Goal: Information Seeking & Learning: Find specific fact

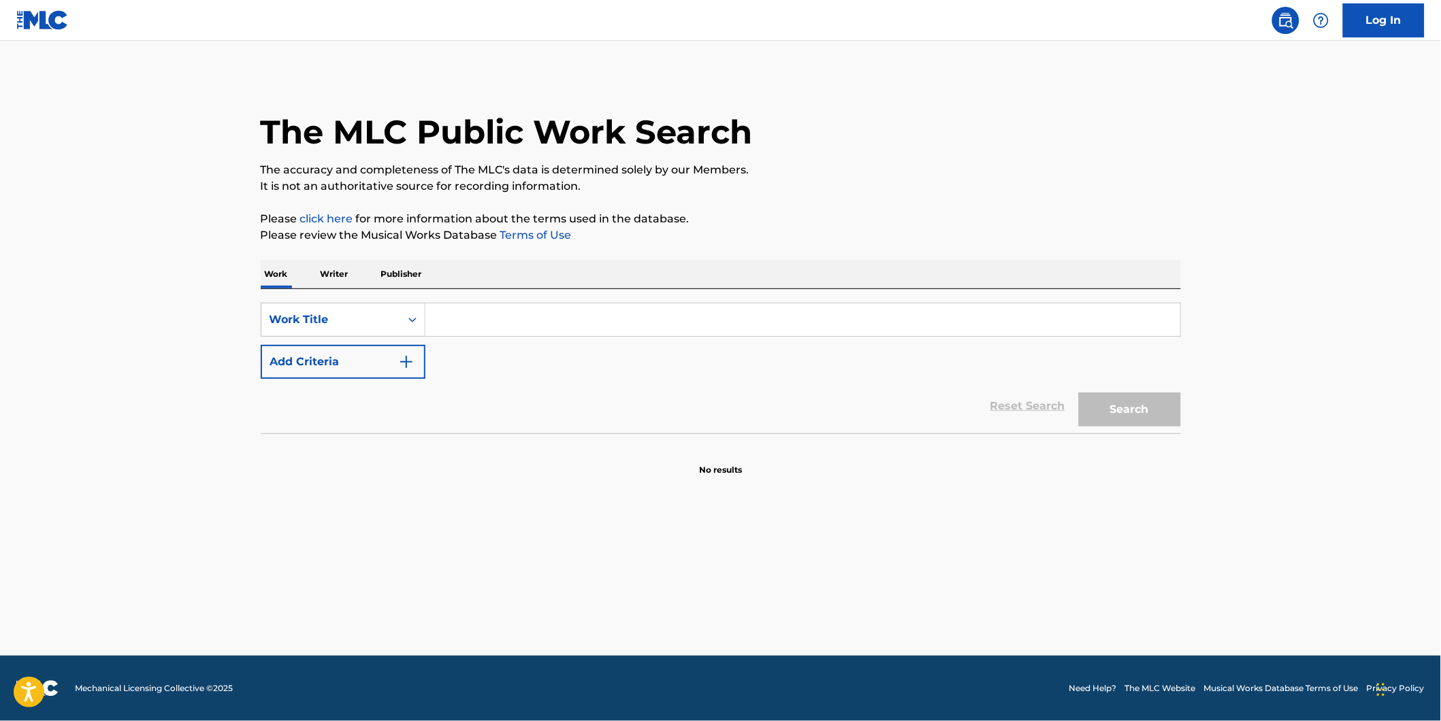
click at [398, 359] on img "Search Form" at bounding box center [406, 362] width 16 height 16
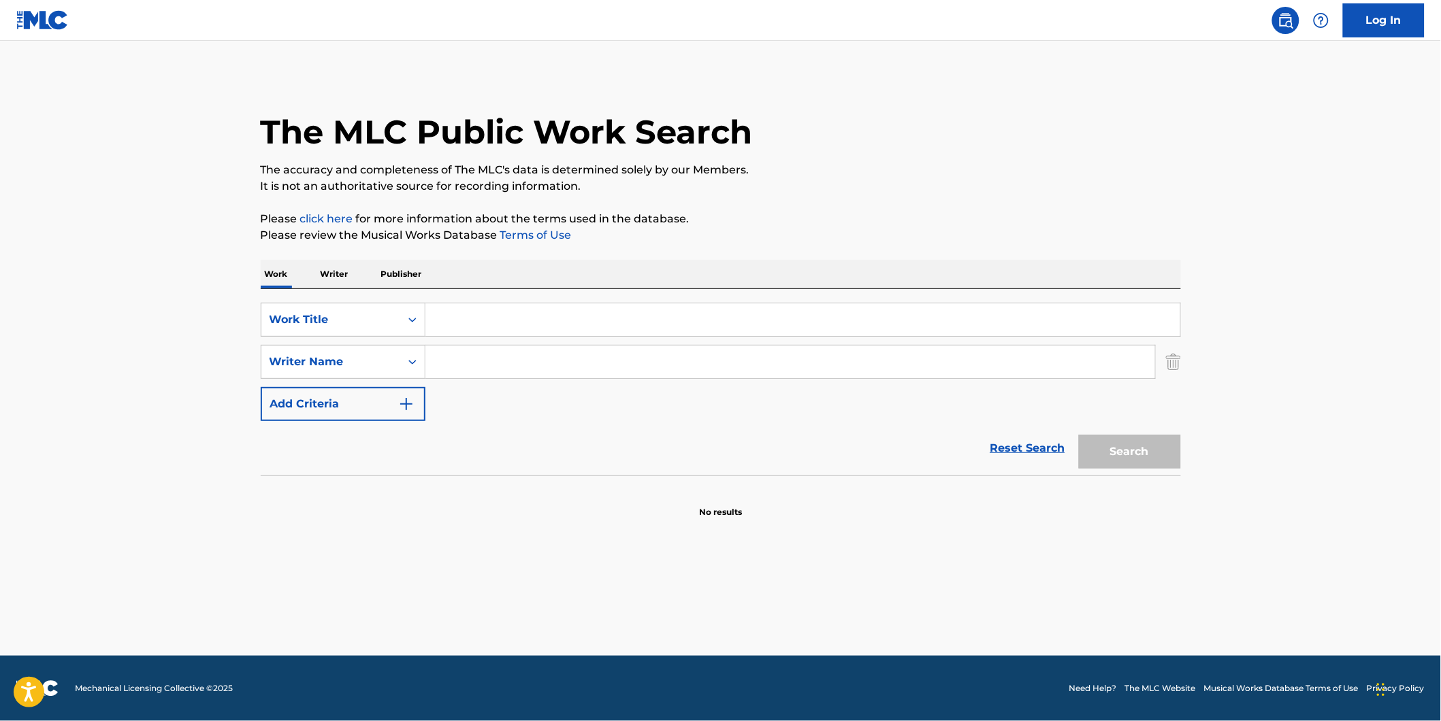
click at [532, 316] on input "Search Form" at bounding box center [802, 319] width 755 height 33
paste input "WHEN THE SAINTS GO MARCHING IN"
type input "WHEN THE SAINTS GO MARCHING IN"
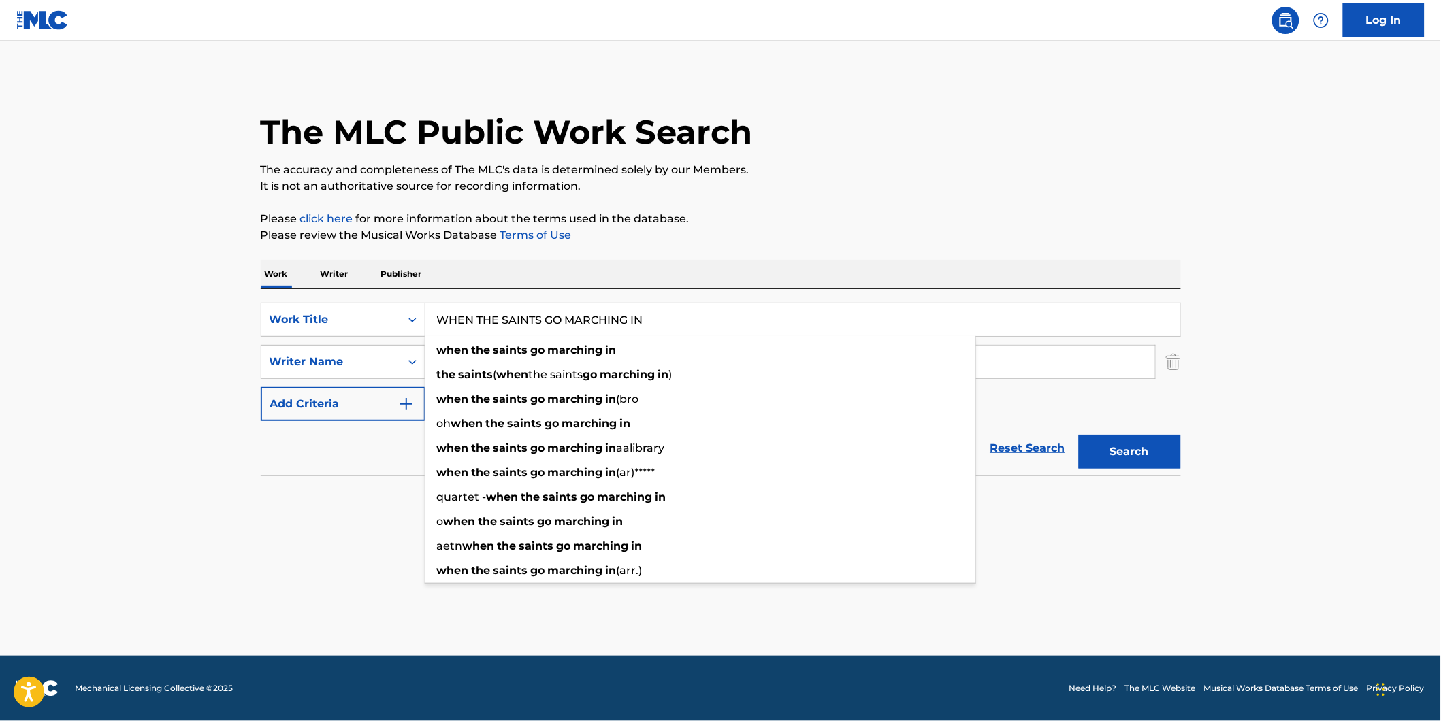
click at [85, 495] on main "The MLC Public Work Search The accuracy and completeness of The MLC's data is d…" at bounding box center [720, 348] width 1441 height 615
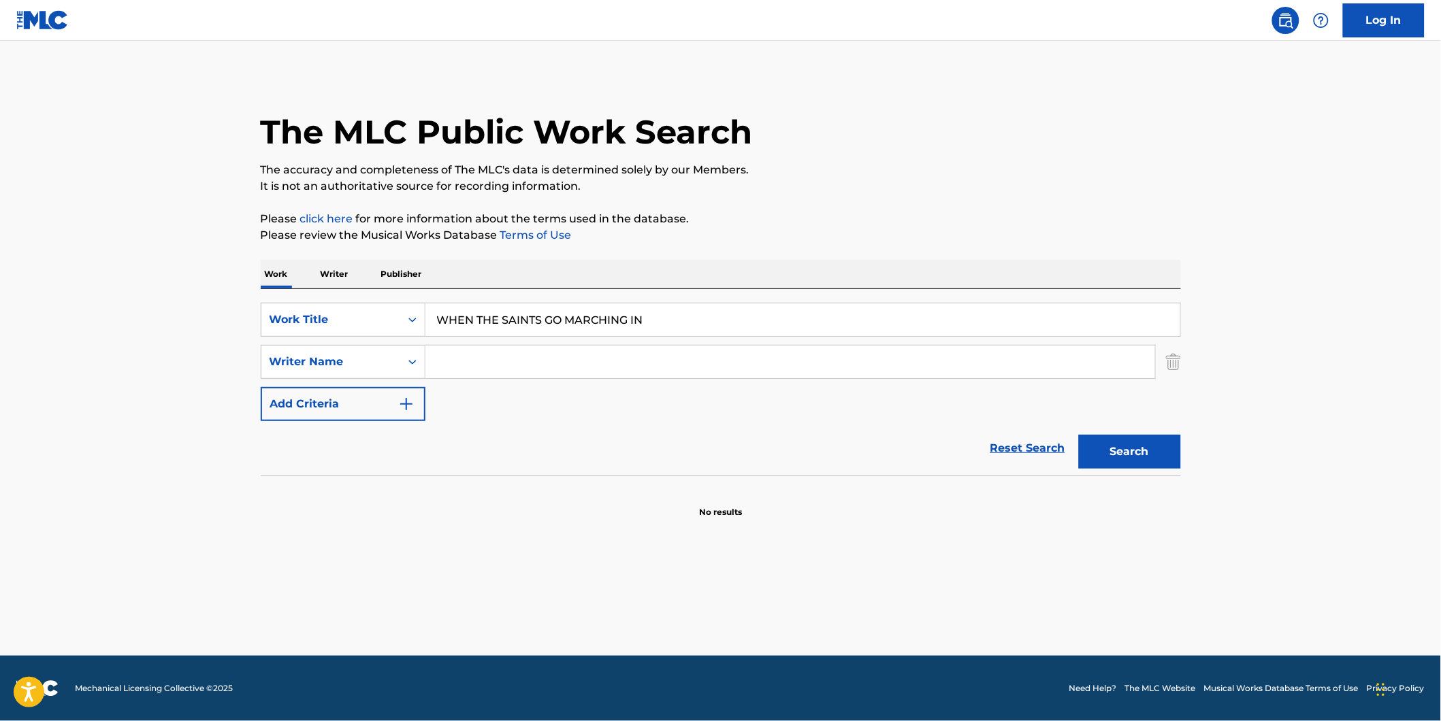
click at [544, 367] on input "Search Form" at bounding box center [789, 362] width 729 height 33
paste input "The Royal [DEMOGRAPHIC_DATA] Dragoon Guards"
click at [1126, 461] on button "Search" at bounding box center [1130, 452] width 102 height 34
drag, startPoint x: 648, startPoint y: 361, endPoint x: 299, endPoint y: 363, distance: 349.1
click at [291, 363] on div "SearchWithCriteria8f7eb24a-2042-41fc-866f-881793cd1523 Writer Name The Royal [D…" at bounding box center [721, 362] width 920 height 34
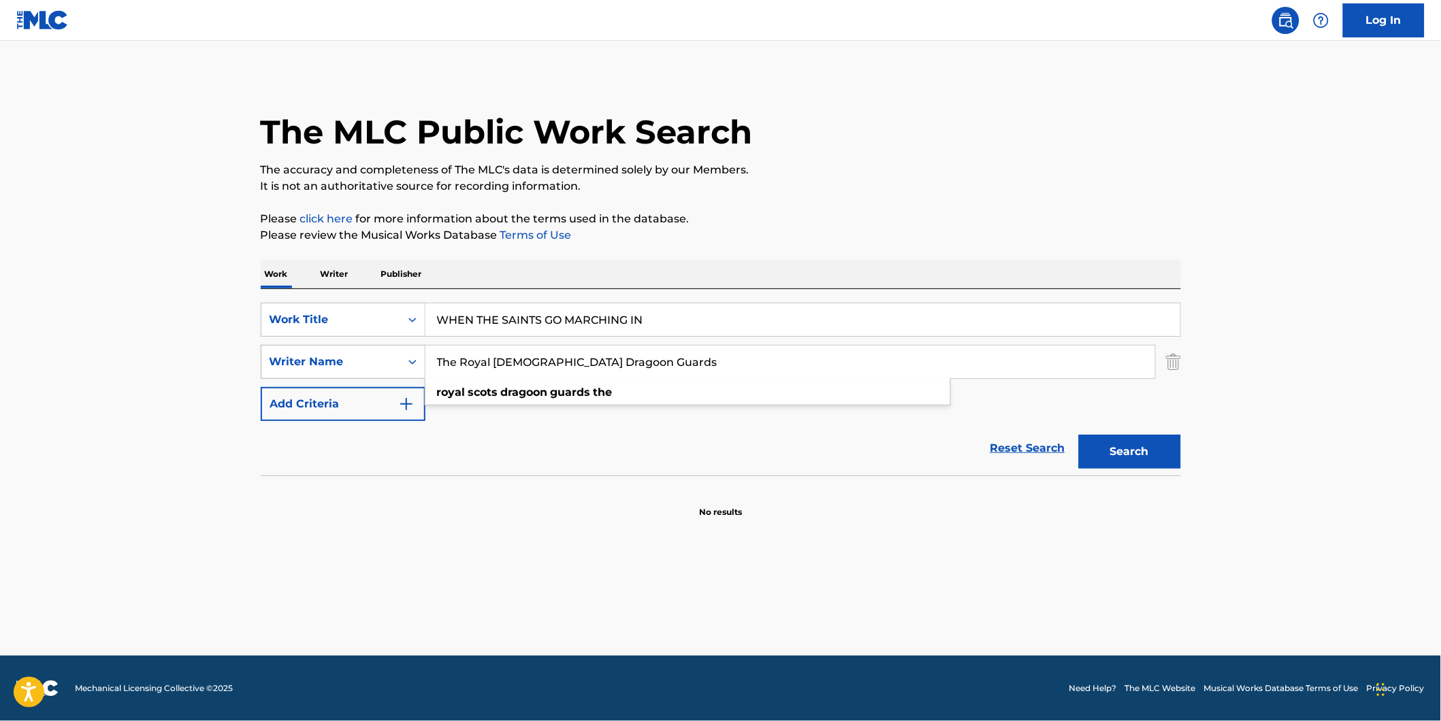
paste input "[PERSON_NAME] [PERSON_NAME]"
click at [1079, 435] on button "Search" at bounding box center [1130, 452] width 102 height 34
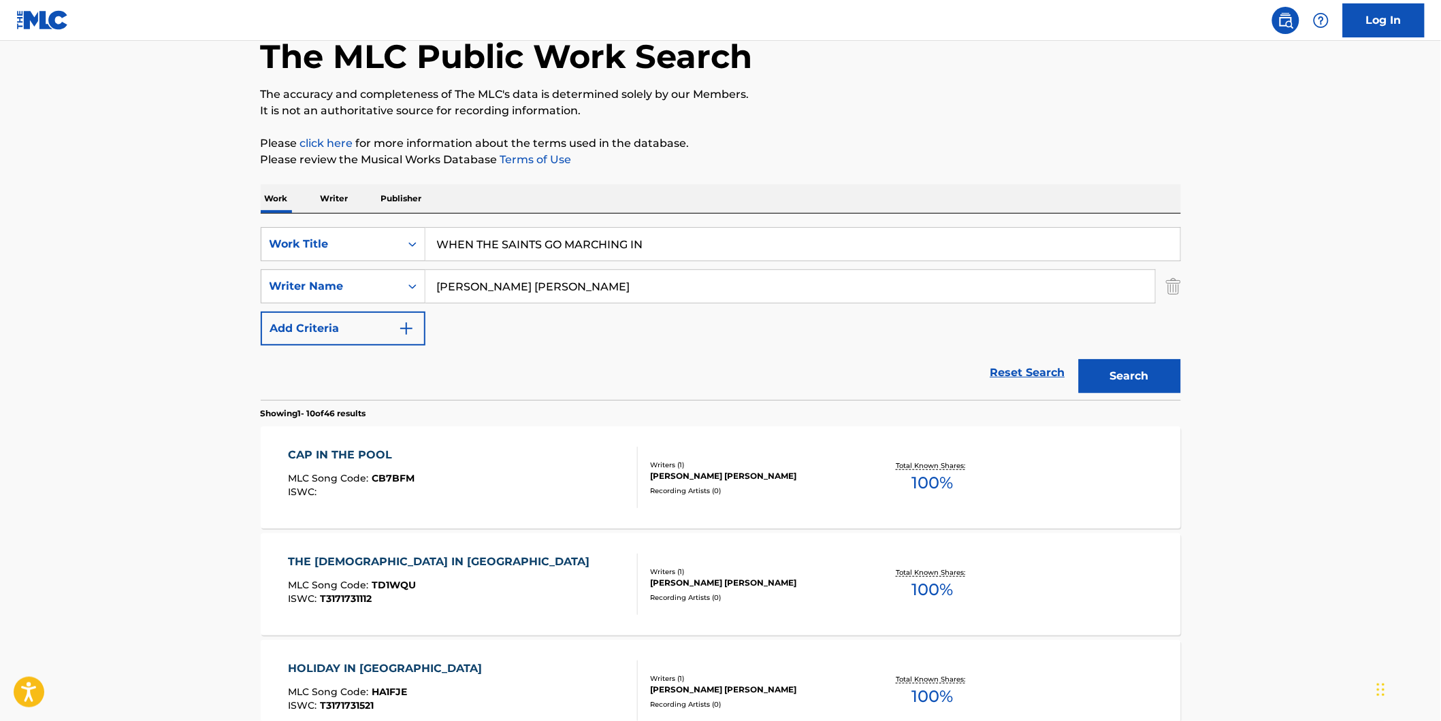
scroll to position [151, 0]
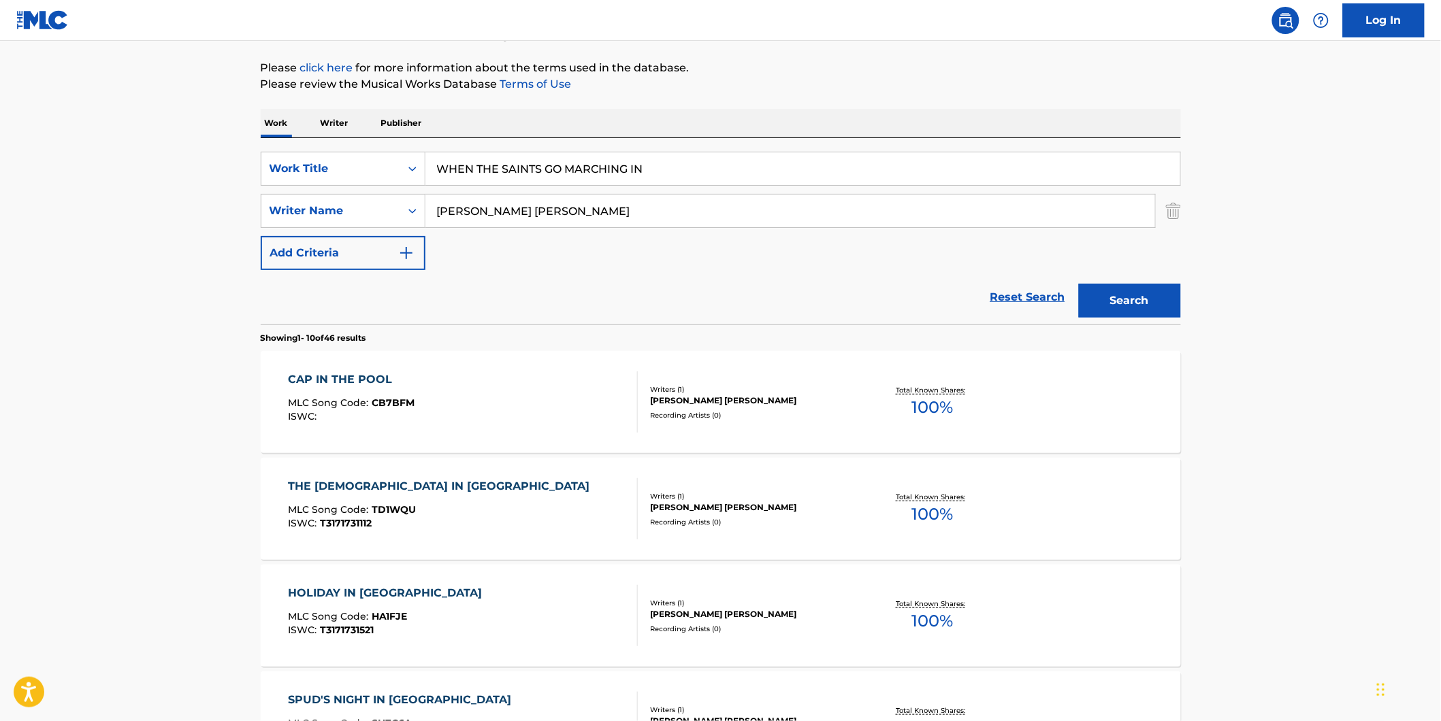
drag, startPoint x: 483, startPoint y: 211, endPoint x: 891, endPoint y: 333, distance: 426.3
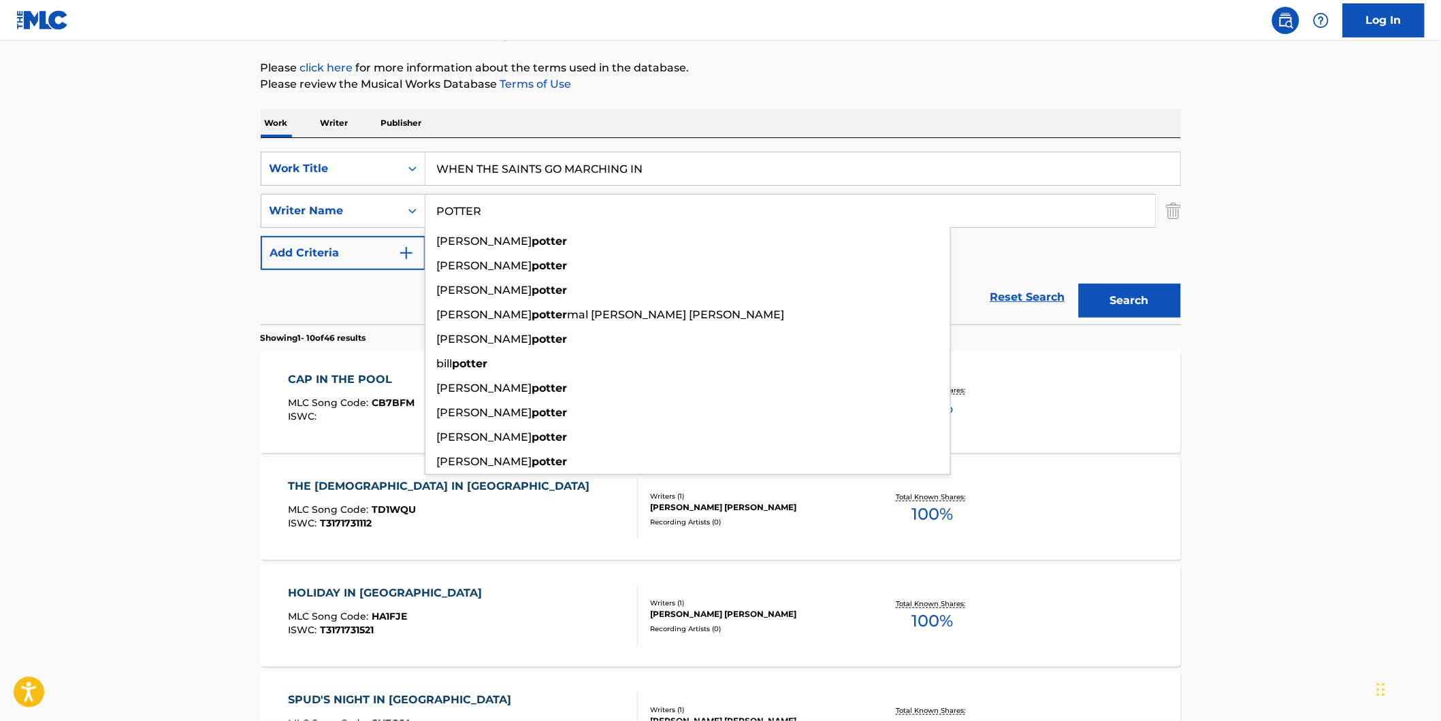
click at [1166, 301] on button "Search" at bounding box center [1130, 301] width 102 height 34
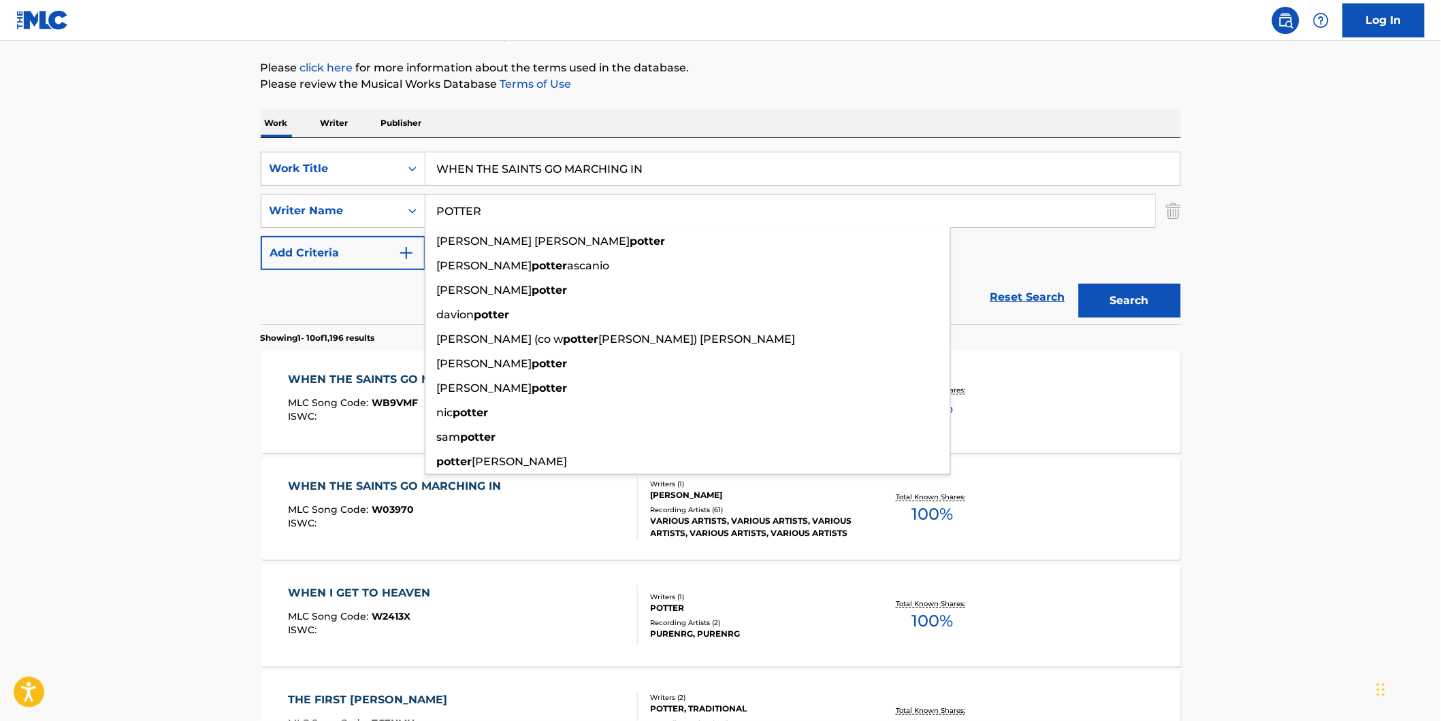
drag, startPoint x: 495, startPoint y: 200, endPoint x: 331, endPoint y: 233, distance: 166.7
click at [306, 229] on div "SearchWithCriteria41da1824-13e6-4874-80c8-7d5886092d66 Work Title WHEN THE SAIN…" at bounding box center [721, 211] width 920 height 118
paste input "URVIS [PERSON_NAME]"
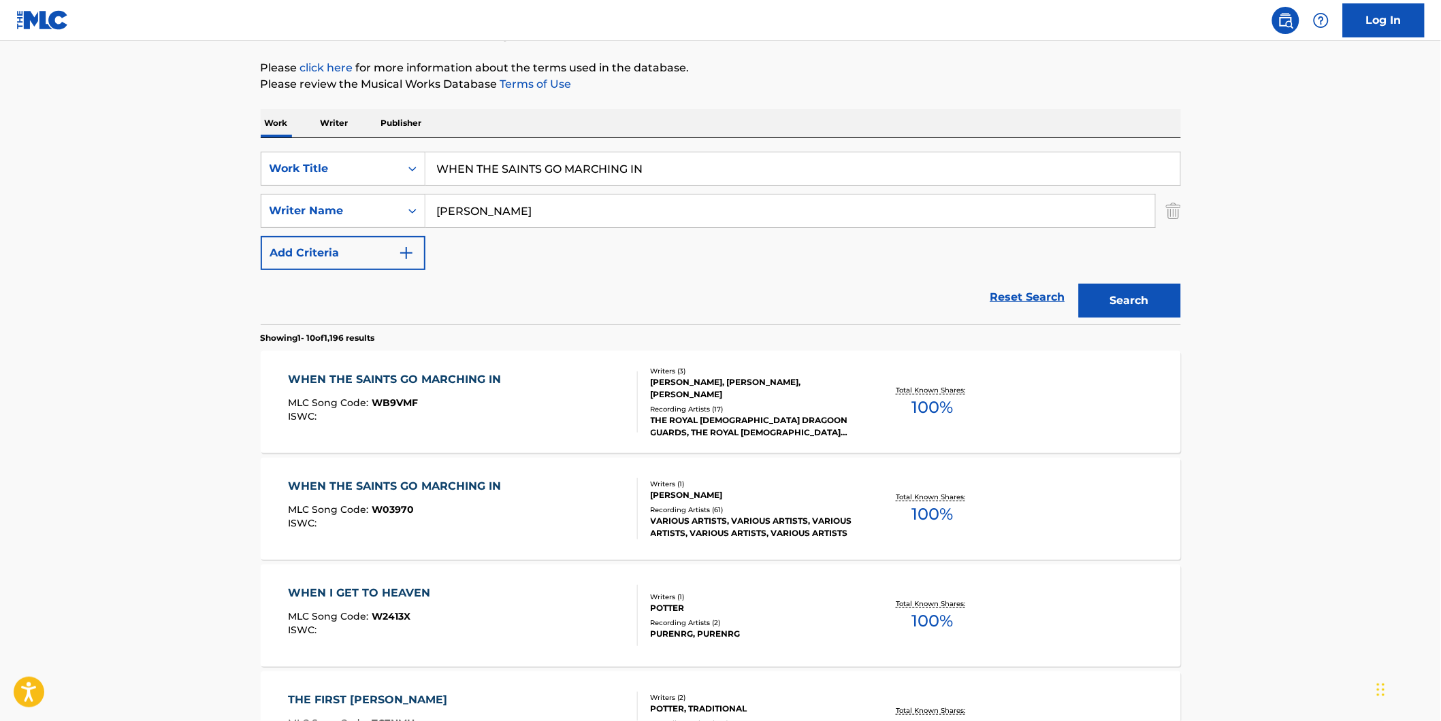
click at [1148, 299] on button "Search" at bounding box center [1130, 301] width 102 height 34
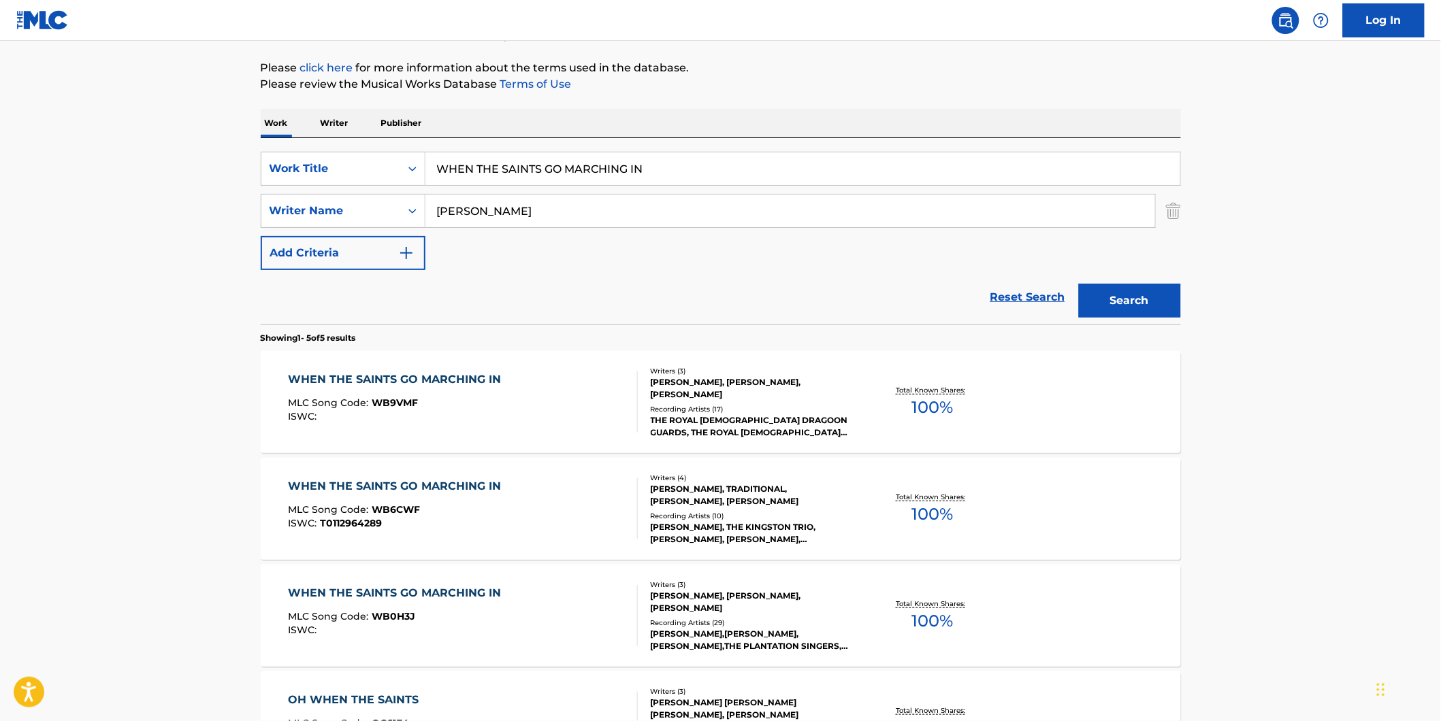
drag, startPoint x: 565, startPoint y: 216, endPoint x: 688, endPoint y: 280, distance: 139.1
click at [340, 240] on div "SearchWithCriteria41da1824-13e6-4874-80c8-7d5886092d66 Work Title WHEN THE SAIN…" at bounding box center [721, 211] width 920 height 118
paste input "BLACK [PERSON_NAME]"
type input "BLACK [PERSON_NAME]"
click at [1174, 309] on button "Search" at bounding box center [1130, 301] width 102 height 34
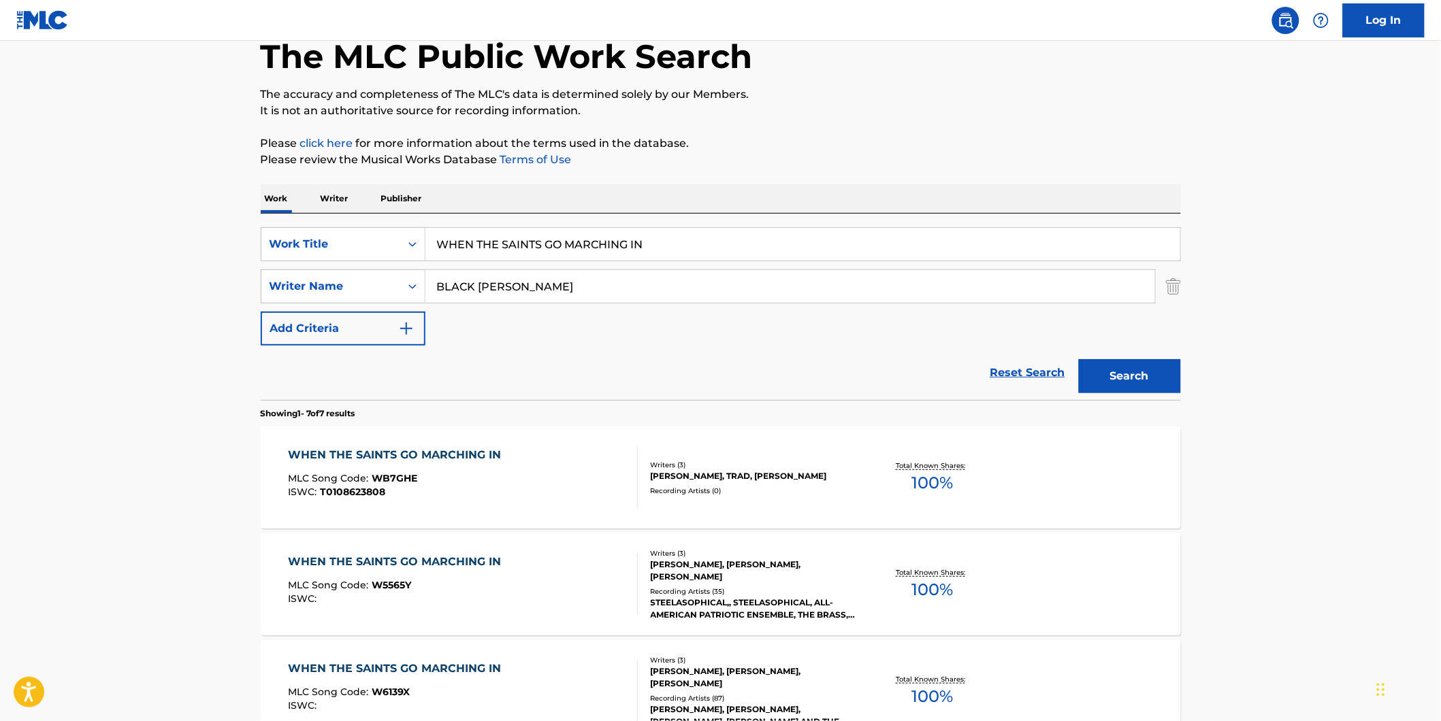
scroll to position [227, 0]
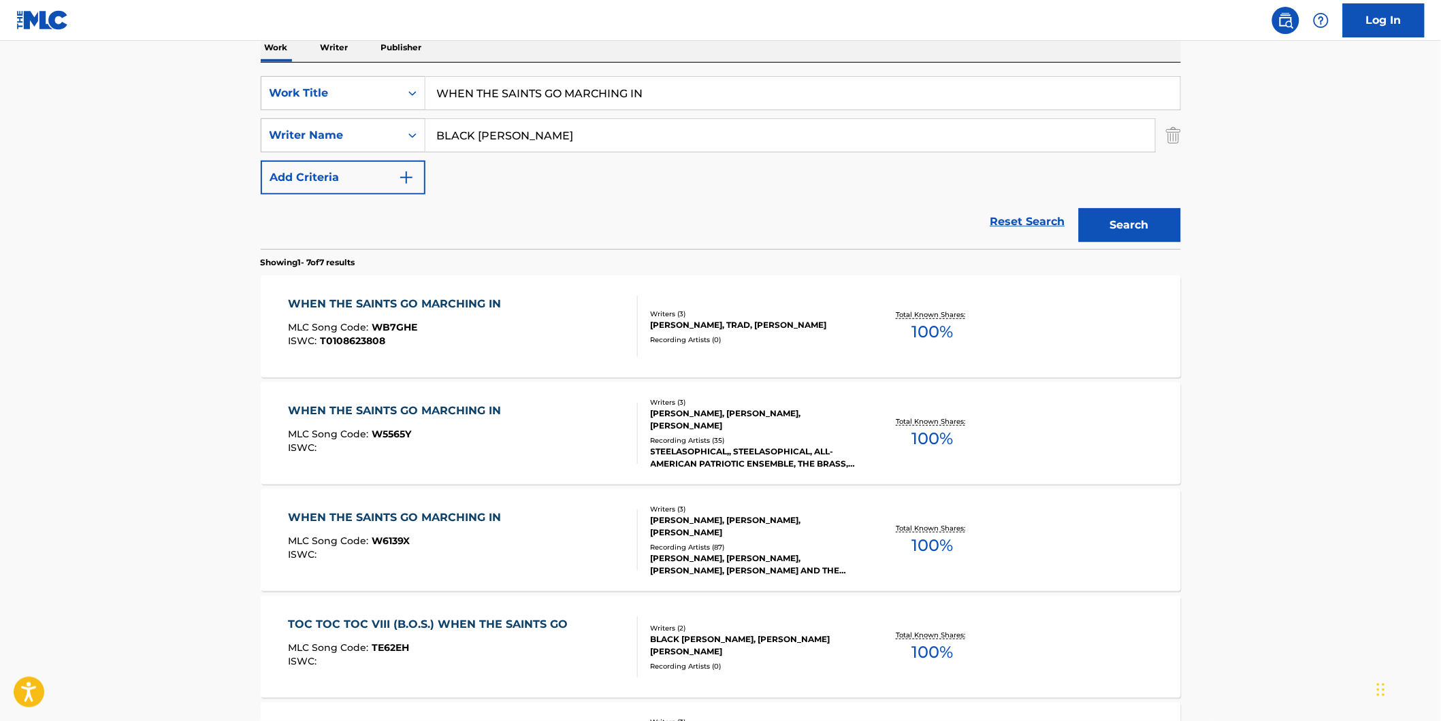
click at [455, 324] on div "MLC Song Code : WB7GHE" at bounding box center [398, 330] width 220 height 14
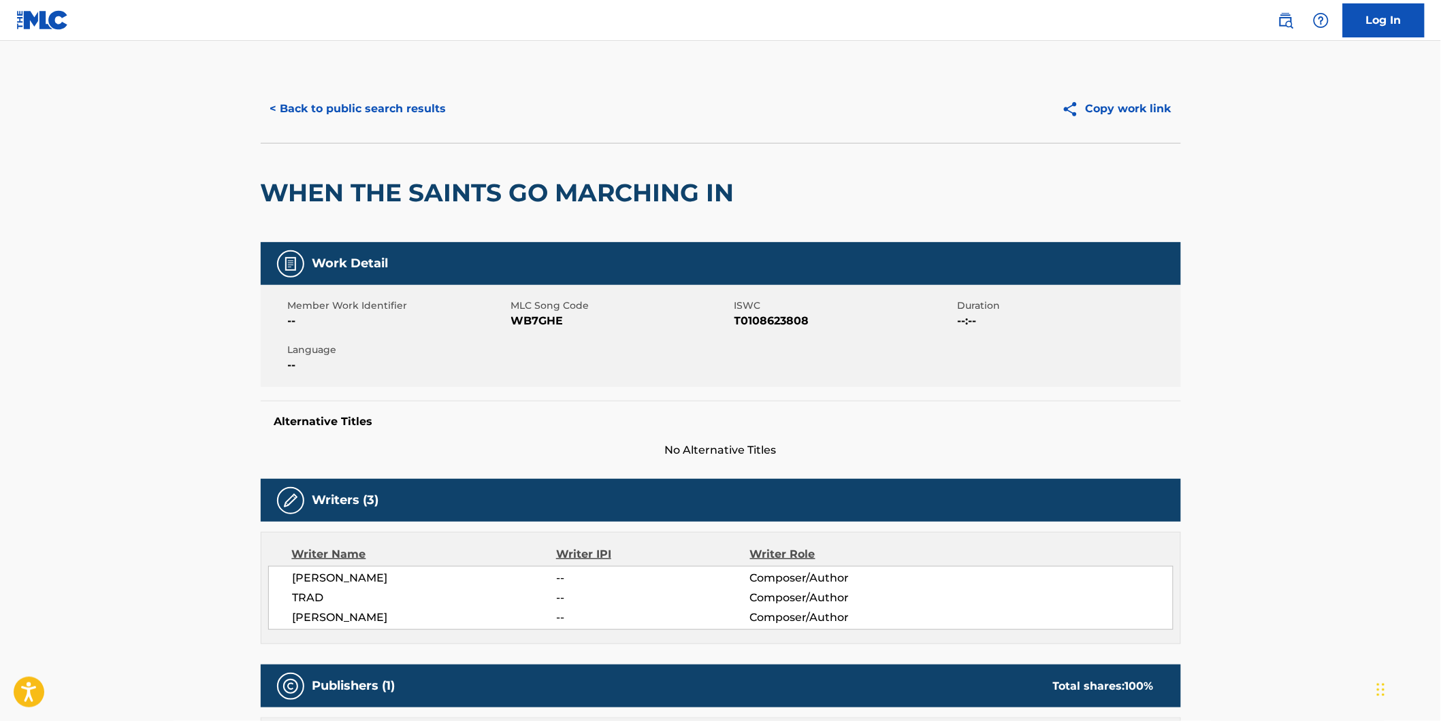
click at [527, 321] on span "WB7GHE" at bounding box center [621, 321] width 220 height 16
copy span "WB7GHE"
click at [316, 85] on div "< Back to public search results Copy work link" at bounding box center [721, 109] width 920 height 68
click at [312, 103] on button "< Back to public search results" at bounding box center [358, 109] width 195 height 34
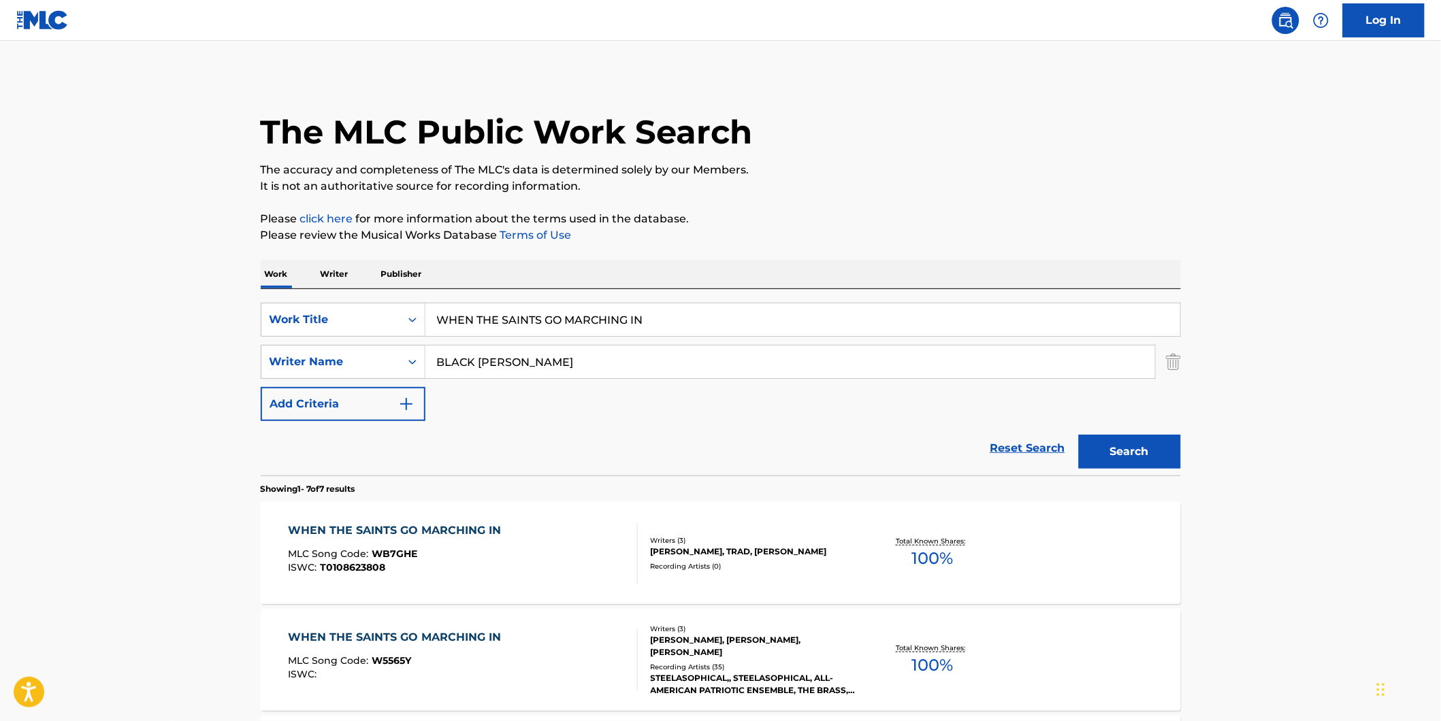
scroll to position [227, 0]
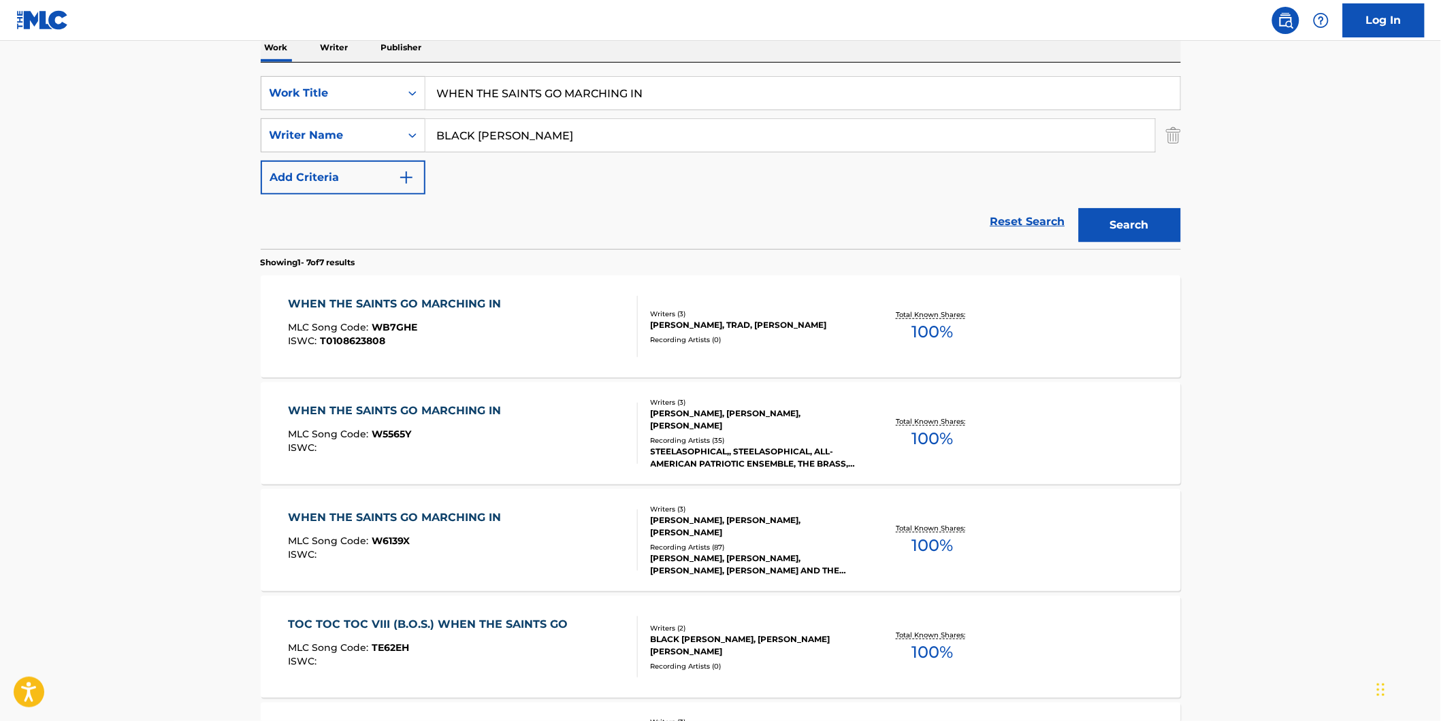
click at [461, 437] on div "MLC Song Code : W5565Y" at bounding box center [398, 436] width 220 height 14
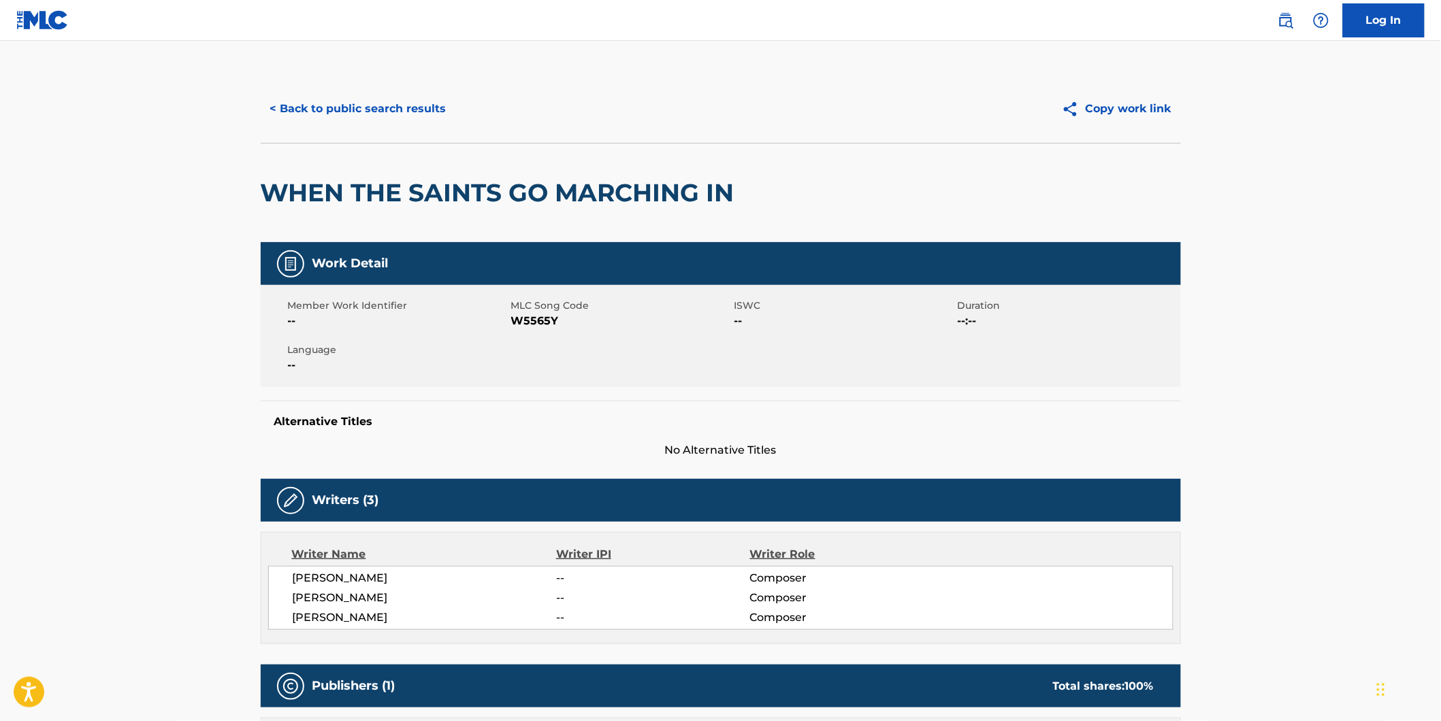
click at [525, 323] on span "W5565Y" at bounding box center [621, 321] width 220 height 16
copy span "W5565Y"
click at [318, 99] on button "< Back to public search results" at bounding box center [358, 109] width 195 height 34
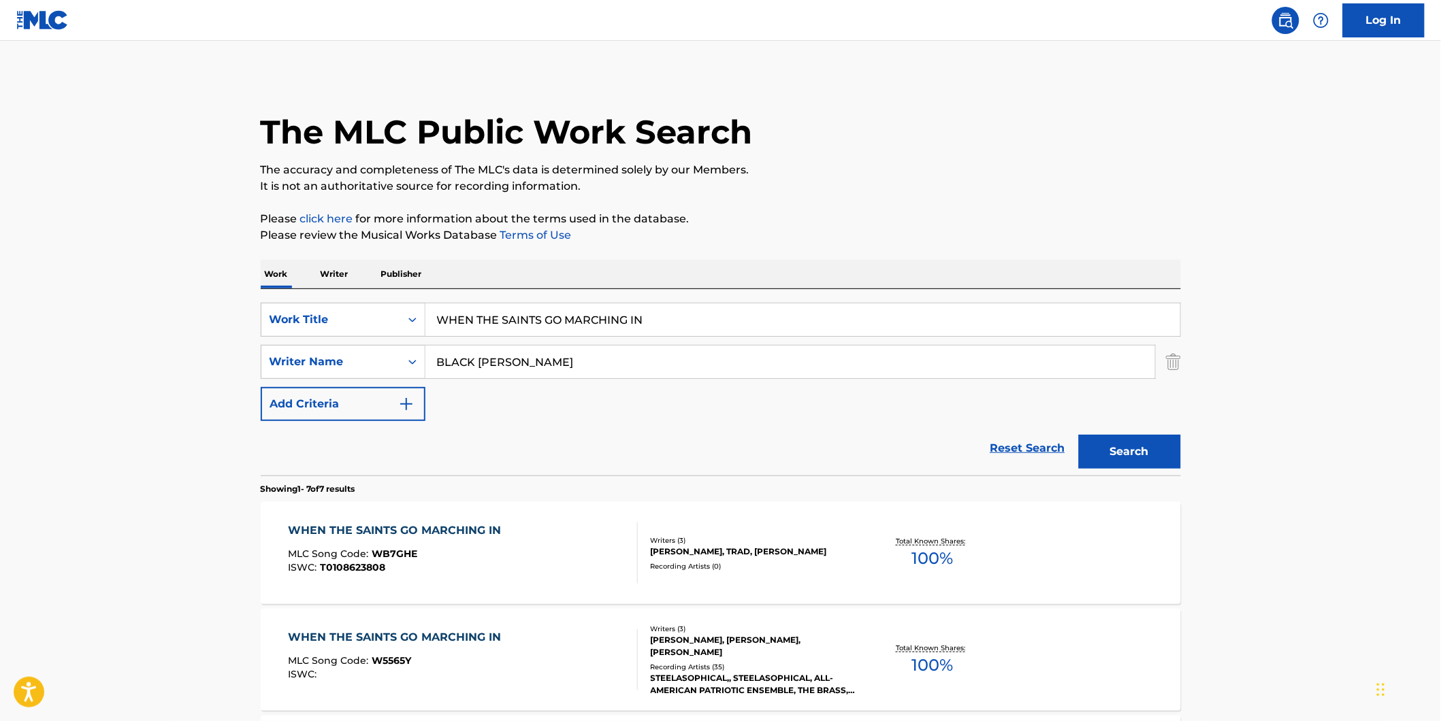
scroll to position [227, 0]
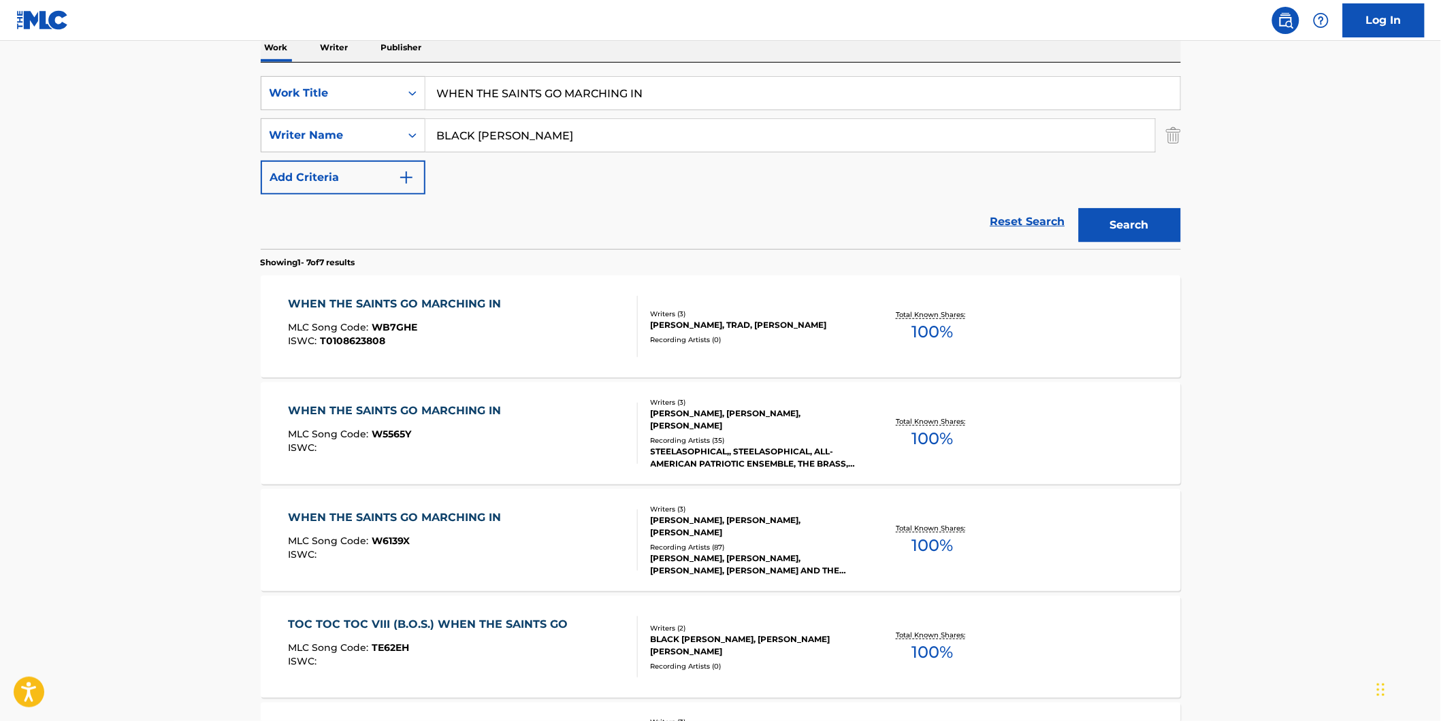
click at [423, 553] on div "ISWC :" at bounding box center [398, 555] width 220 height 10
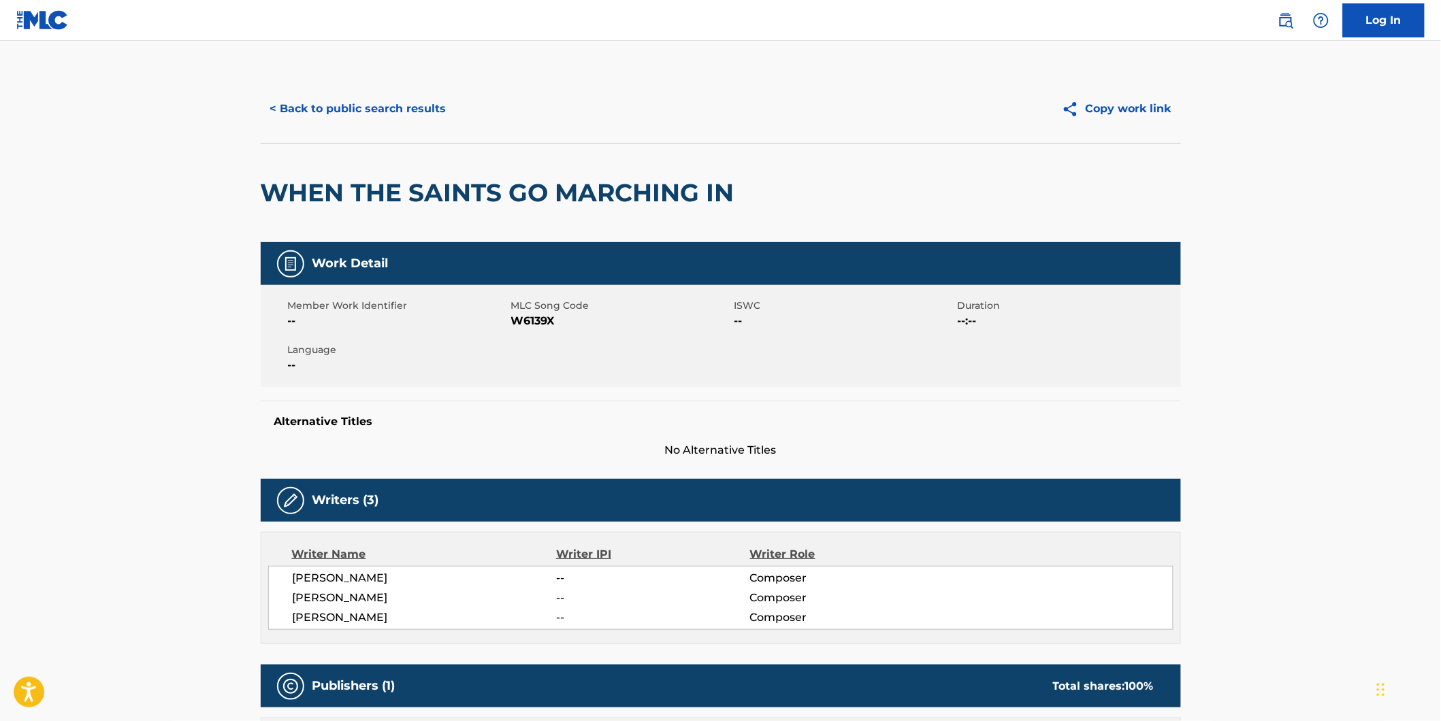
click at [523, 318] on span "W6139X" at bounding box center [621, 321] width 220 height 16
copy span "W6139X"
click at [328, 100] on button "< Back to public search results" at bounding box center [358, 109] width 195 height 34
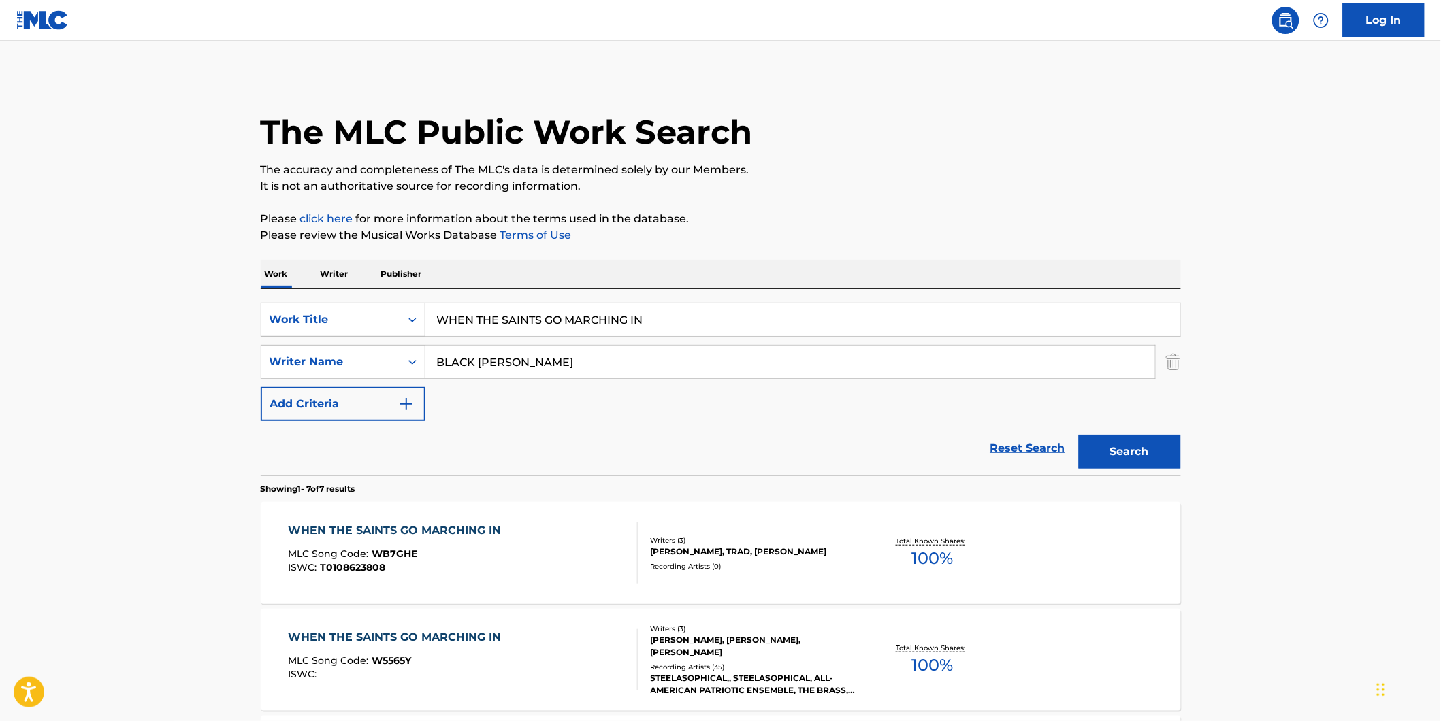
drag, startPoint x: 687, startPoint y: 328, endPoint x: 248, endPoint y: 332, distance: 438.9
click at [268, 331] on div "SearchWithCriteria41da1824-13e6-4874-80c8-7d5886092d66 Work Title WHEN THE SAIN…" at bounding box center [721, 320] width 920 height 34
paste input "A Princesa e o Pobretao"
type input "A Princesa e o Pobretao"
click at [32, 358] on main "The MLC Public Work Search The accuracy and completeness of The MLC's data is d…" at bounding box center [720, 678] width 1441 height 1275
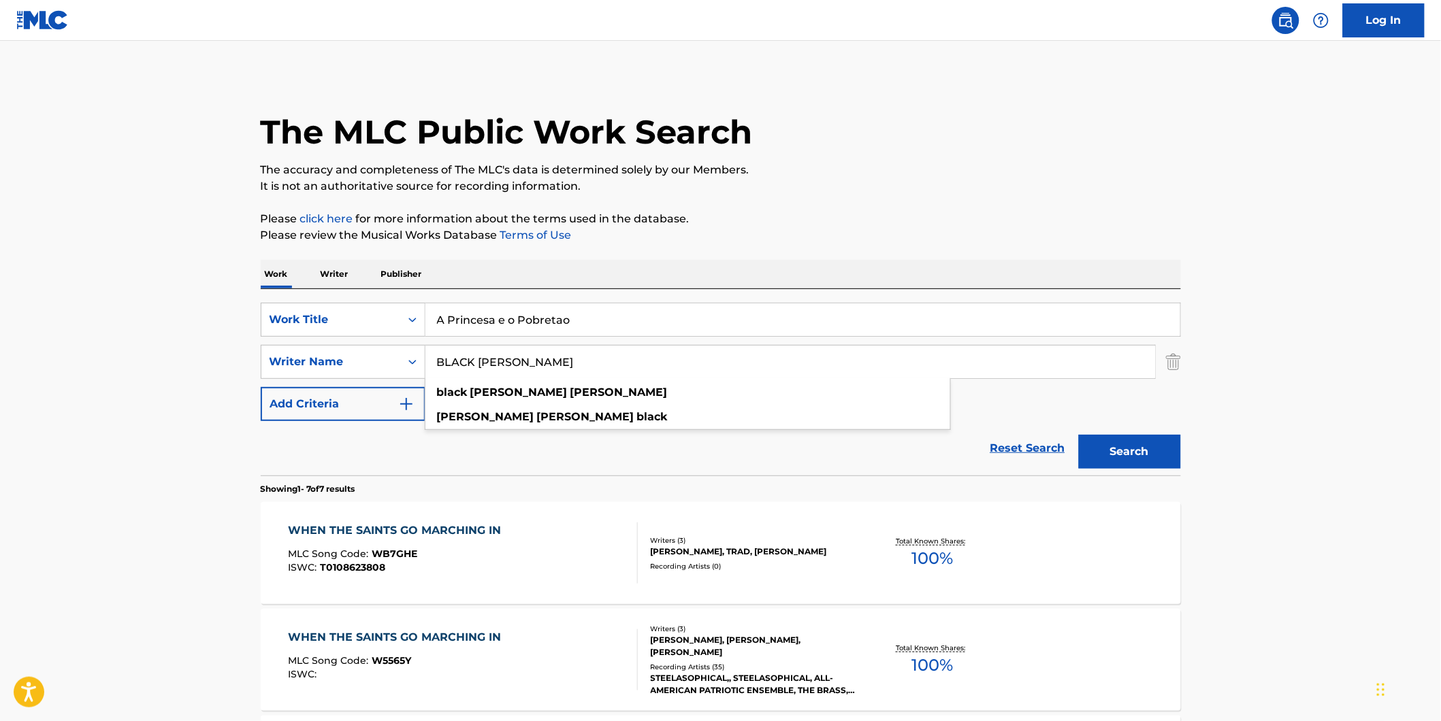
drag, startPoint x: 522, startPoint y: 361, endPoint x: 396, endPoint y: 399, distance: 131.5
click at [396, 399] on div "SearchWithCriteria41da1824-13e6-4874-80c8-7d5886092d66 Work Title A Princesa e …" at bounding box center [721, 362] width 920 height 118
paste input "Musical JM"
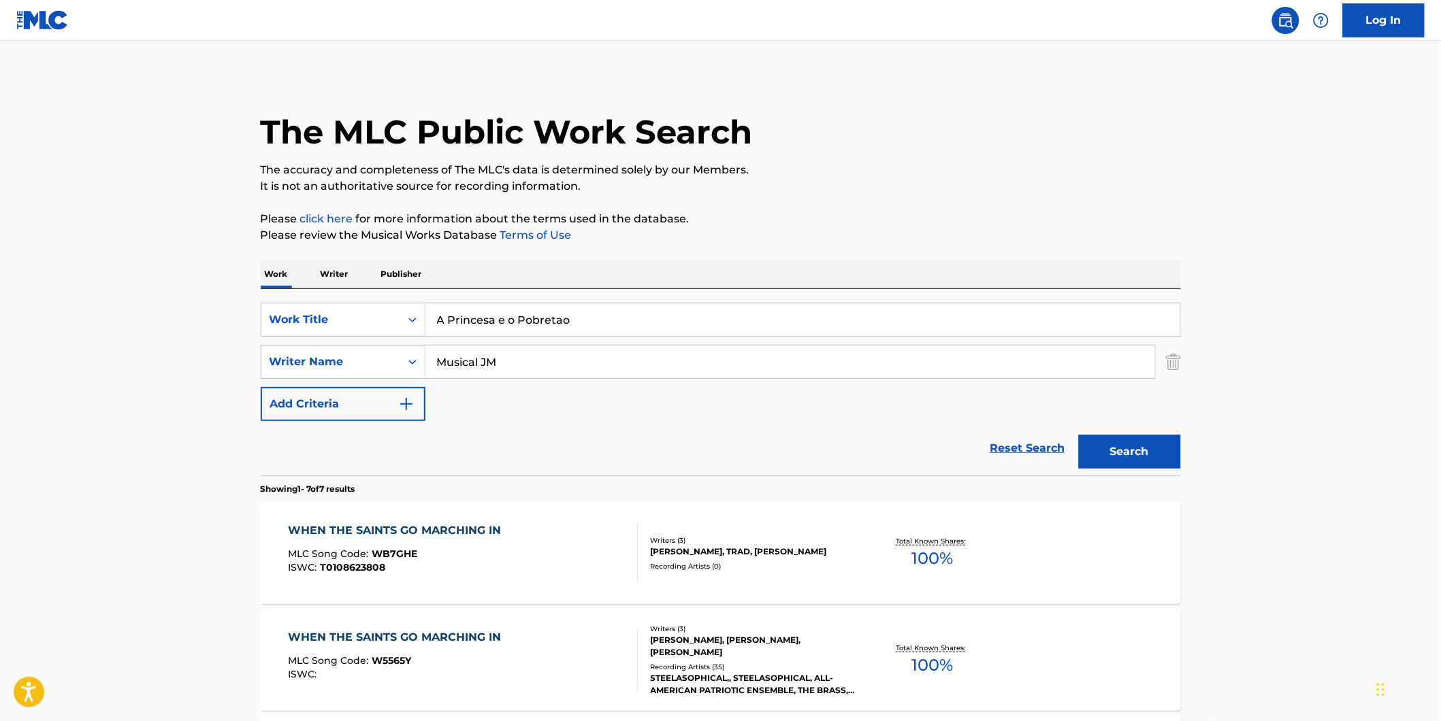
click at [1149, 450] on button "Search" at bounding box center [1130, 452] width 102 height 34
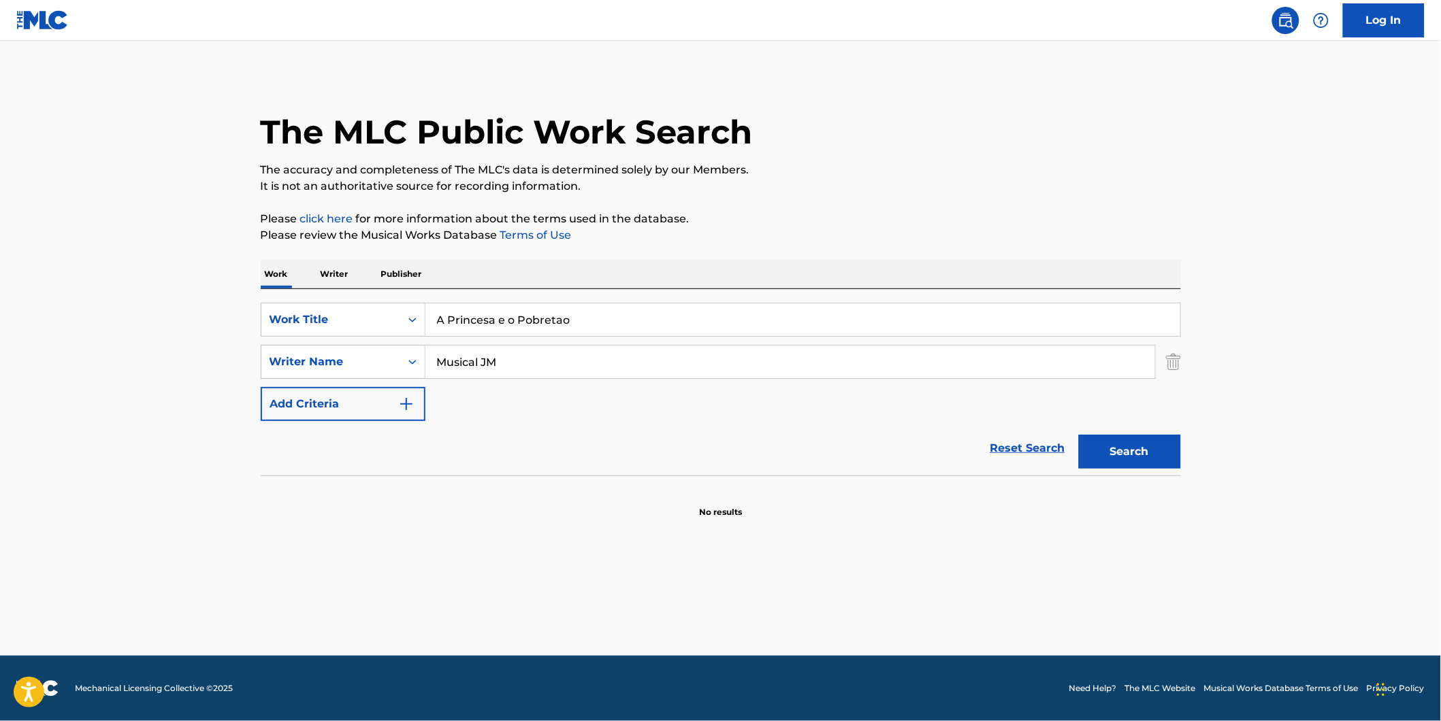
drag, startPoint x: 531, startPoint y: 361, endPoint x: 649, endPoint y: 464, distance: 156.3
click at [325, 458] on form "SearchWithCriteria41da1824-13e6-4874-80c8-7d5886092d66 Work Title A Princesa e …" at bounding box center [721, 389] width 920 height 173
paste input "[PERSON_NAME]"
type input "[PERSON_NAME]"
click at [1079, 435] on button "Search" at bounding box center [1130, 452] width 102 height 34
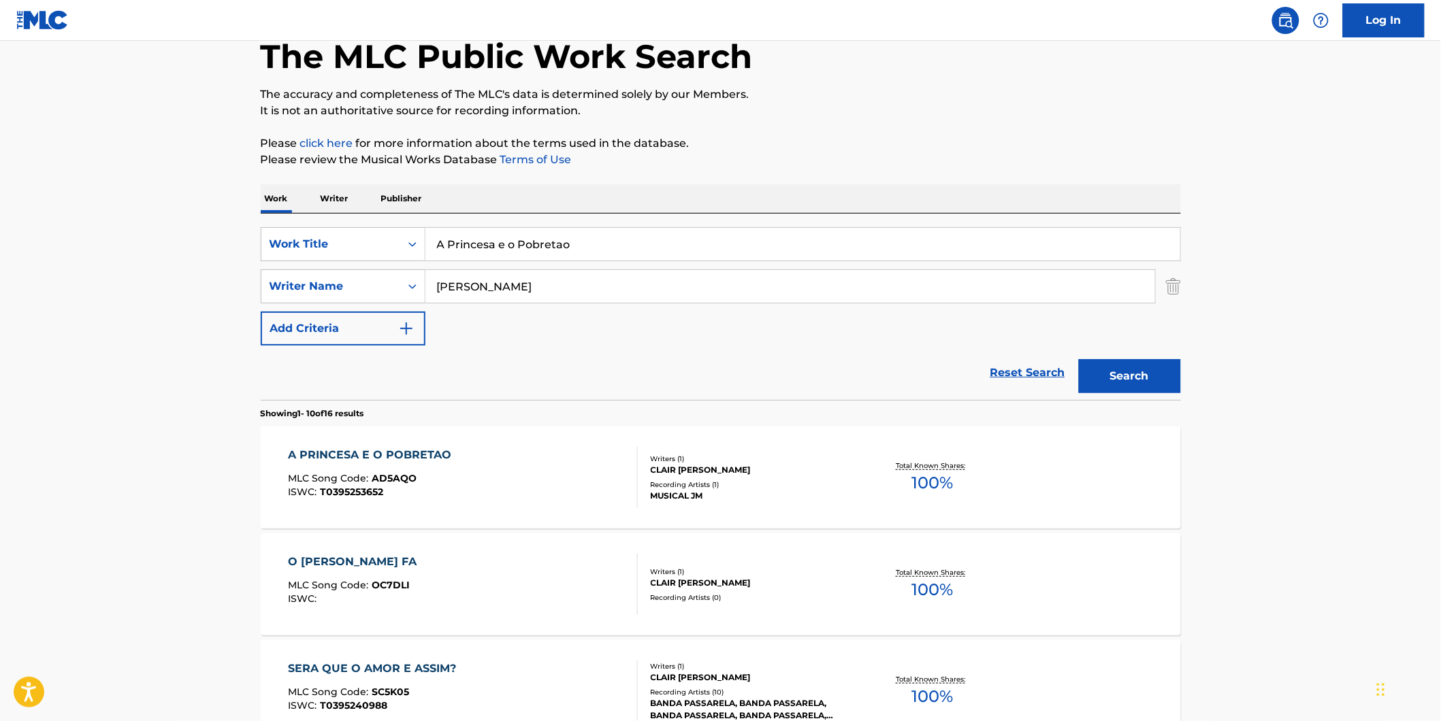
scroll to position [302, 0]
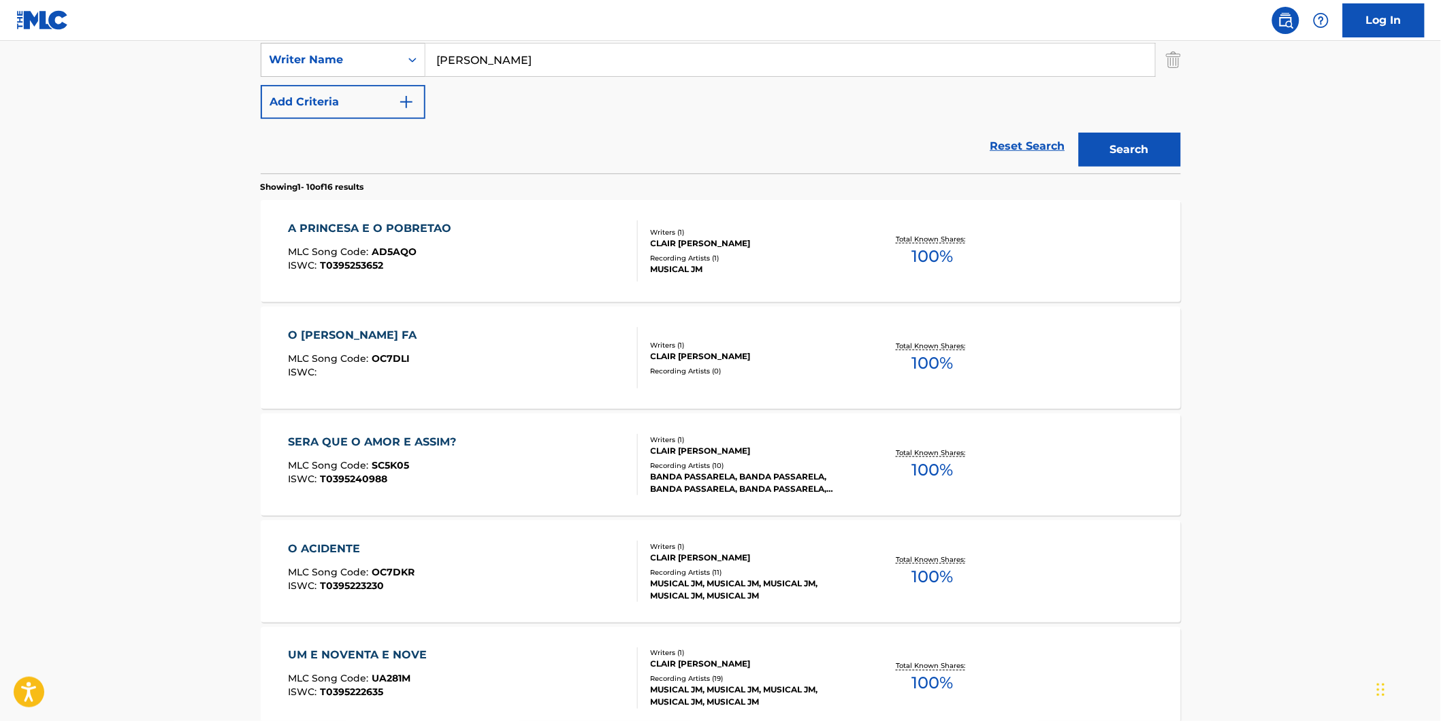
click at [568, 264] on div "A PRINCESA E O POBRETAO MLC Song Code : AD5AQO ISWC : T0395253652" at bounding box center [463, 250] width 350 height 61
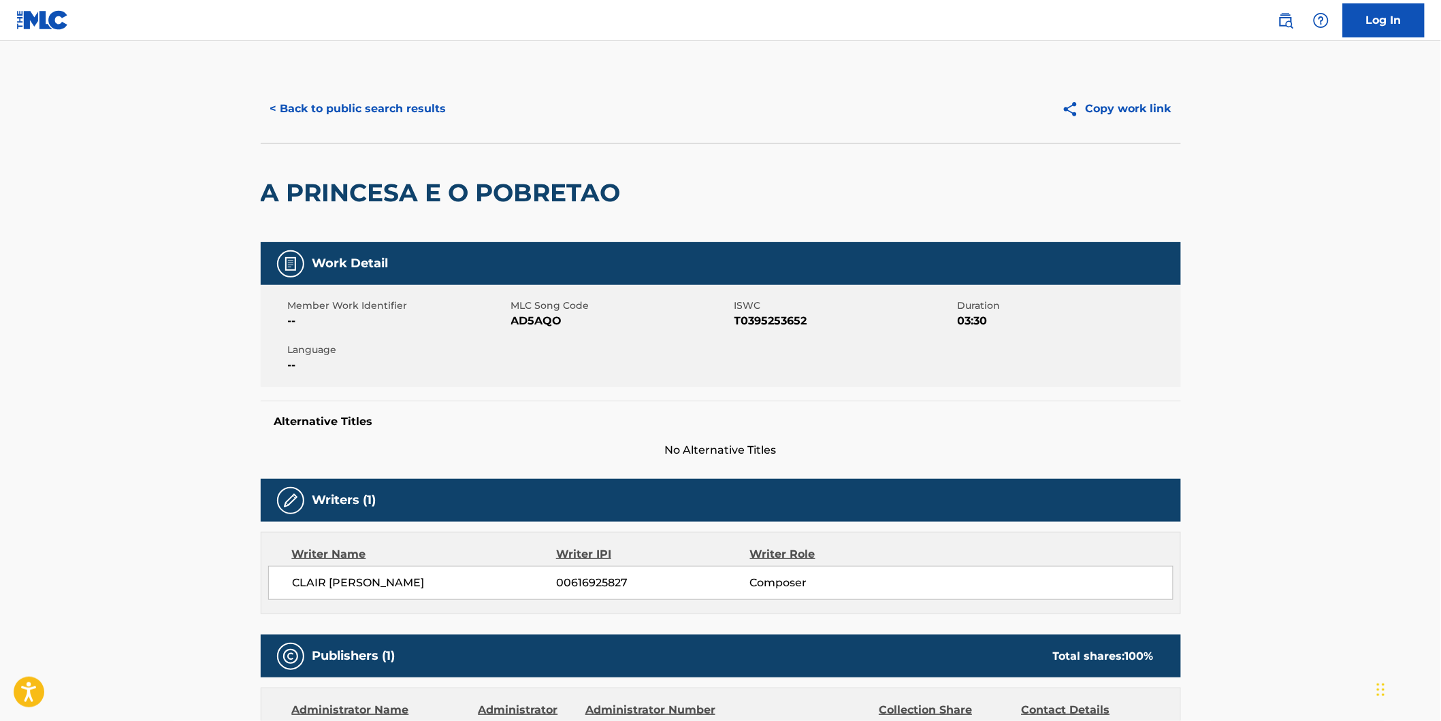
click at [332, 120] on button "< Back to public search results" at bounding box center [358, 109] width 195 height 34
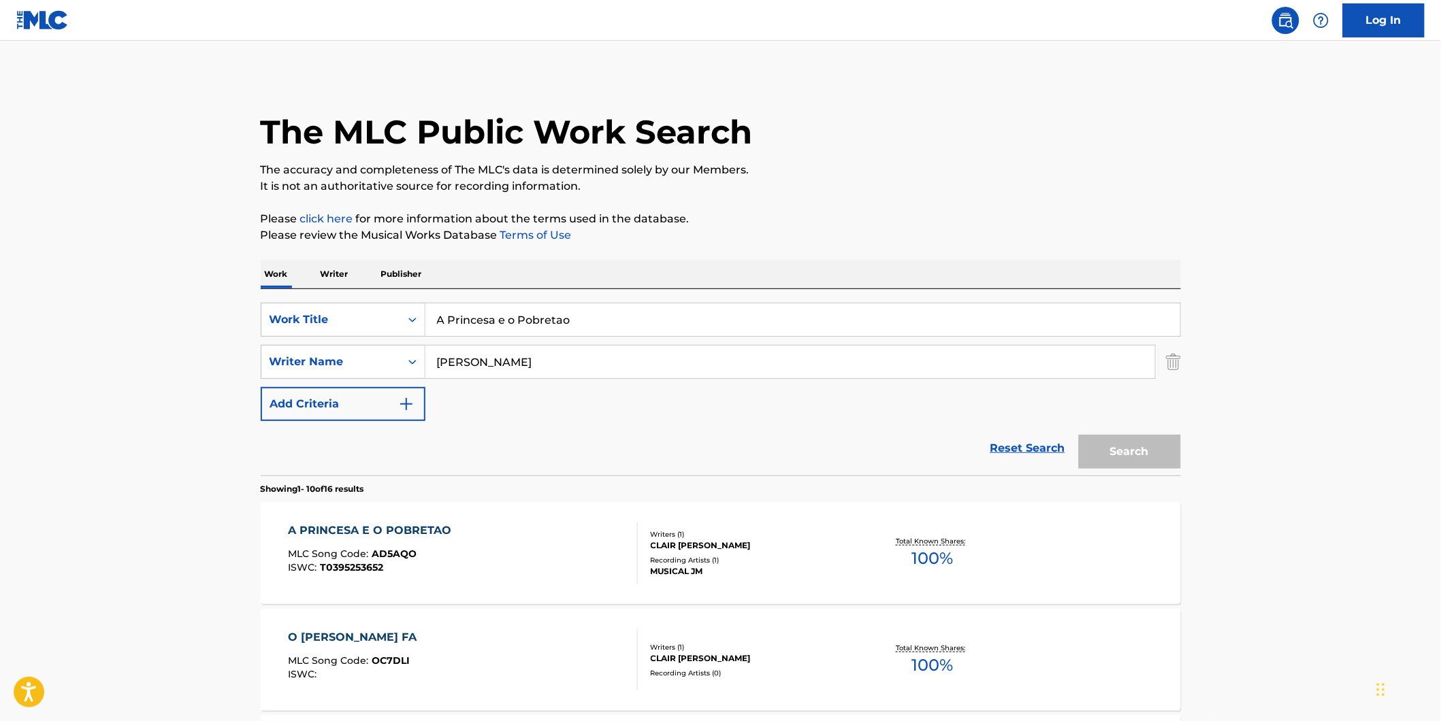
scroll to position [302, 0]
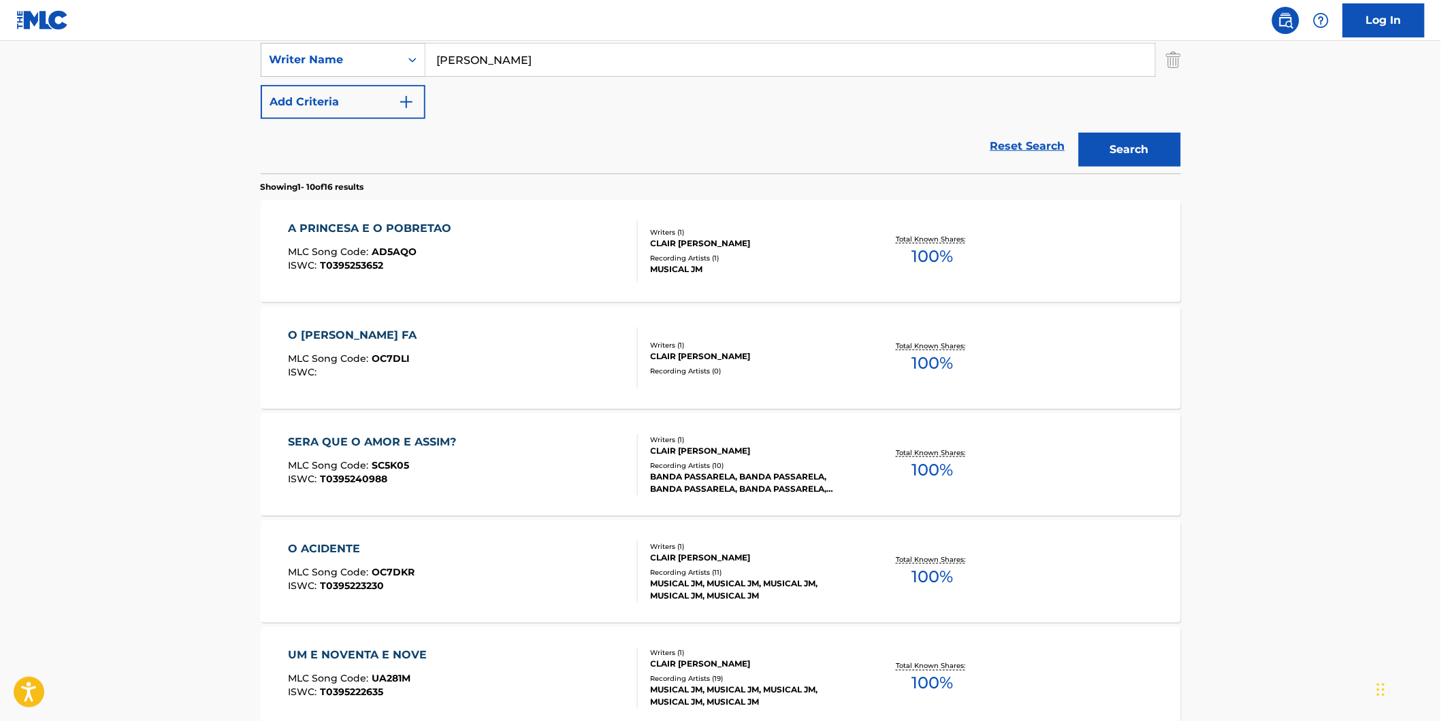
click at [410, 265] on div "ISWC : T0395253652" at bounding box center [373, 266] width 170 height 10
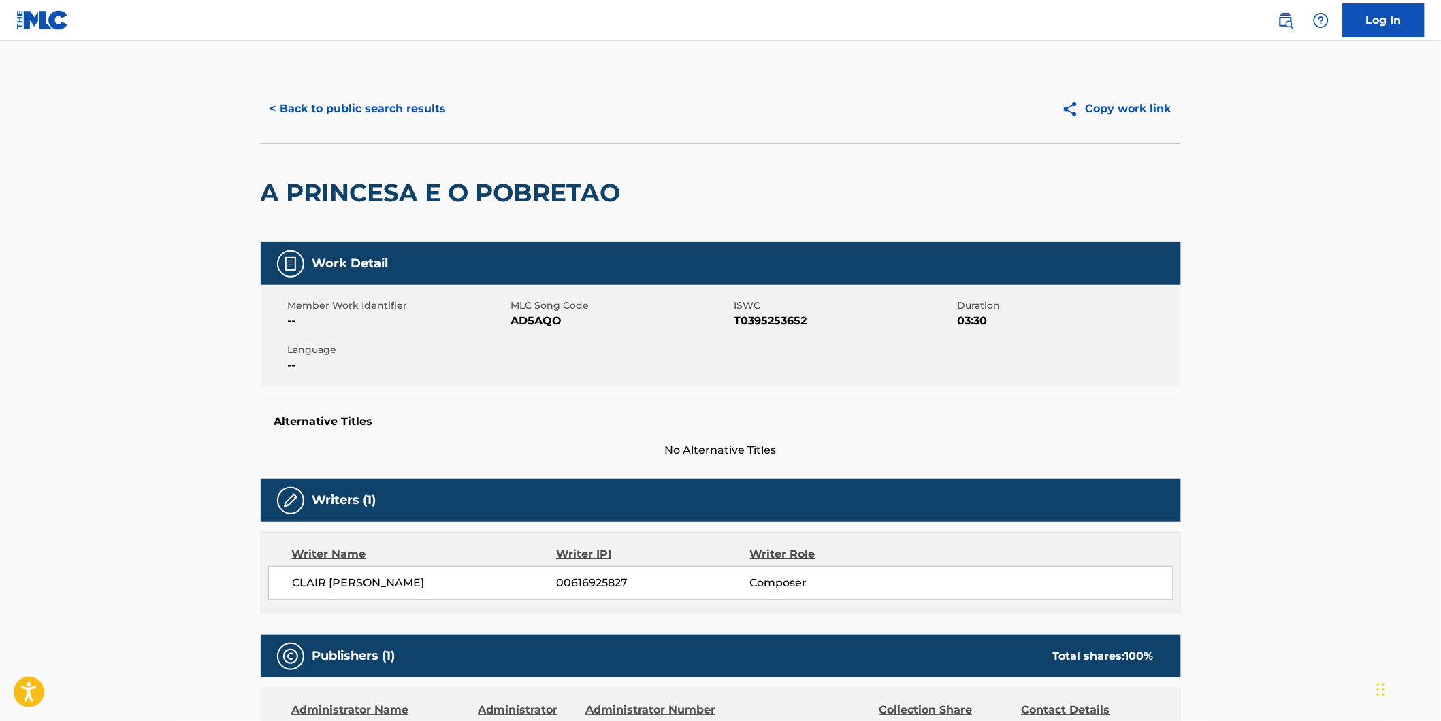
scroll to position [302, 0]
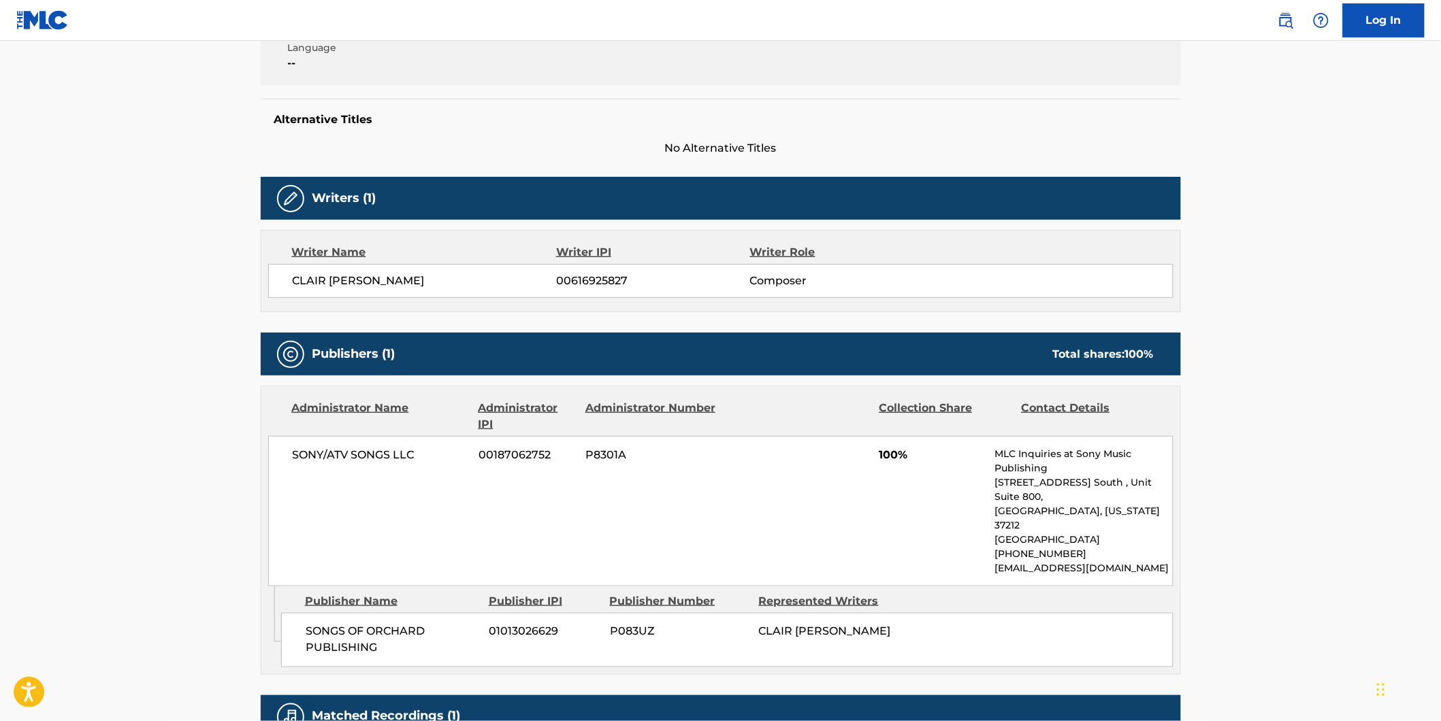
click at [291, 108] on div "Alternative Titles No Alternative Titles" at bounding box center [721, 128] width 920 height 58
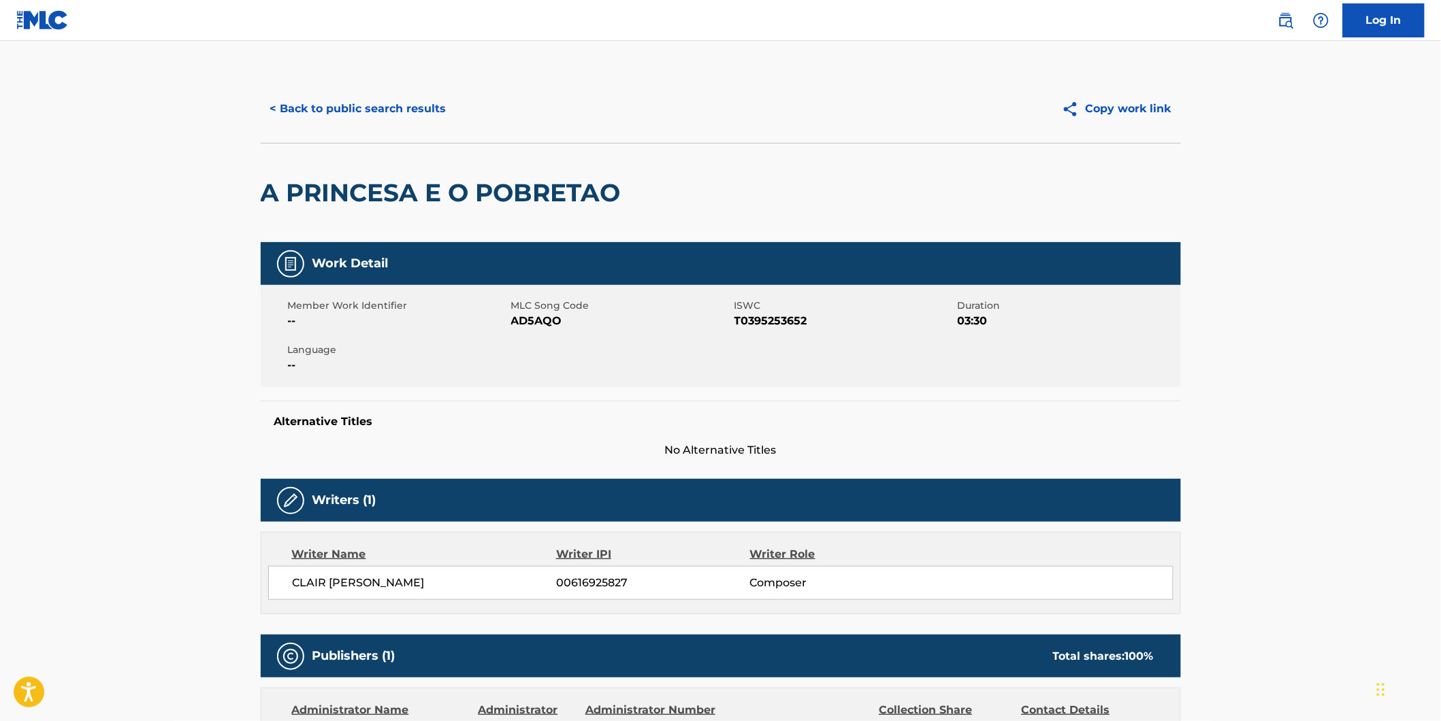
click at [362, 108] on button "< Back to public search results" at bounding box center [358, 109] width 195 height 34
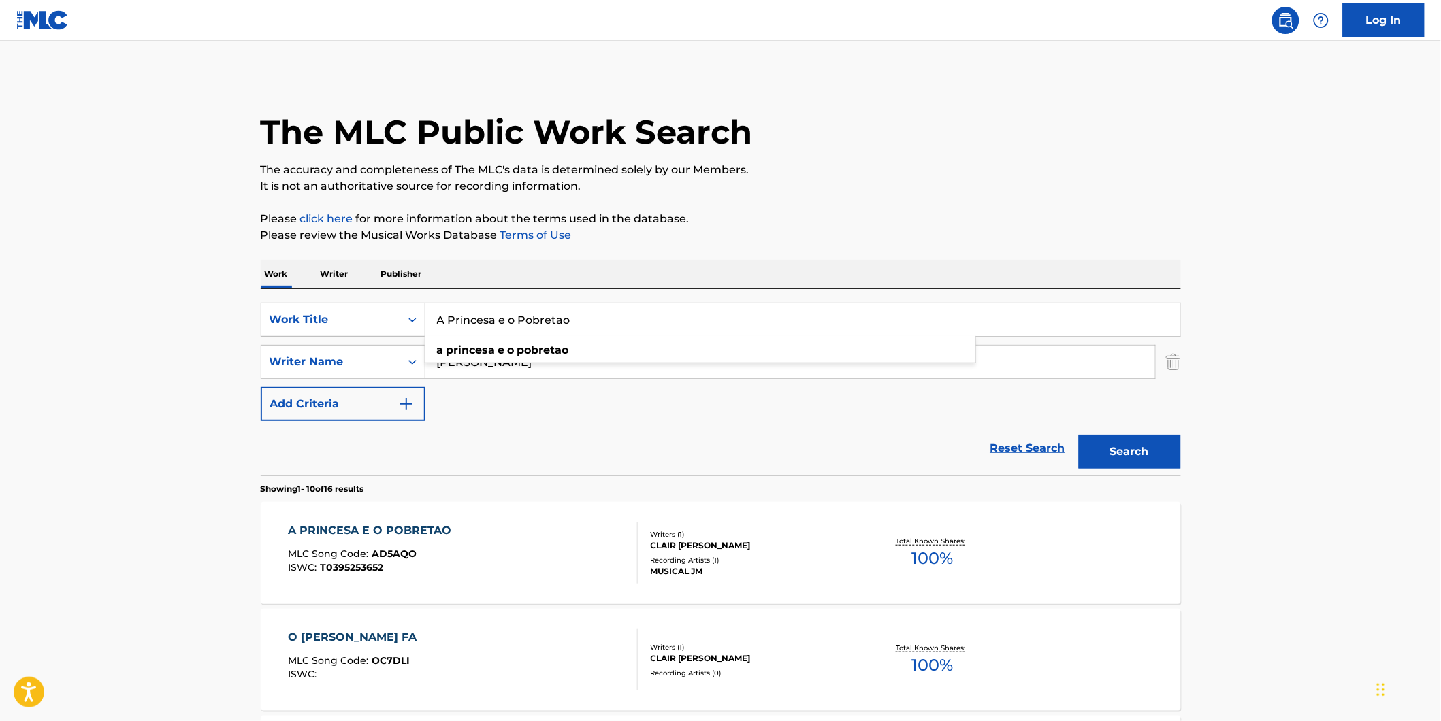
drag, startPoint x: 594, startPoint y: 323, endPoint x: 410, endPoint y: 323, distance: 184.4
click at [410, 323] on div "SearchWithCriteria41da1824-13e6-4874-80c8-7d5886092d66 Work Title A Princesa e …" at bounding box center [721, 320] width 920 height 34
paste input "Silence"
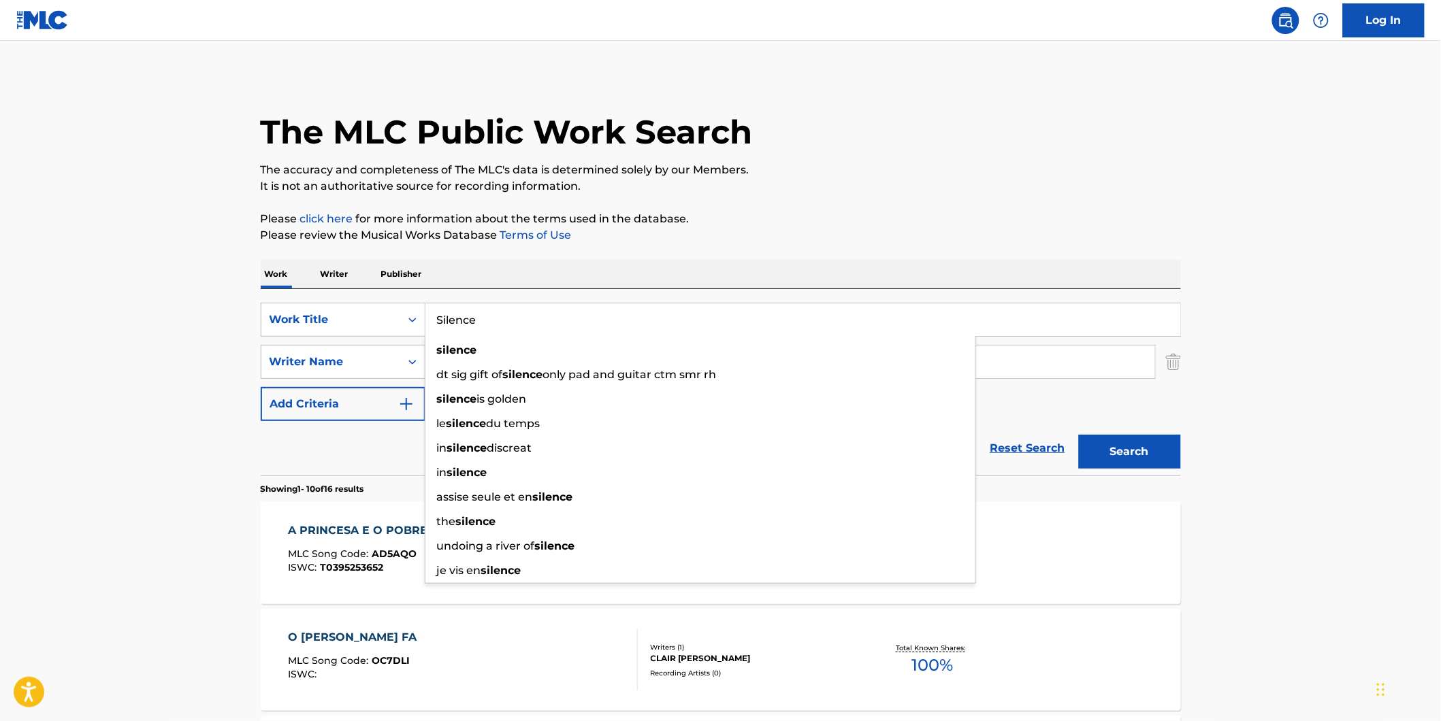
type input "Silence"
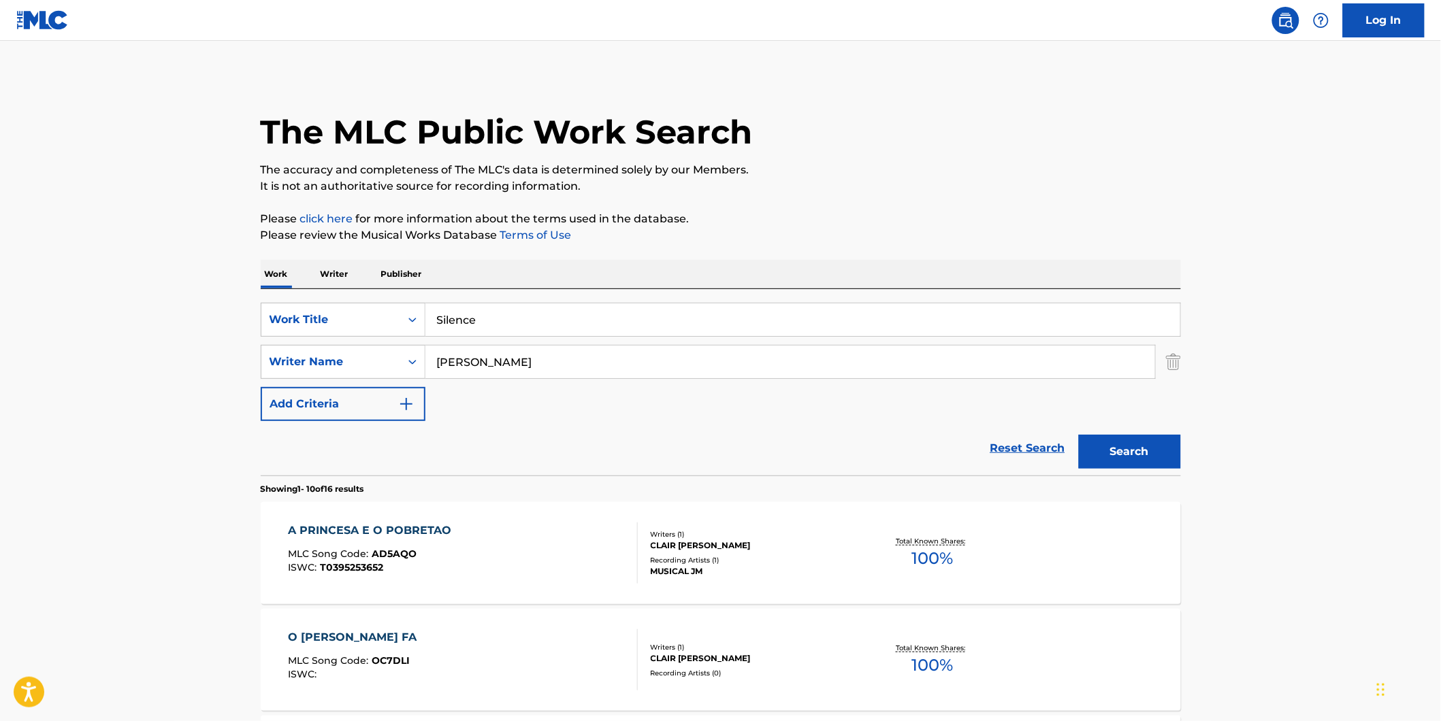
paste input "VØJ"
drag, startPoint x: 587, startPoint y: 361, endPoint x: 529, endPoint y: 361, distance: 58.5
click at [332, 372] on div "SearchWithCriteria8f7eb24a-2042-41fc-866f-881793cd1523 Writer Name VØJ [PERSON_…" at bounding box center [721, 362] width 920 height 34
type input "VØJ"
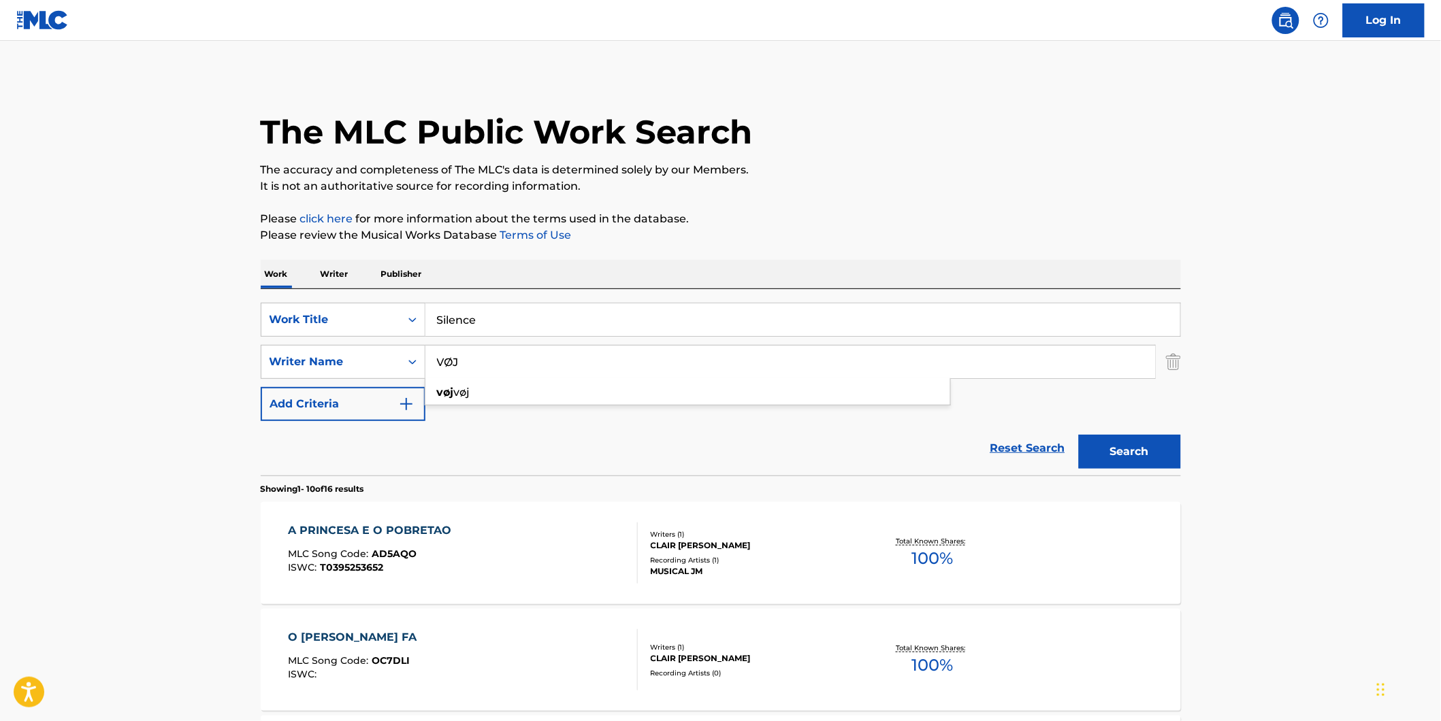
click at [1079, 435] on button "Search" at bounding box center [1130, 452] width 102 height 34
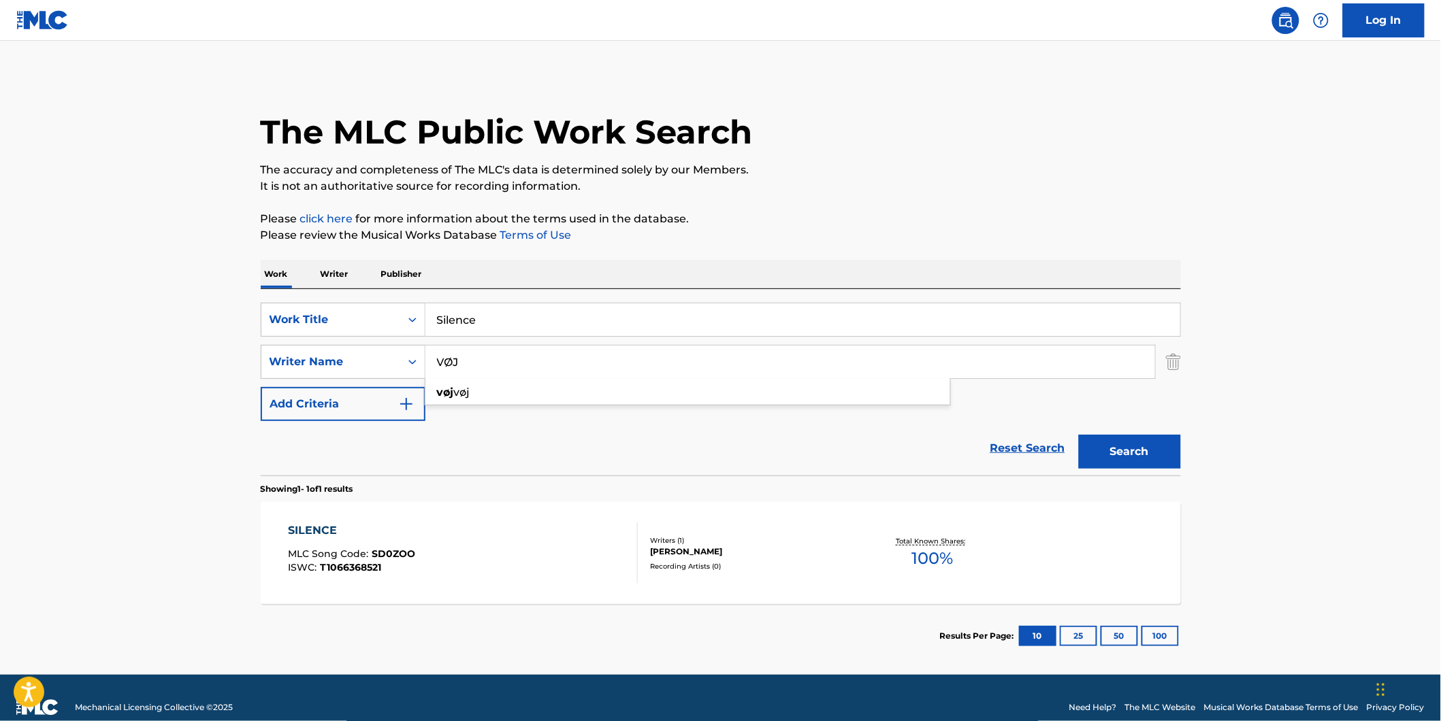
click at [347, 536] on div "SILENCE" at bounding box center [351, 531] width 127 height 16
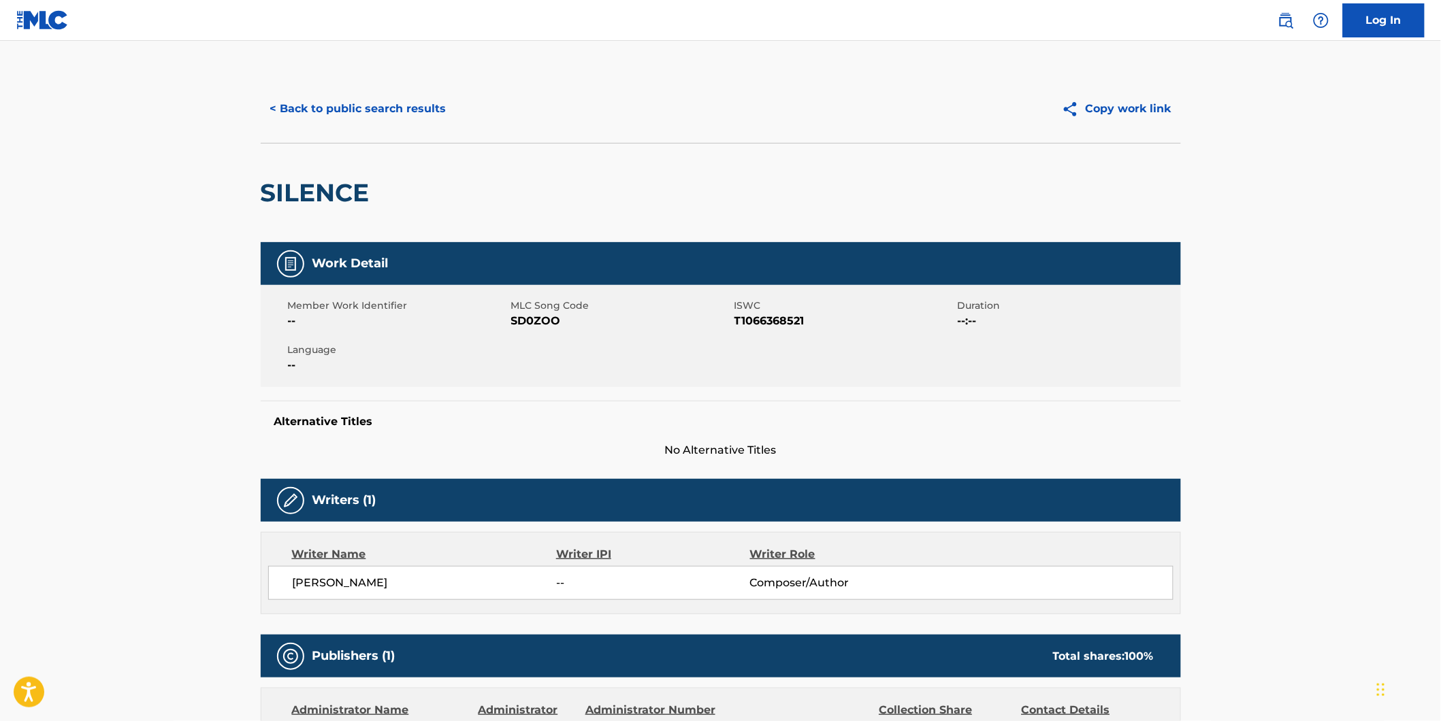
click at [376, 104] on button "< Back to public search results" at bounding box center [358, 109] width 195 height 34
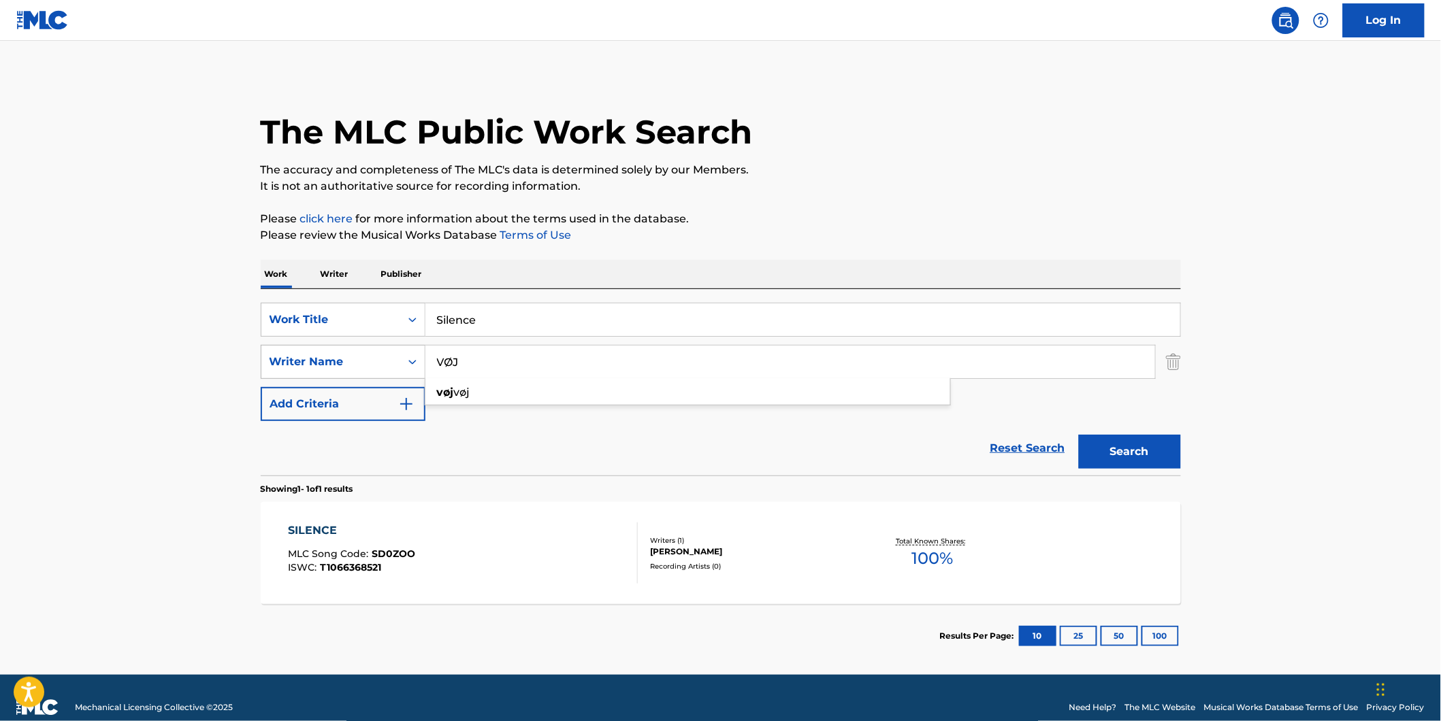
paste input "inq ple"
drag, startPoint x: 531, startPoint y: 369, endPoint x: 274, endPoint y: 368, distance: 256.5
click at [274, 368] on div "SearchWithCriteria8f7eb24a-2042-41fc-866f-881793cd1523 Writer Name VØJ vøj vøj" at bounding box center [721, 362] width 920 height 34
click at [1079, 435] on button "Search" at bounding box center [1130, 452] width 102 height 34
click at [45, 427] on main "The MLC Public Work Search The accuracy and completeness of The MLC's data is d…" at bounding box center [720, 358] width 1441 height 634
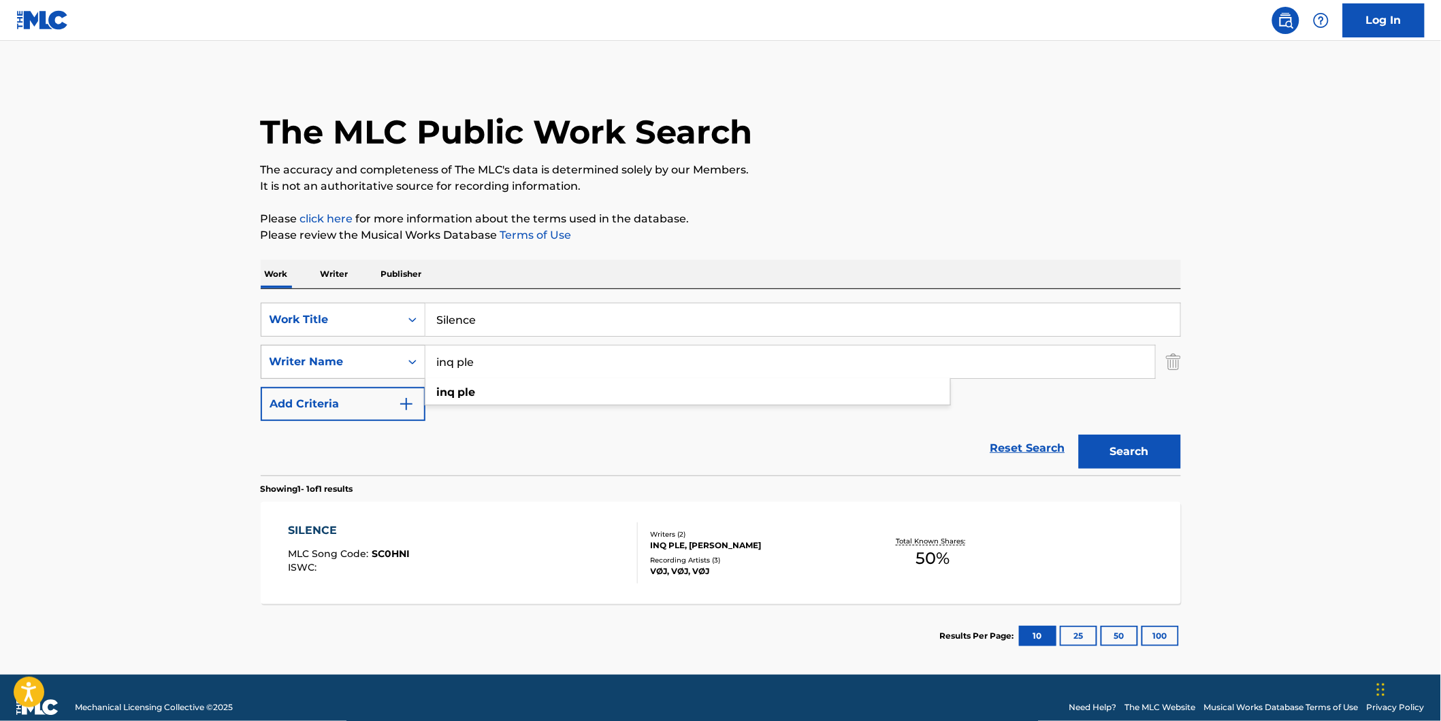
drag, startPoint x: 510, startPoint y: 369, endPoint x: 382, endPoint y: 368, distance: 128.6
click at [382, 368] on div "SearchWithCriteria8f7eb24a-2042-41fc-866f-881793cd1523 Writer Name inq ple inq …" at bounding box center [721, 362] width 920 height 34
paste input "[PERSON_NAME]"
type input "[PERSON_NAME]"
click at [713, 447] on div "Reset Search Search" at bounding box center [721, 448] width 920 height 54
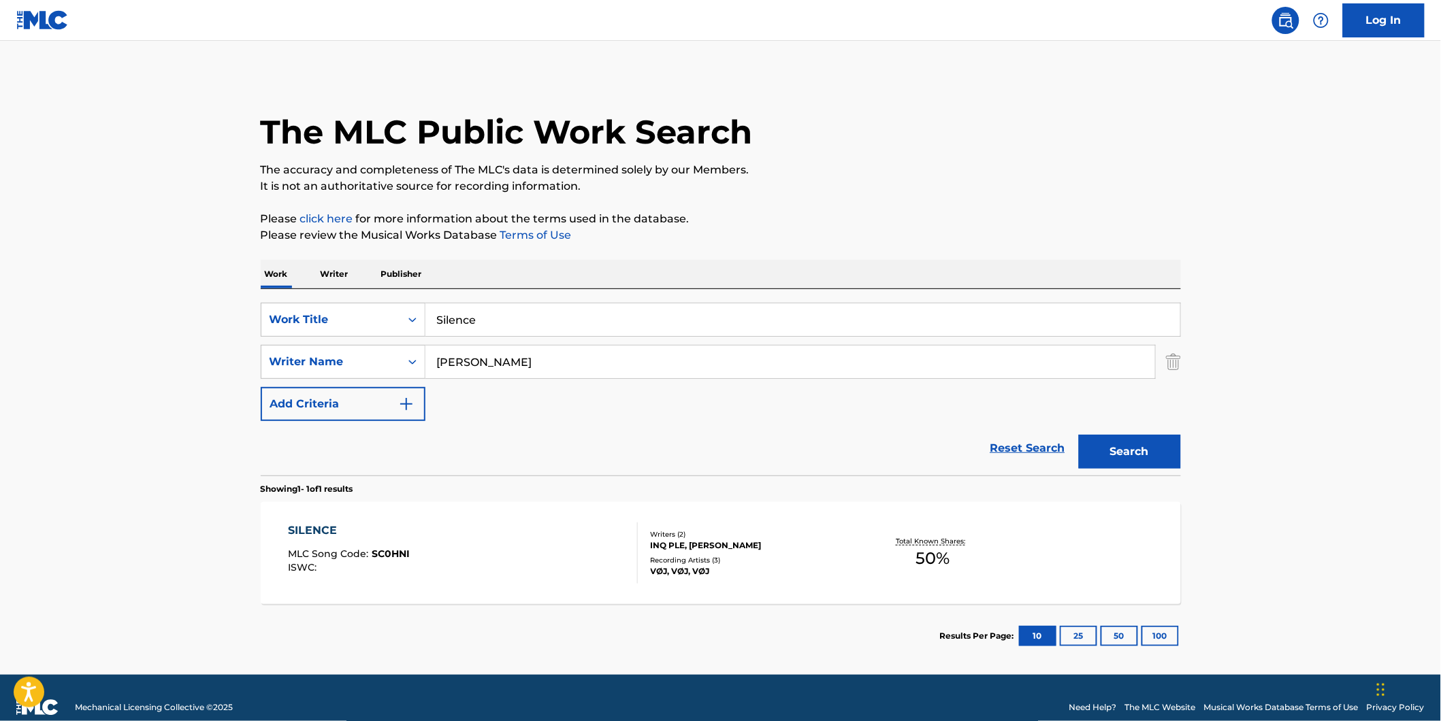
click at [1105, 465] on button "Search" at bounding box center [1130, 452] width 102 height 34
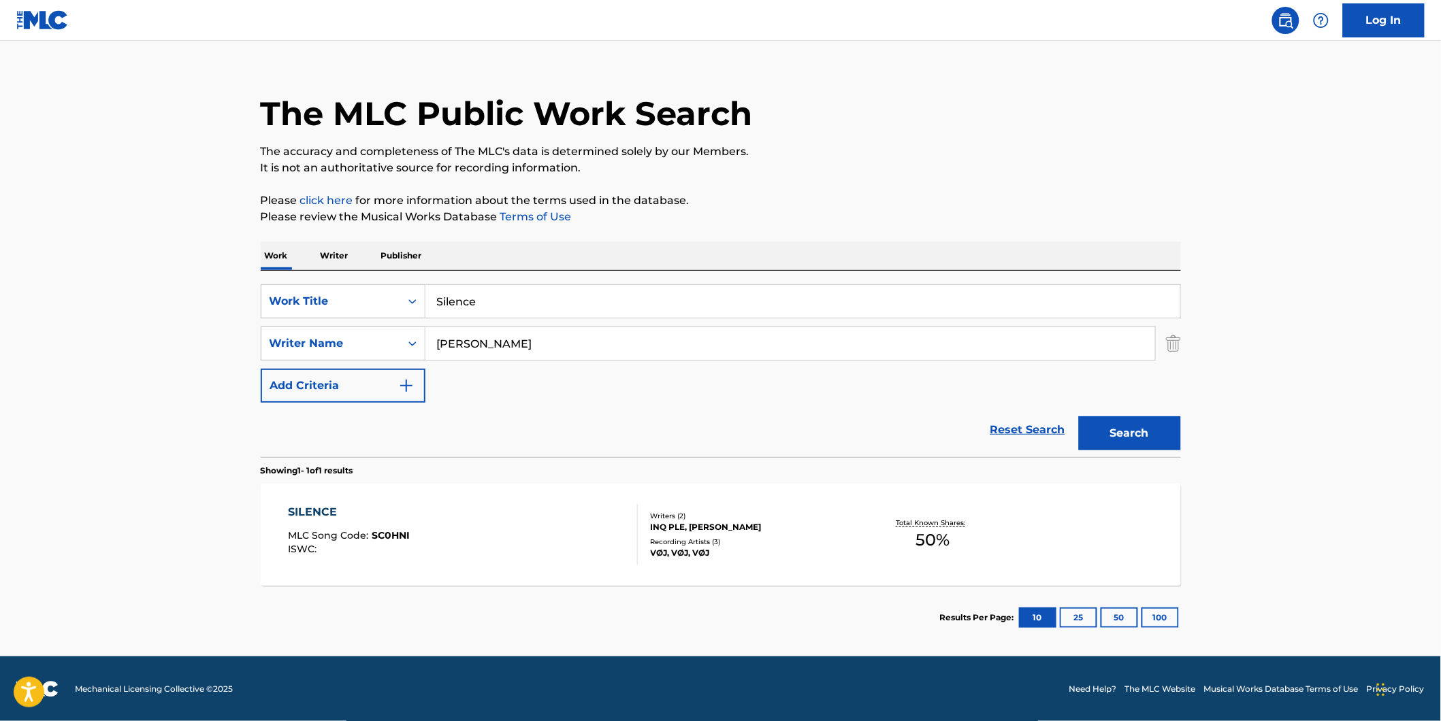
click at [580, 534] on div "SILENCE MLC Song Code : SC0HNI ISWC :" at bounding box center [463, 534] width 350 height 61
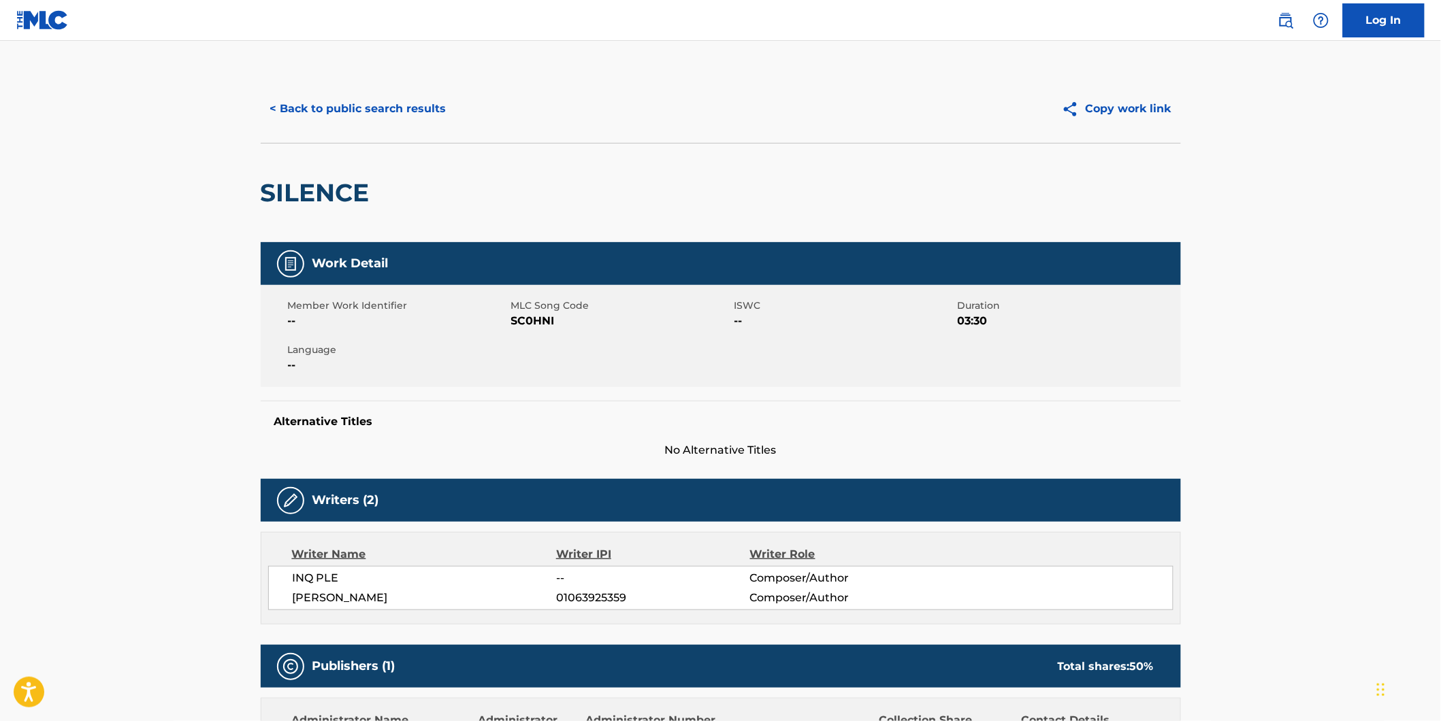
click at [310, 122] on button "< Back to public search results" at bounding box center [358, 109] width 195 height 34
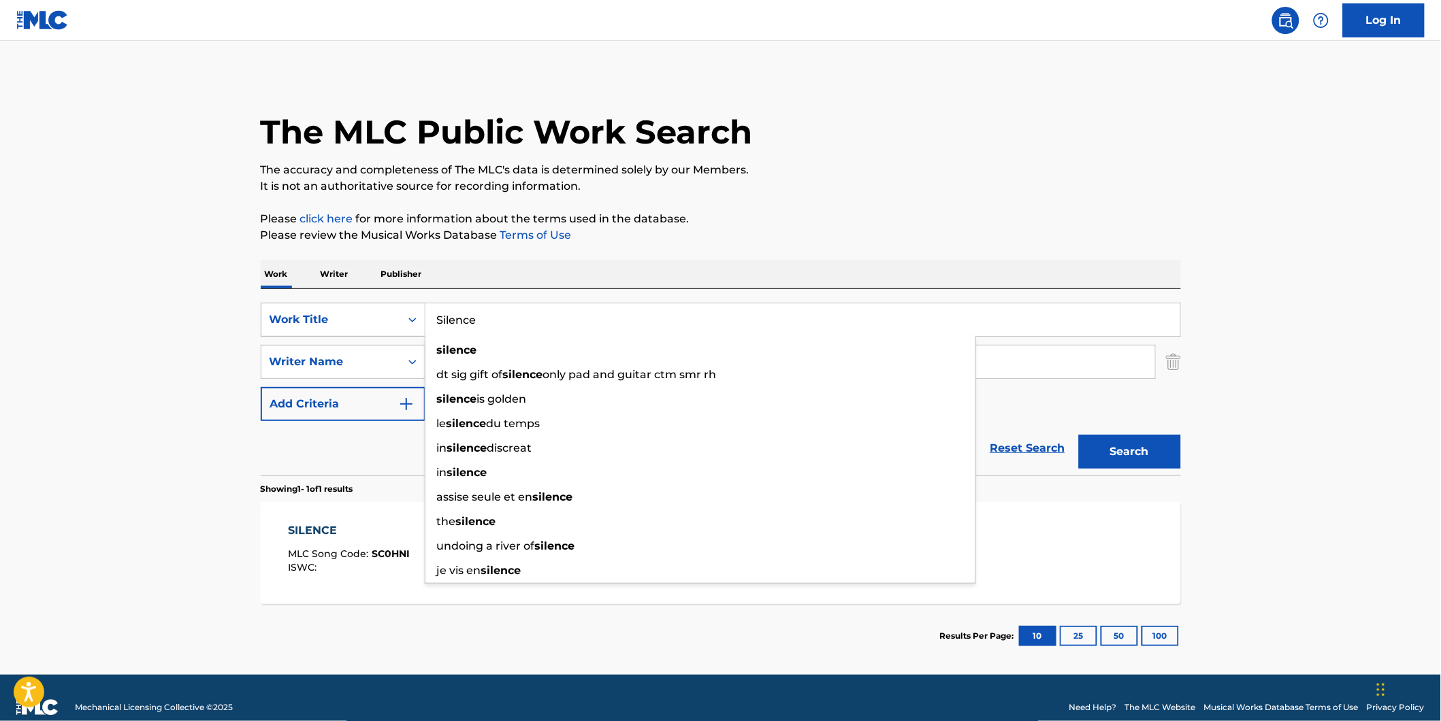
drag, startPoint x: 508, startPoint y: 310, endPoint x: 323, endPoint y: 335, distance: 186.7
click at [323, 335] on div "SearchWithCriteria41da1824-13e6-4874-80c8-7d5886092d66 Work Title Silence silen…" at bounding box center [721, 320] width 920 height 34
paste input "HIPOCRITAS"
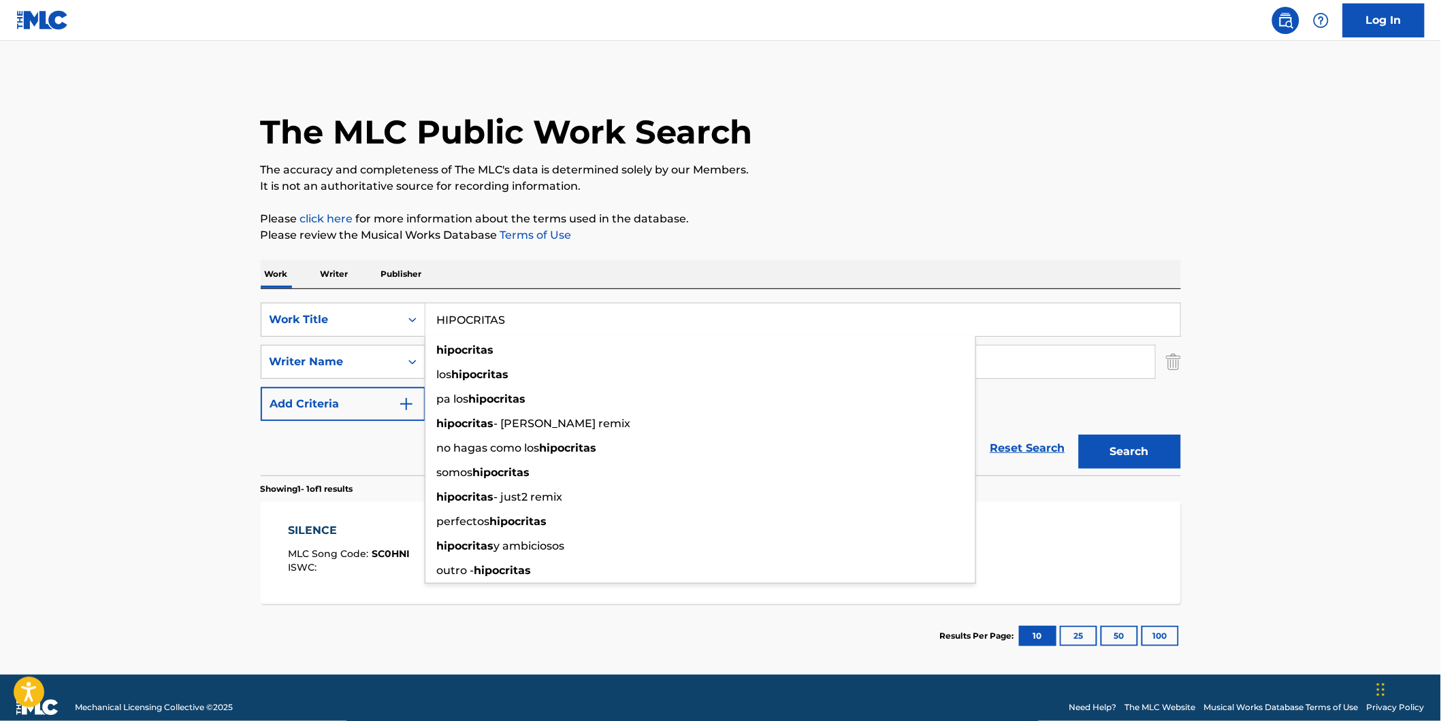
type input "HIPOCRITAS"
click at [133, 408] on main "The MLC Public Work Search The accuracy and completeness of The MLC's data is d…" at bounding box center [720, 358] width 1441 height 634
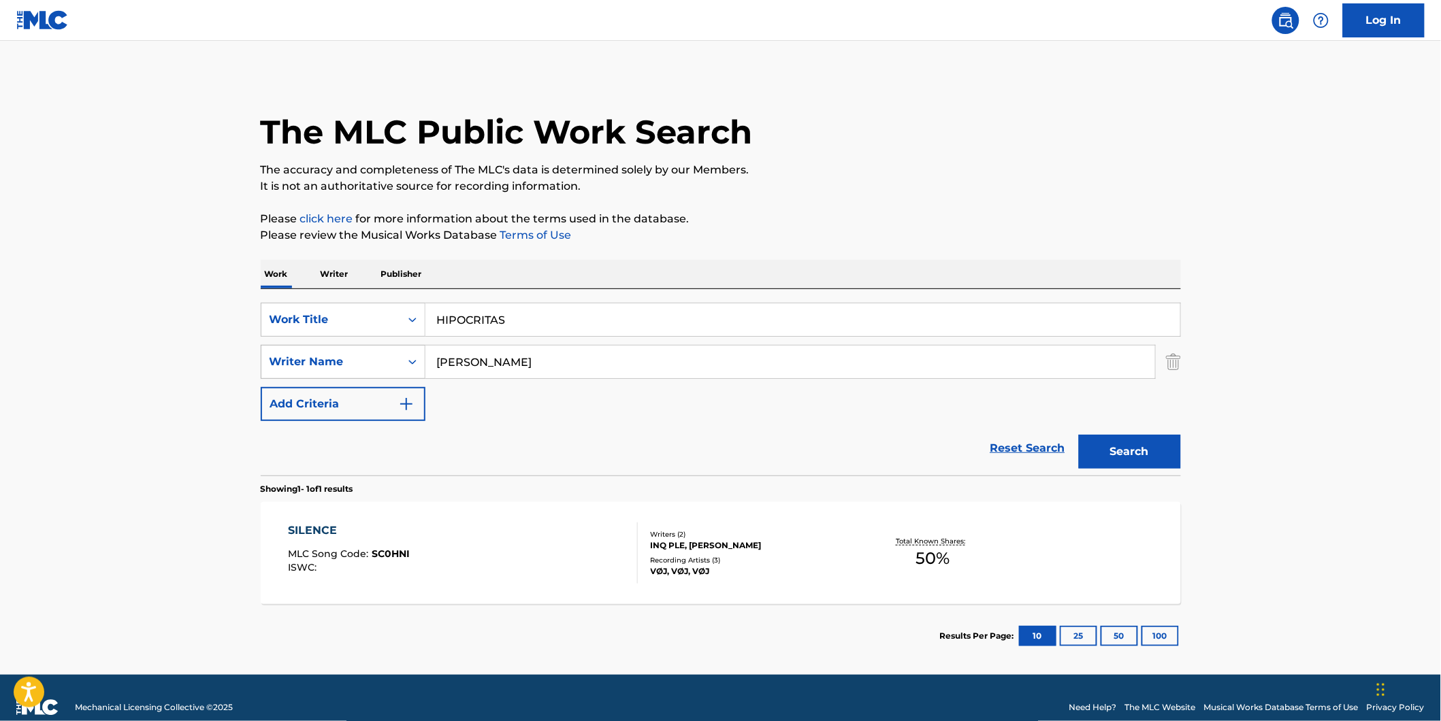
paste input "[PERSON_NAME] FILHO"
drag, startPoint x: 560, startPoint y: 359, endPoint x: 338, endPoint y: 370, distance: 222.1
click at [338, 370] on div "SearchWithCriteria8f7eb24a-2042-41fc-866f-881793cd1523 Writer Name [PERSON_NAME]" at bounding box center [721, 362] width 920 height 34
click at [1123, 446] on button "Search" at bounding box center [1130, 452] width 102 height 34
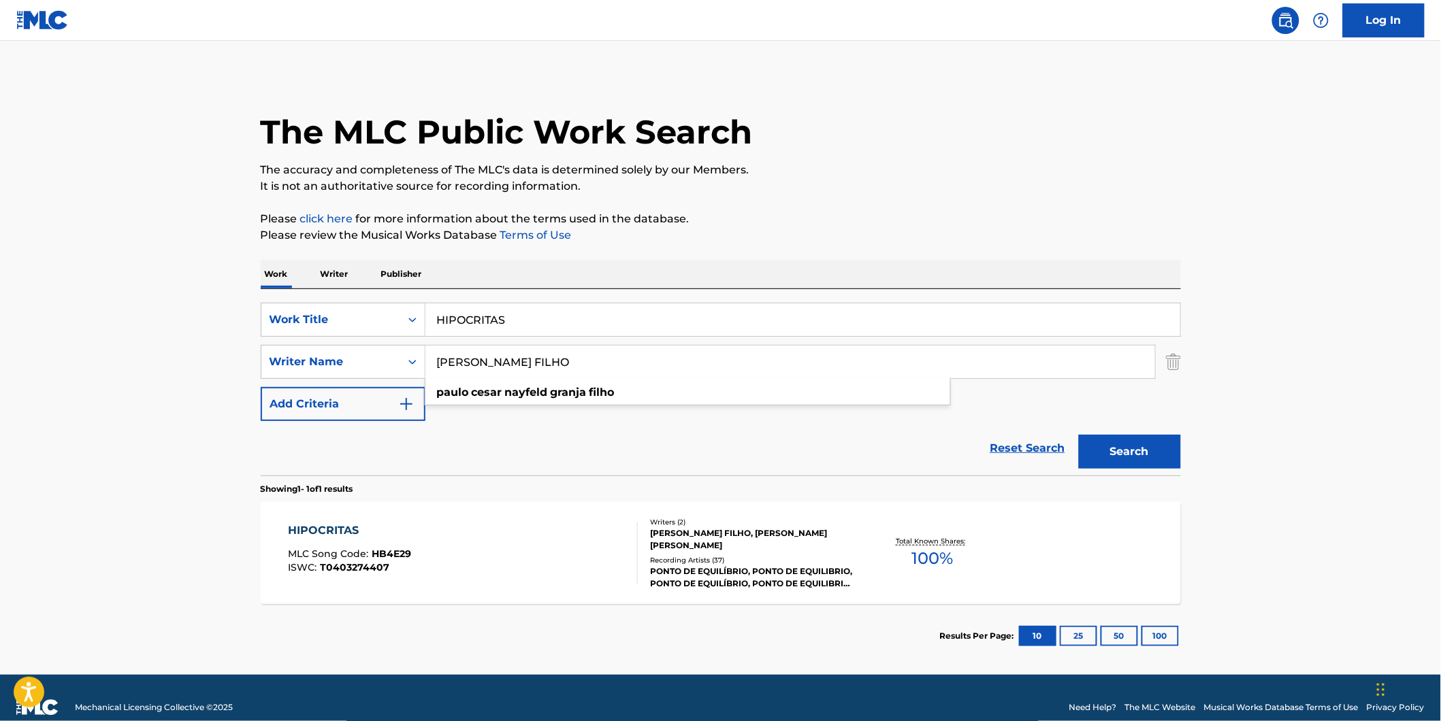
drag, startPoint x: 702, startPoint y: 370, endPoint x: 436, endPoint y: 422, distance: 271.8
click at [355, 406] on div "SearchWithCriteria41da1824-13e6-4874-80c8-7d5886092d66 Work Title HIPOCRITAS Se…" at bounding box center [721, 362] width 920 height 118
paste input "[PERSON_NAME] [PERSON_NAME]"
type input "[PERSON_NAME] [PERSON_NAME]"
click at [494, 463] on div "Reset Search Search" at bounding box center [721, 448] width 920 height 54
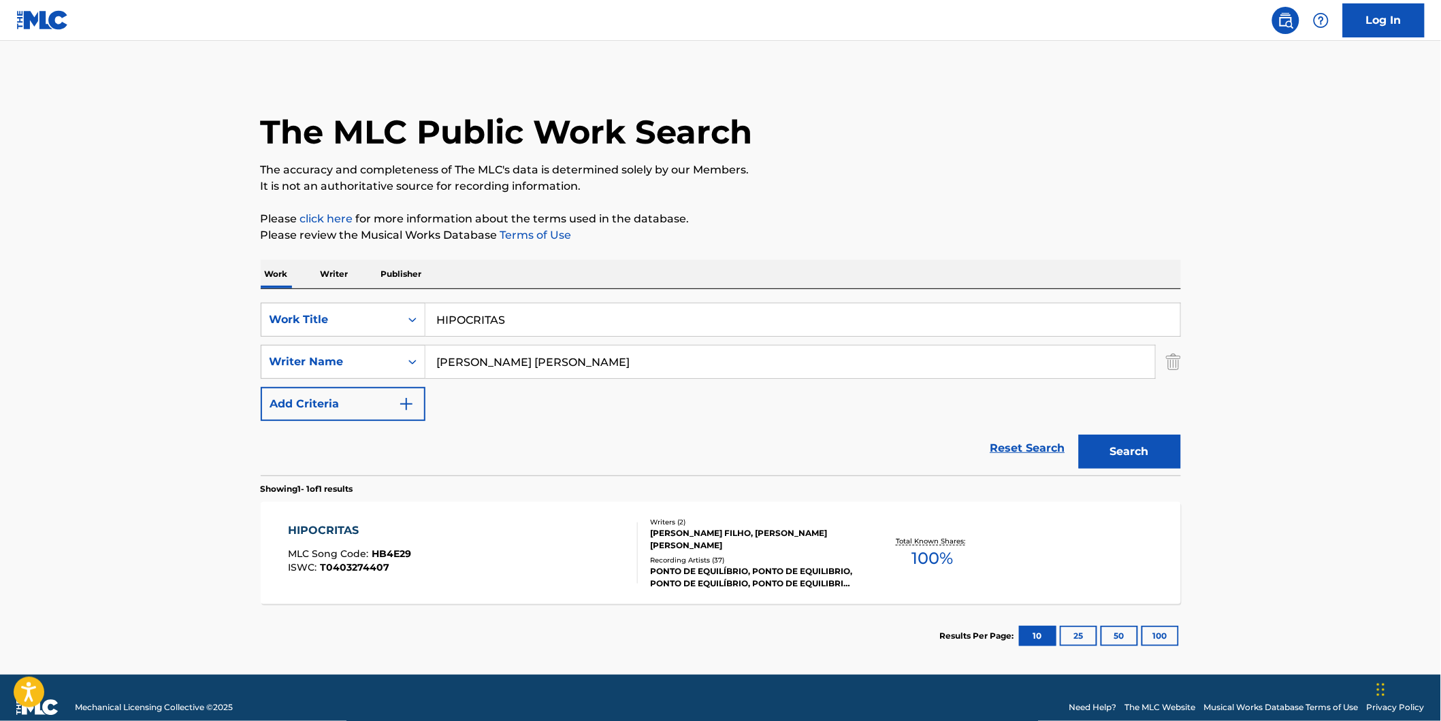
click at [1166, 461] on button "Search" at bounding box center [1130, 452] width 102 height 34
click at [337, 550] on span "MLC Song Code :" at bounding box center [330, 554] width 84 height 12
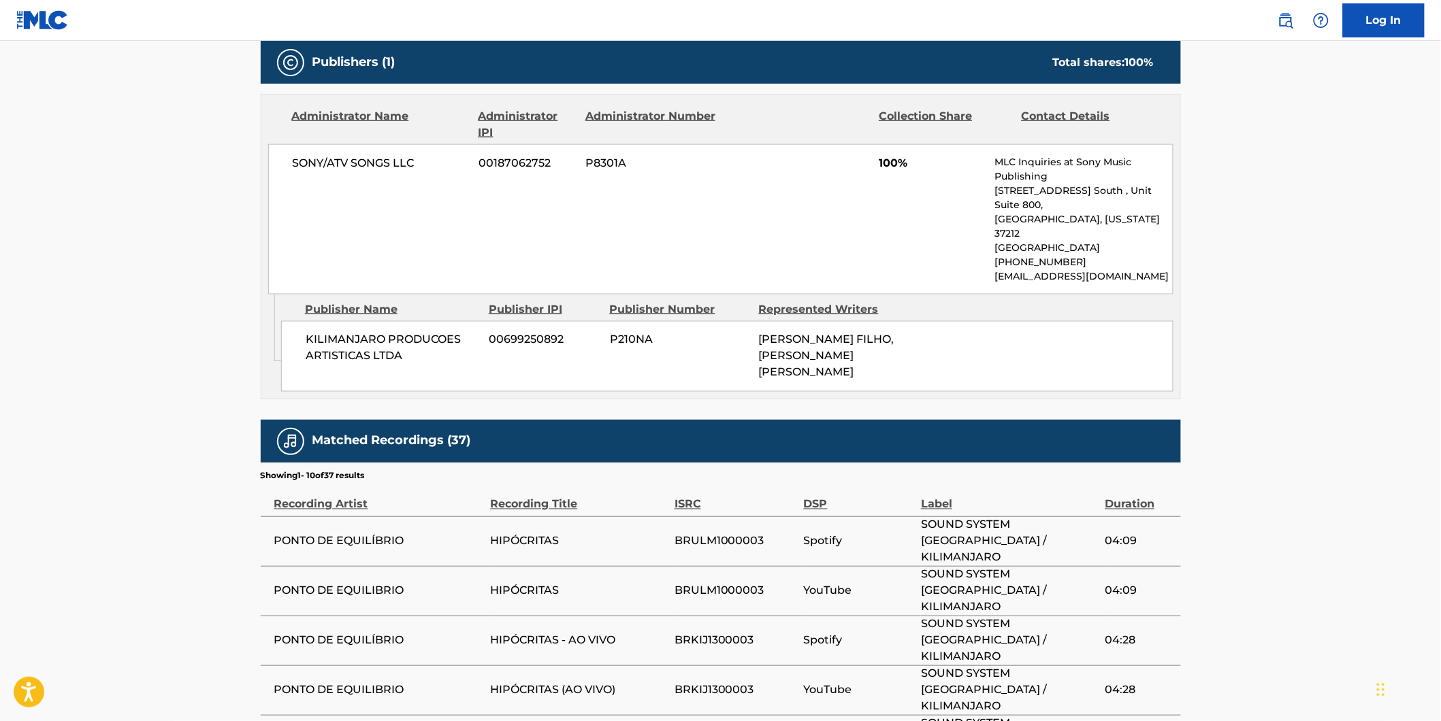
scroll to position [864, 0]
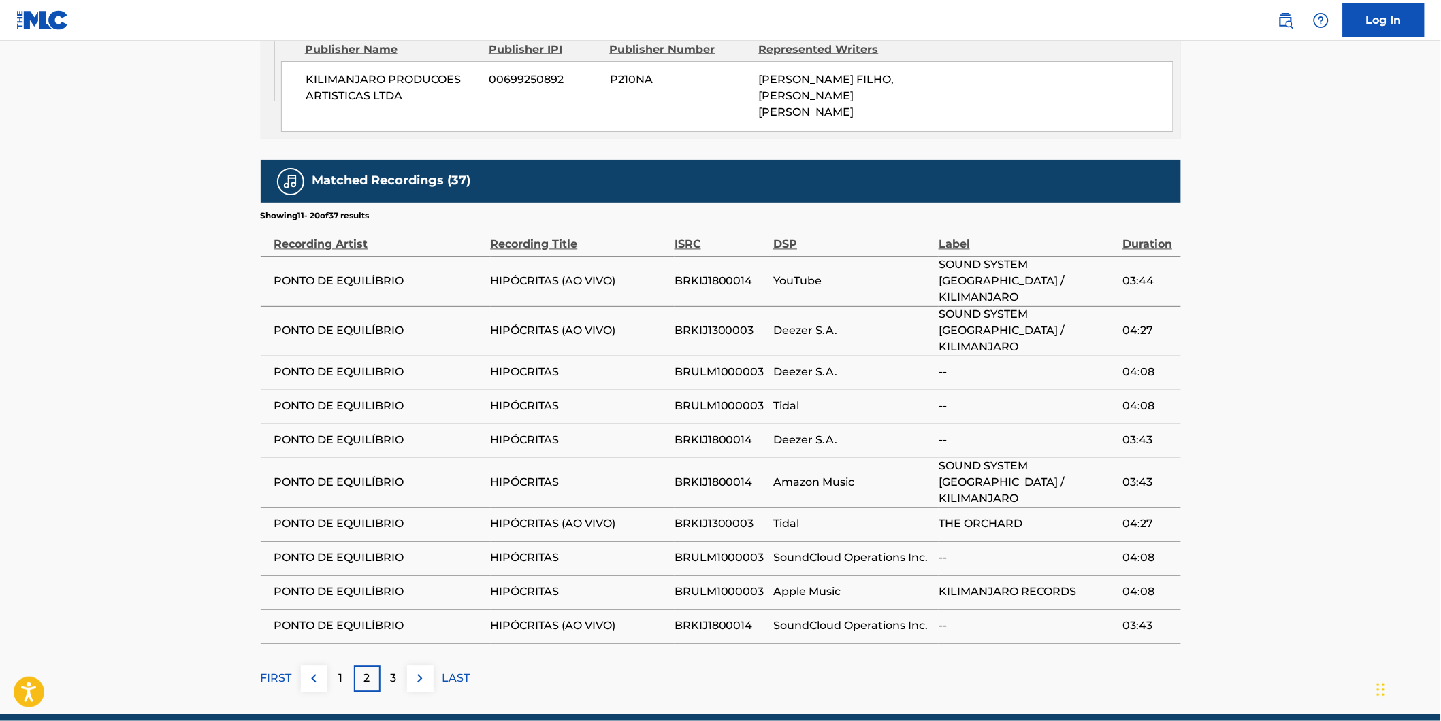
click at [391, 671] on p "3" at bounding box center [394, 679] width 6 height 16
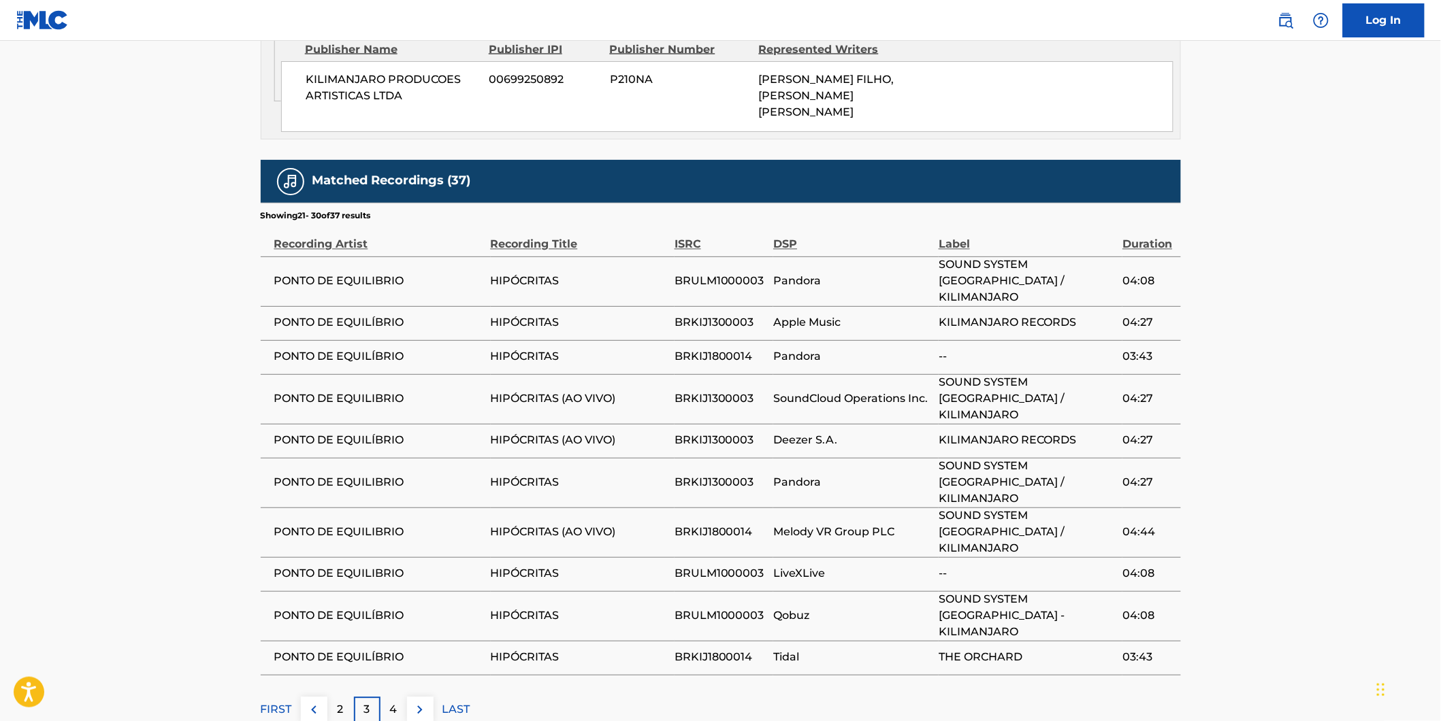
click at [423, 702] on img at bounding box center [420, 710] width 16 height 16
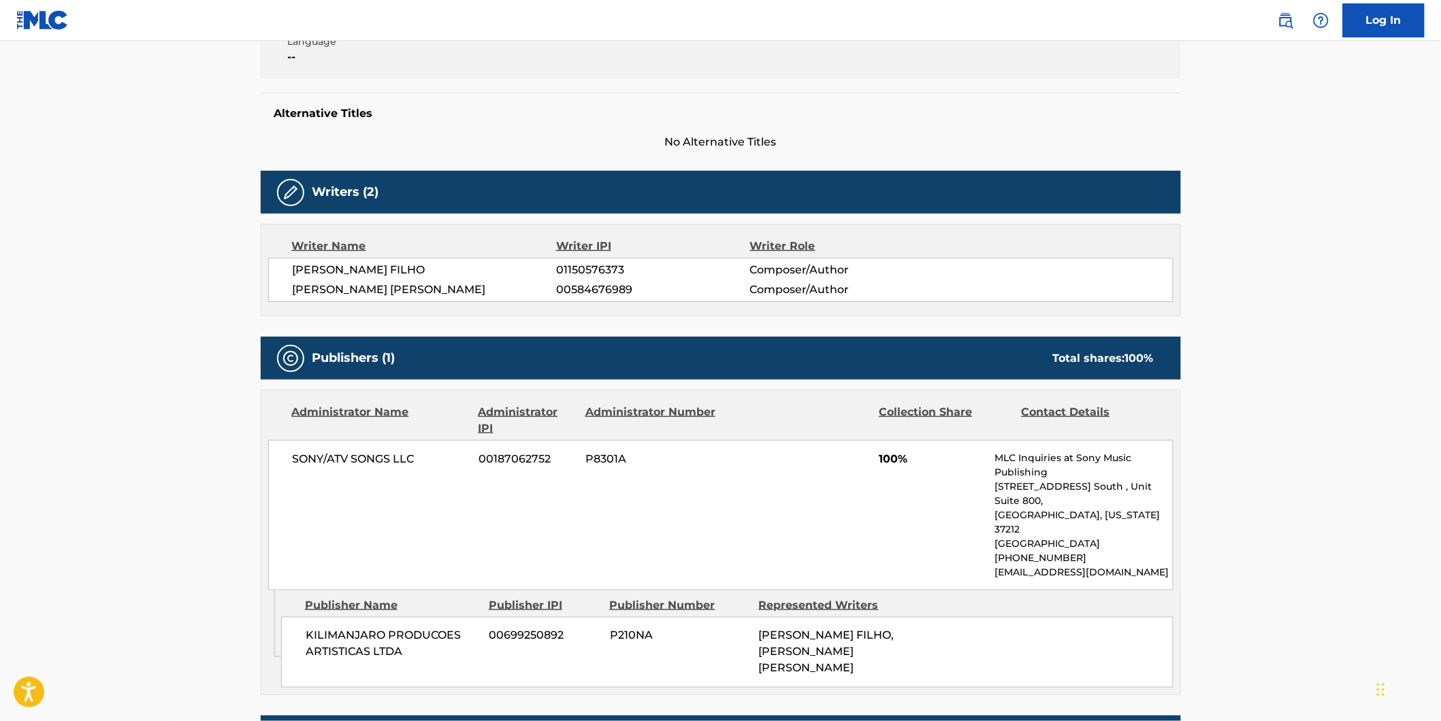
scroll to position [0, 0]
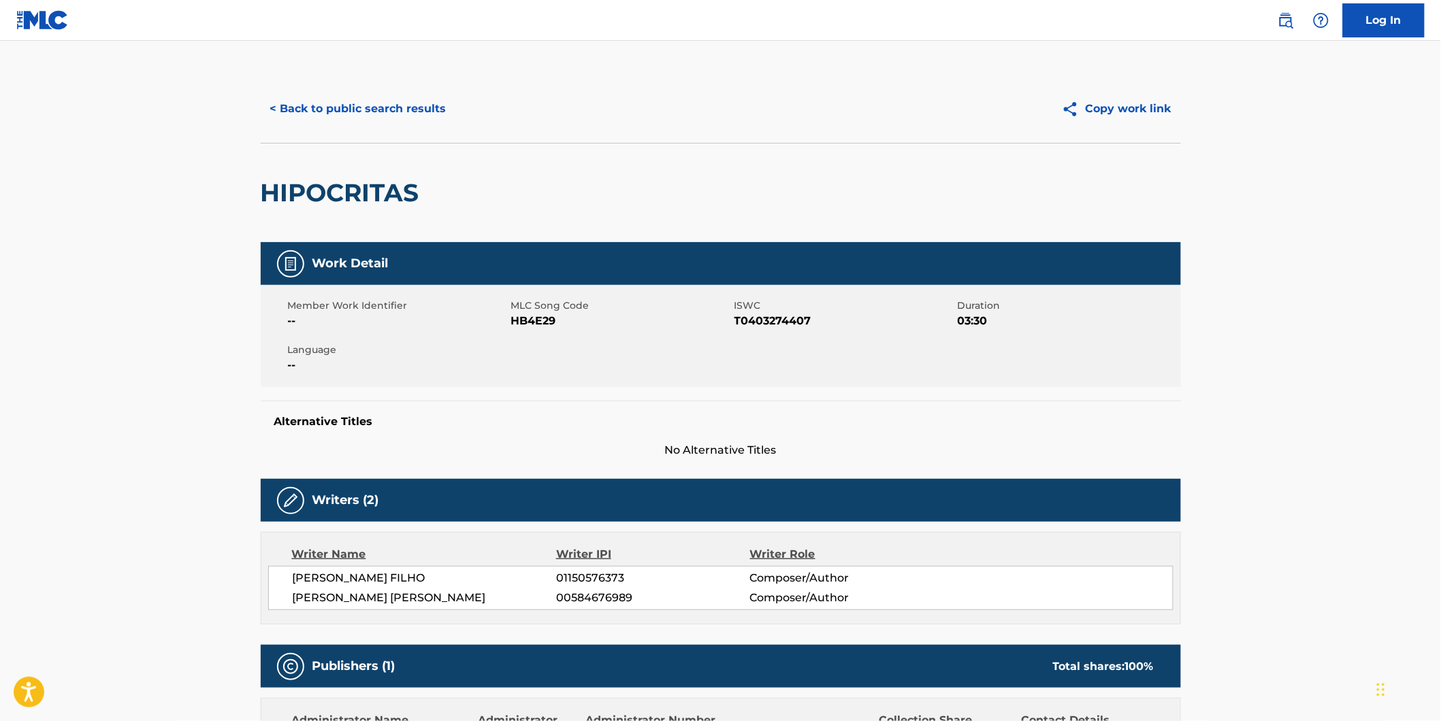
click at [306, 107] on button "< Back to public search results" at bounding box center [358, 109] width 195 height 34
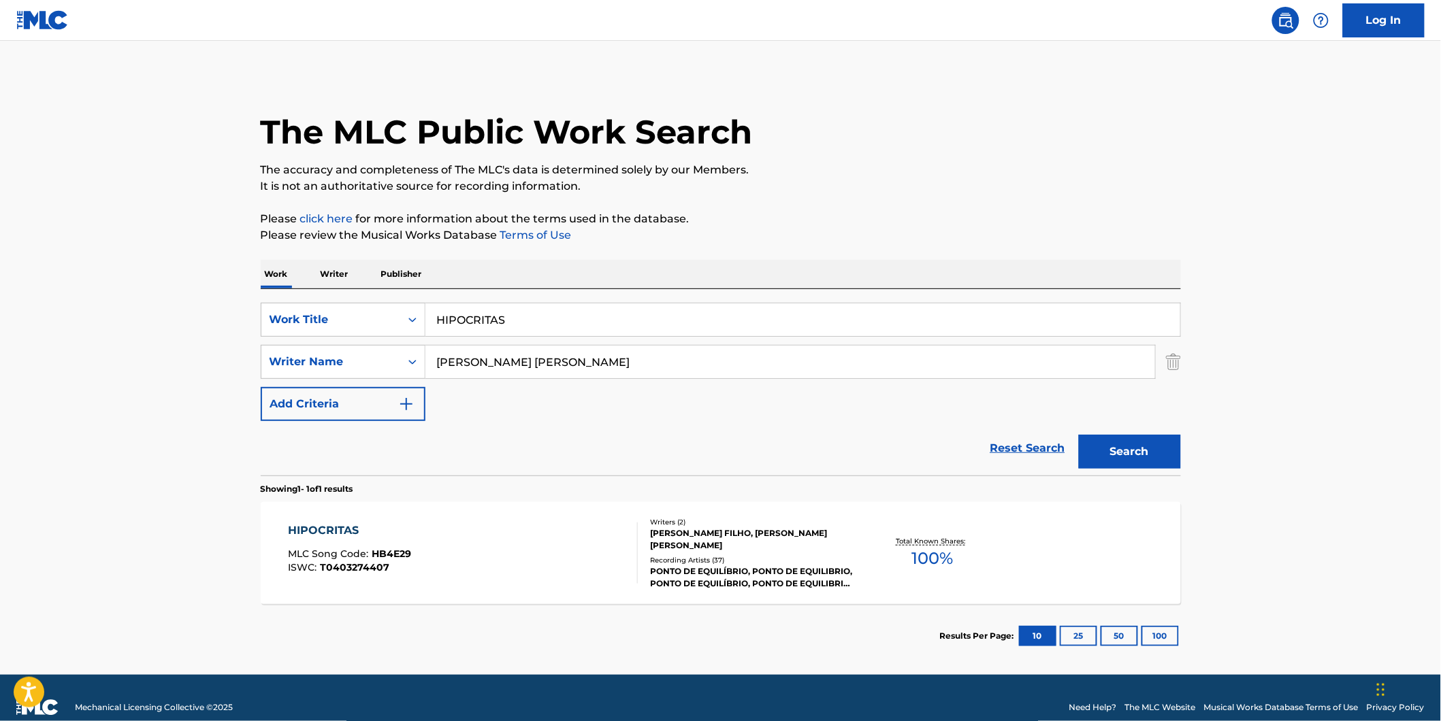
click at [608, 563] on div "HIPOCRITAS MLC Song Code : HB4E29 ISWC : T0403274407" at bounding box center [463, 553] width 350 height 61
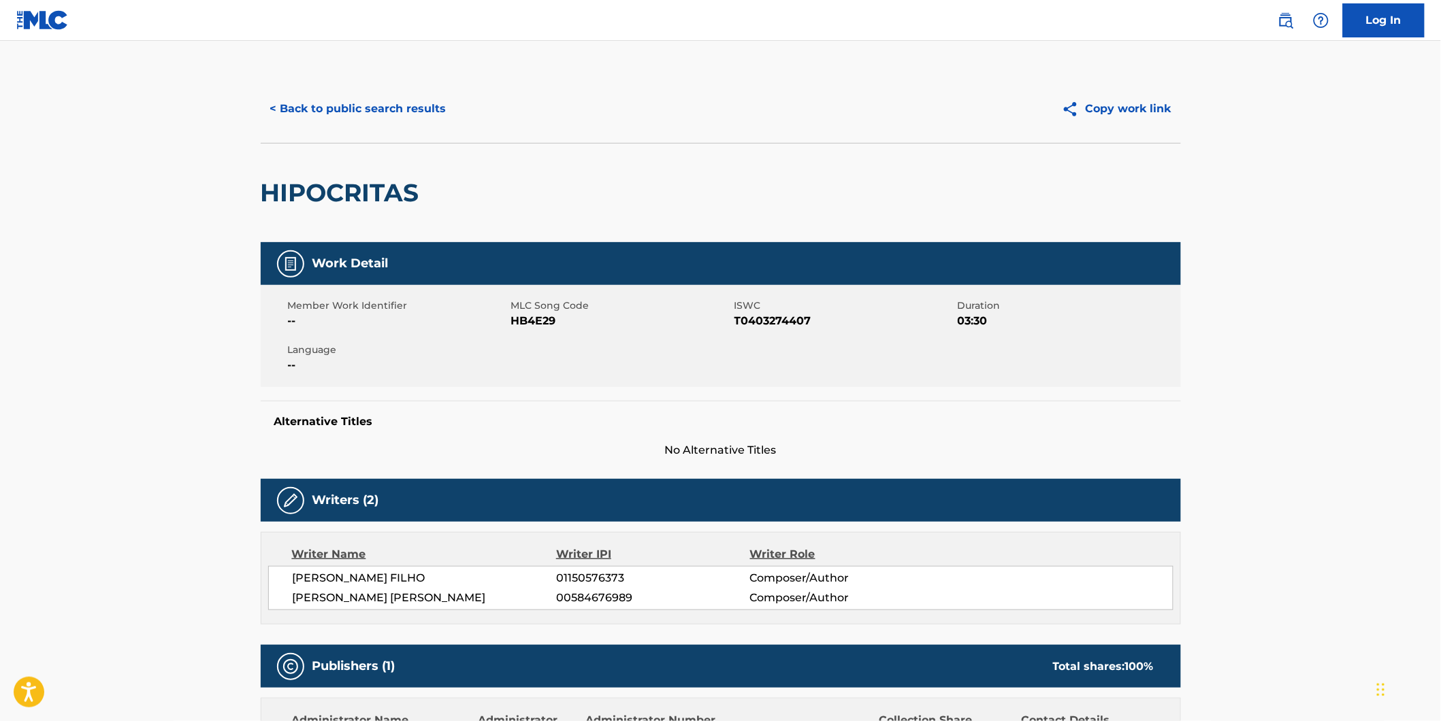
click at [357, 114] on button "< Back to public search results" at bounding box center [358, 109] width 195 height 34
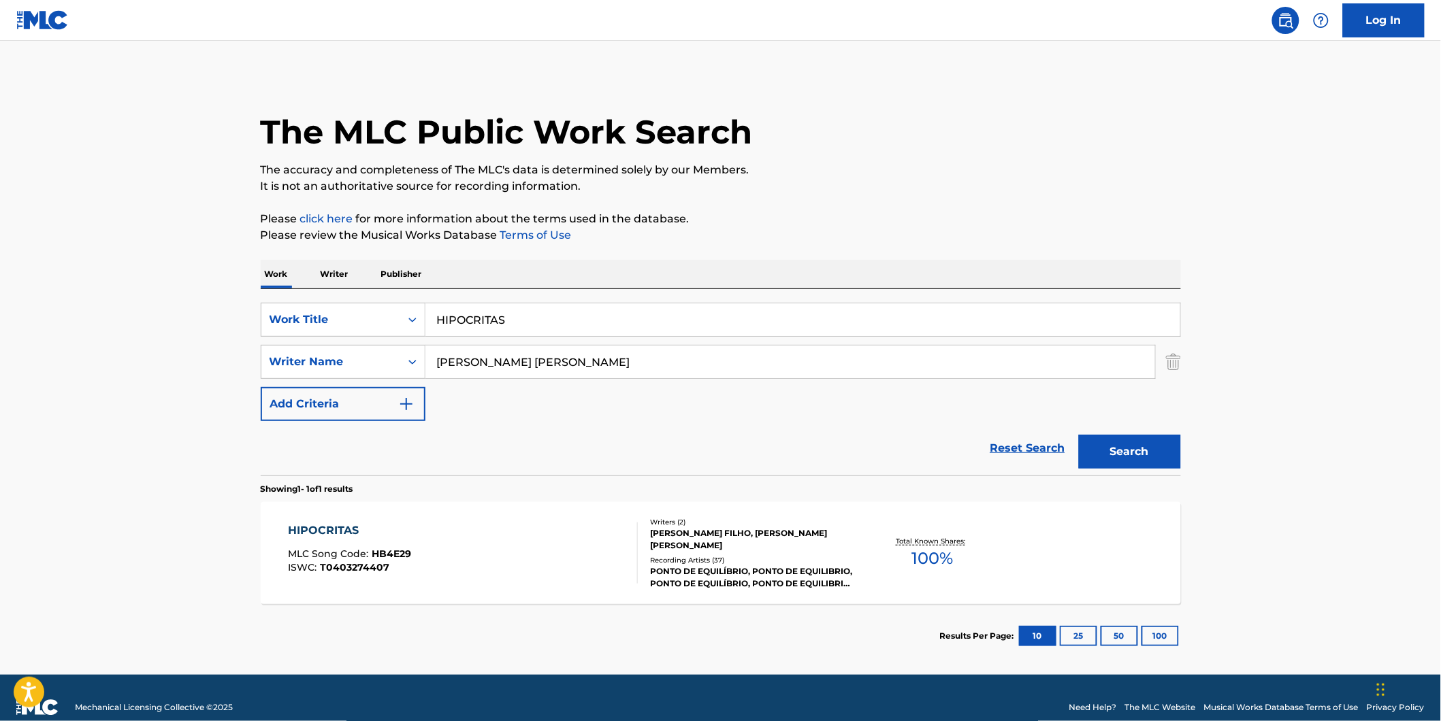
drag, startPoint x: 578, startPoint y: 316, endPoint x: 0, endPoint y: 388, distance: 582.8
click at [99, 354] on main "The MLC Public Work Search The accuracy and completeness of The MLC's data is d…" at bounding box center [720, 358] width 1441 height 634
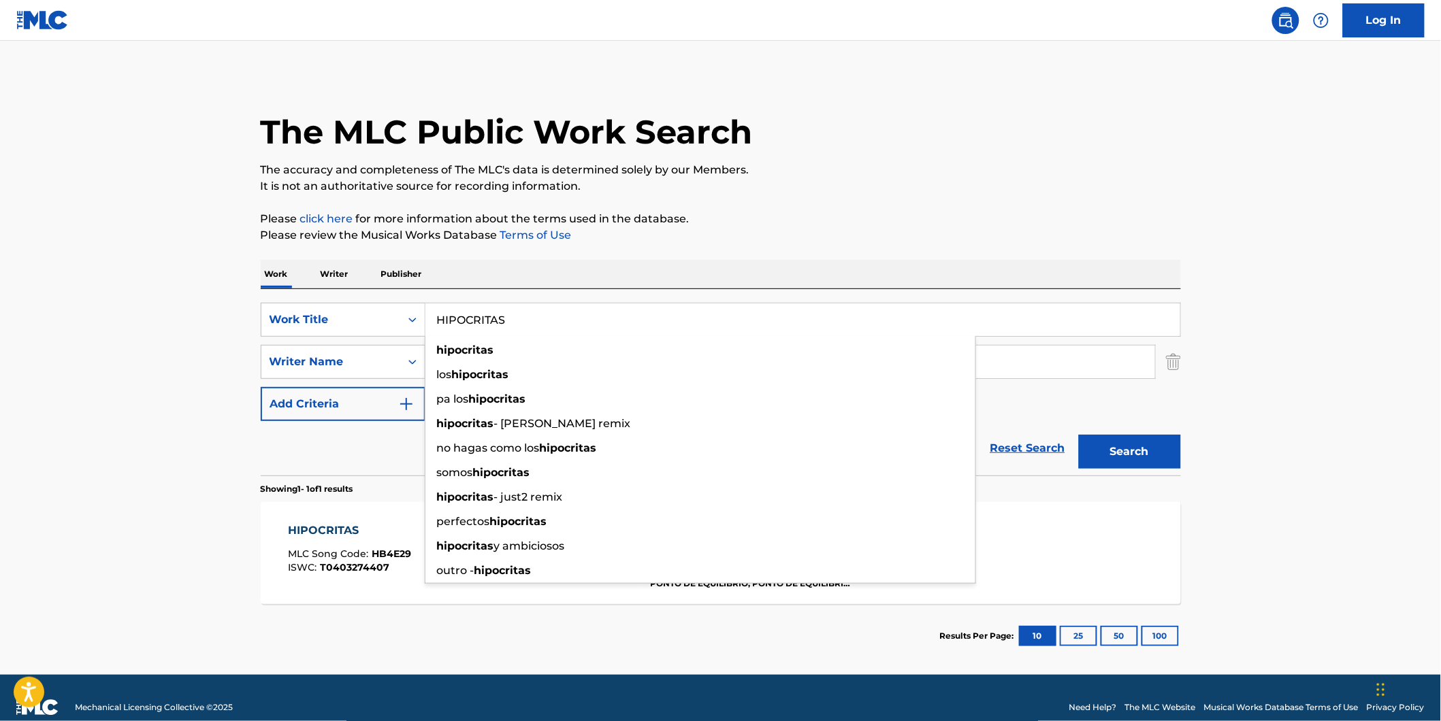
paste input "SITTING IN [DEMOGRAPHIC_DATA]"
type input "SITTING IN [DEMOGRAPHIC_DATA]"
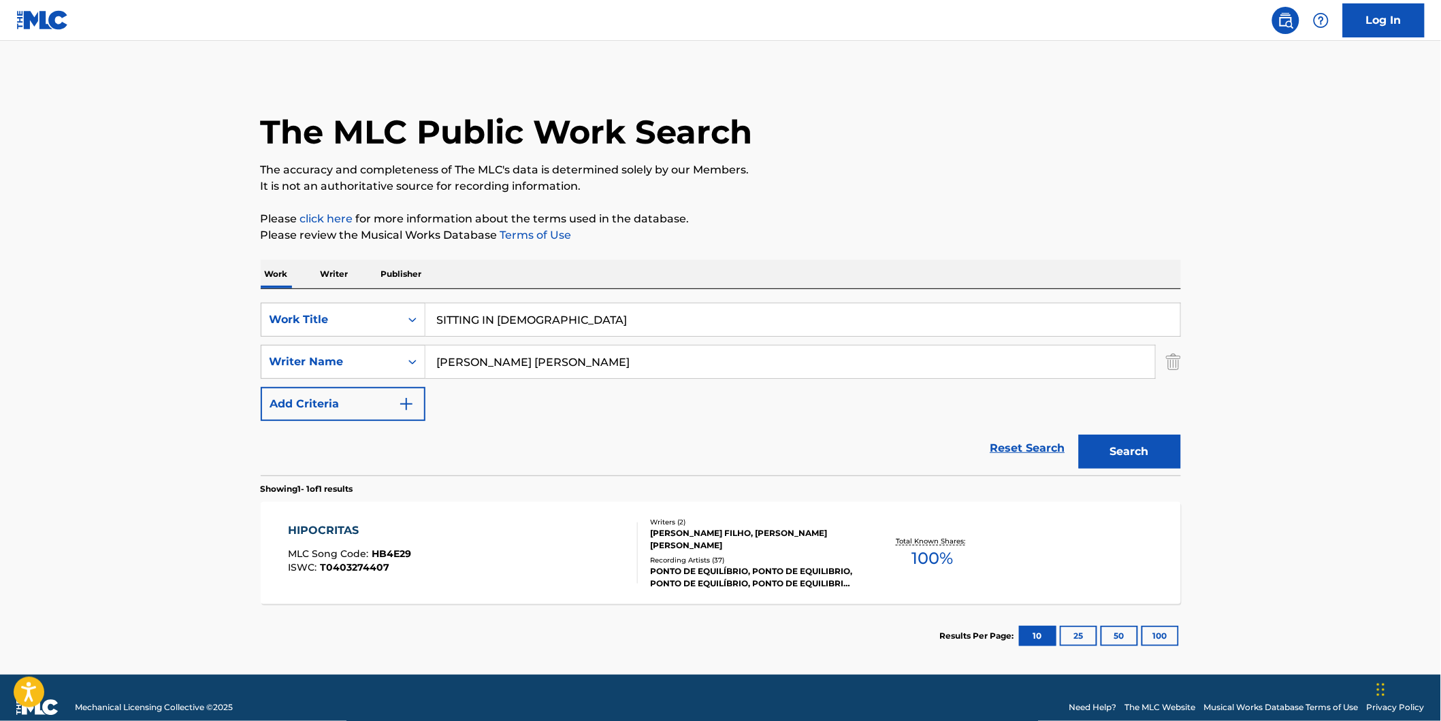
click at [29, 385] on main "The MLC Public Work Search The accuracy and completeness of The MLC's data is d…" at bounding box center [720, 358] width 1441 height 634
drag, startPoint x: 746, startPoint y: 384, endPoint x: 631, endPoint y: 370, distance: 115.3
click at [631, 370] on div "SearchWithCriteria41da1824-13e6-4874-80c8-7d5886092d66 Work Title SITTING IN ZE…" at bounding box center [721, 362] width 920 height 118
click at [651, 364] on input "[PERSON_NAME] [PERSON_NAME]" at bounding box center [789, 362] width 729 height 33
drag, startPoint x: 651, startPoint y: 364, endPoint x: 384, endPoint y: 341, distance: 267.8
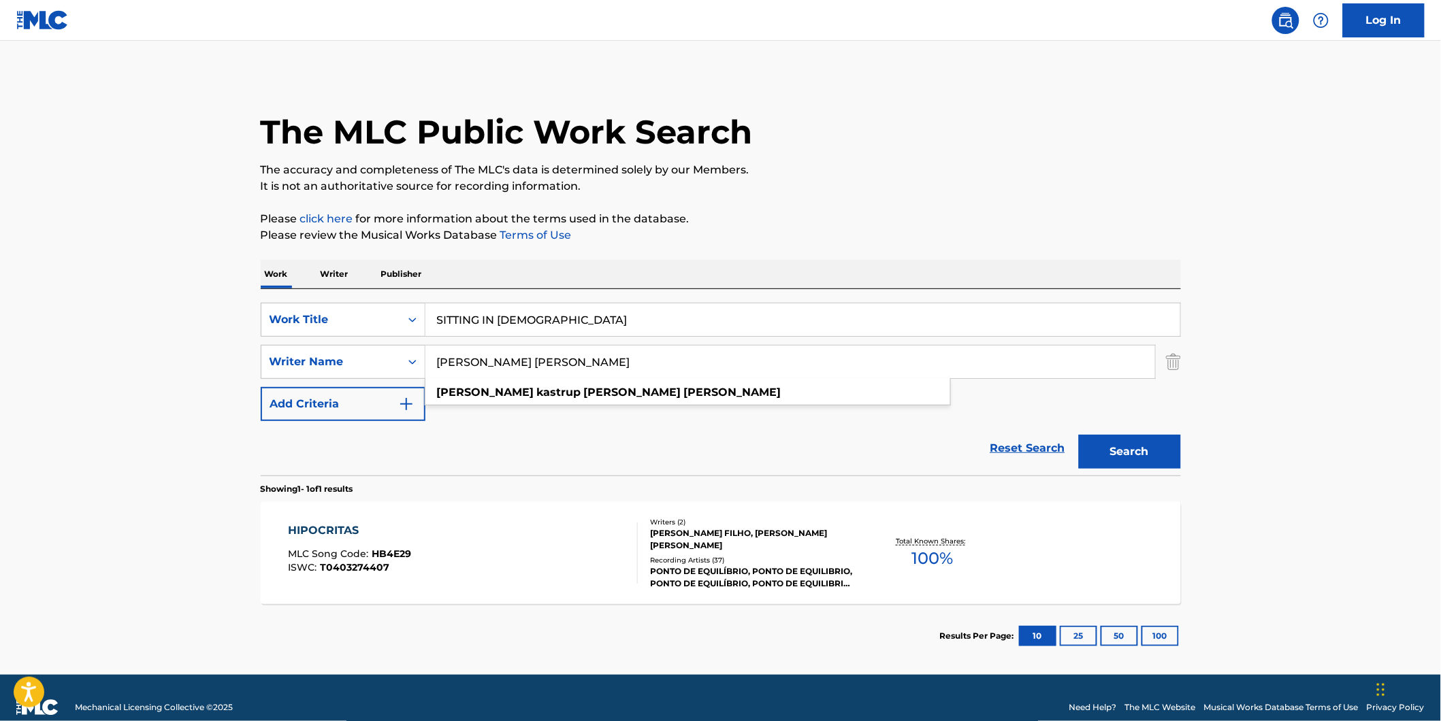
click at [384, 341] on div "SearchWithCriteria41da1824-13e6-4874-80c8-7d5886092d66 Work Title SITTING IN ZE…" at bounding box center [721, 362] width 920 height 118
paste input "[PERSON_NAME]"
type input "[PERSON_NAME]"
click at [1202, 365] on main "The MLC Public Work Search The accuracy and completeness of The MLC's data is d…" at bounding box center [720, 358] width 1441 height 634
click at [1117, 440] on button "Search" at bounding box center [1130, 452] width 102 height 34
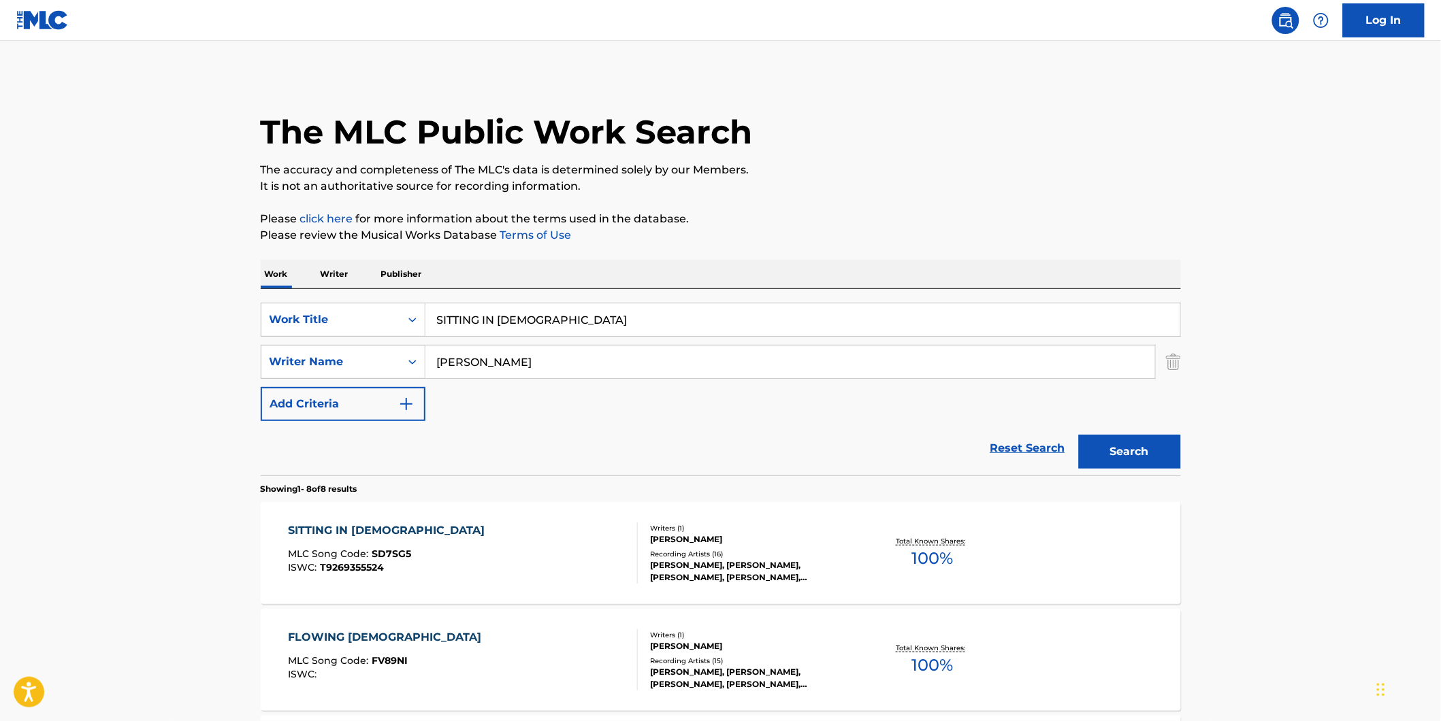
scroll to position [151, 0]
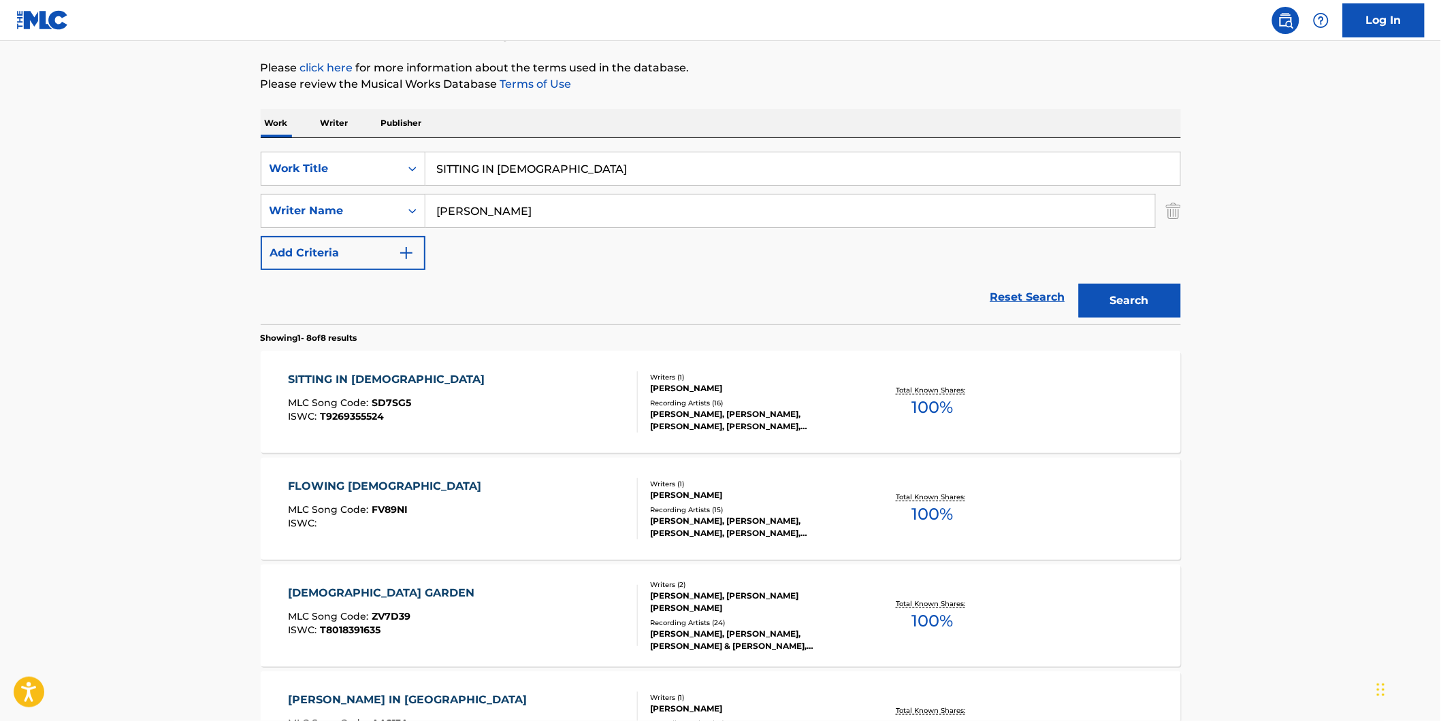
click at [399, 405] on span "SD7SG5" at bounding box center [391, 403] width 39 height 12
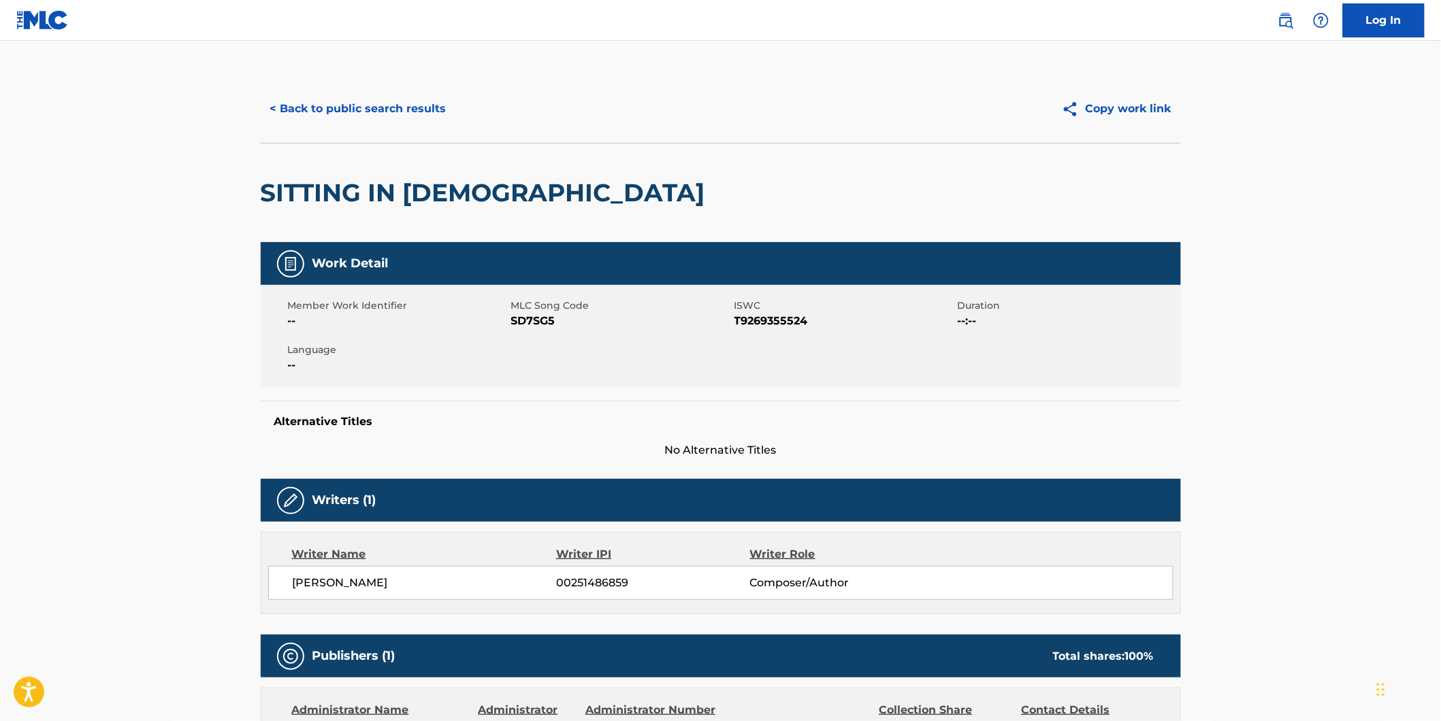
click at [279, 112] on button "< Back to public search results" at bounding box center [358, 109] width 195 height 34
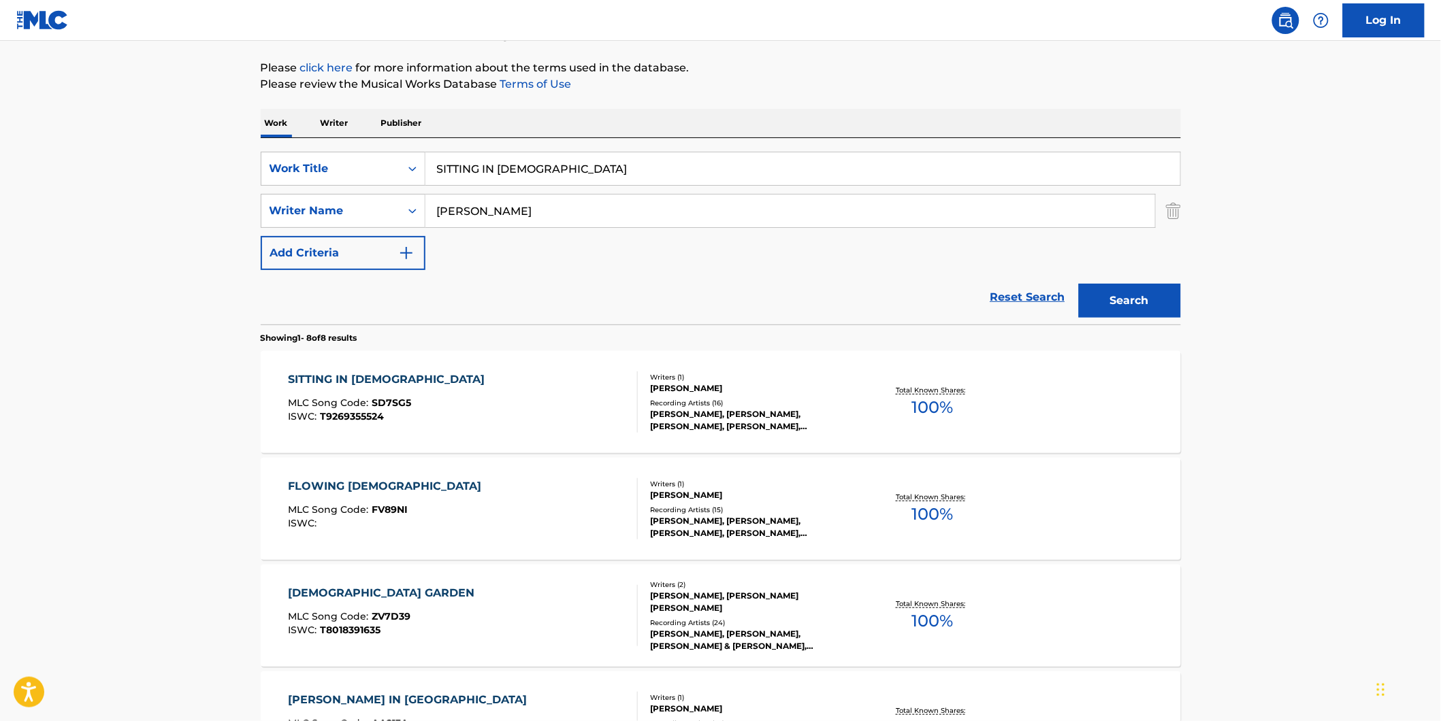
click at [344, 378] on div "SITTING IN [DEMOGRAPHIC_DATA]" at bounding box center [389, 380] width 203 height 16
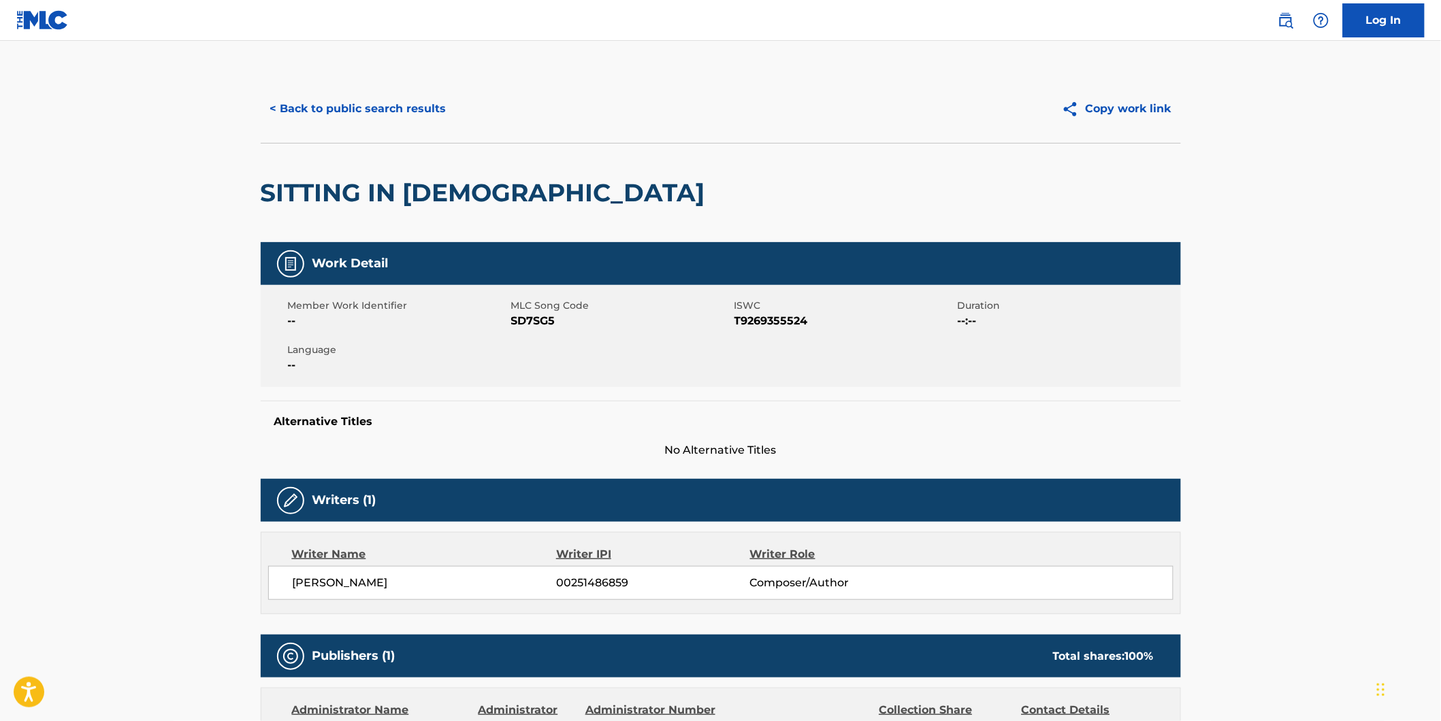
click at [310, 99] on button "< Back to public search results" at bounding box center [358, 109] width 195 height 34
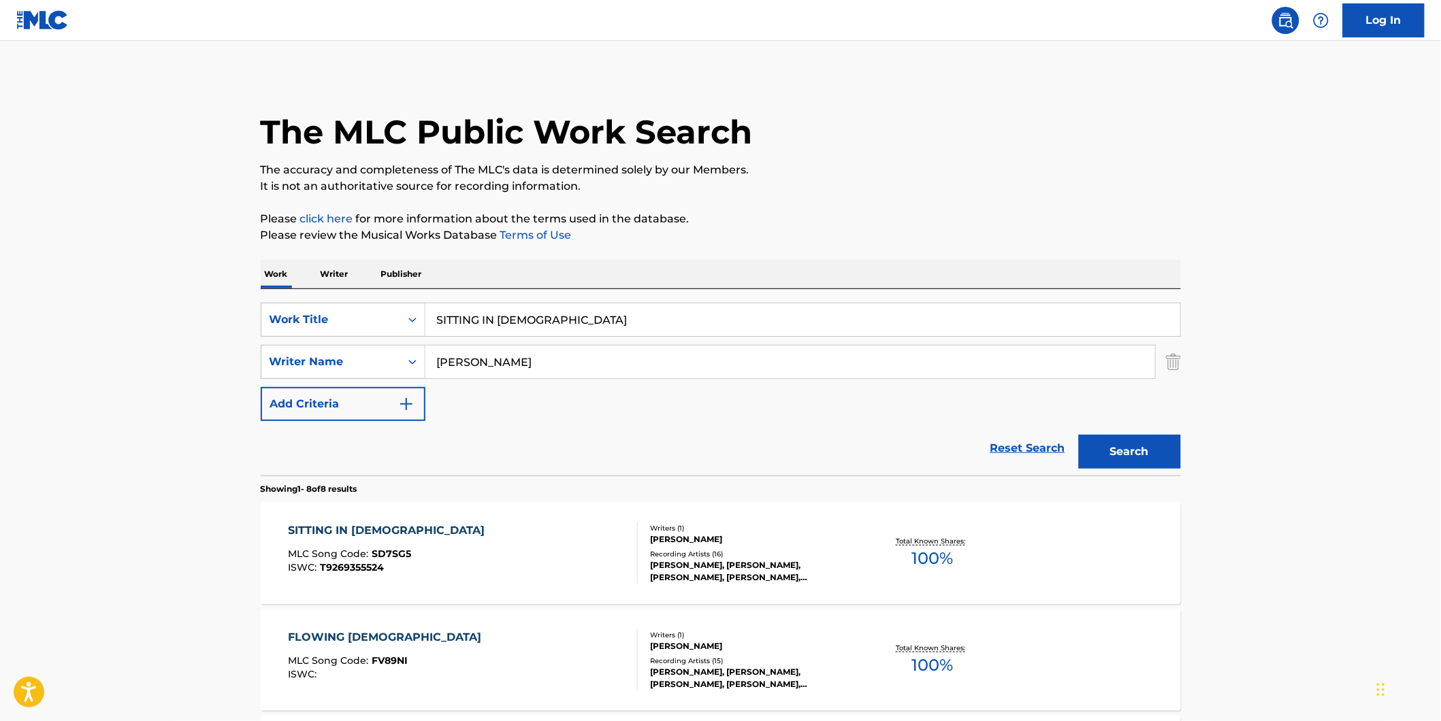
scroll to position [151, 0]
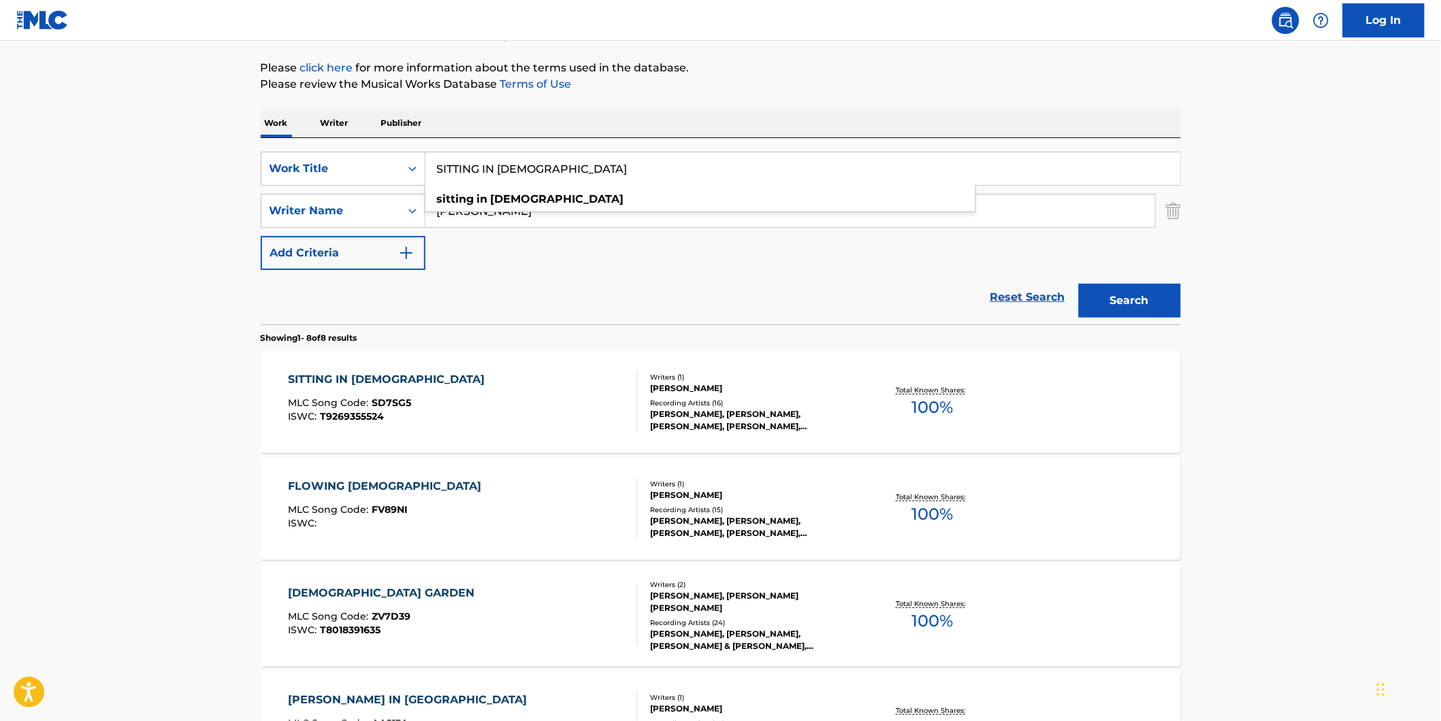
drag, startPoint x: 567, startPoint y: 167, endPoint x: 240, endPoint y: 191, distance: 327.5
click at [267, 191] on div "SearchWithCriteria41da1824-13e6-4874-80c8-7d5886092d66 Work Title SITTING IN ZE…" at bounding box center [721, 211] width 920 height 118
paste input "PULA"
type input "PULA"
click at [216, 188] on main "The MLC Public Work Search The accuracy and completeness of The MLC's data is d…" at bounding box center [720, 581] width 1441 height 1382
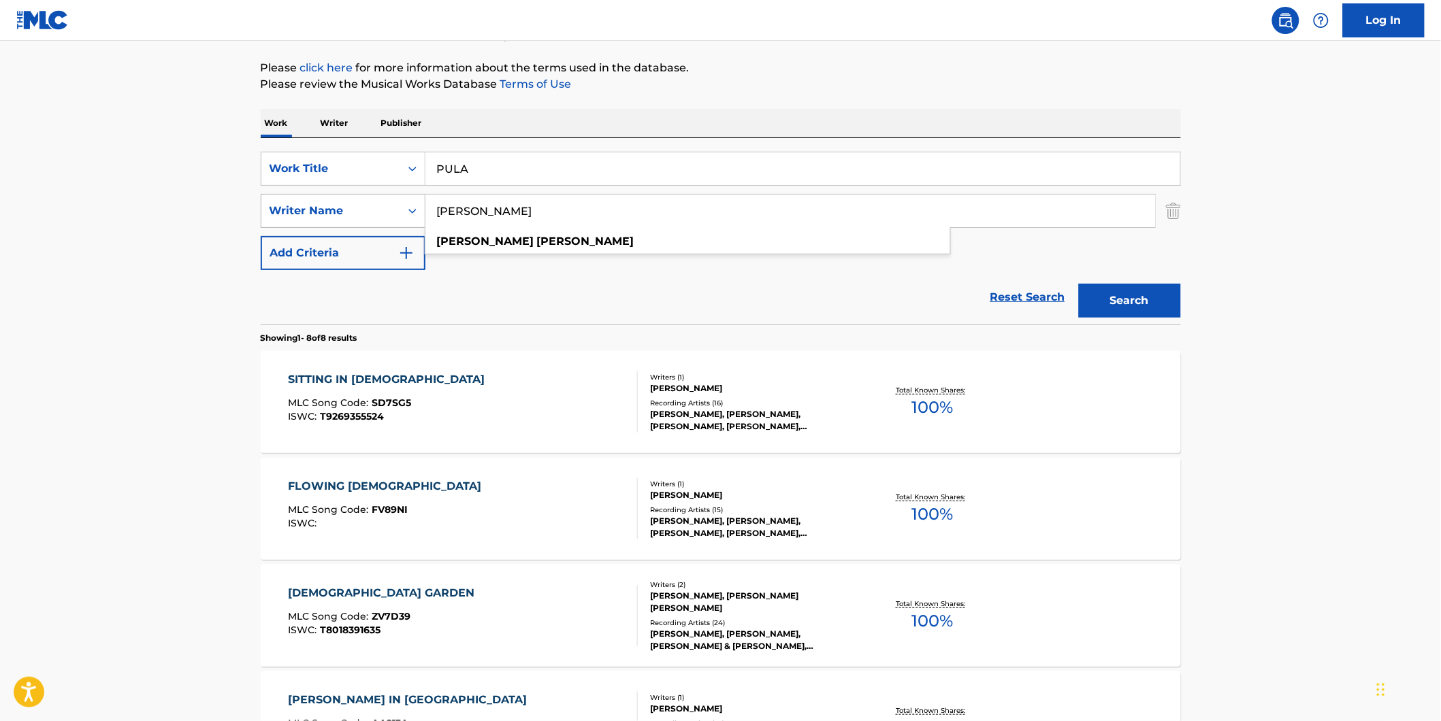
drag, startPoint x: 597, startPoint y: 208, endPoint x: 378, endPoint y: 208, distance: 219.1
click at [378, 208] on div "SearchWithCriteria8f7eb24a-2042-41fc-866f-881793cd1523 Writer Name [PERSON_NAME…" at bounding box center [721, 211] width 920 height 34
paste input "KUTE"
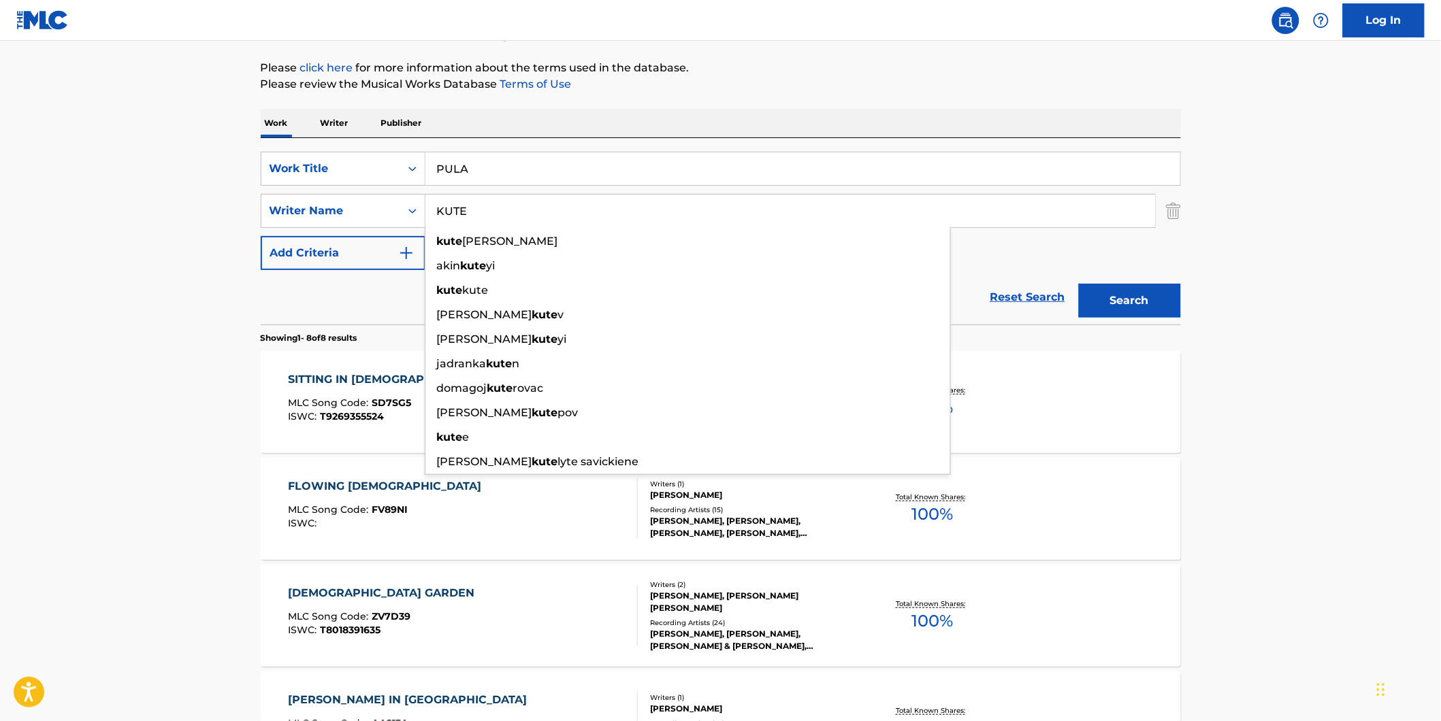
drag, startPoint x: 1096, startPoint y: 249, endPoint x: 1168, endPoint y: 257, distance: 72.5
click at [1096, 250] on div "SearchWithCriteria41da1824-13e6-4874-80c8-7d5886092d66 Work Title PULA SearchWi…" at bounding box center [721, 211] width 920 height 118
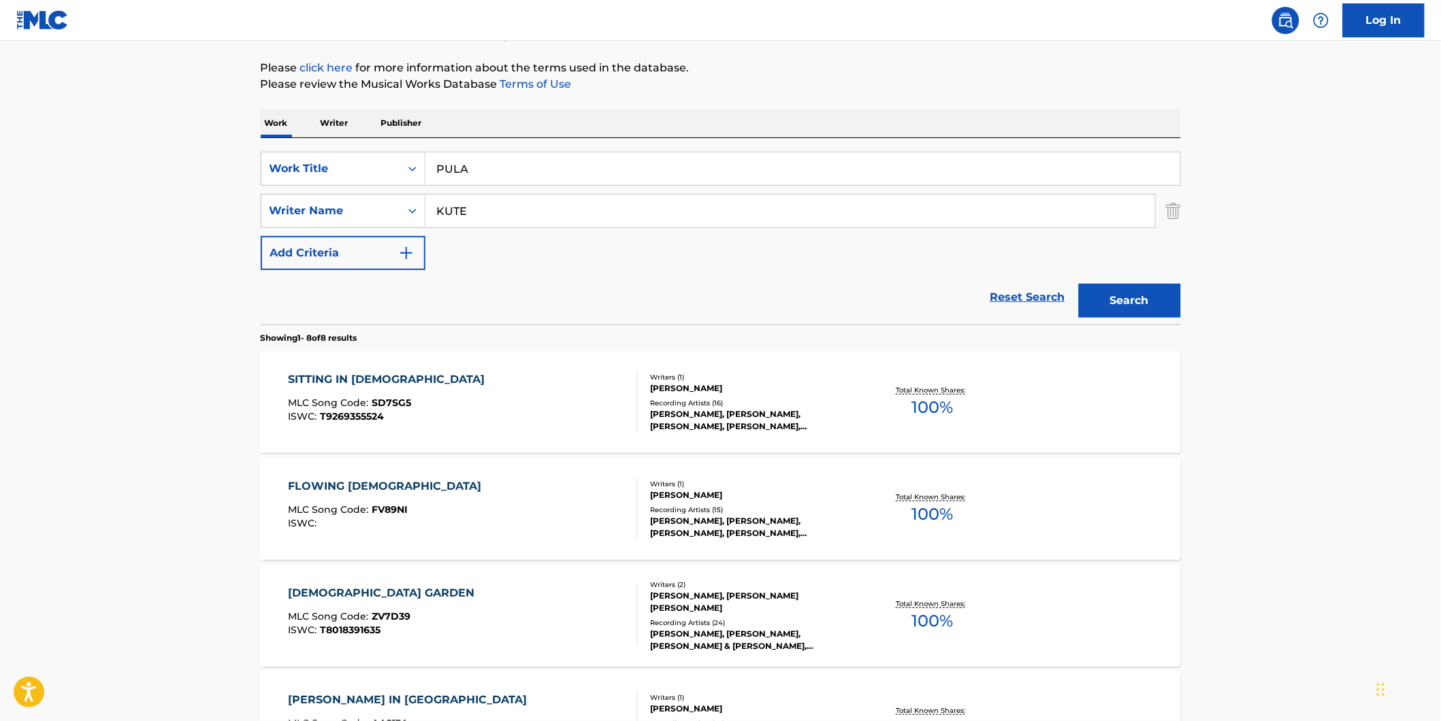
click at [1149, 288] on button "Search" at bounding box center [1130, 301] width 102 height 34
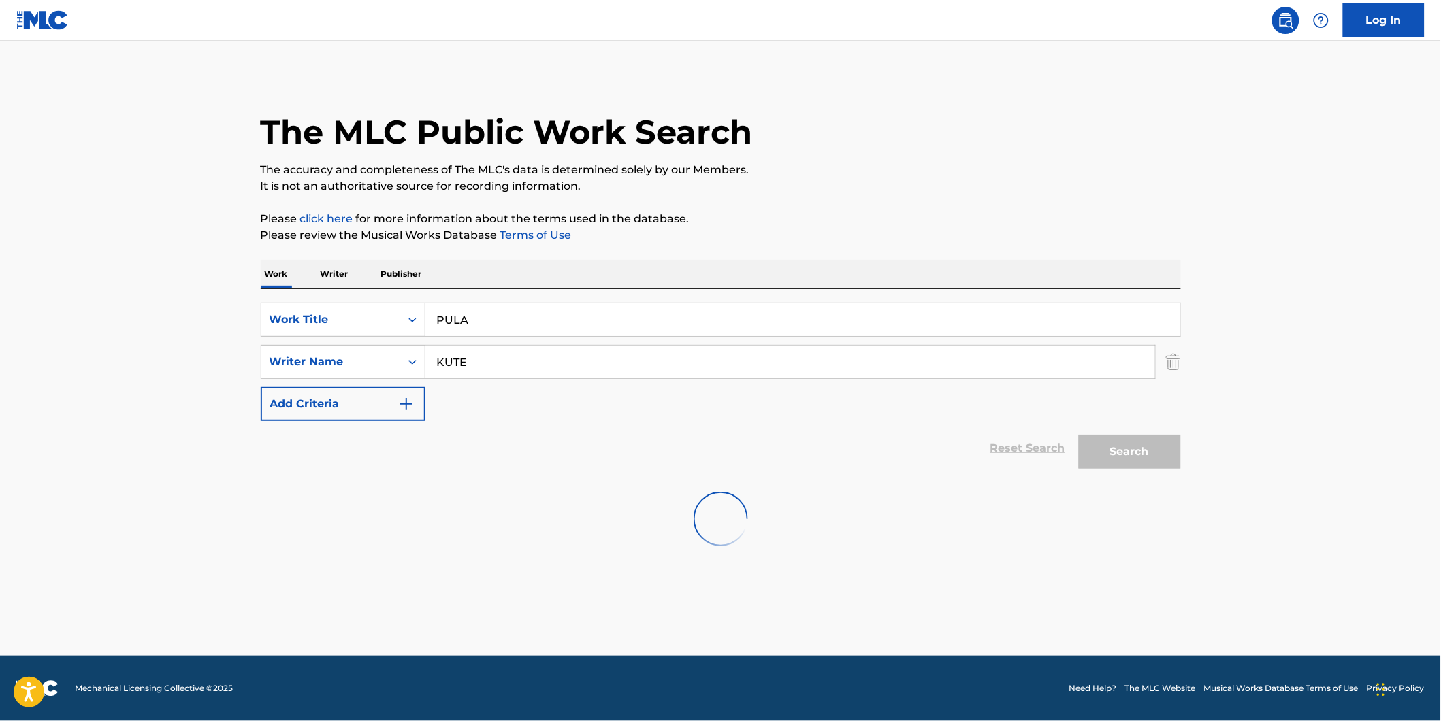
scroll to position [0, 0]
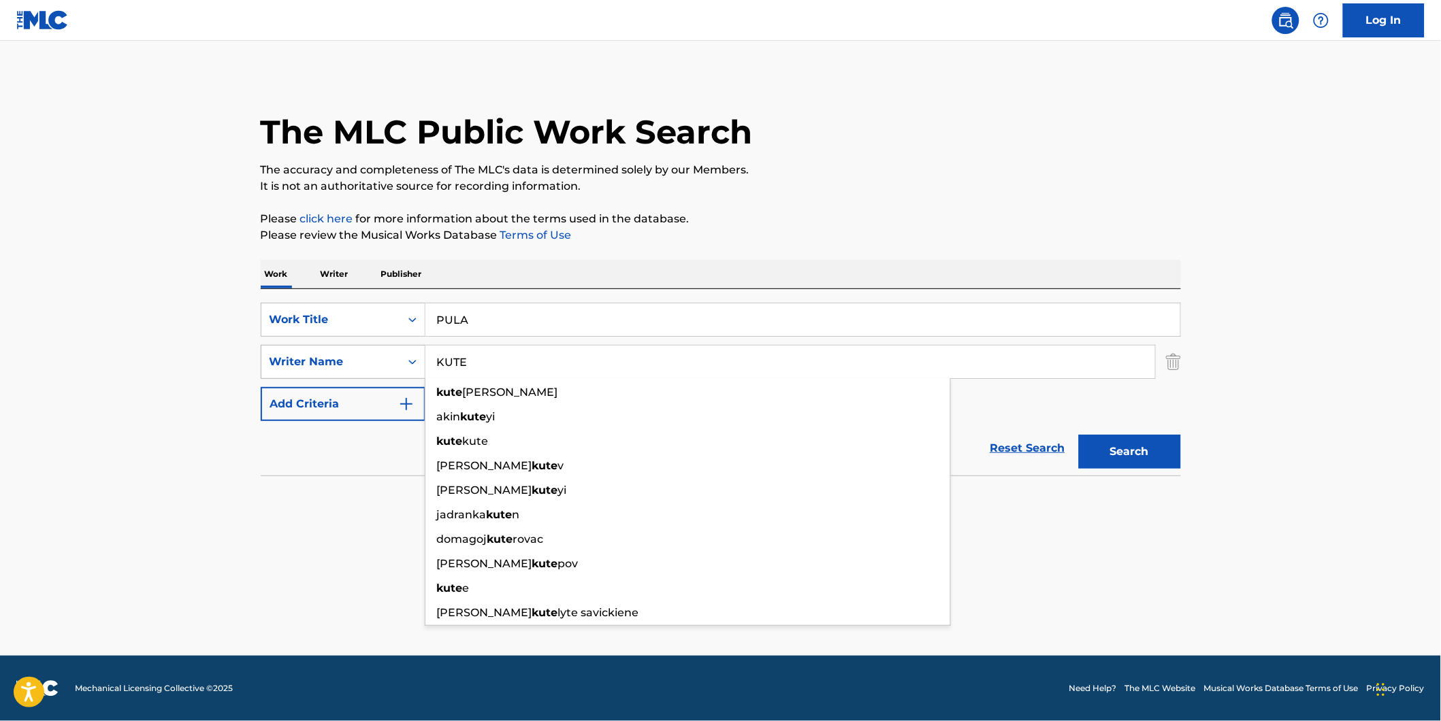
drag, startPoint x: 502, startPoint y: 368, endPoint x: 338, endPoint y: 358, distance: 164.3
click at [340, 357] on div "SearchWithCriteria8f7eb24a-2042-41fc-866f-881793cd1523 Writer Name [PERSON_NAME…" at bounding box center [721, 362] width 920 height 34
paste input "[PERSON_NAME]"
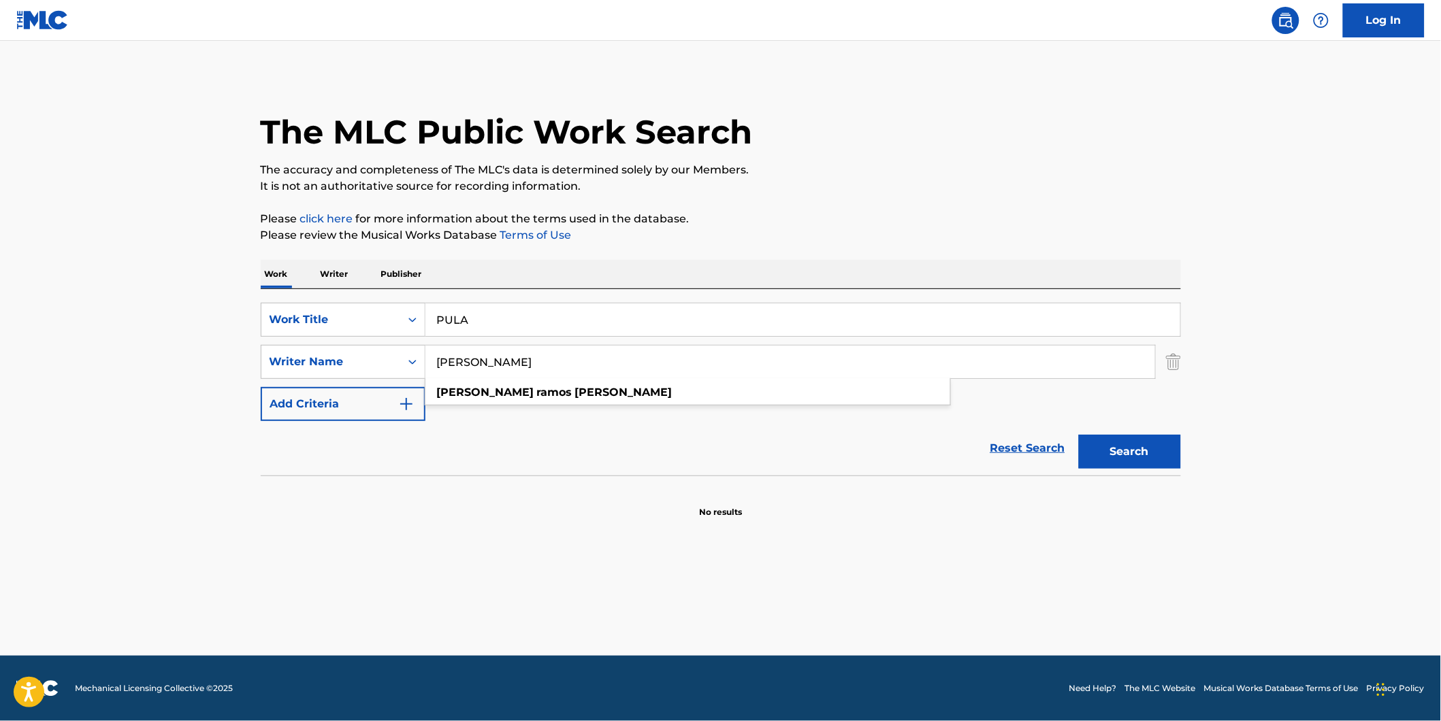
click at [1079, 435] on button "Search" at bounding box center [1130, 452] width 102 height 34
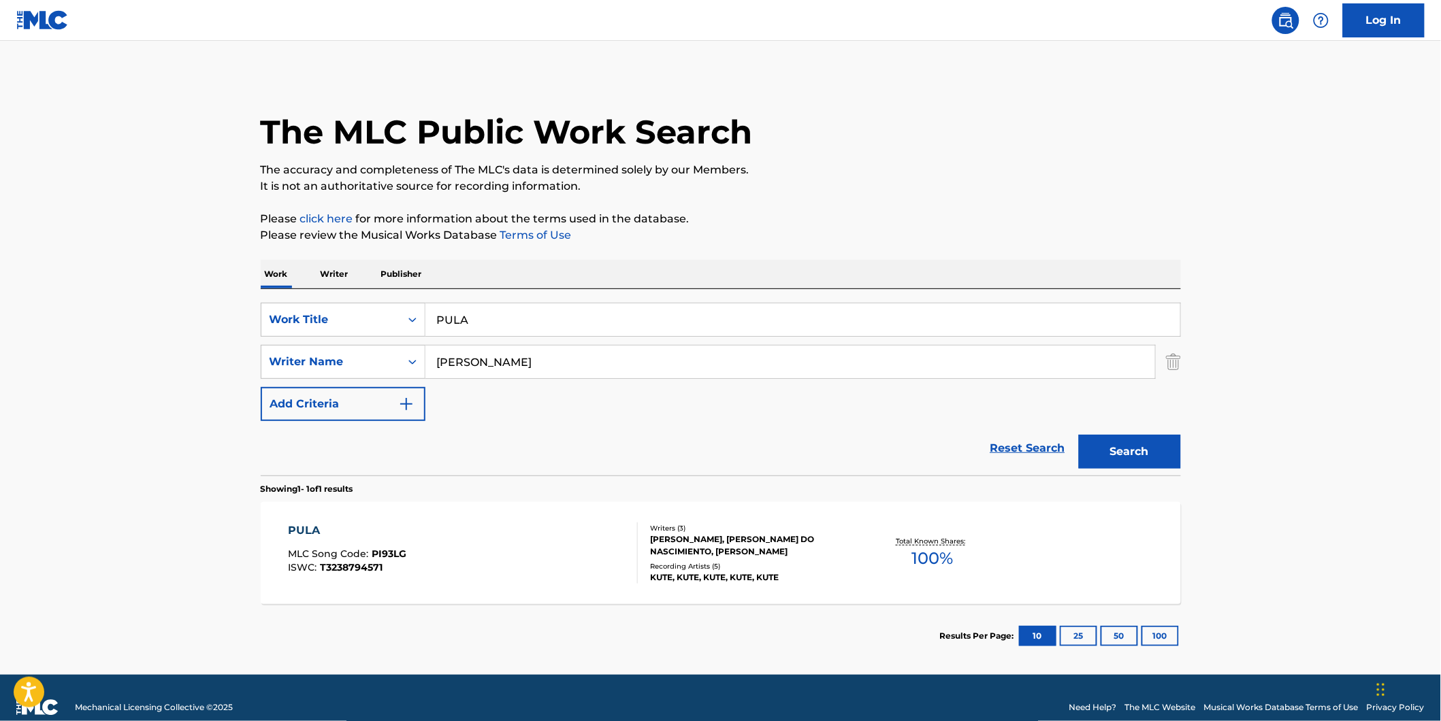
click at [0, 344] on html "Accessibility Screen-Reader Guide, Feedback, and Issue Reporting | New window C…" at bounding box center [720, 360] width 1441 height 721
drag, startPoint x: 580, startPoint y: 363, endPoint x: 501, endPoint y: 433, distance: 105.6
click at [329, 376] on div "SearchWithCriteria8f7eb24a-2042-41fc-866f-881793cd1523 Writer Name [PERSON_NAME…" at bounding box center [721, 362] width 920 height 34
paste input "[PERSON_NAME] Do [PERSON_NAME]"
click at [1079, 435] on button "Search" at bounding box center [1130, 452] width 102 height 34
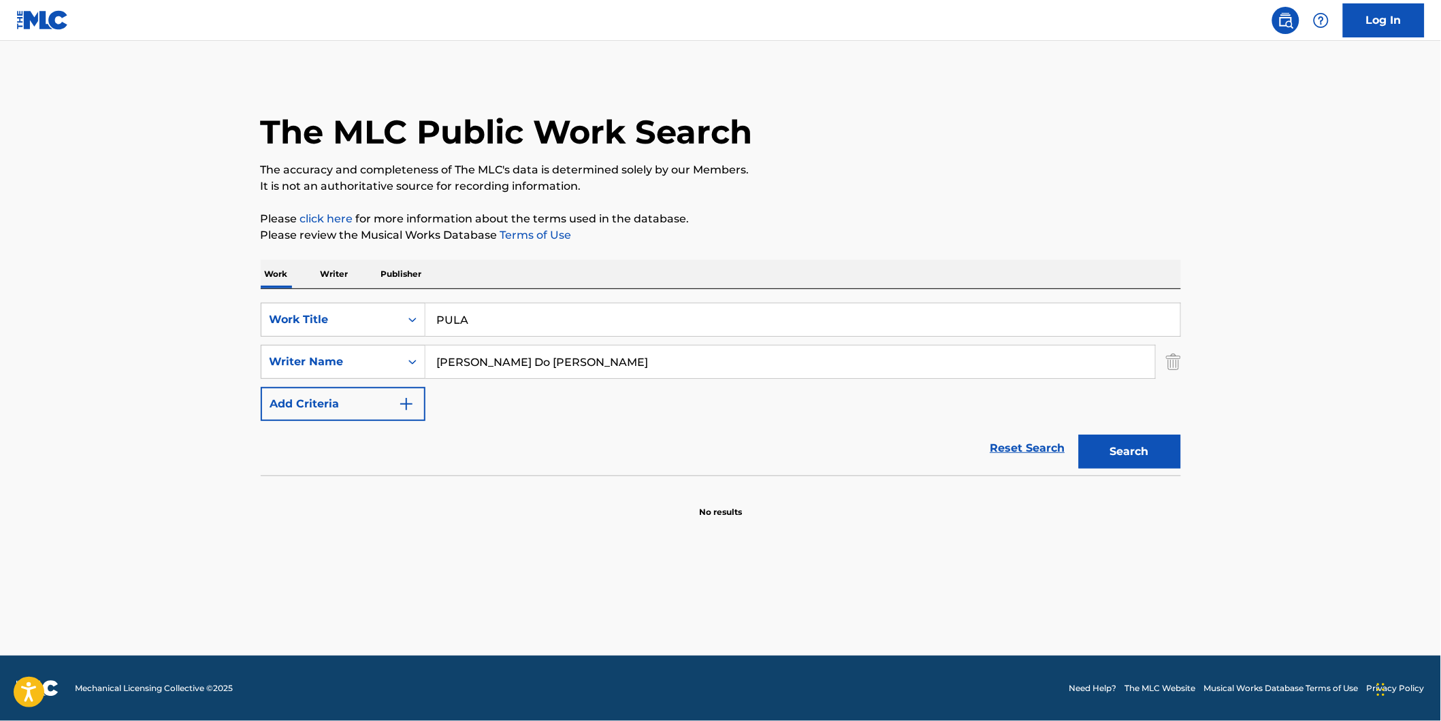
drag, startPoint x: 546, startPoint y: 366, endPoint x: 167, endPoint y: 366, distance: 379.0
click at [163, 366] on main "The MLC Public Work Search The accuracy and completeness of The MLC's data is d…" at bounding box center [720, 348] width 1441 height 615
drag, startPoint x: 597, startPoint y: 344, endPoint x: 380, endPoint y: 406, distance: 226.4
click at [380, 406] on div "SearchWithCriteria41da1824-13e6-4874-80c8-7d5886092d66 Work Title PULA SearchWi…" at bounding box center [721, 362] width 920 height 118
drag, startPoint x: 380, startPoint y: 406, endPoint x: 545, endPoint y: 446, distance: 170.3
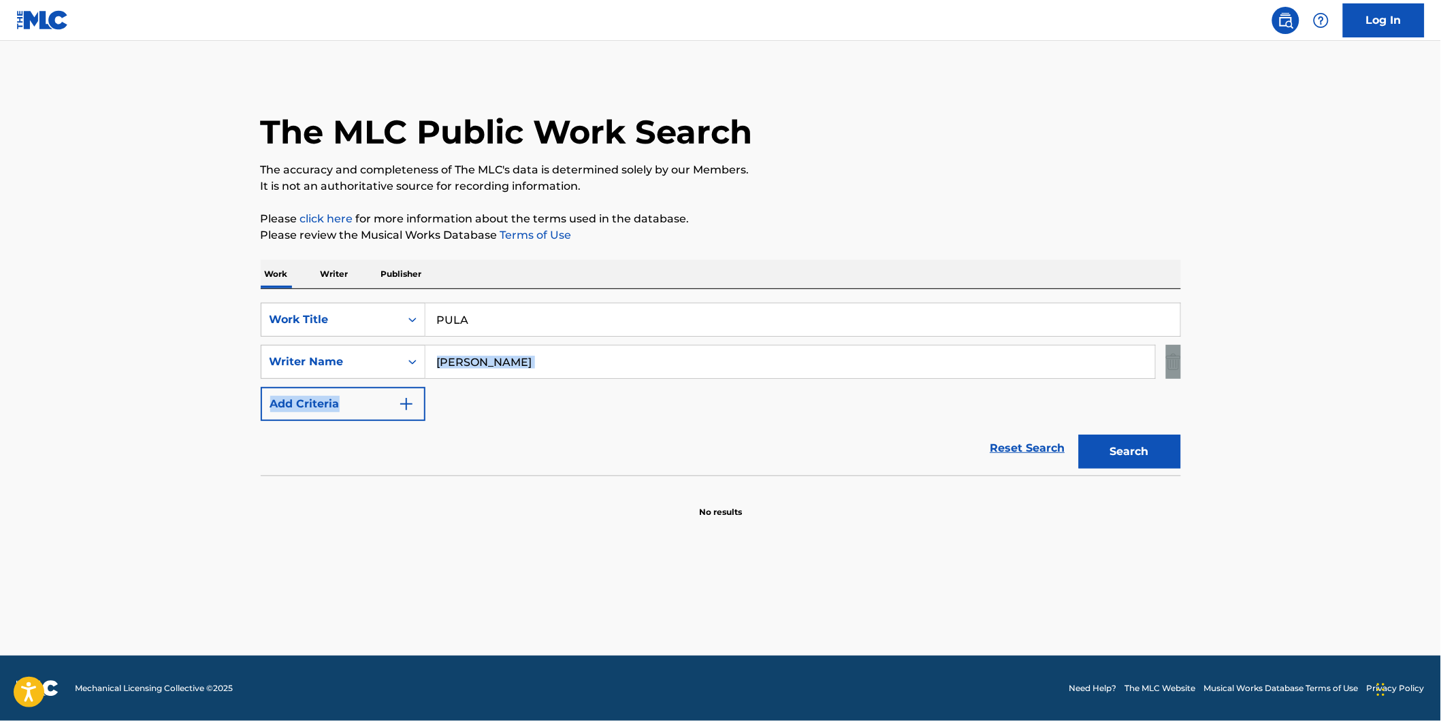
click at [529, 491] on section "No results" at bounding box center [721, 500] width 920 height 35
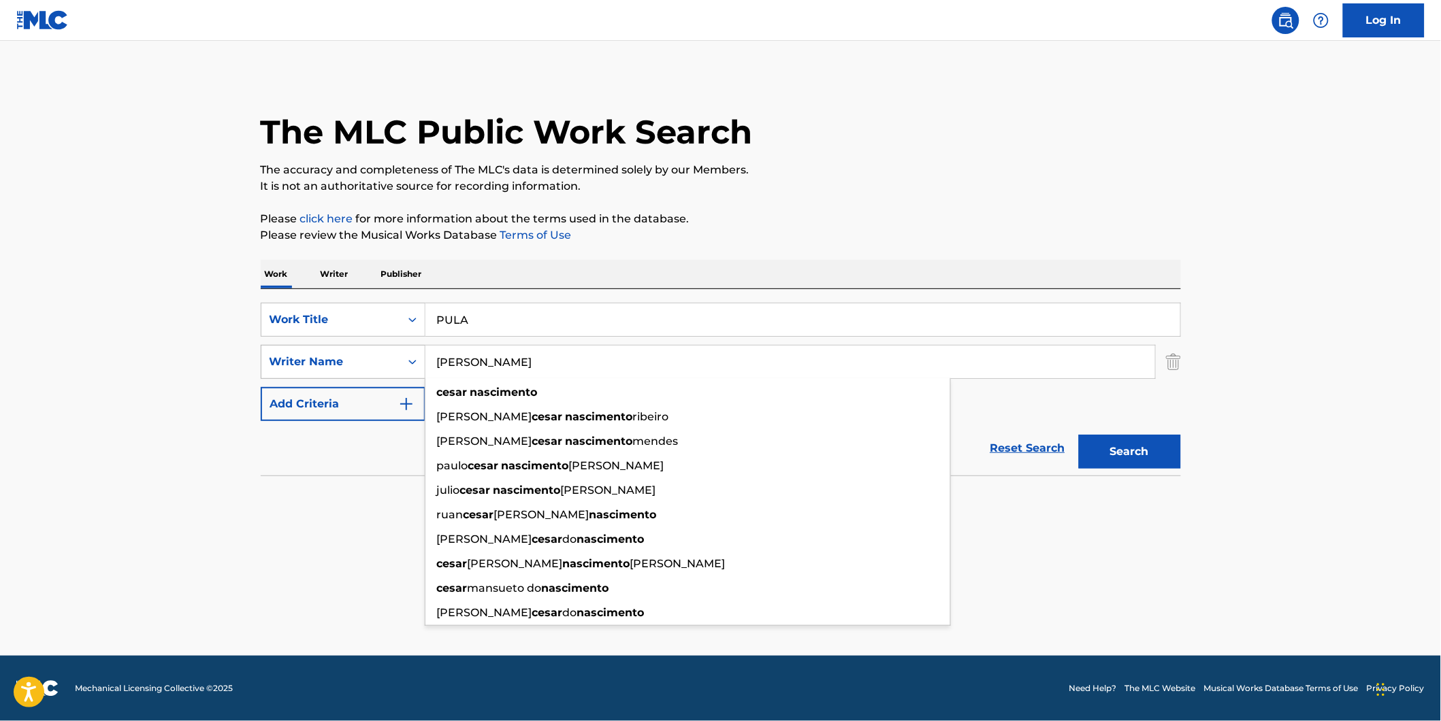
drag, startPoint x: 556, startPoint y: 359, endPoint x: 398, endPoint y: 357, distance: 157.9
click at [229, 356] on main "The MLC Public Work Search The accuracy and completeness of The MLC's data is d…" at bounding box center [720, 348] width 1441 height 615
paste input "[PERSON_NAME] Do N"
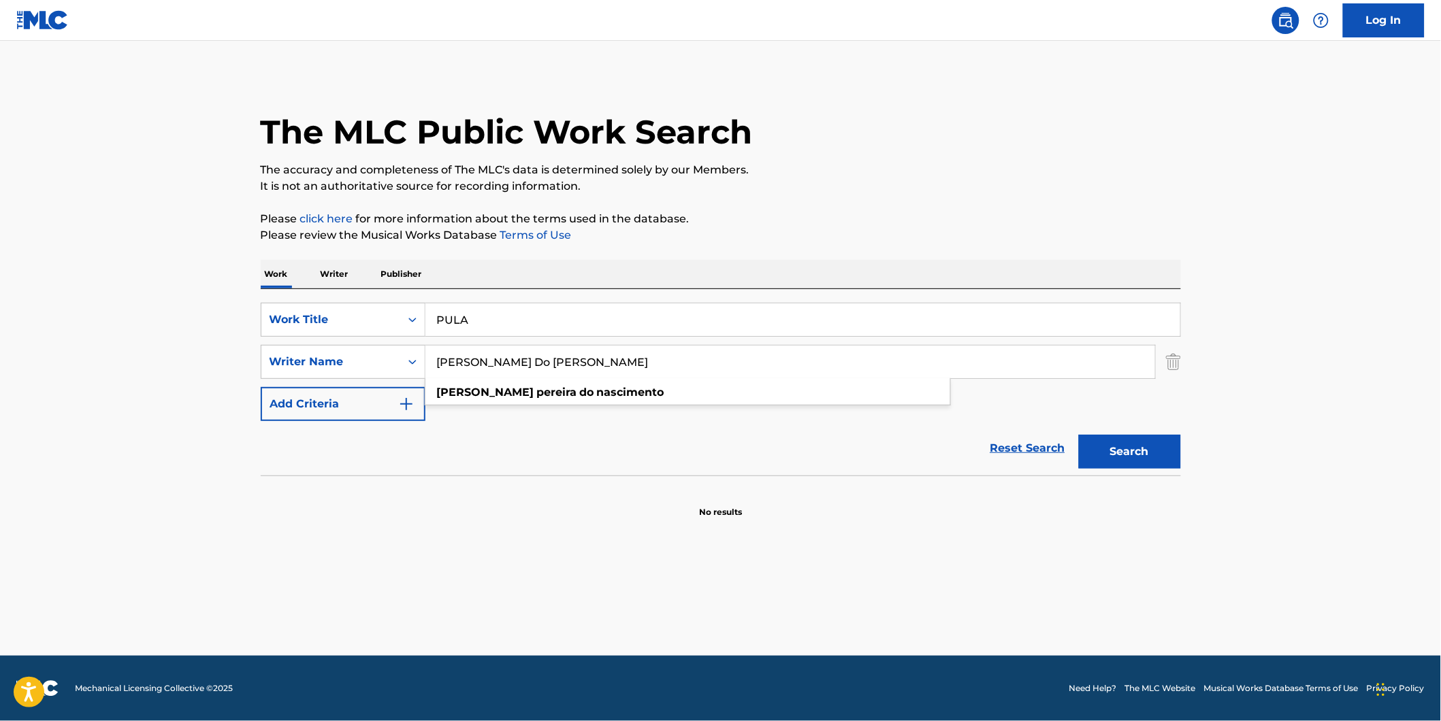
drag, startPoint x: 550, startPoint y: 357, endPoint x: 212, endPoint y: 359, distance: 338.2
click at [212, 359] on main "The MLC Public Work Search The accuracy and completeness of The MLC's data is d…" at bounding box center [720, 348] width 1441 height 615
click at [1106, 470] on div "Search" at bounding box center [1126, 448] width 109 height 54
click at [1105, 456] on button "Search" at bounding box center [1130, 452] width 102 height 34
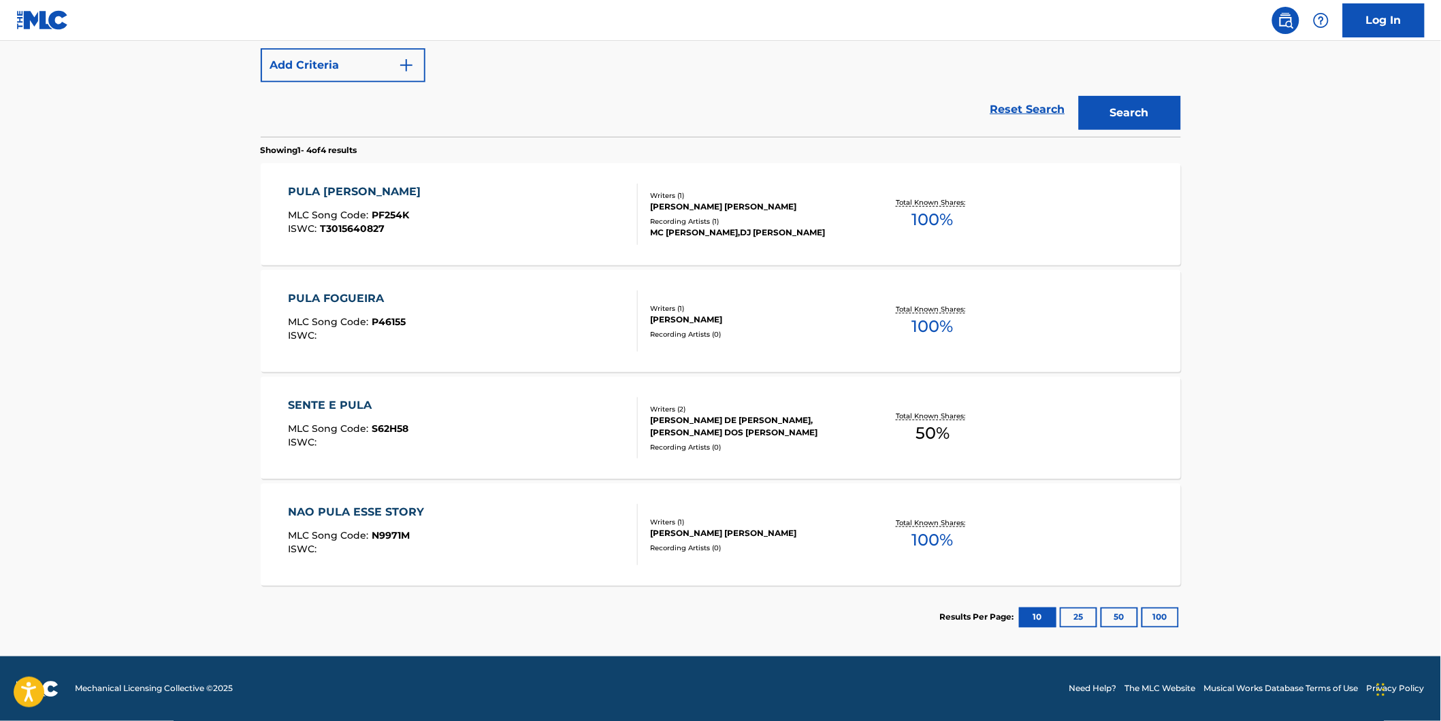
scroll to position [37, 0]
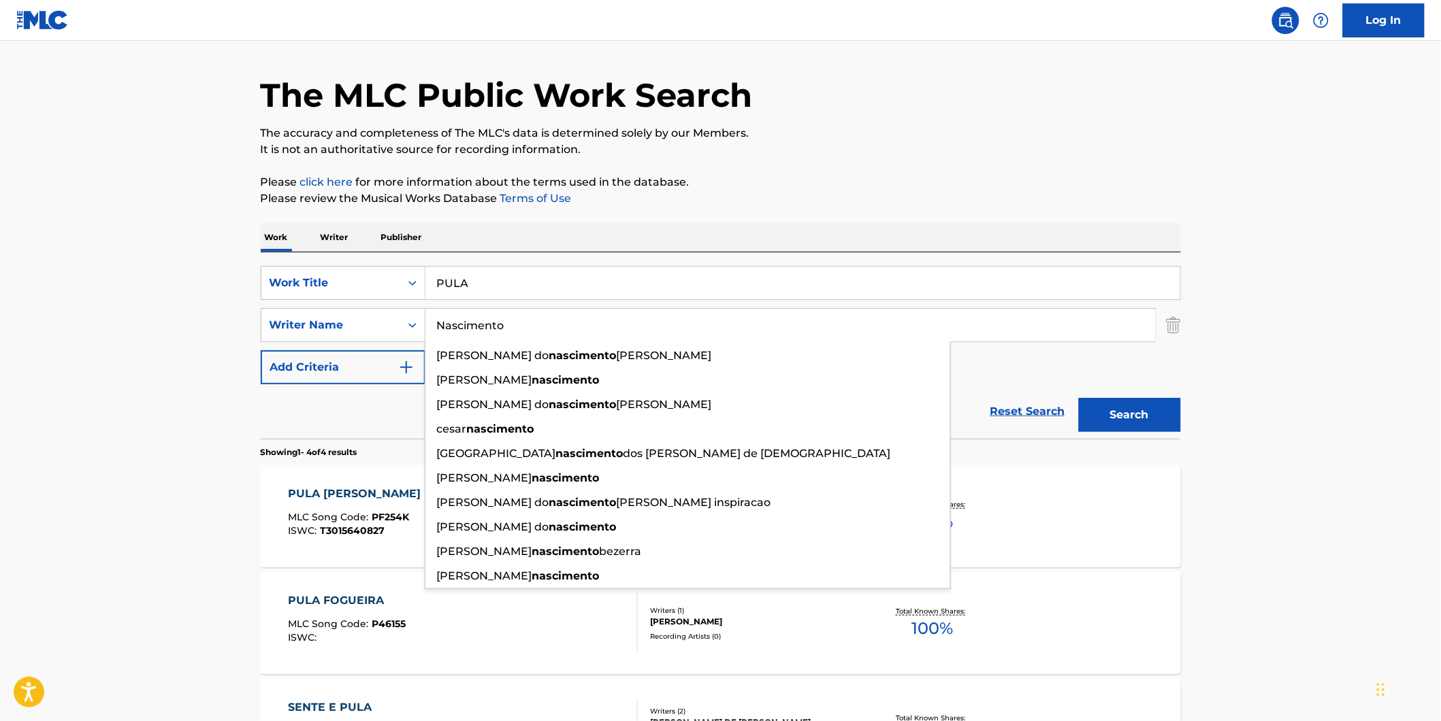
drag, startPoint x: 521, startPoint y: 327, endPoint x: 774, endPoint y: 408, distance: 266.0
click at [318, 355] on div "SearchWithCriteria41da1824-13e6-4874-80c8-7d5886092d66 Work Title PULA SearchWi…" at bounding box center [721, 325] width 920 height 118
paste input "[PERSON_NAME]"
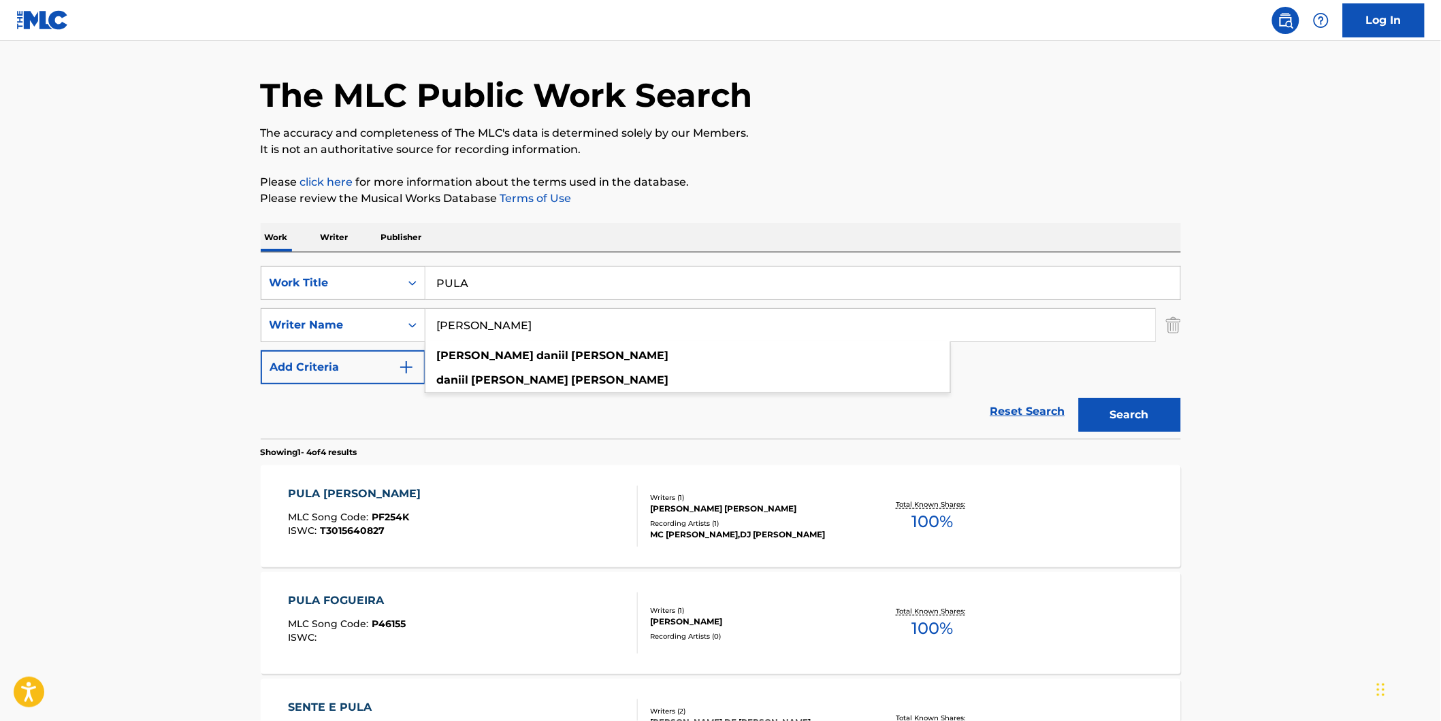
type input "[PERSON_NAME]"
click at [1189, 382] on div "The MLC Public Work Search The accuracy and completeness of The MLC's data is d…" at bounding box center [720, 495] width 953 height 914
click at [1150, 417] on button "Search" at bounding box center [1130, 415] width 102 height 34
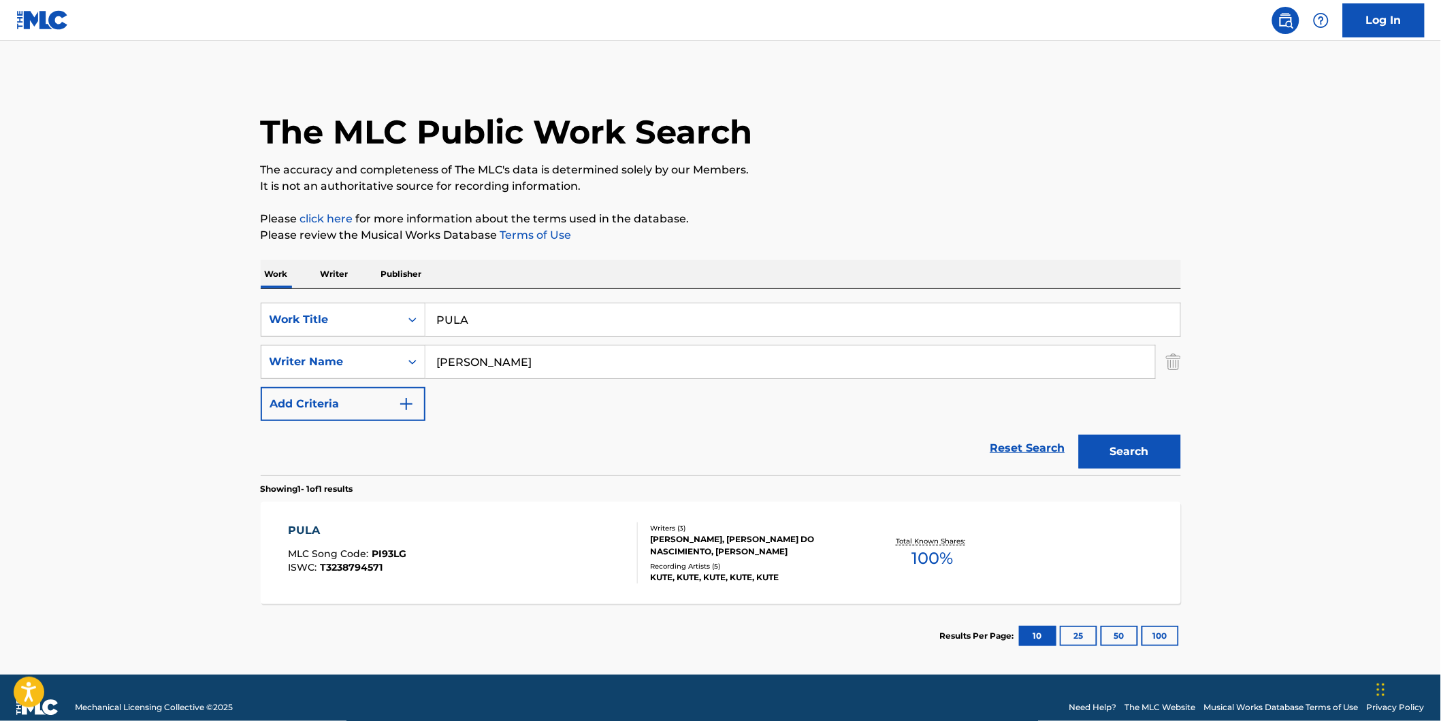
scroll to position [18, 0]
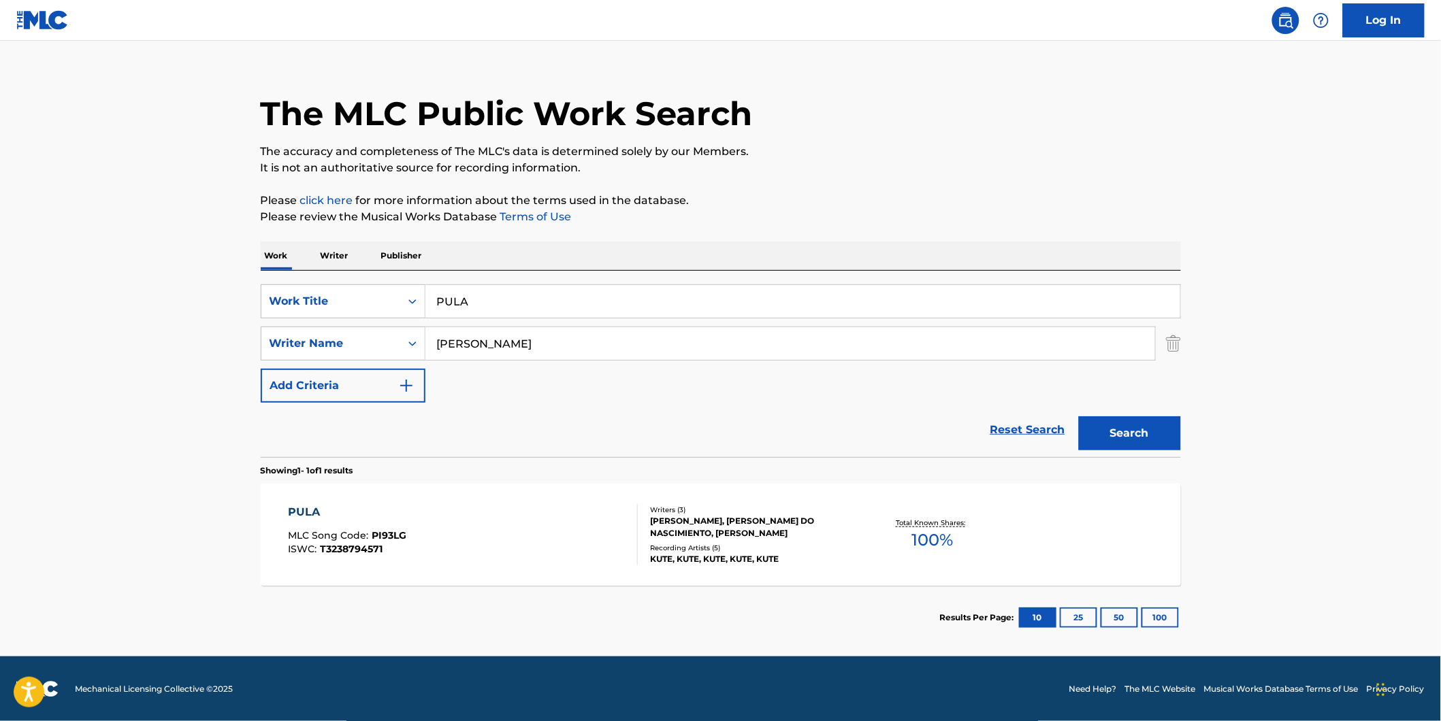
click at [519, 512] on div "PULA MLC Song Code : PI93LG ISWC : T3238794571" at bounding box center [463, 534] width 350 height 61
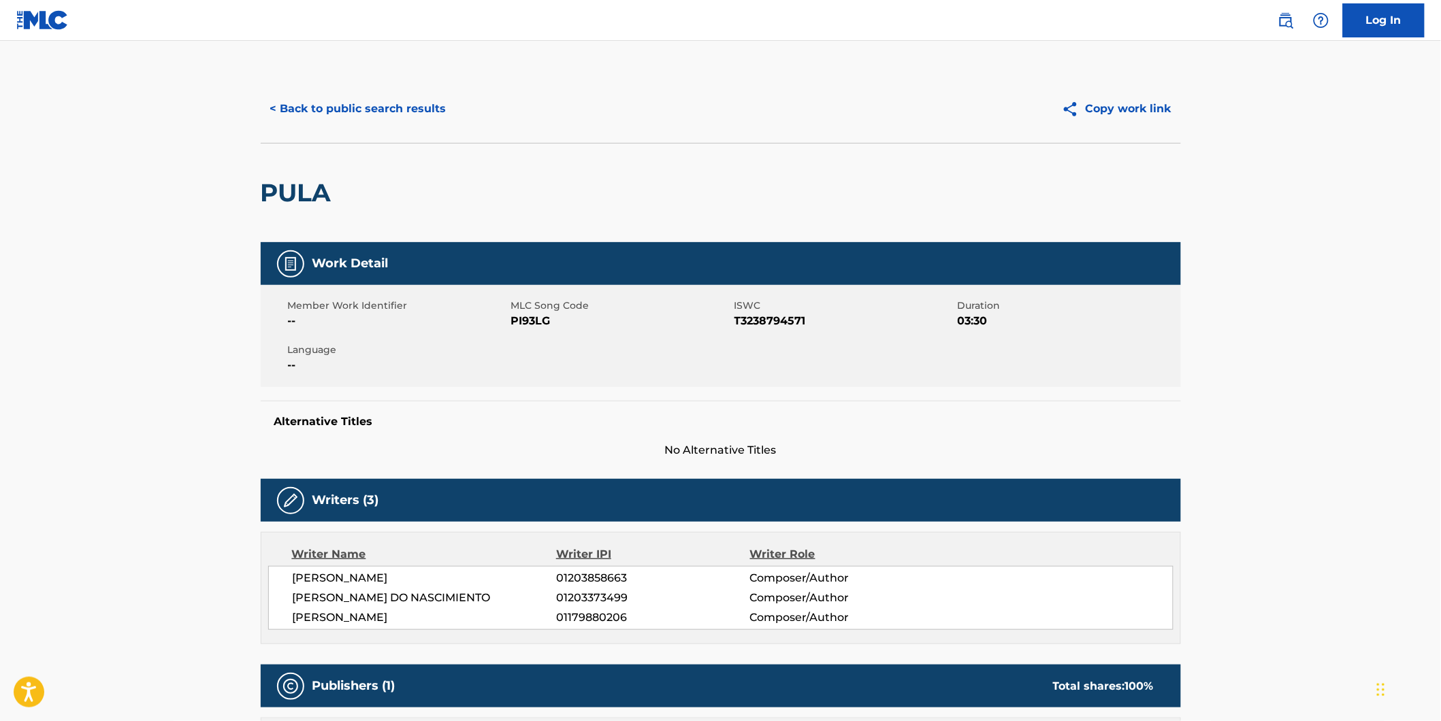
click at [382, 97] on button "< Back to public search results" at bounding box center [358, 109] width 195 height 34
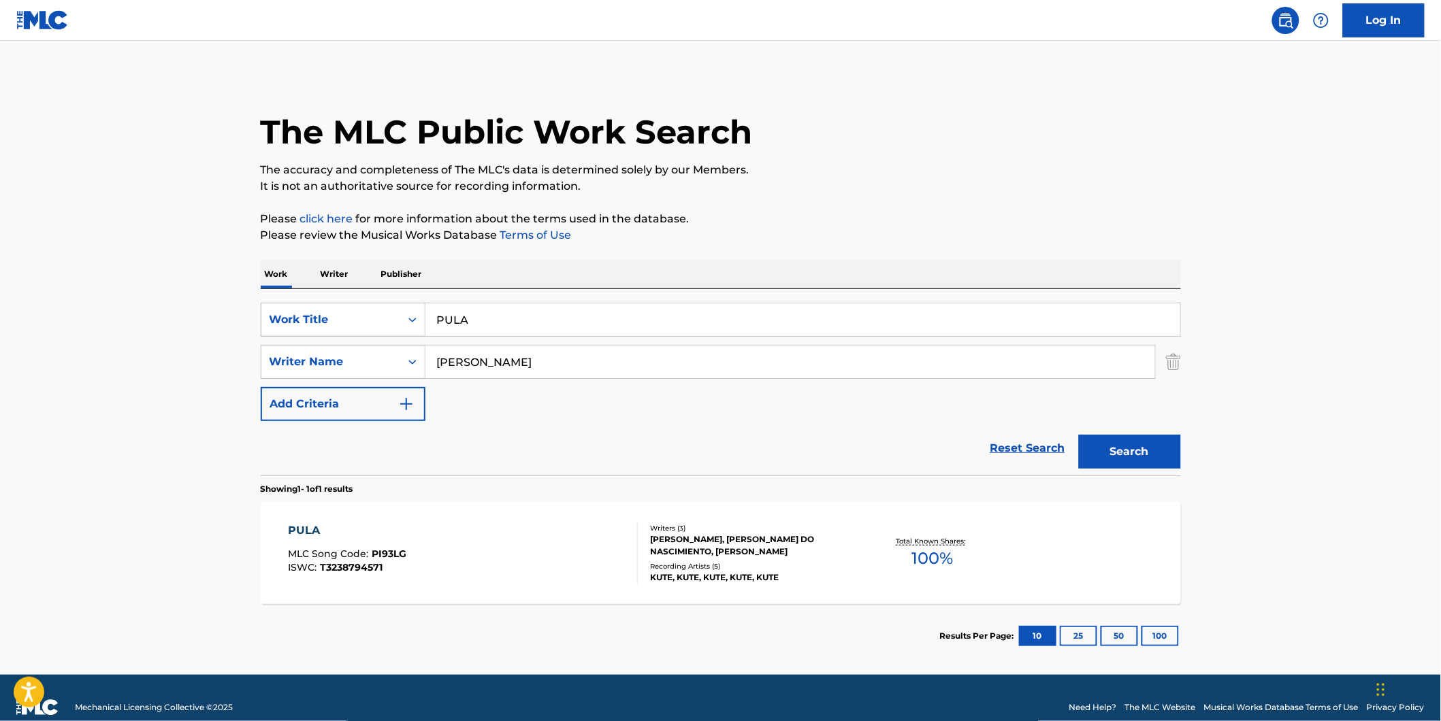
paste input "O Preetiye"
drag, startPoint x: 548, startPoint y: 323, endPoint x: 296, endPoint y: 332, distance: 252.6
click at [296, 332] on div "SearchWithCriteria41da1824-13e6-4874-80c8-7d5886092d66 Work Title PULA" at bounding box center [721, 320] width 920 height 34
type input "O Preetiye"
click at [23, 306] on main "The MLC Public Work Search The accuracy and completeness of The MLC's data is d…" at bounding box center [720, 358] width 1441 height 634
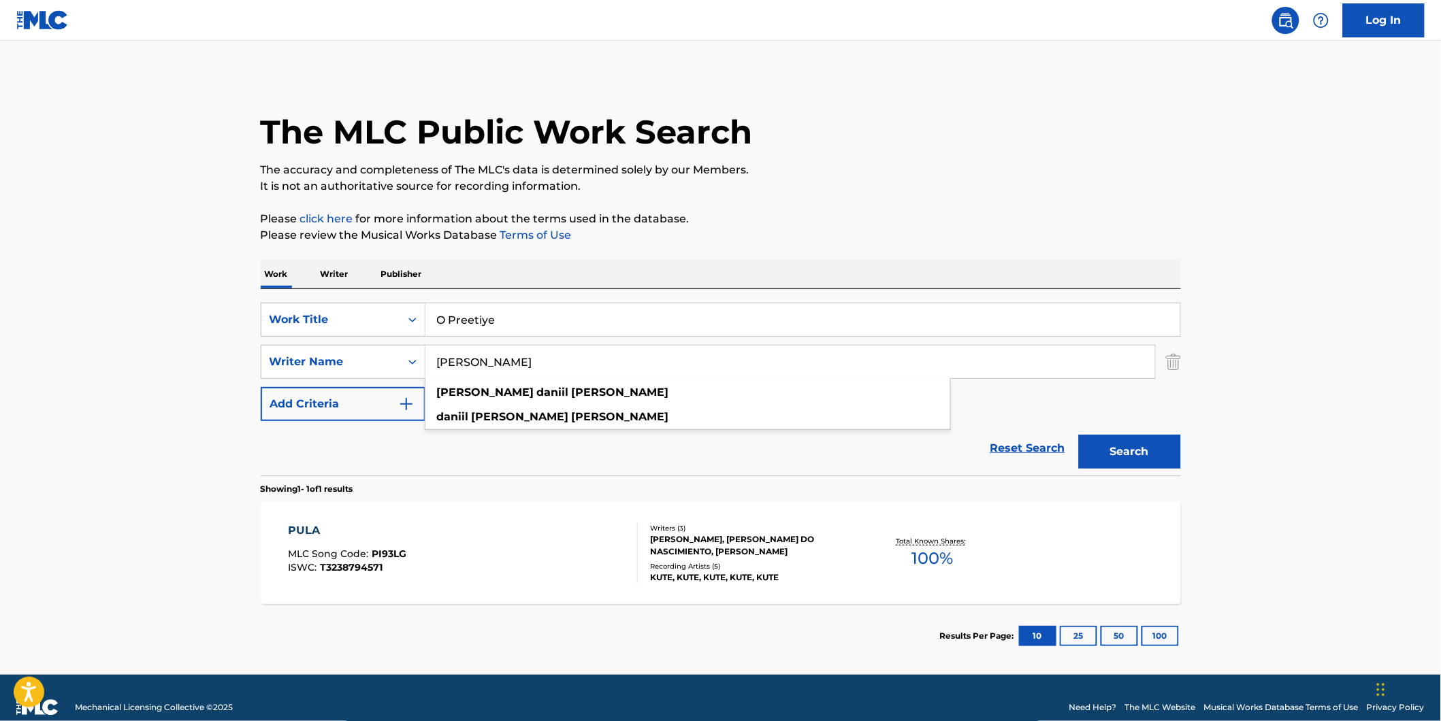
drag, startPoint x: 683, startPoint y: 367, endPoint x: 620, endPoint y: 342, distance: 67.7
click at [168, 383] on main "The MLC Public Work Search The accuracy and completeness of The MLC's data is d…" at bounding box center [720, 358] width 1441 height 634
paste input "Hamsalekha"
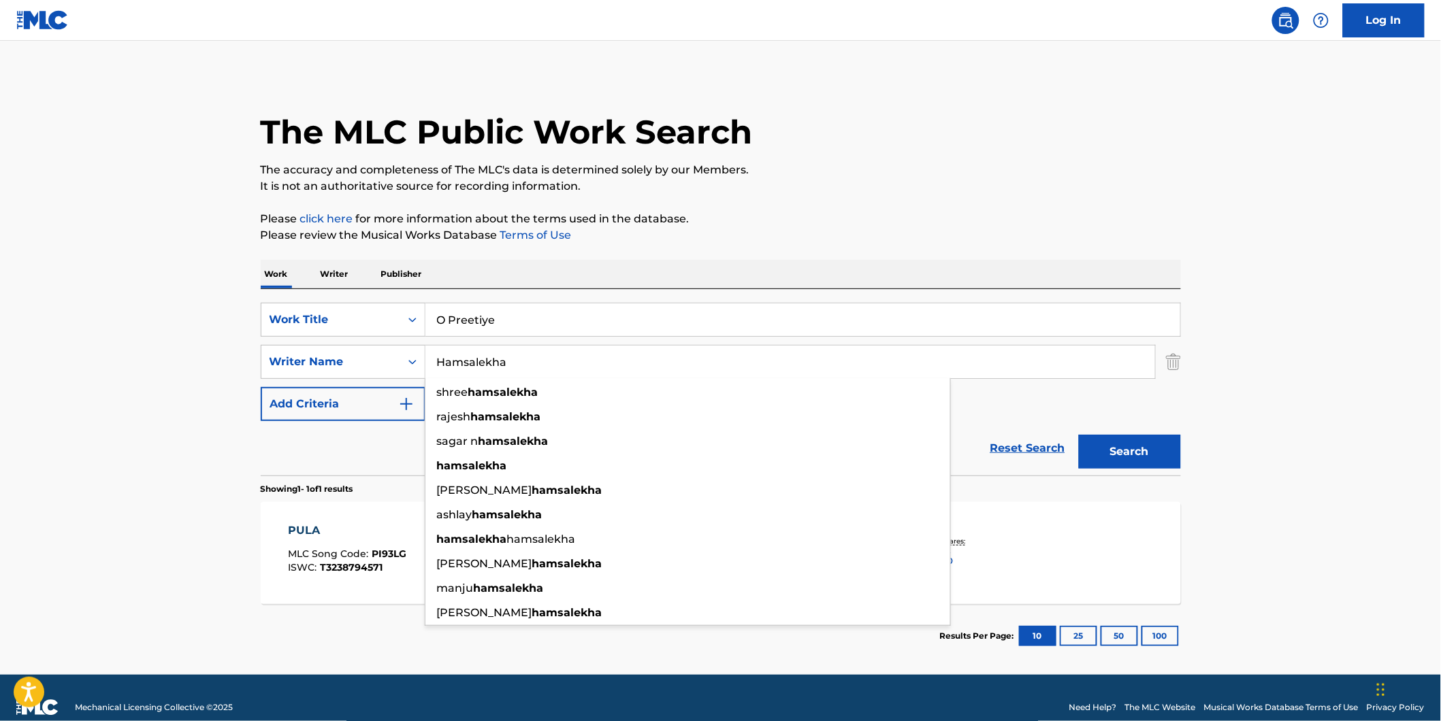
click at [1291, 362] on main "The MLC Public Work Search The accuracy and completeness of The MLC's data is d…" at bounding box center [720, 358] width 1441 height 634
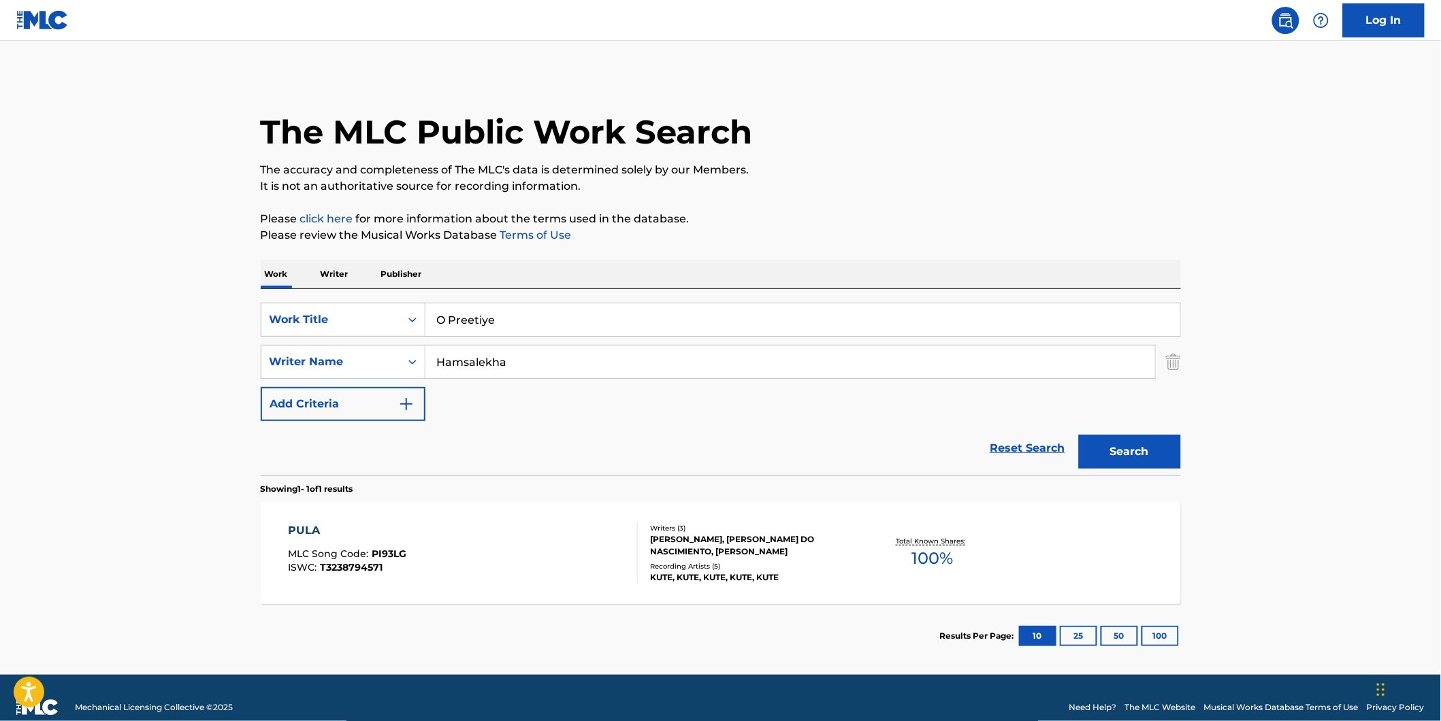
click at [1141, 455] on button "Search" at bounding box center [1130, 452] width 102 height 34
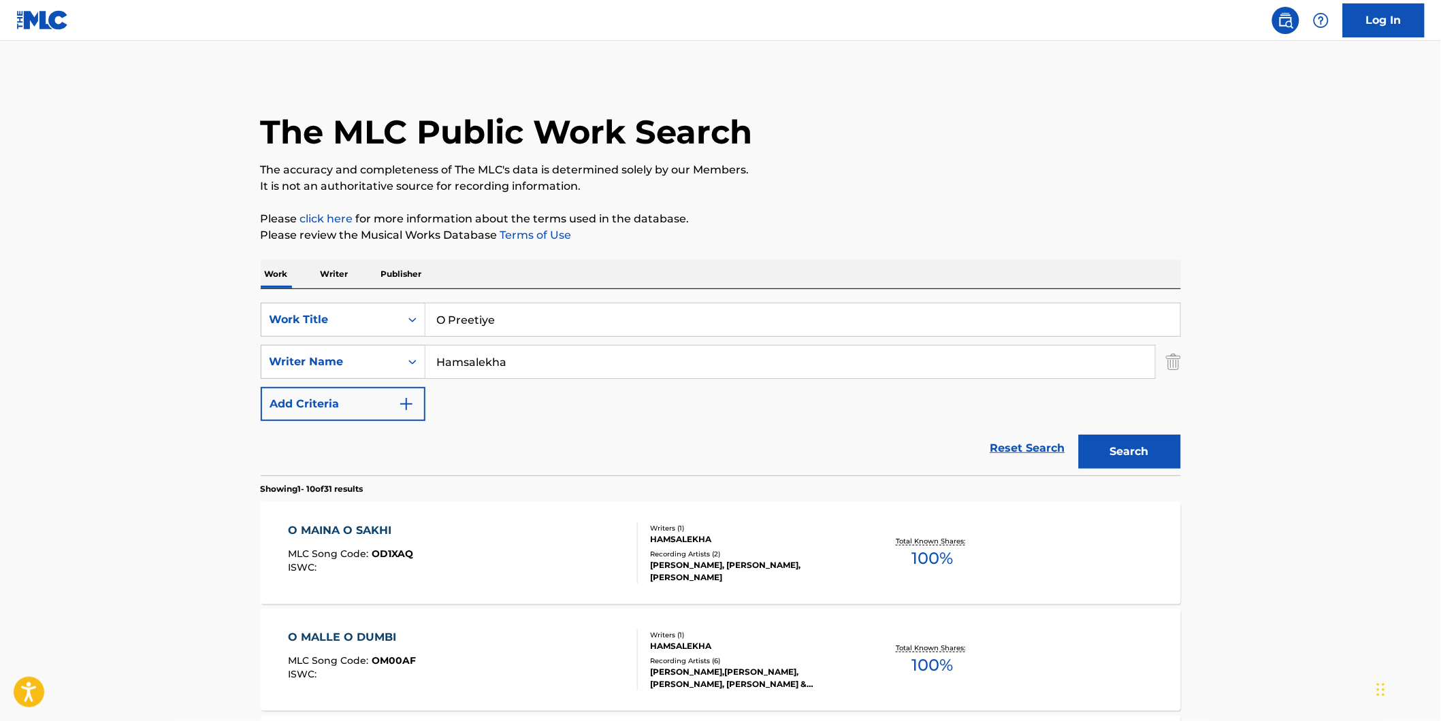
scroll to position [76, 0]
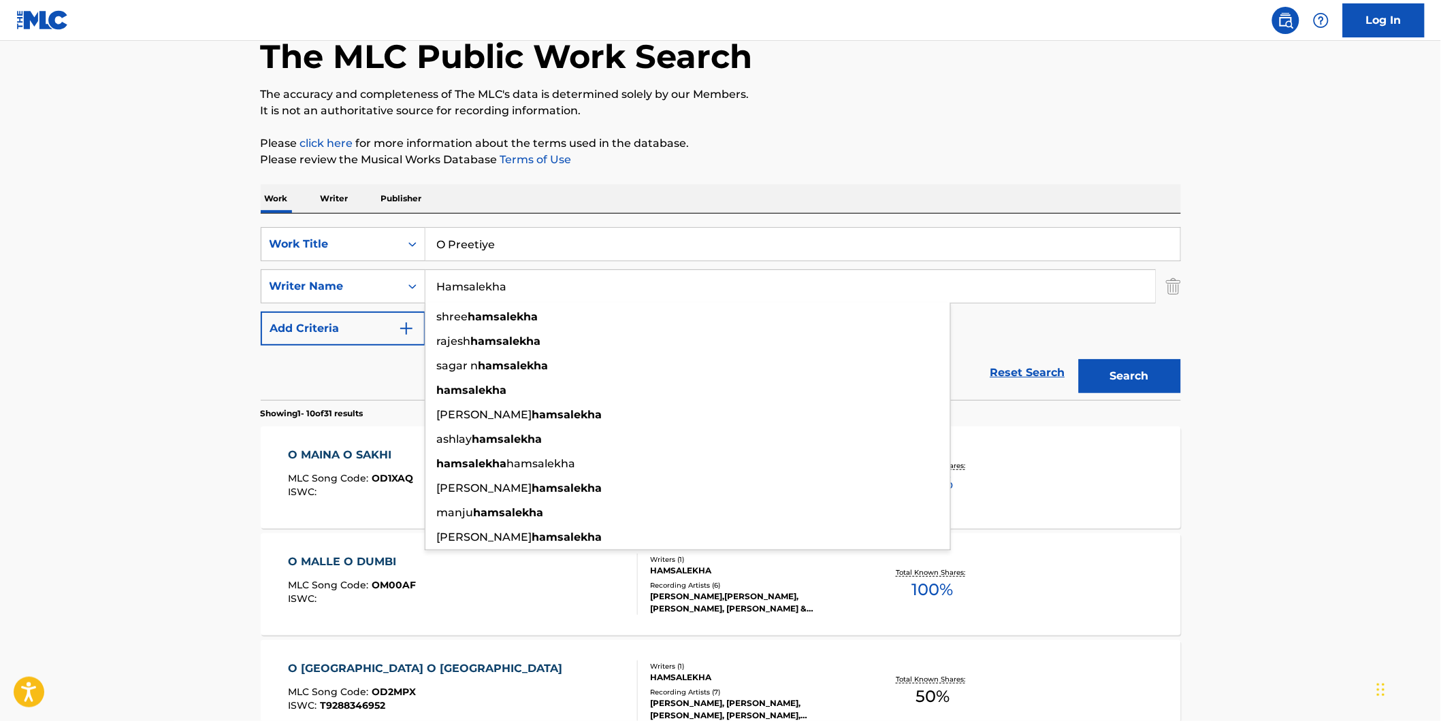
drag, startPoint x: 525, startPoint y: 290, endPoint x: 112, endPoint y: 345, distance: 416.7
paste input "[PERSON_NAME]"
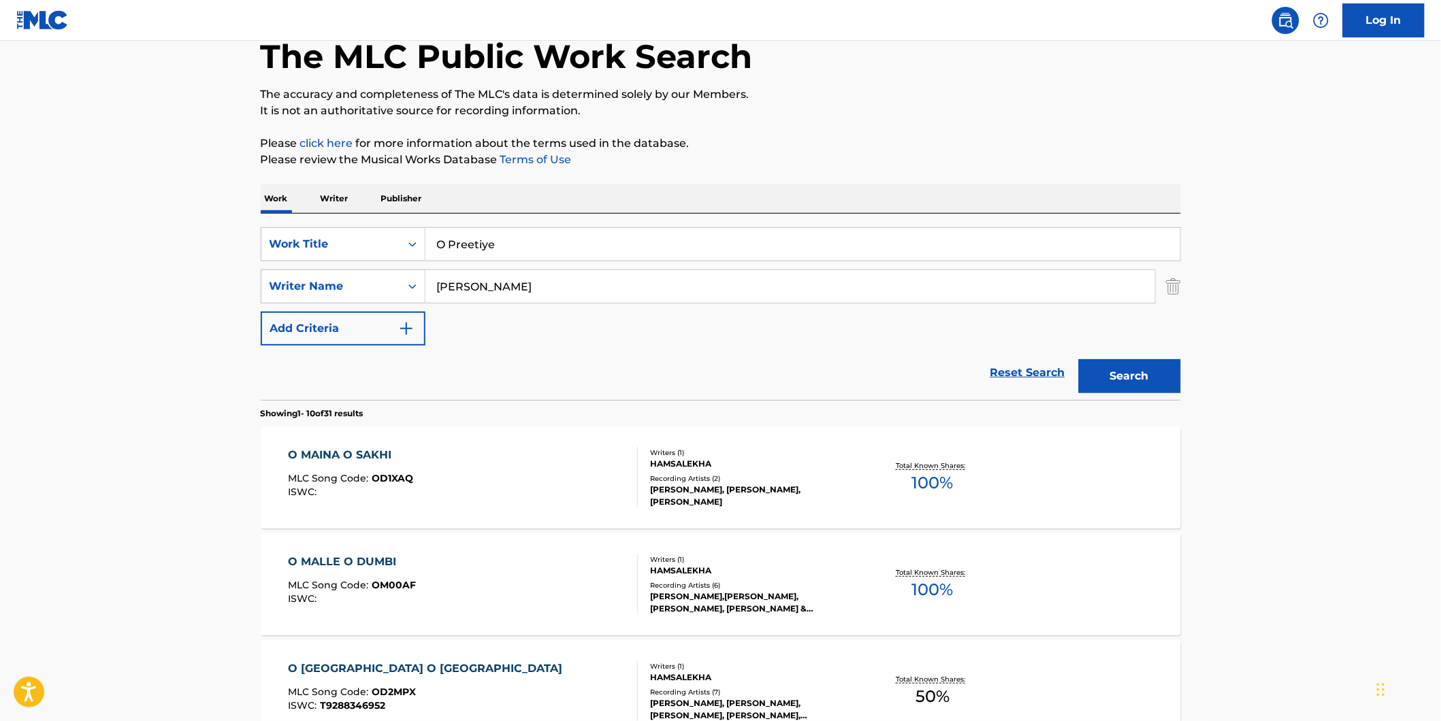
click at [1079, 359] on button "Search" at bounding box center [1130, 376] width 102 height 34
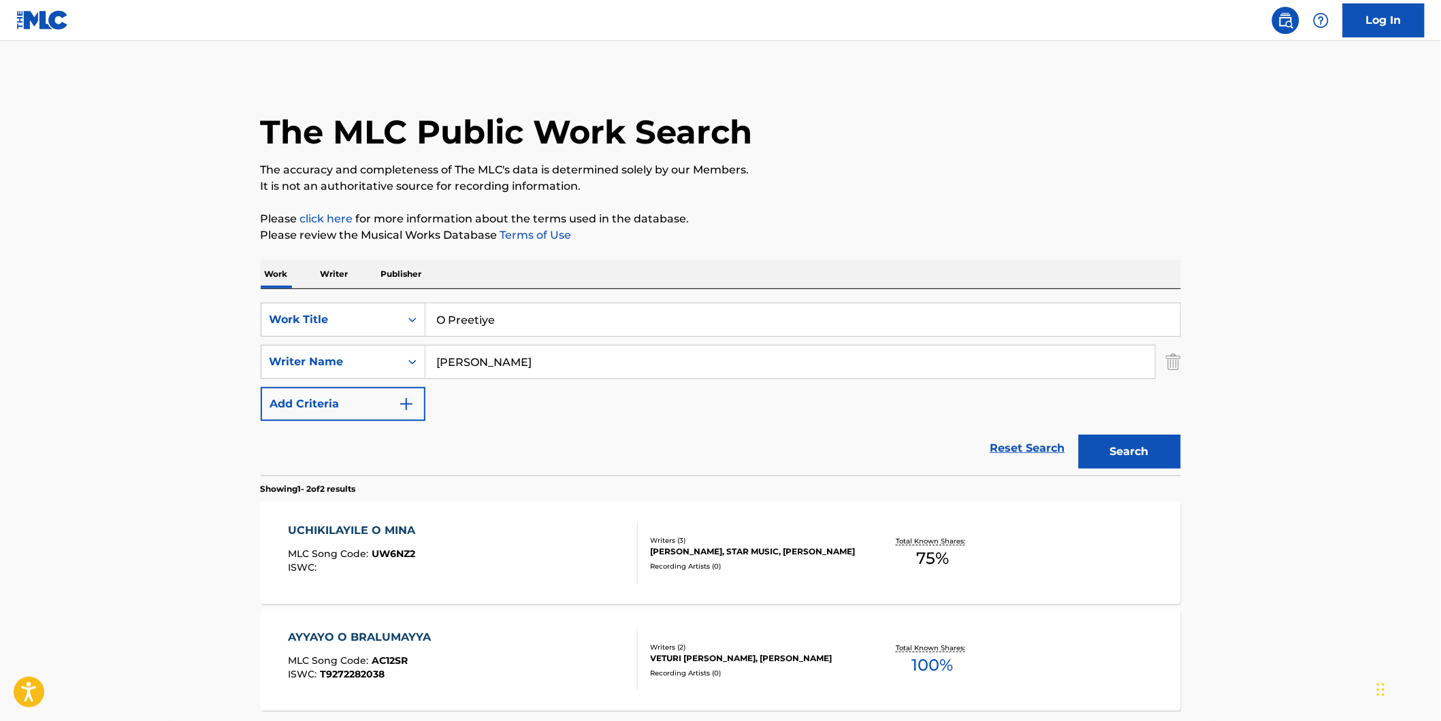
scroll to position [126, 0]
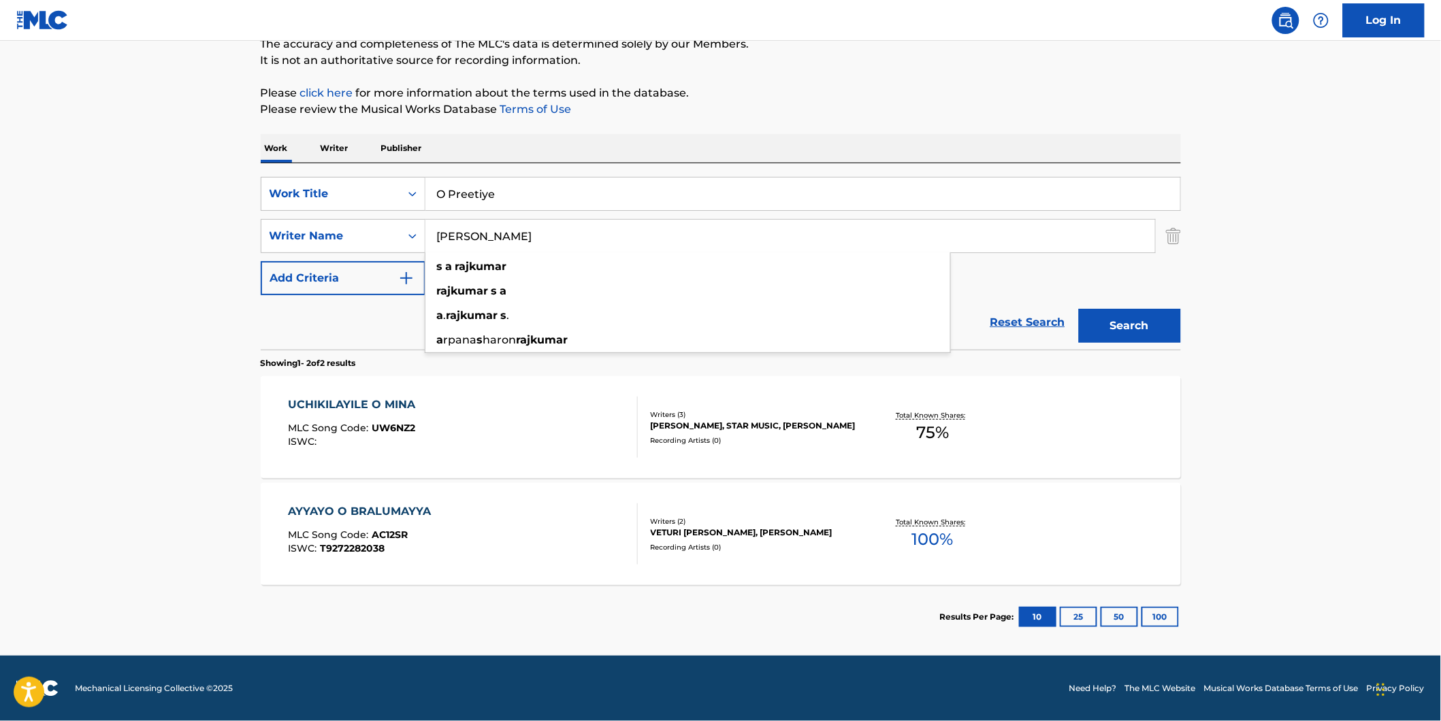
click at [25, 261] on main "The MLC Public Work Search The accuracy and completeness of The MLC's data is d…" at bounding box center [720, 285] width 1441 height 741
paste input "[PERSON_NAME]"
drag, startPoint x: 447, startPoint y: 244, endPoint x: 334, endPoint y: 259, distance: 113.9
click at [334, 259] on div "SearchWithCriteria41da1824-13e6-4874-80c8-7d5886092d66 Work Title O Preetiye Se…" at bounding box center [721, 236] width 920 height 118
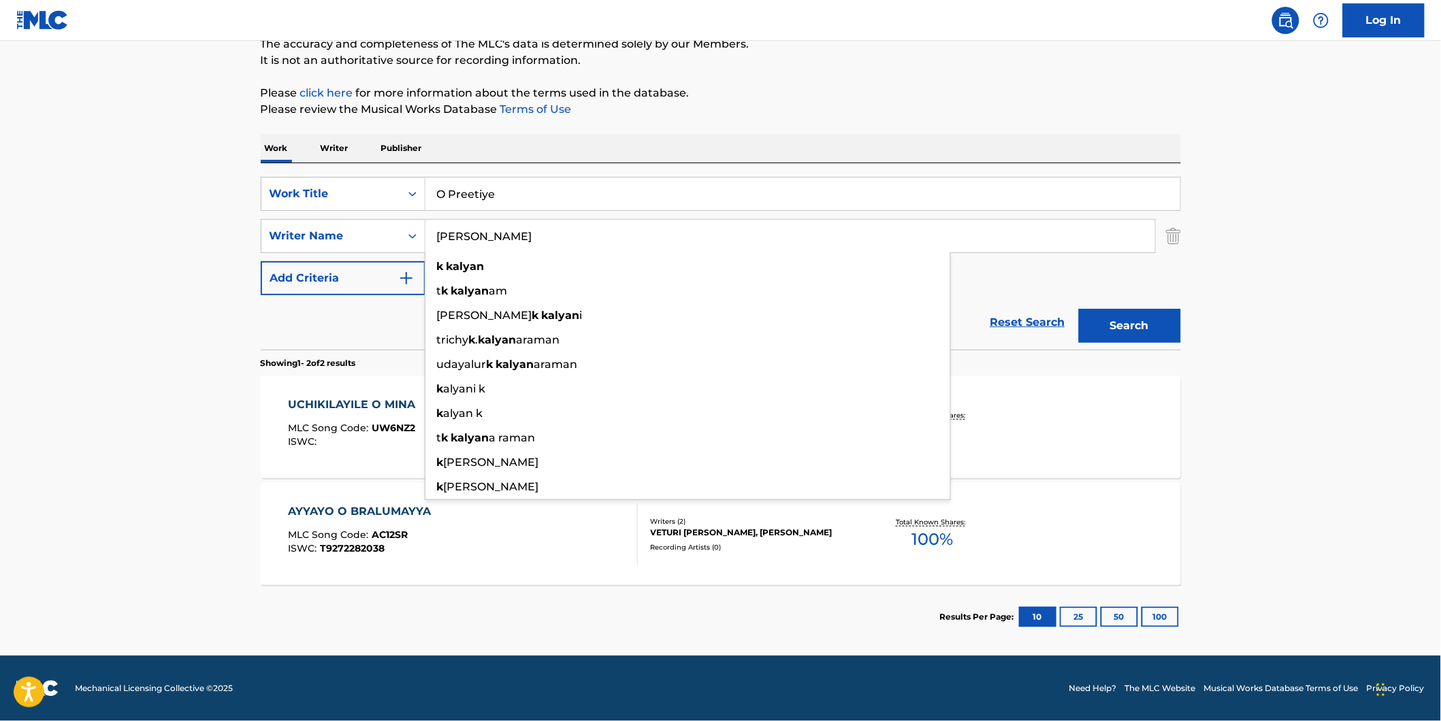
type input "[PERSON_NAME]"
click at [1262, 295] on main "The MLC Public Work Search The accuracy and completeness of The MLC's data is d…" at bounding box center [720, 285] width 1441 height 741
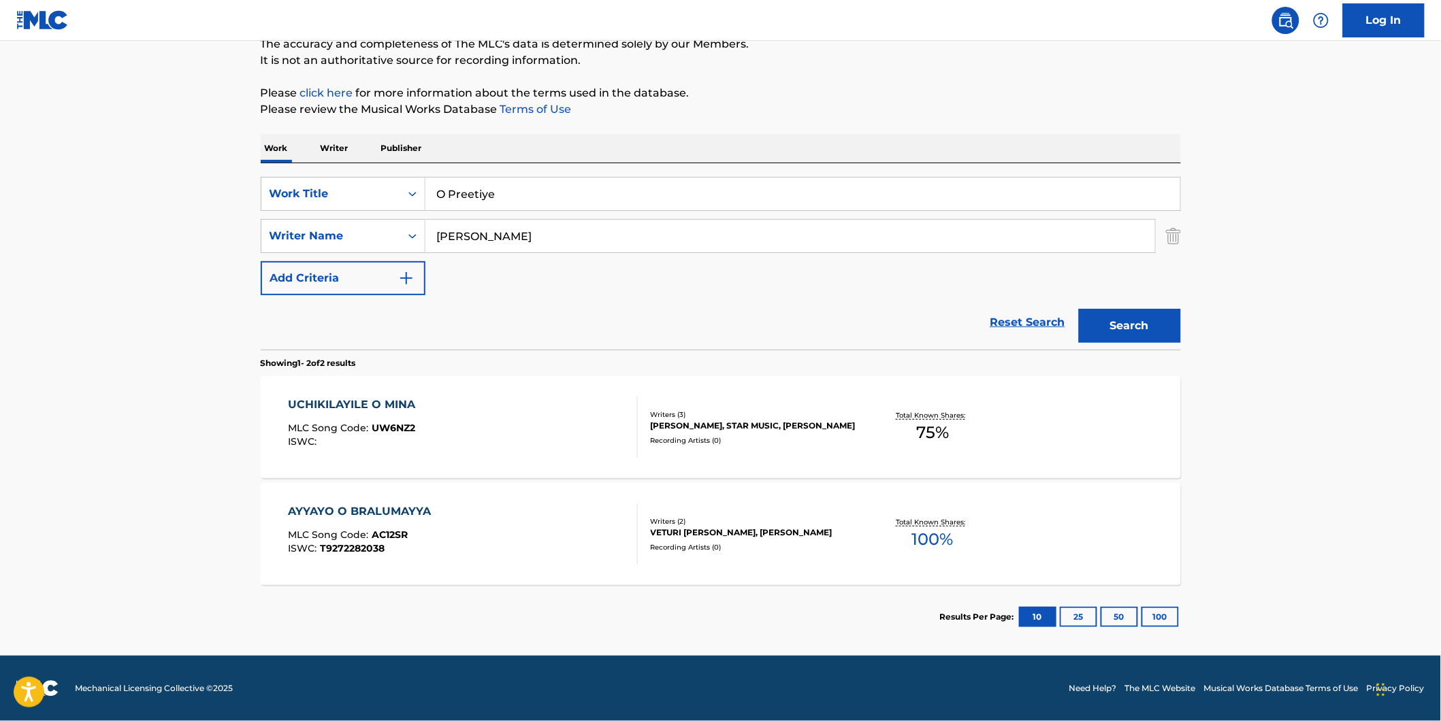
click at [1172, 328] on button "Search" at bounding box center [1130, 326] width 102 height 34
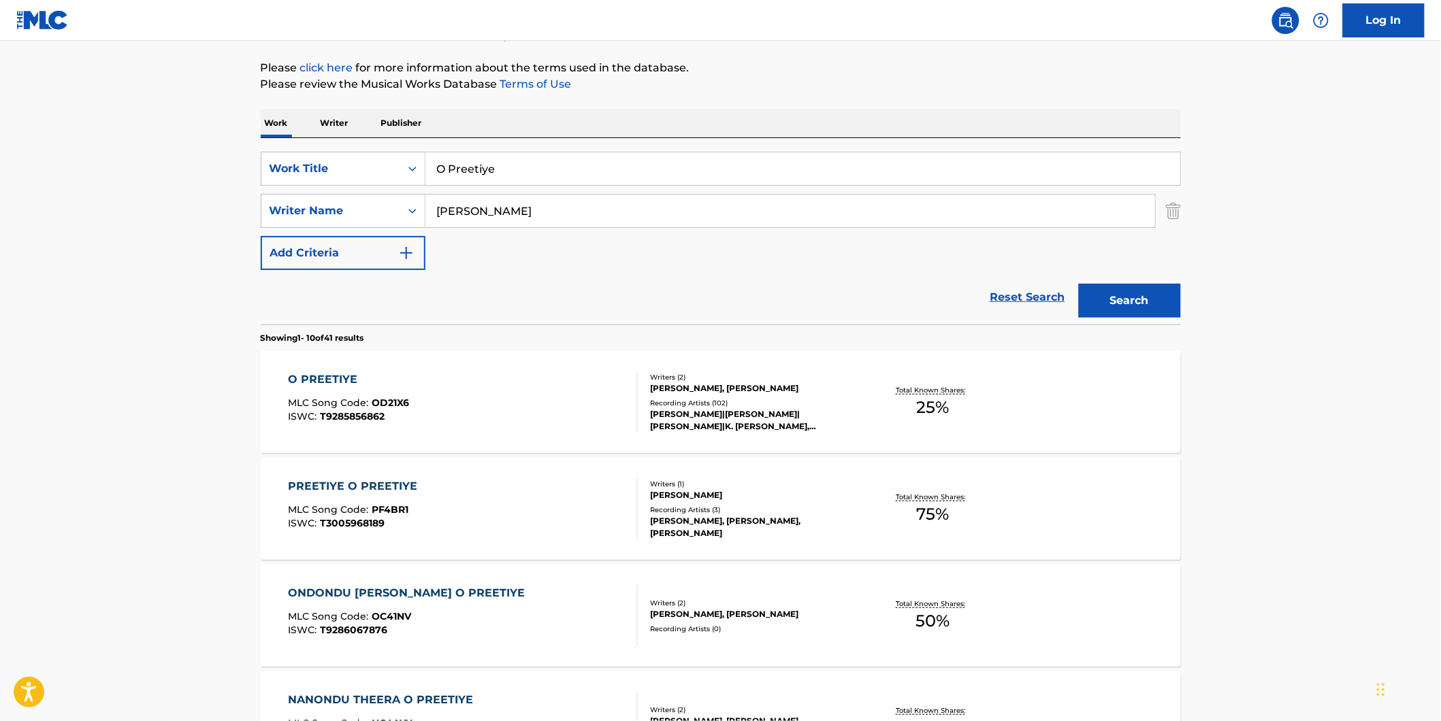
scroll to position [227, 0]
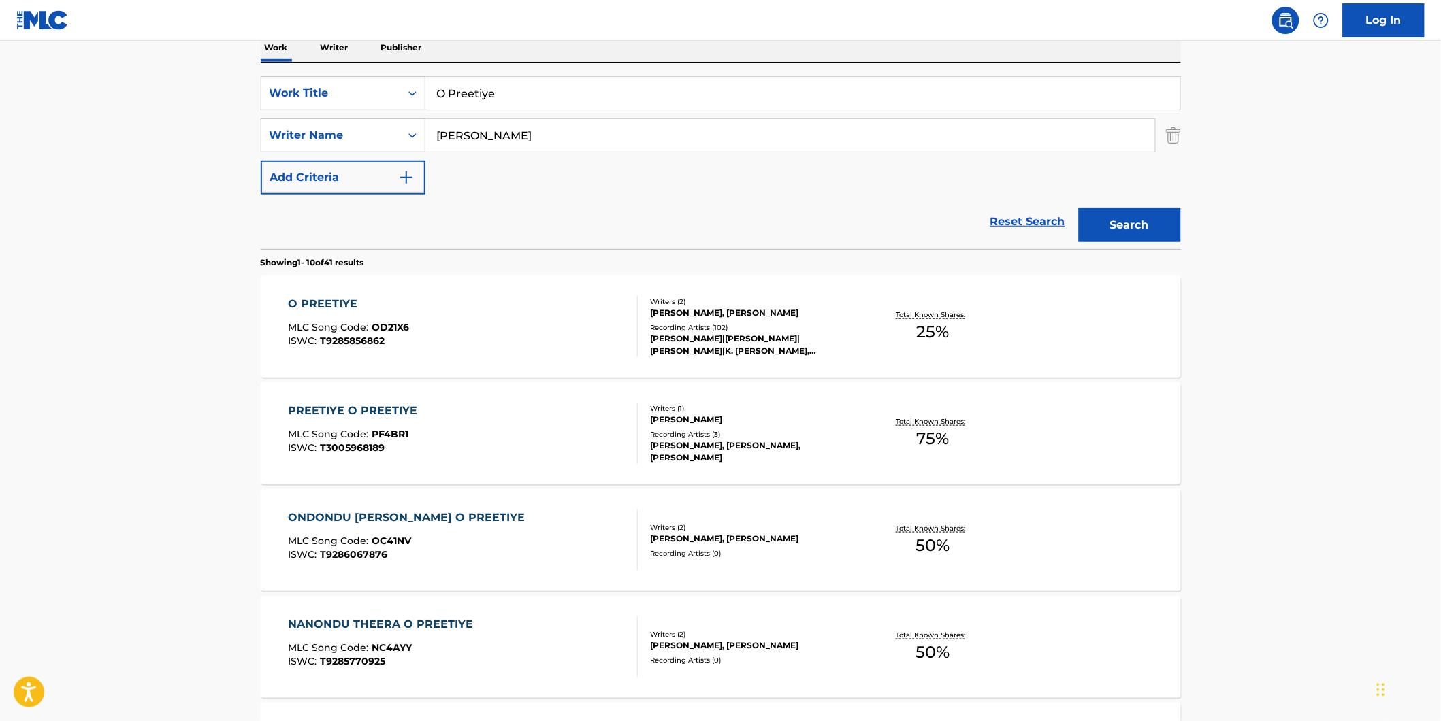
click at [395, 443] on div "ISWC : T3005968189" at bounding box center [356, 448] width 136 height 10
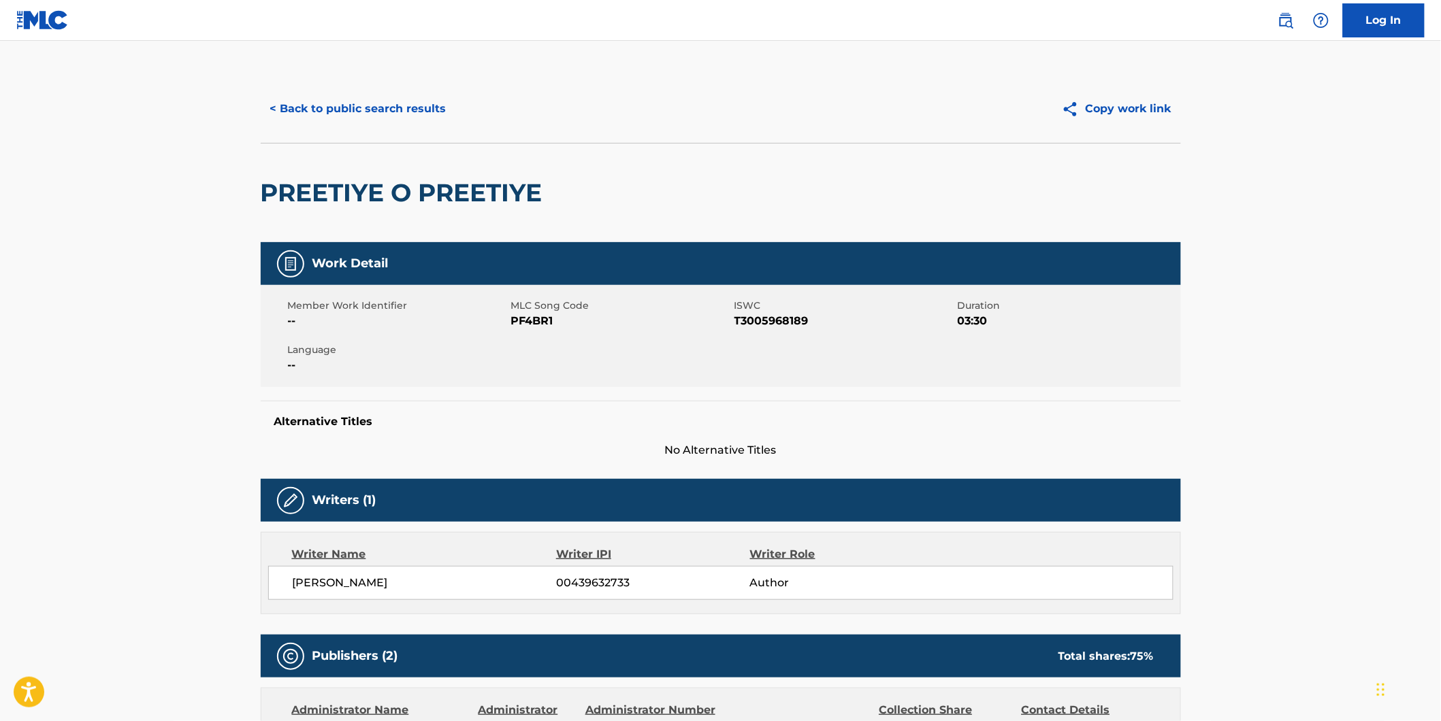
click at [297, 119] on button "< Back to public search results" at bounding box center [358, 109] width 195 height 34
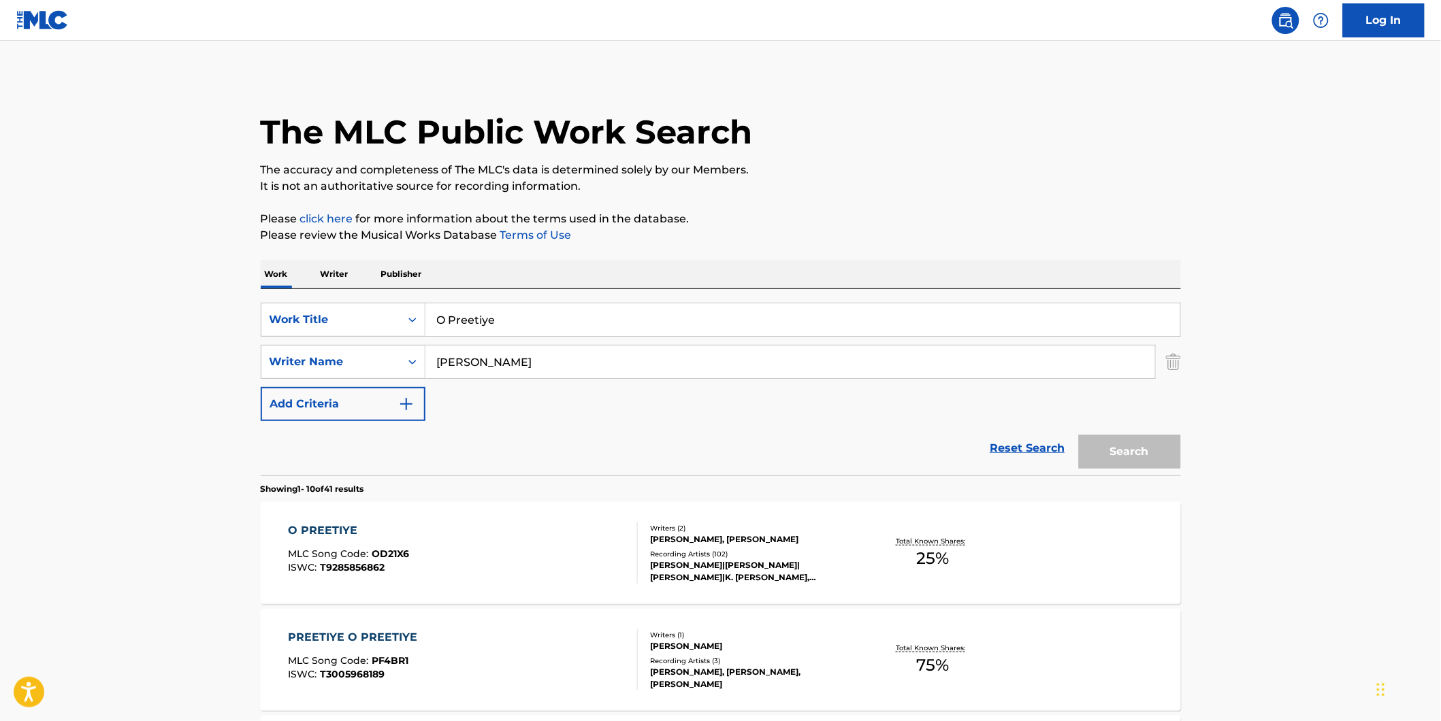
scroll to position [227, 0]
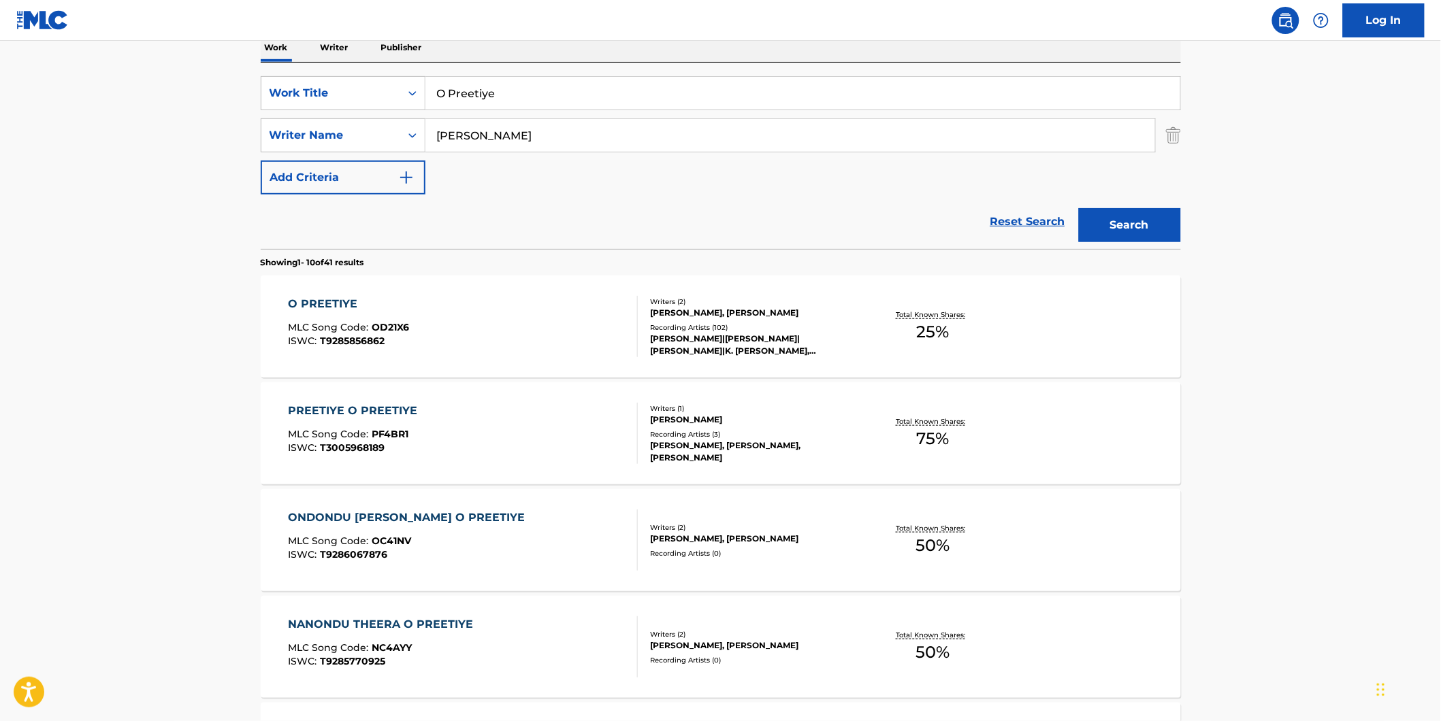
click at [362, 327] on span "MLC Song Code :" at bounding box center [330, 327] width 84 height 12
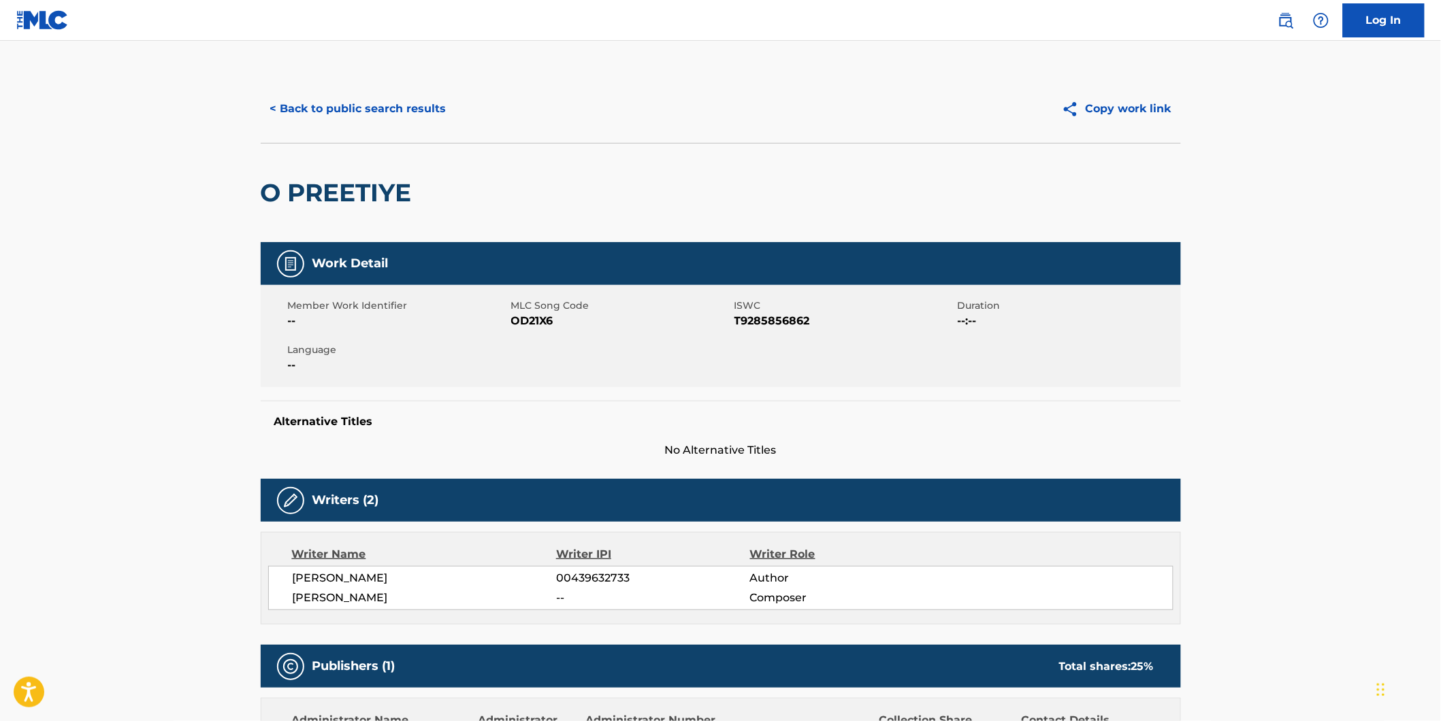
click at [532, 320] on span "OD21X6" at bounding box center [621, 321] width 220 height 16
copy span "OD21X6"
click at [356, 124] on button "< Back to public search results" at bounding box center [358, 109] width 195 height 34
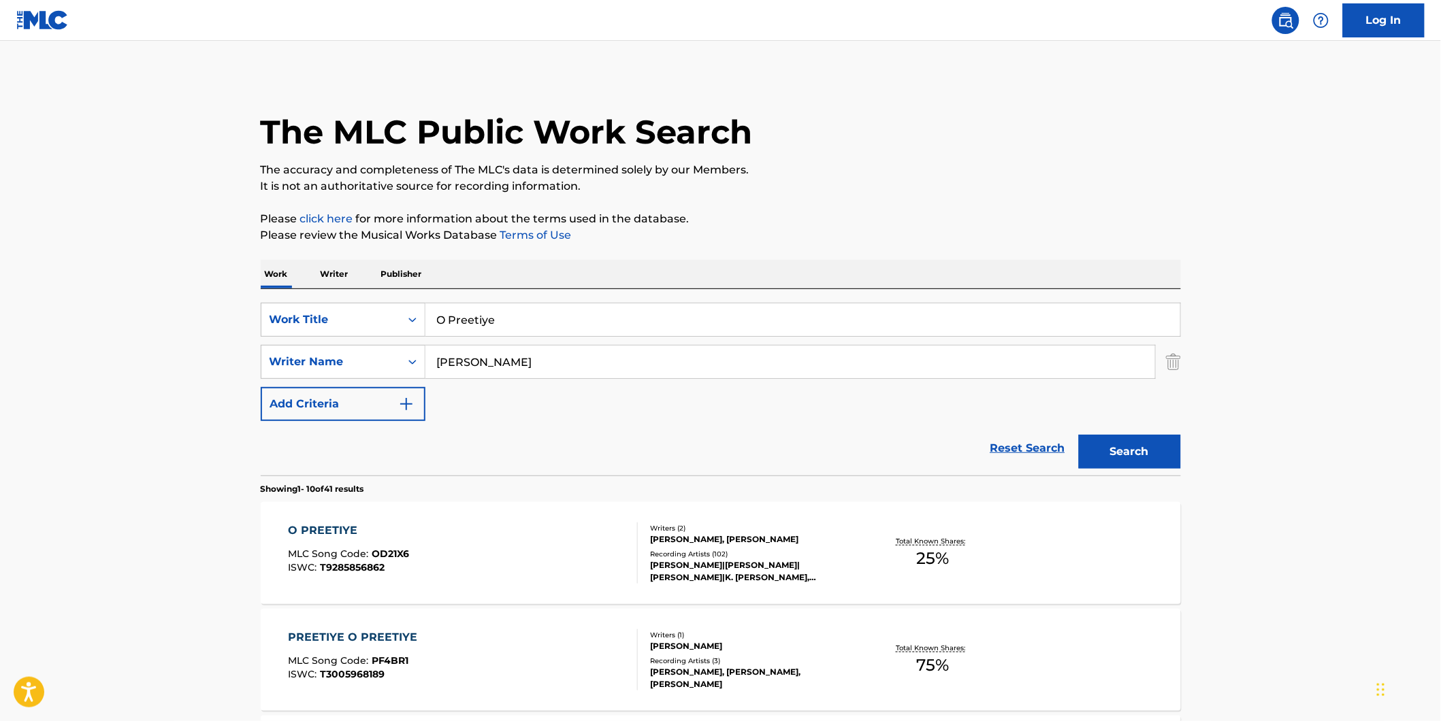
scroll to position [227, 0]
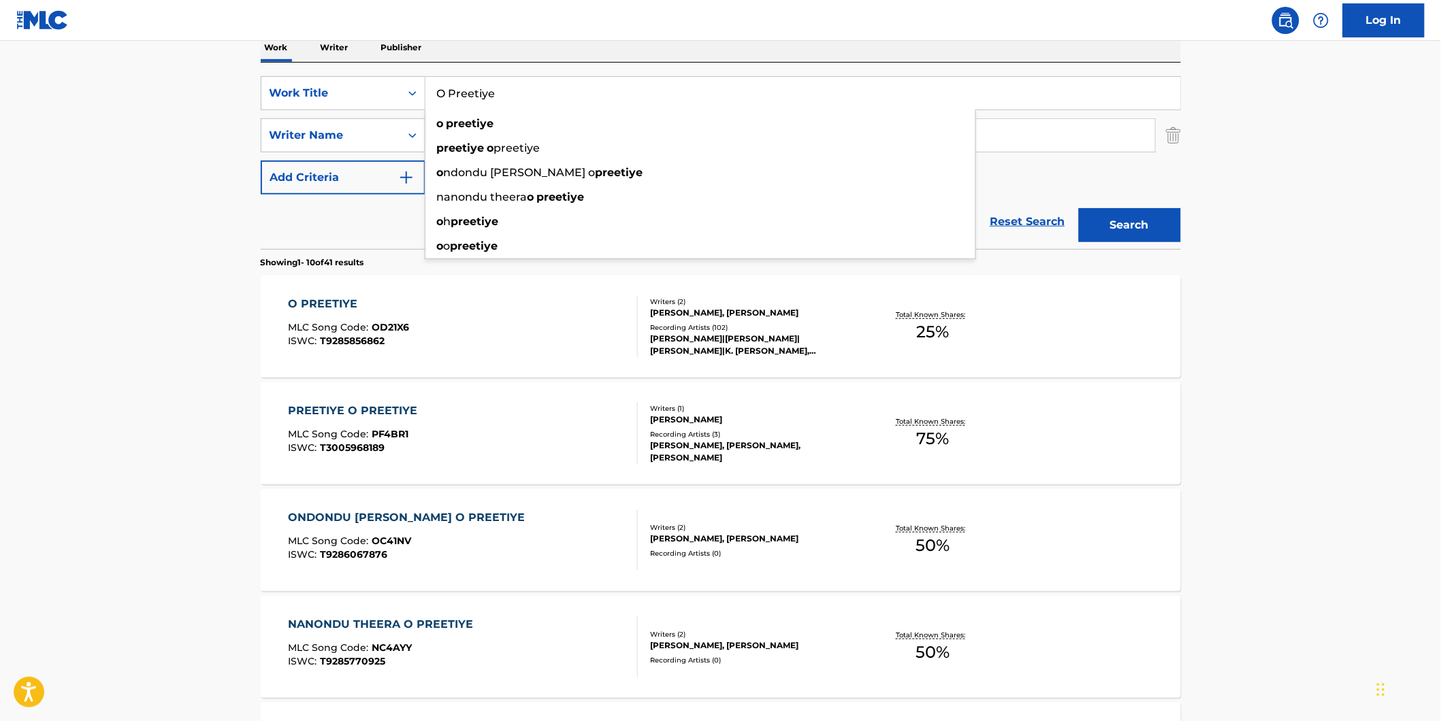
paste input "ASHES TO ASHES"
drag, startPoint x: 562, startPoint y: 97, endPoint x: 0, endPoint y: 159, distance: 565.6
click at [274, 130] on div "SearchWithCriteria41da1824-13e6-4874-80c8-7d5886092d66 Work Title O Preetiye o …" at bounding box center [721, 135] width 920 height 118
type input "ASHES TO ASHES"
click at [0, 169] on html "Accessibility Screen-Reader Guide, Feedback, and Issue Reporting | New window C…" at bounding box center [720, 133] width 1441 height 721
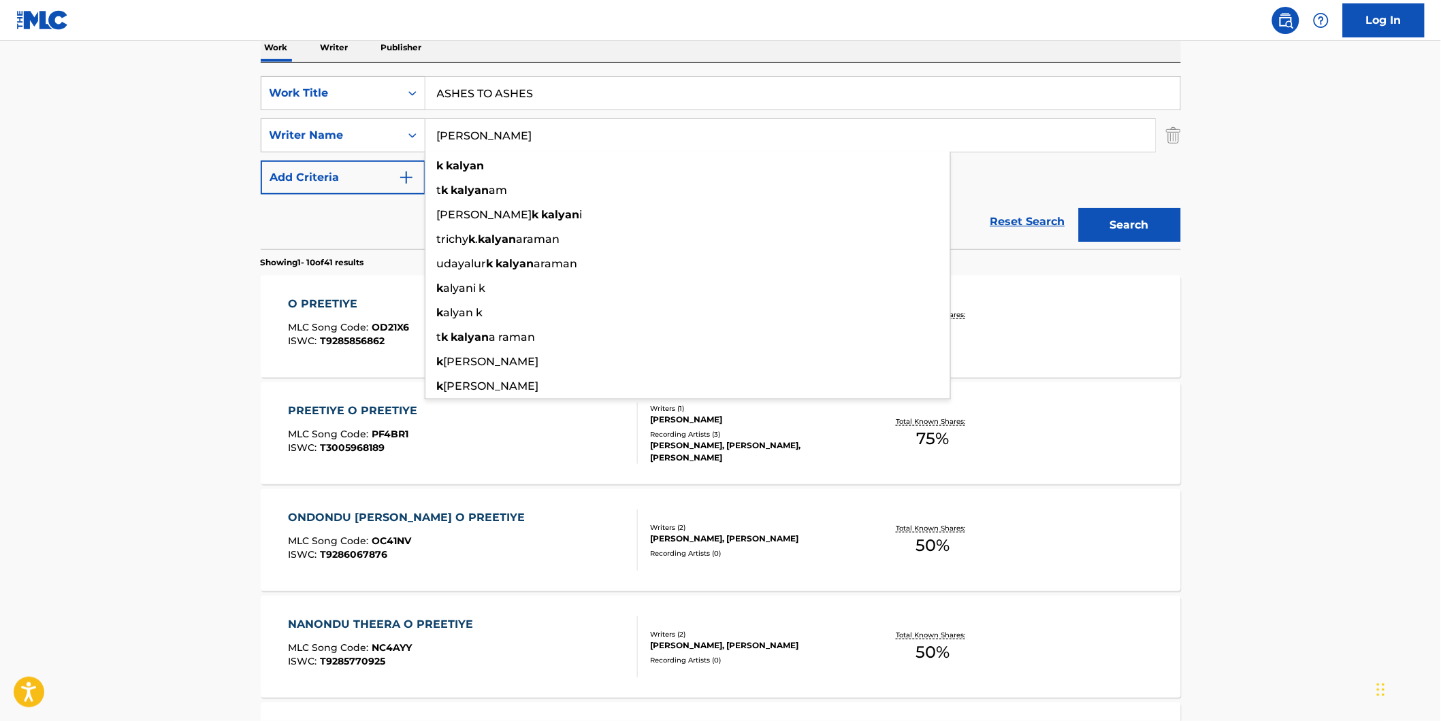
paste input "Stack Bundles"
drag, startPoint x: 536, startPoint y: 138, endPoint x: 131, endPoint y: 234, distance: 416.1
click at [131, 234] on main "The MLC Public Work Search The accuracy and completeness of The MLC's data is d…" at bounding box center [720, 615] width 1441 height 1602
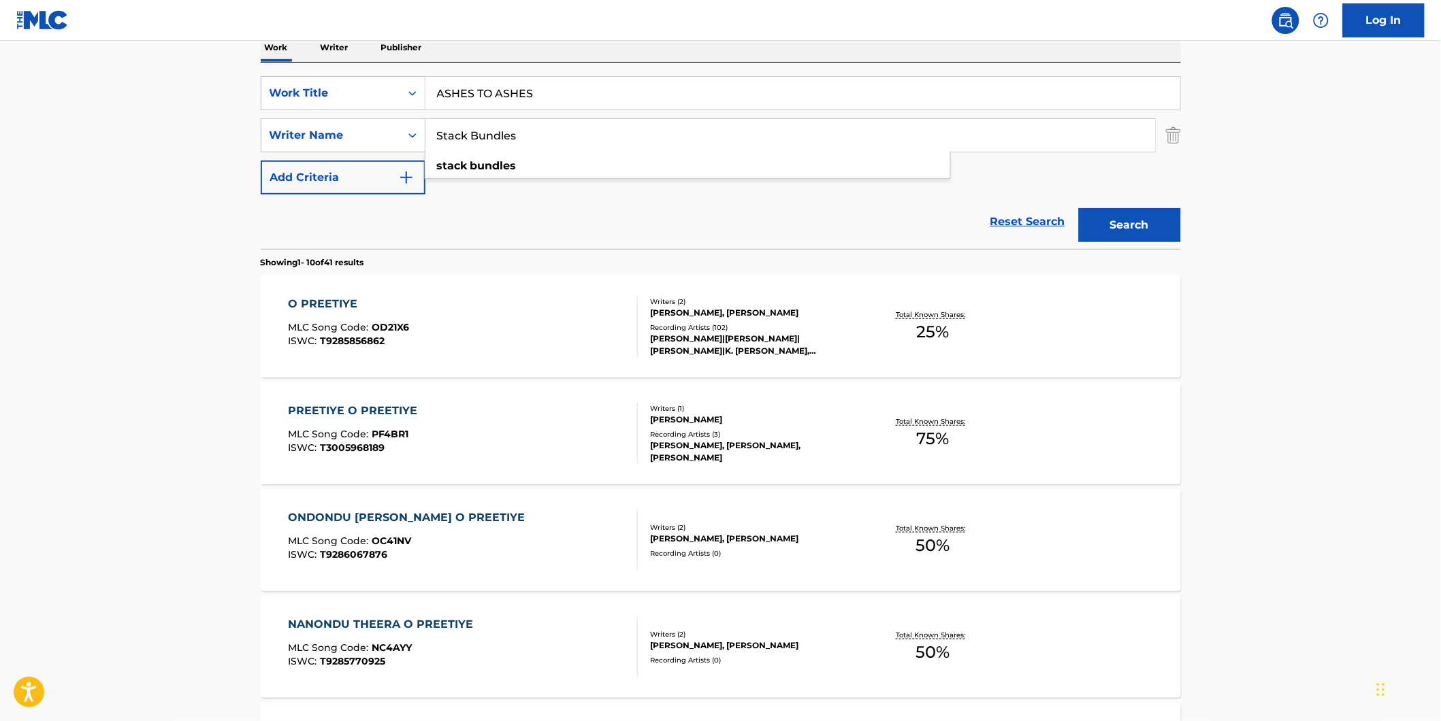
click at [1079, 208] on button "Search" at bounding box center [1130, 225] width 102 height 34
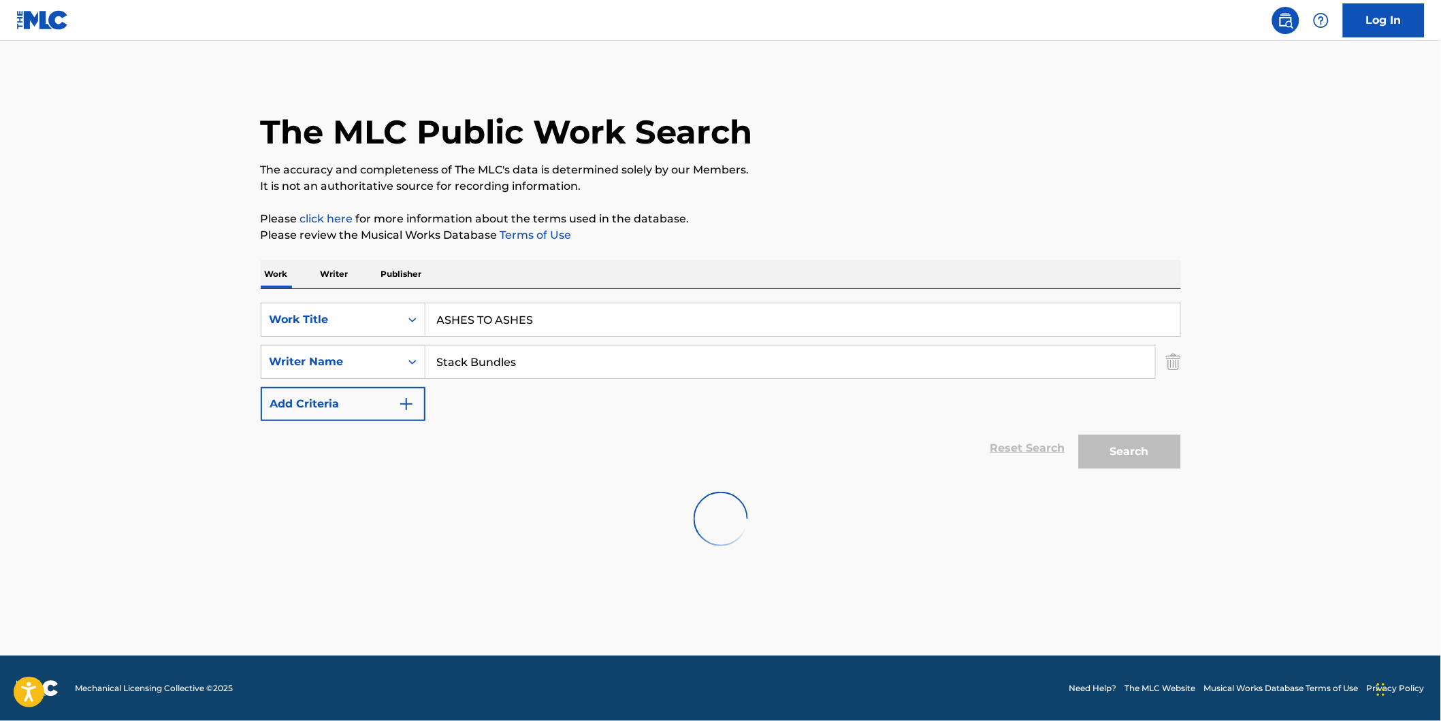
scroll to position [0, 0]
paste input "[PERSON_NAME]"
click at [1079, 435] on button "Search" at bounding box center [1130, 452] width 102 height 34
drag, startPoint x: 489, startPoint y: 365, endPoint x: 618, endPoint y: 383, distance: 130.5
click at [608, 380] on div "SearchWithCriteria41da1824-13e6-4874-80c8-7d5886092d66 Work Title ASHES TO ASHE…" at bounding box center [721, 362] width 920 height 118
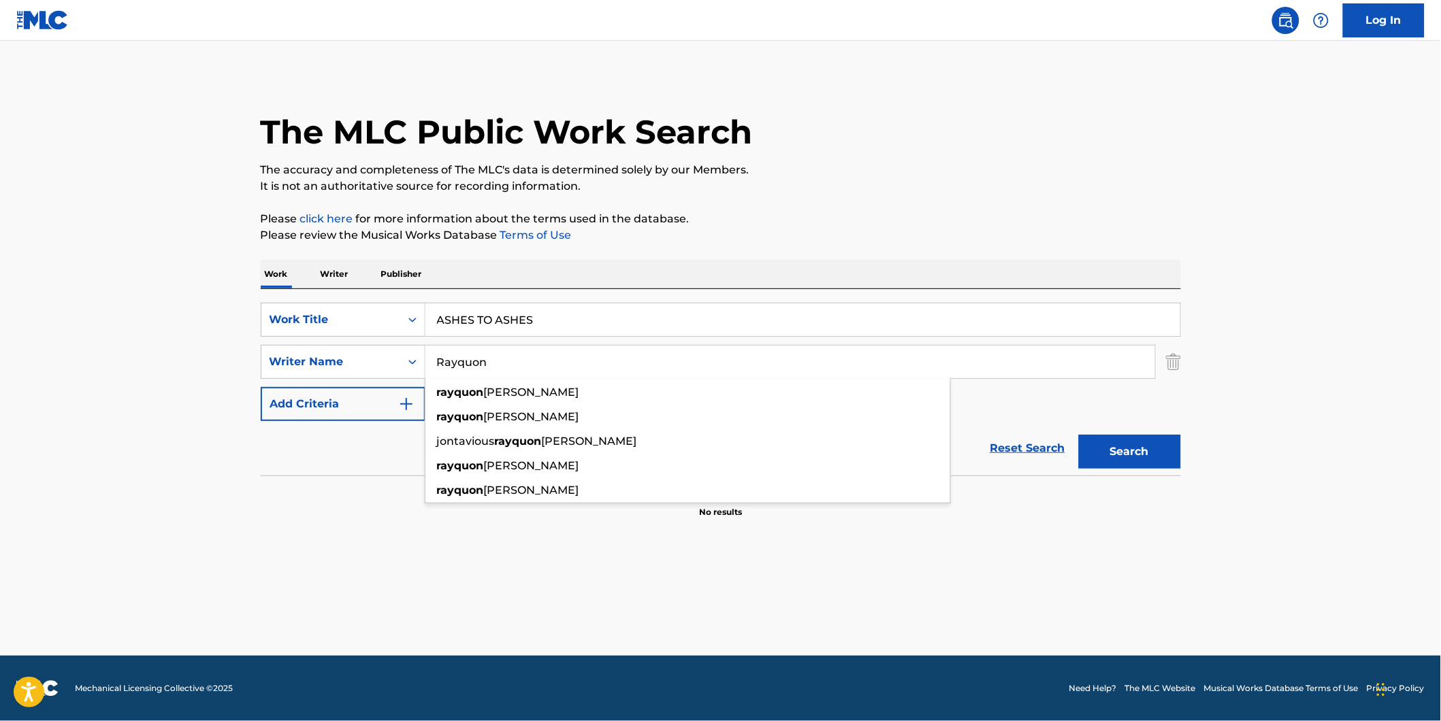
type input "Rayquon"
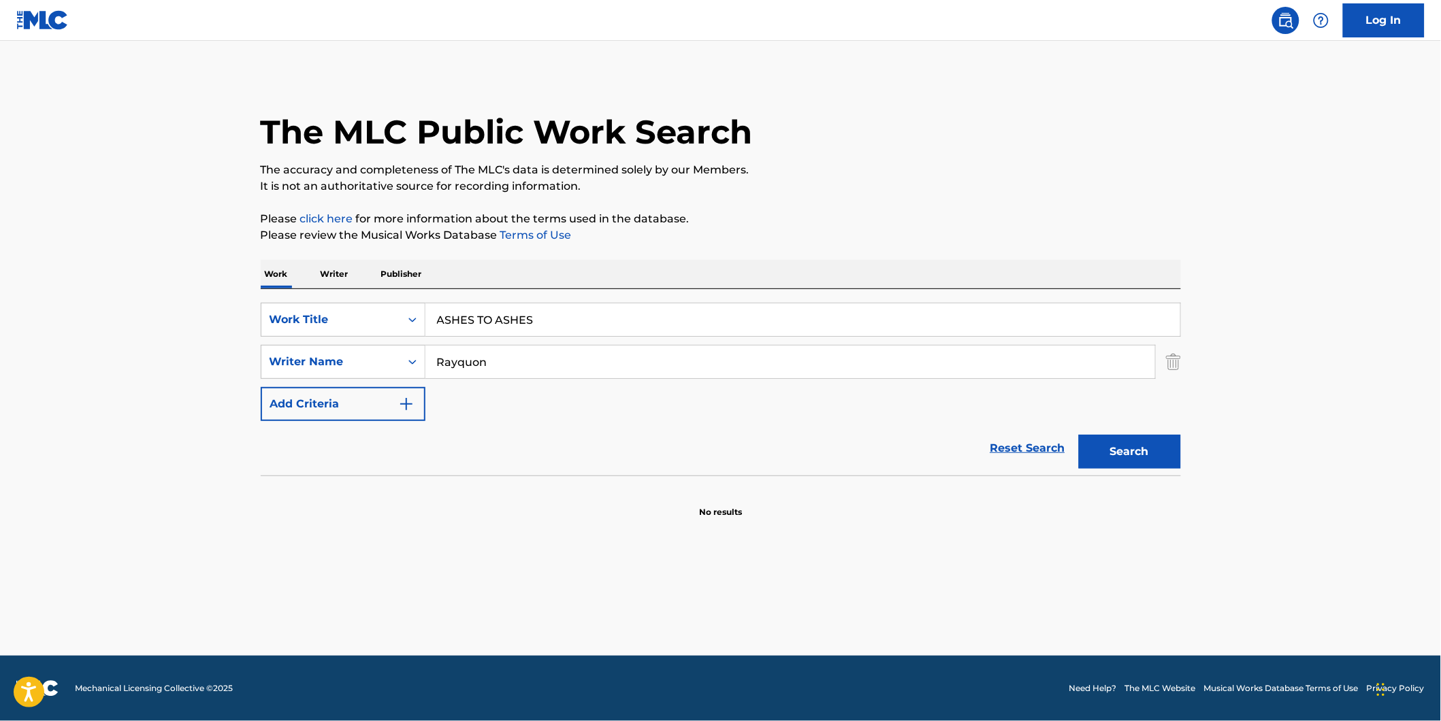
click at [1160, 457] on button "Search" at bounding box center [1130, 452] width 102 height 34
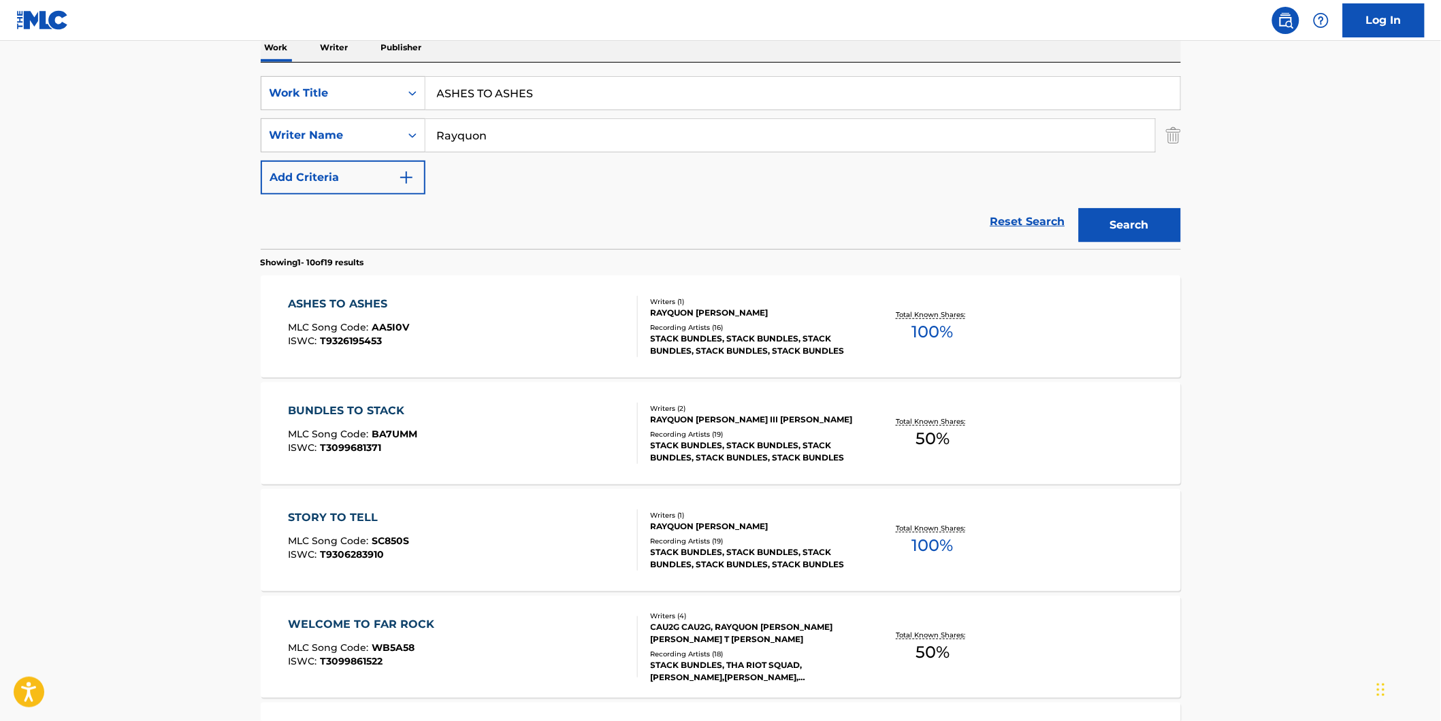
scroll to position [302, 0]
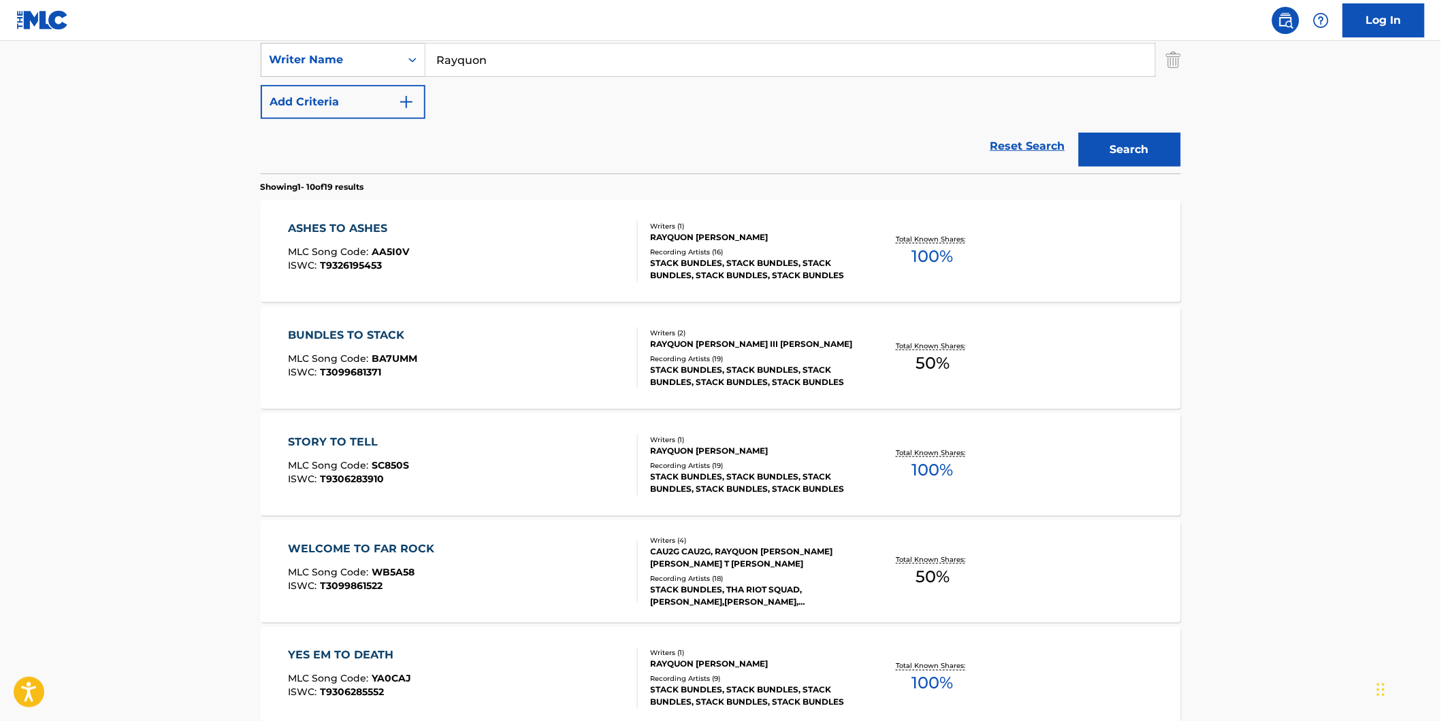
click at [379, 278] on div "ASHES TO ASHES MLC Song Code : AA5I0V ISWC : T9326195453" at bounding box center [348, 250] width 121 height 61
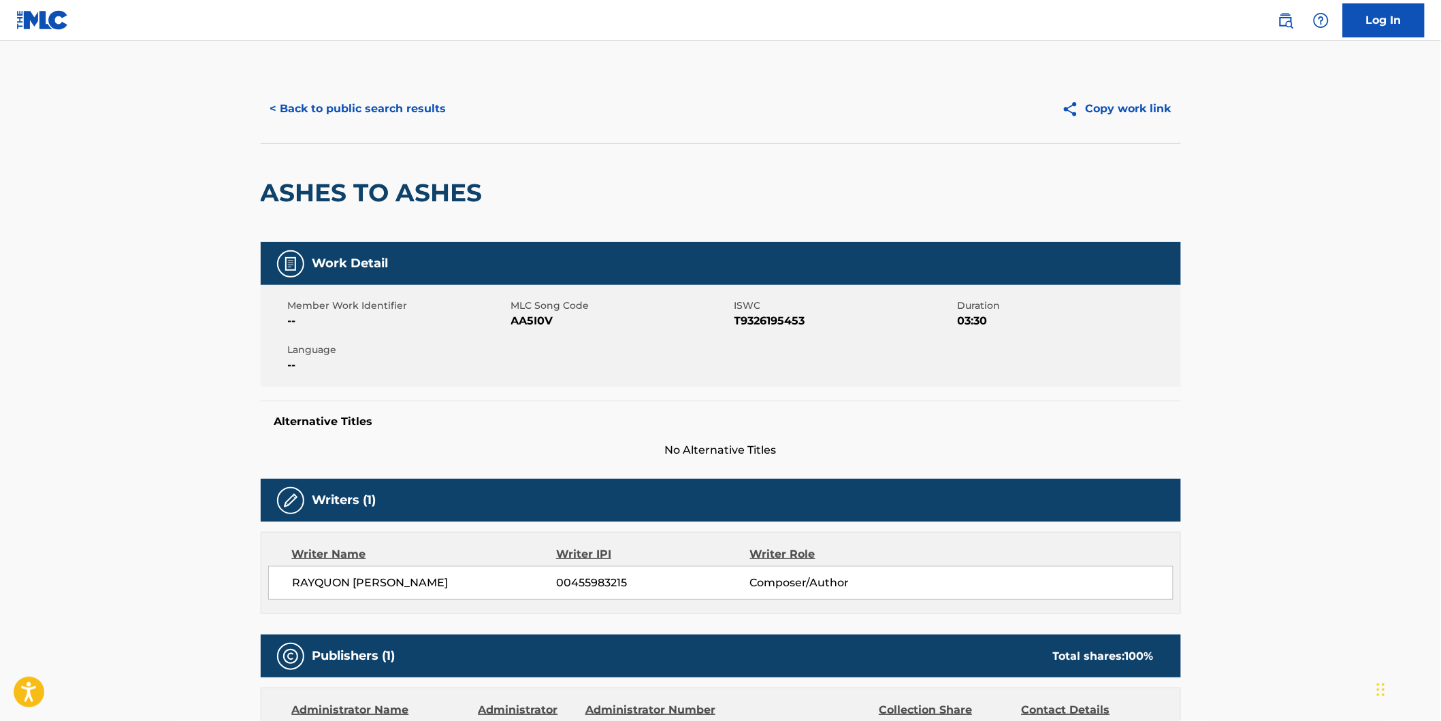
drag, startPoint x: 298, startPoint y: 91, endPoint x: 298, endPoint y: 104, distance: 12.9
click at [298, 104] on button "< Back to public search results" at bounding box center [358, 109] width 195 height 34
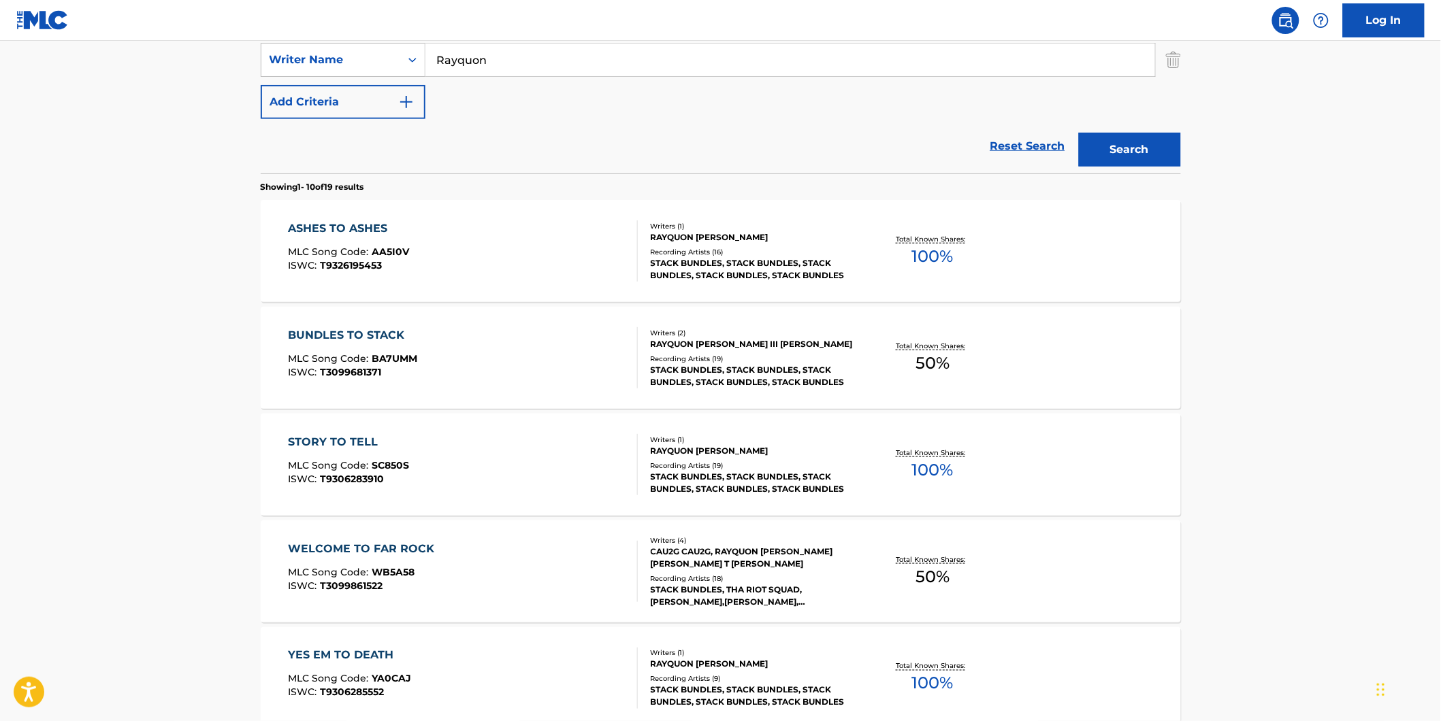
scroll to position [227, 0]
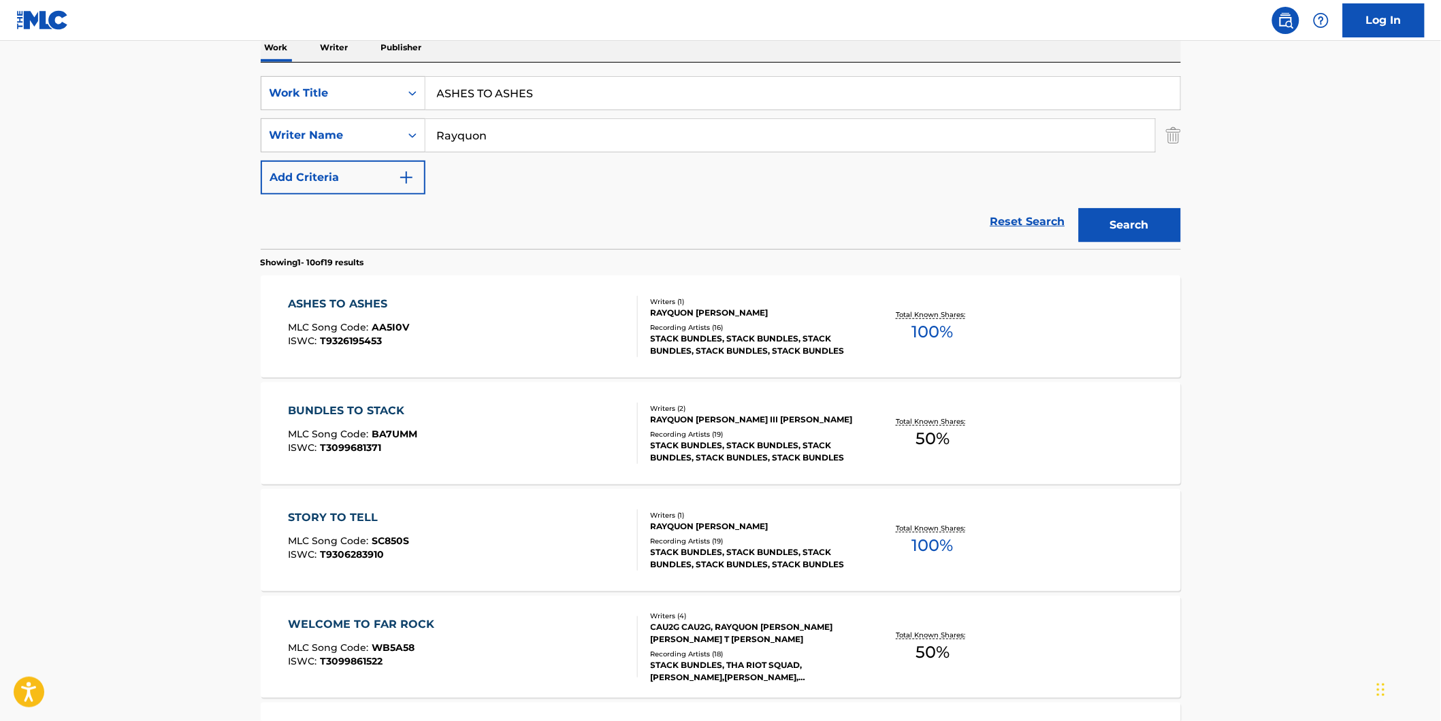
click at [389, 325] on span "AA5I0V" at bounding box center [390, 327] width 37 height 12
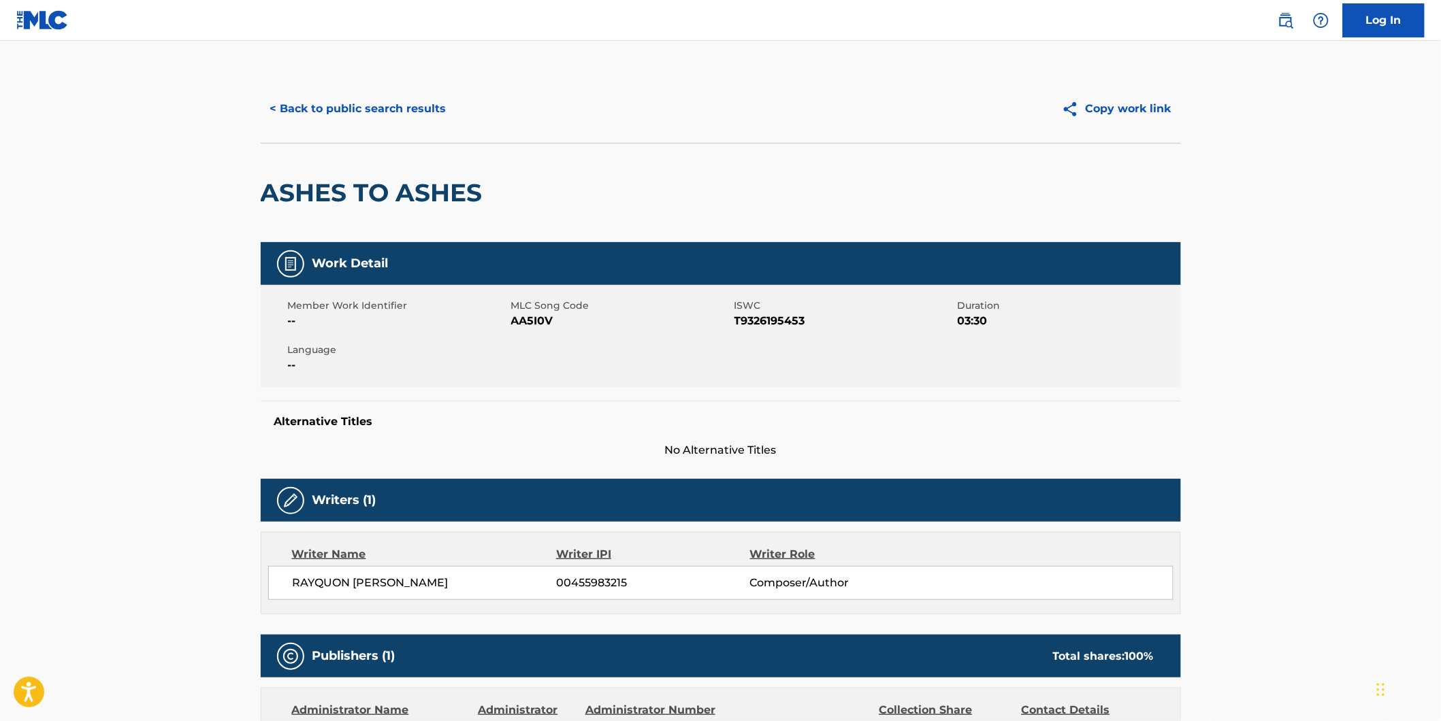
click at [314, 116] on button "< Back to public search results" at bounding box center [358, 109] width 195 height 34
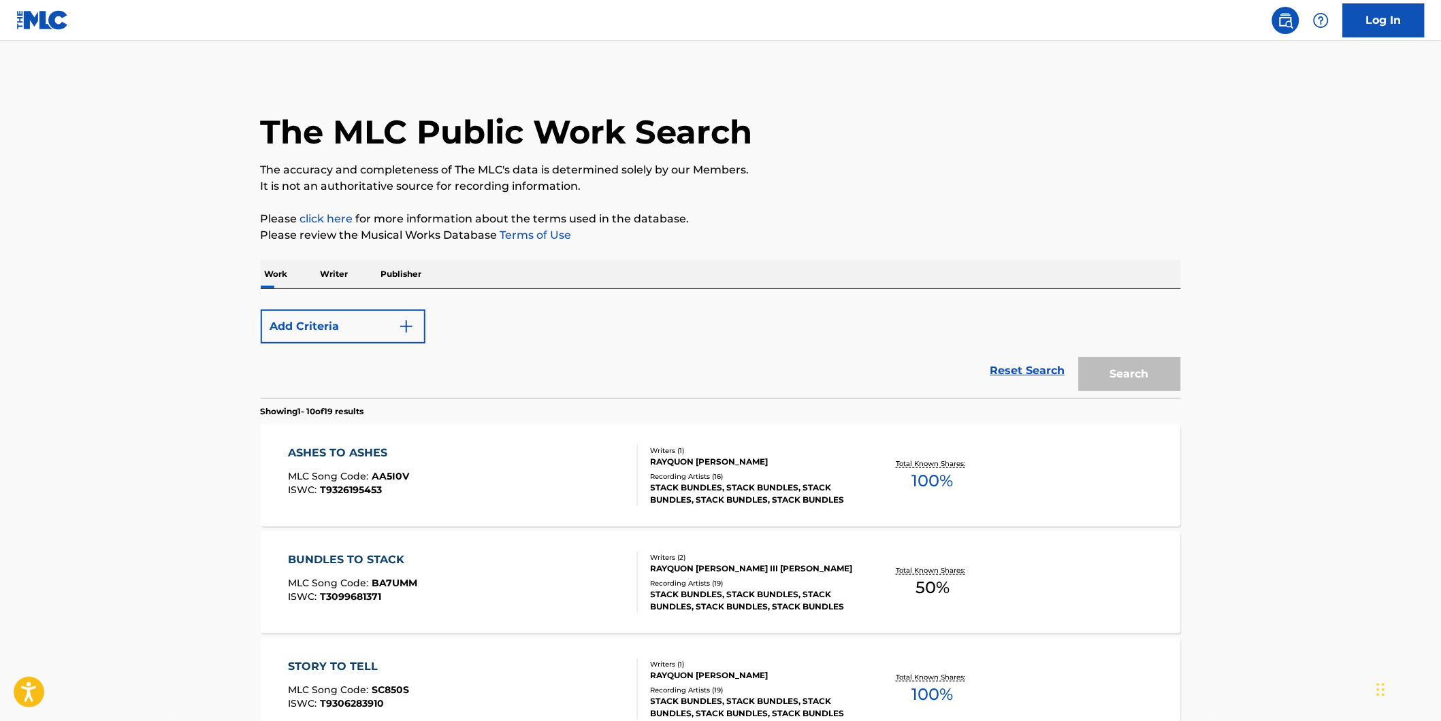
scroll to position [227, 0]
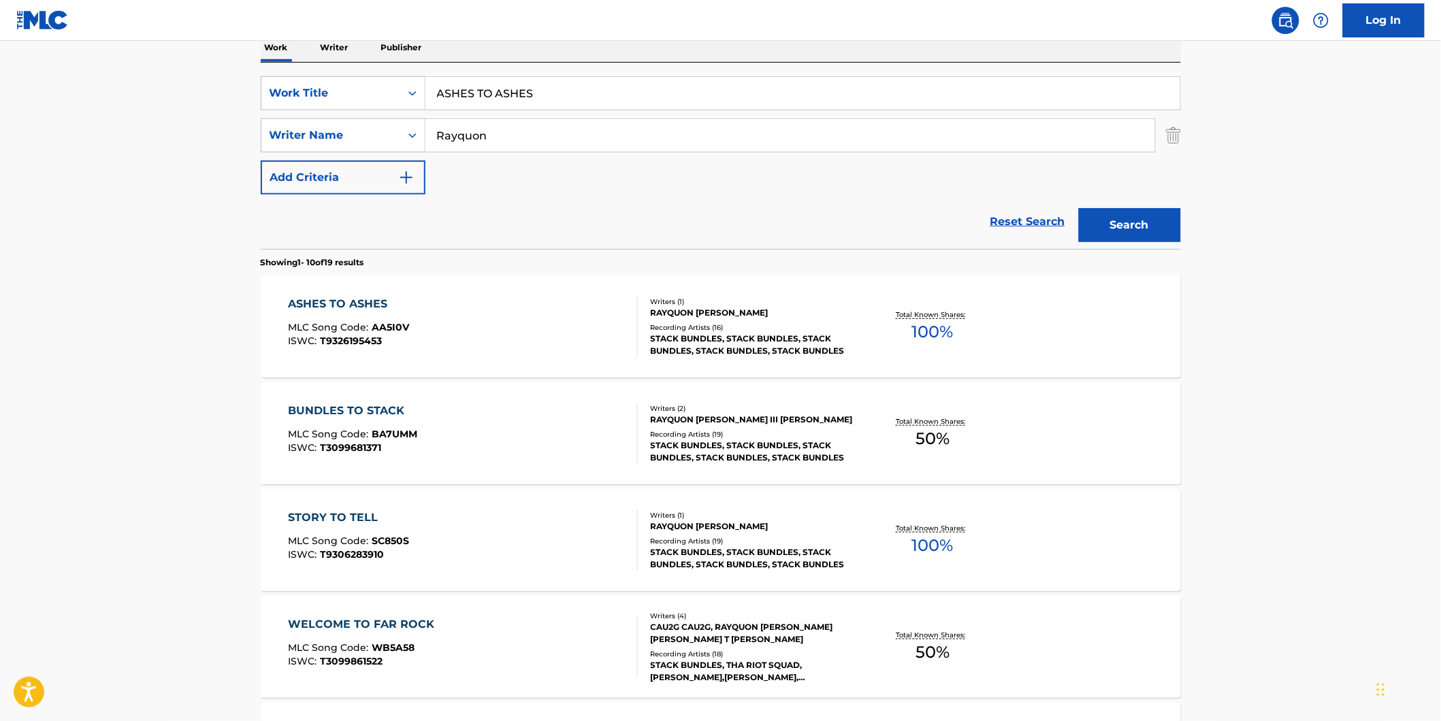
paste input "Big Chain"
drag, startPoint x: 618, startPoint y: 82, endPoint x: 228, endPoint y: 136, distance: 393.6
click at [267, 136] on div "SearchWithCriteria41da1824-13e6-4874-80c8-7d5886092d66 Work Title Big Chain Sea…" at bounding box center [721, 135] width 920 height 118
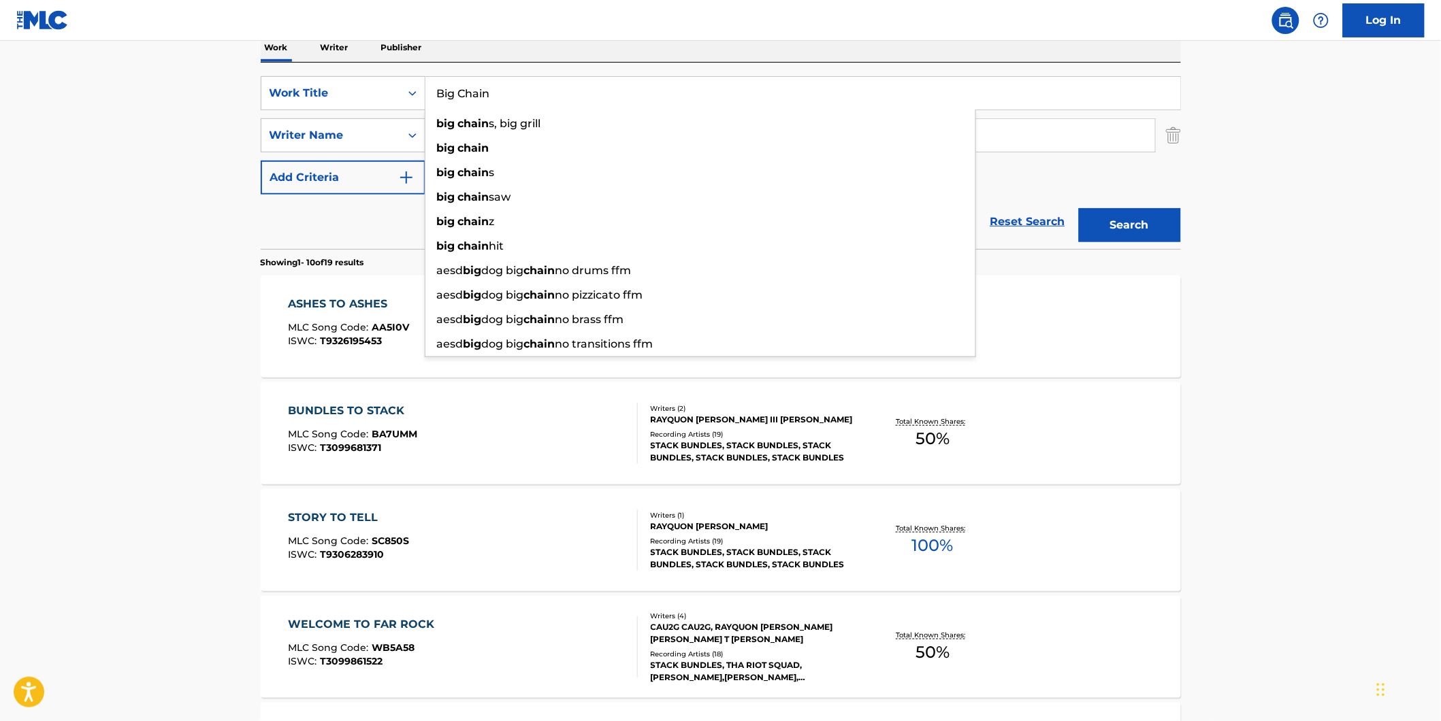
type input "Big Chain"
click at [0, 112] on html "Accessibility Screen-Reader Guide, Feedback, and Issue Reporting | New window C…" at bounding box center [720, 133] width 1441 height 721
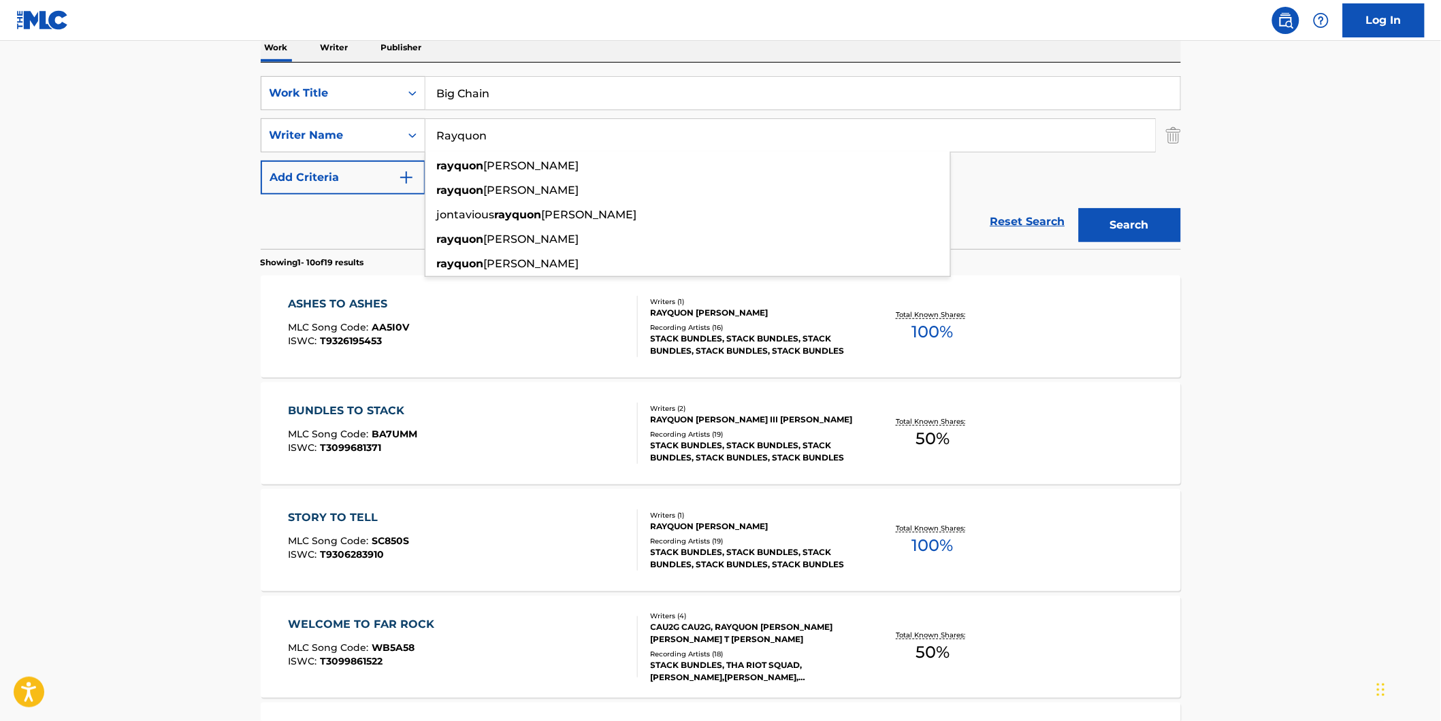
drag, startPoint x: 473, startPoint y: 135, endPoint x: 76, endPoint y: 179, distance: 399.9
click at [83, 178] on main "The MLC Public Work Search The accuracy and completeness of The MLC's data is d…" at bounding box center [720, 615] width 1441 height 1602
paste input "Strat"
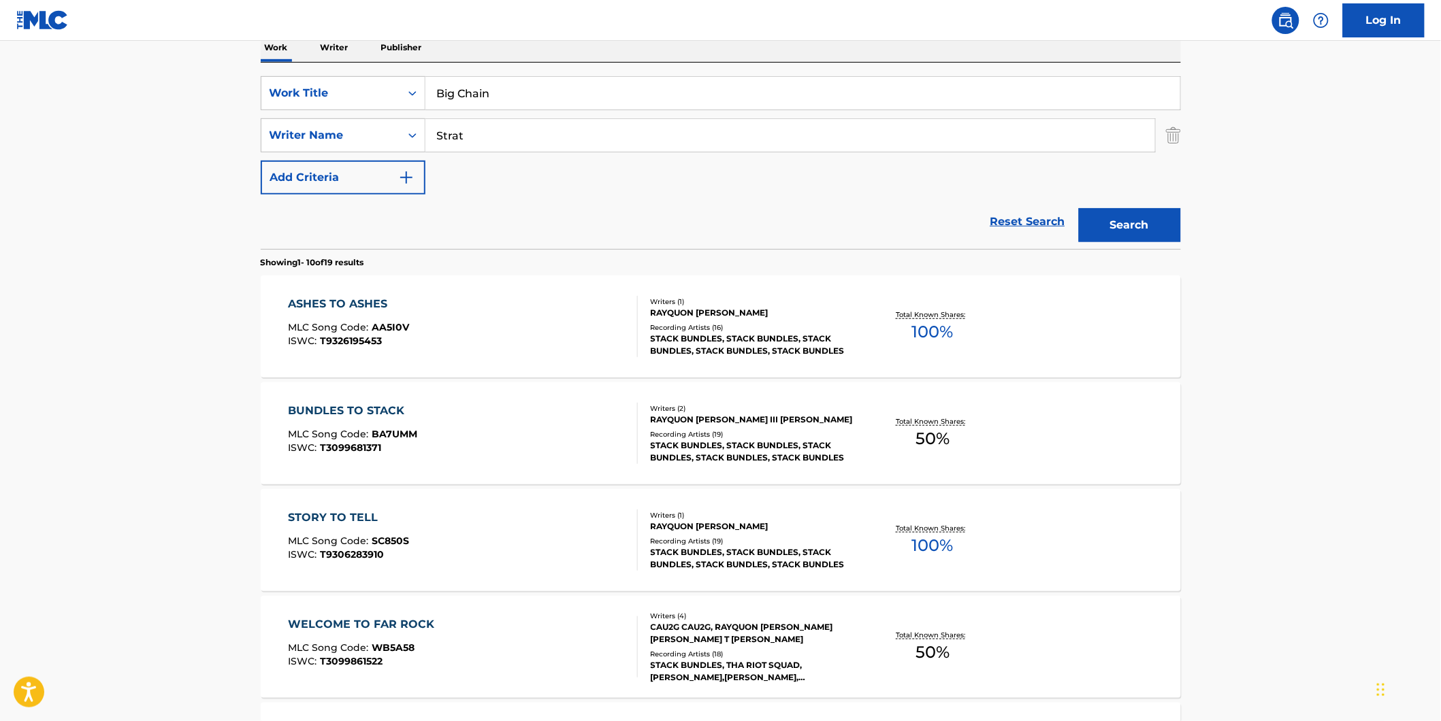
click at [1079, 208] on button "Search" at bounding box center [1130, 225] width 102 height 34
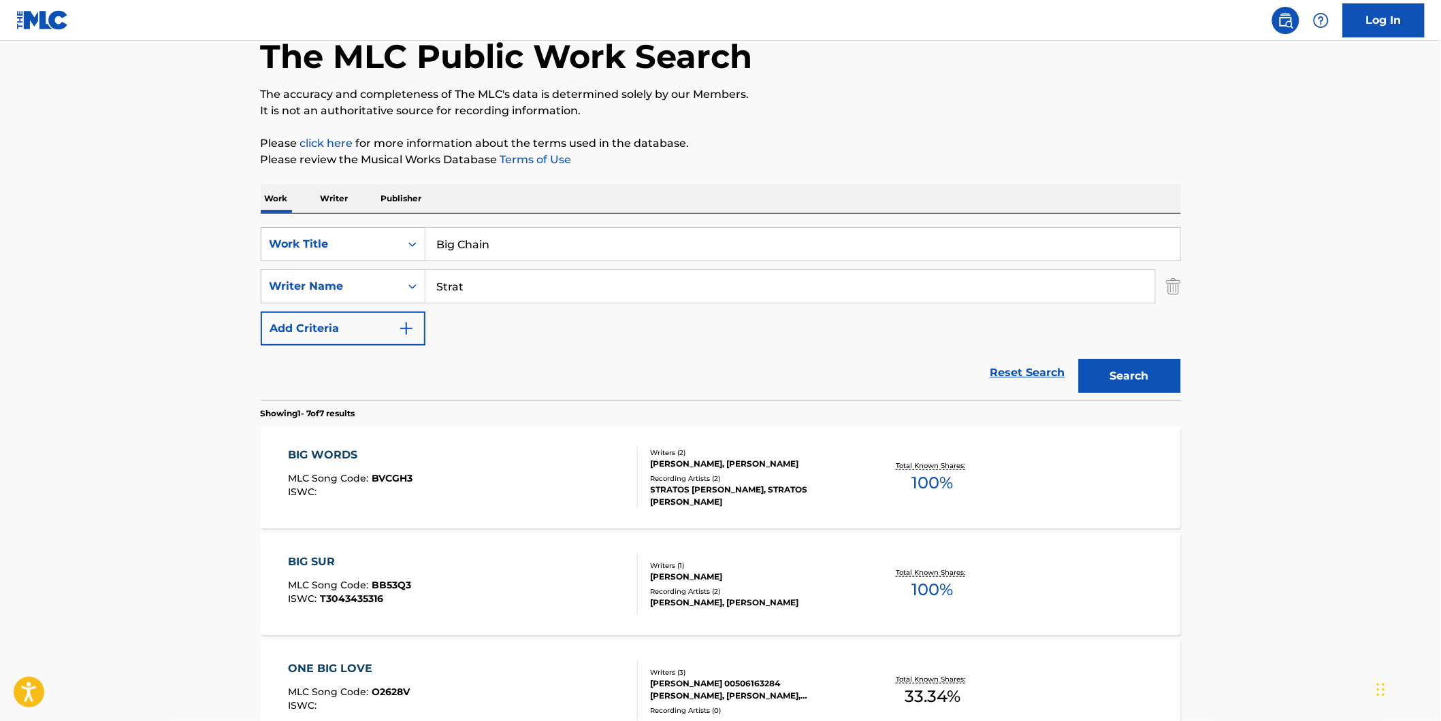
scroll to position [151, 0]
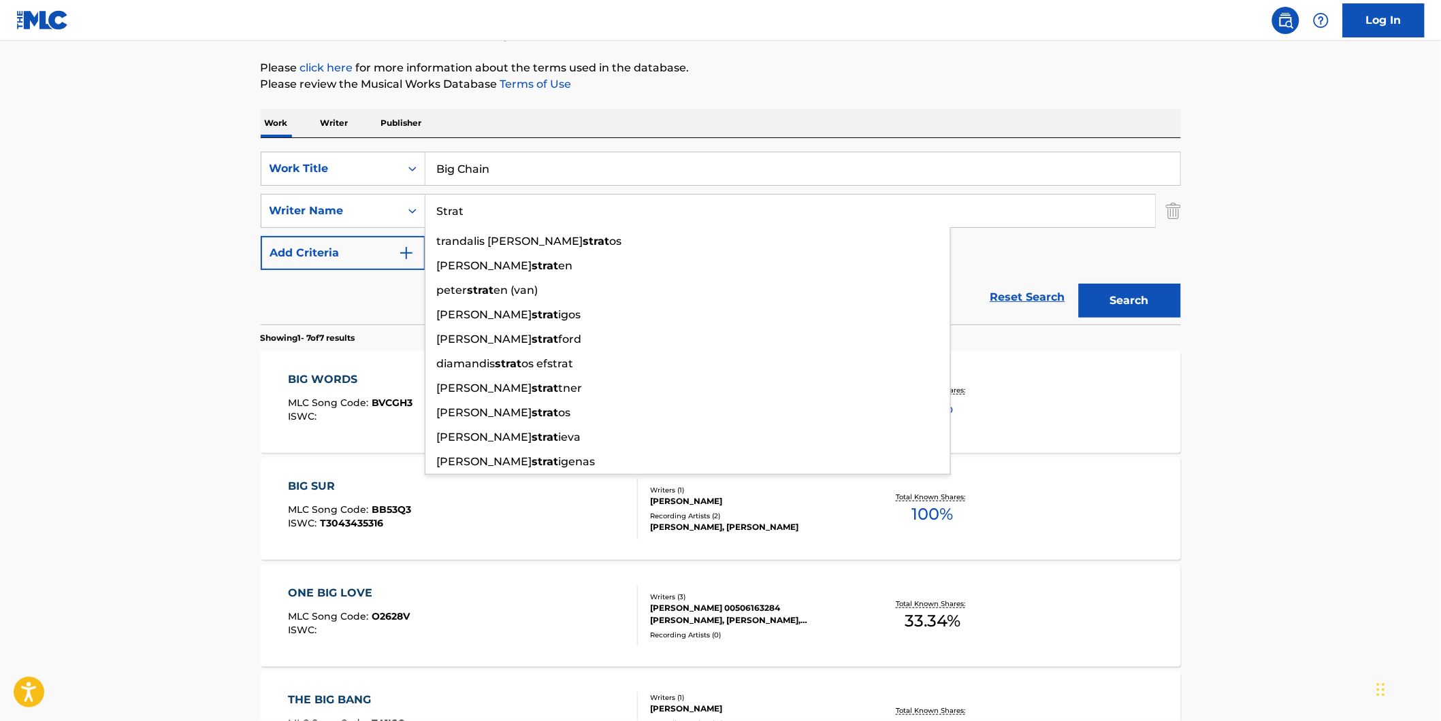
click at [42, 232] on main "The MLC Public Work Search The accuracy and completeness of The MLC's data is d…" at bounding box center [720, 527] width 1441 height 1275
drag, startPoint x: 485, startPoint y: 215, endPoint x: 1325, endPoint y: 225, distance: 839.8
click at [391, 223] on div "SearchWithCriteria8f7eb24a-2042-41fc-866f-881793cd1523 Writer Name [PERSON_NAME…" at bounding box center [721, 211] width 920 height 34
paste input "[PERSON_NAME]"
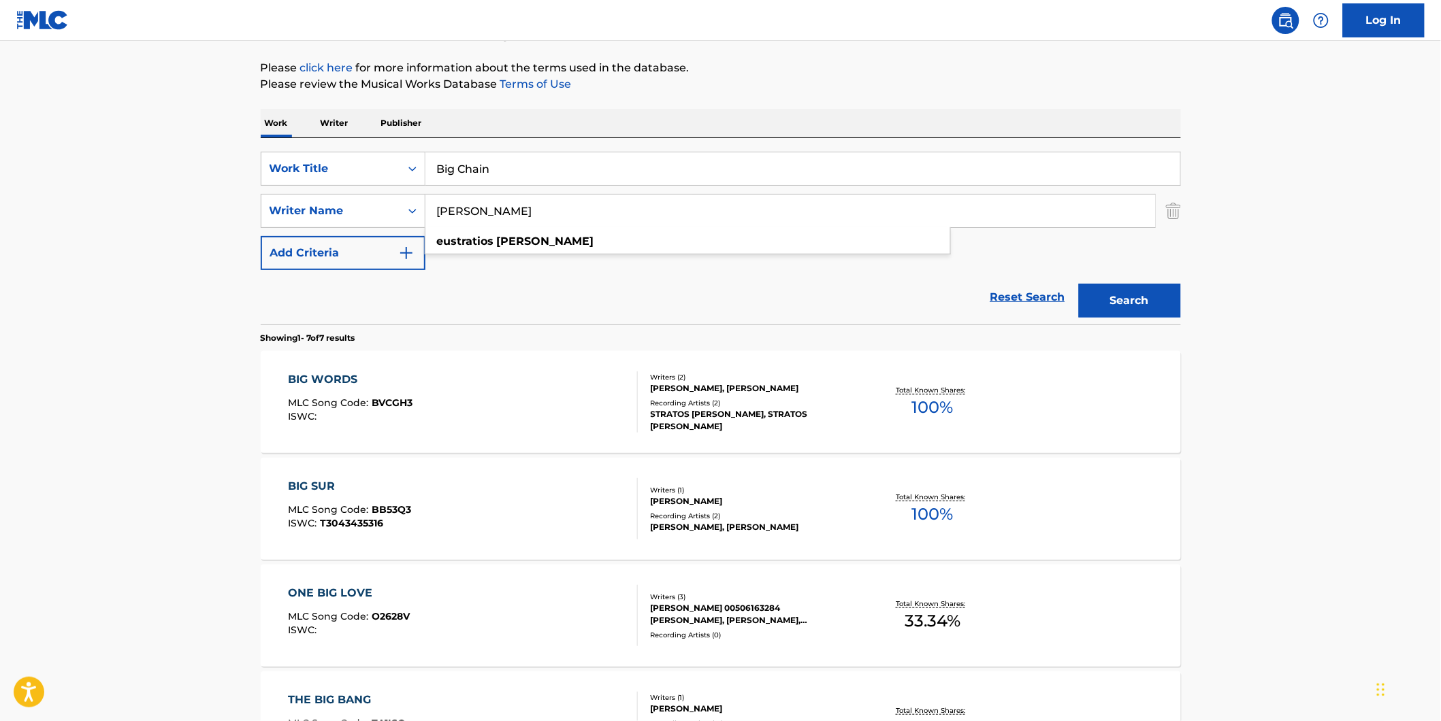
drag, startPoint x: 1187, startPoint y: 214, endPoint x: 1196, endPoint y: 220, distance: 10.6
click at [1195, 218] on div "The MLC Public Work Search The accuracy and completeness of The MLC's data is d…" at bounding box center [720, 541] width 953 height 1234
click at [1138, 301] on button "Search" at bounding box center [1130, 301] width 102 height 34
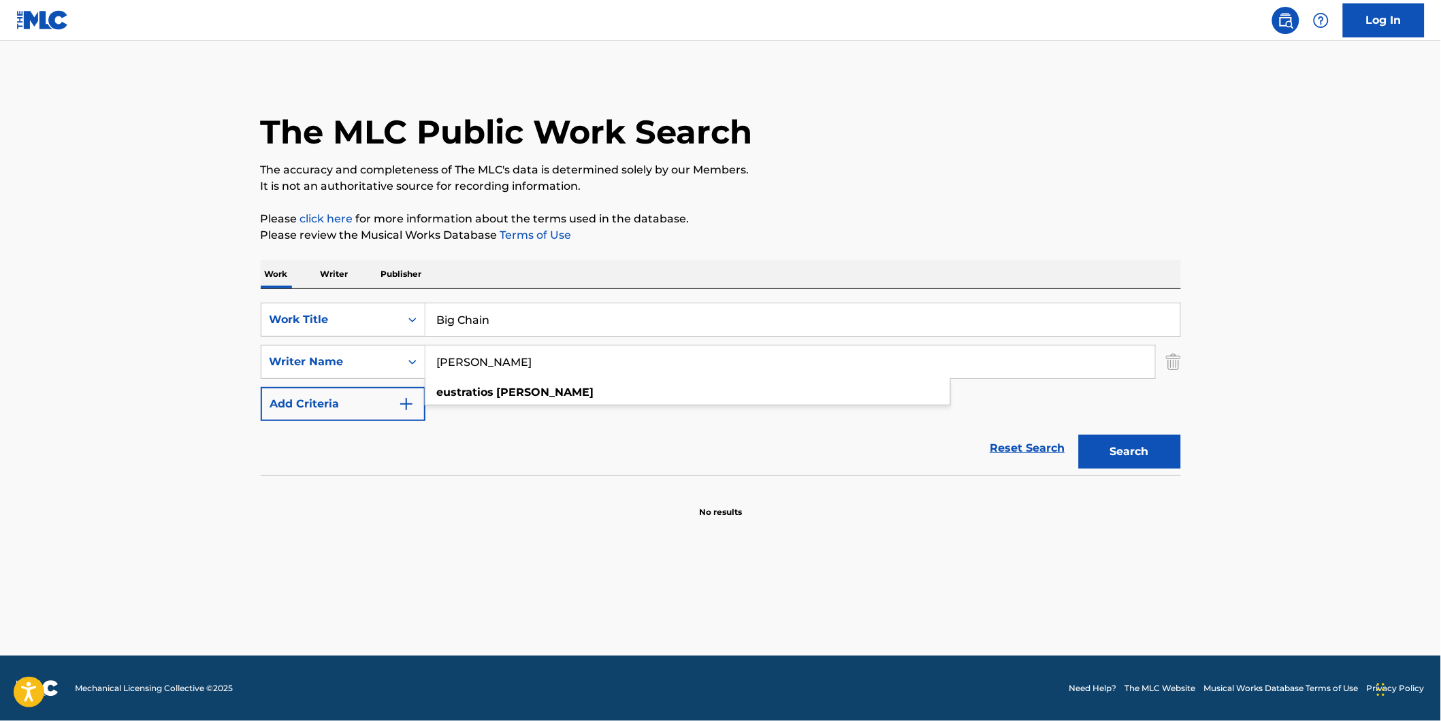
drag, startPoint x: 642, startPoint y: 359, endPoint x: 365, endPoint y: 422, distance: 284.6
click at [365, 422] on form "SearchWithCriteria41da1824-13e6-4874-80c8-7d5886092d66 Work Title Big Chain Sea…" at bounding box center [721, 389] width 920 height 173
paste input "Terents Bilai"
type input "Terents Bilai"
click at [1148, 459] on button "Search" at bounding box center [1130, 452] width 102 height 34
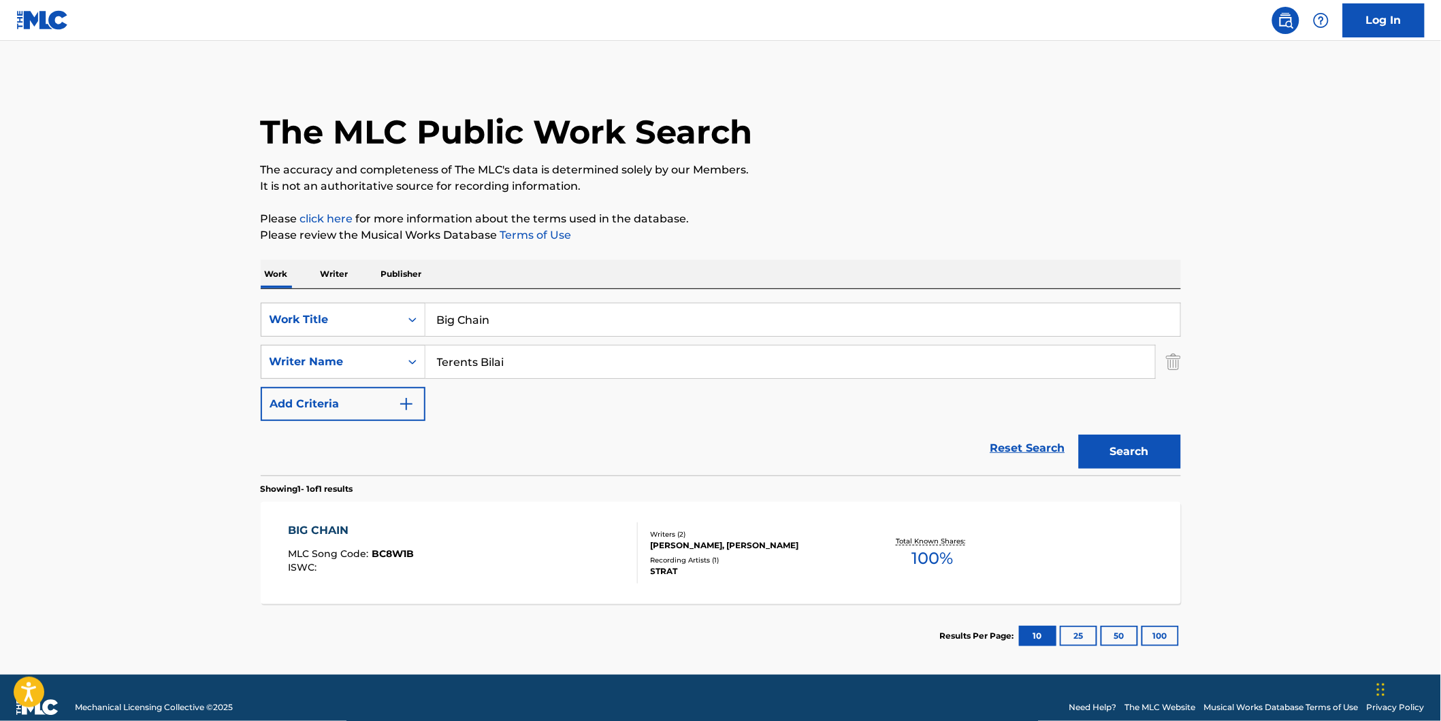
click at [525, 559] on div "BIG CHAIN MLC Song Code : BC8W1B ISWC :" at bounding box center [463, 553] width 350 height 61
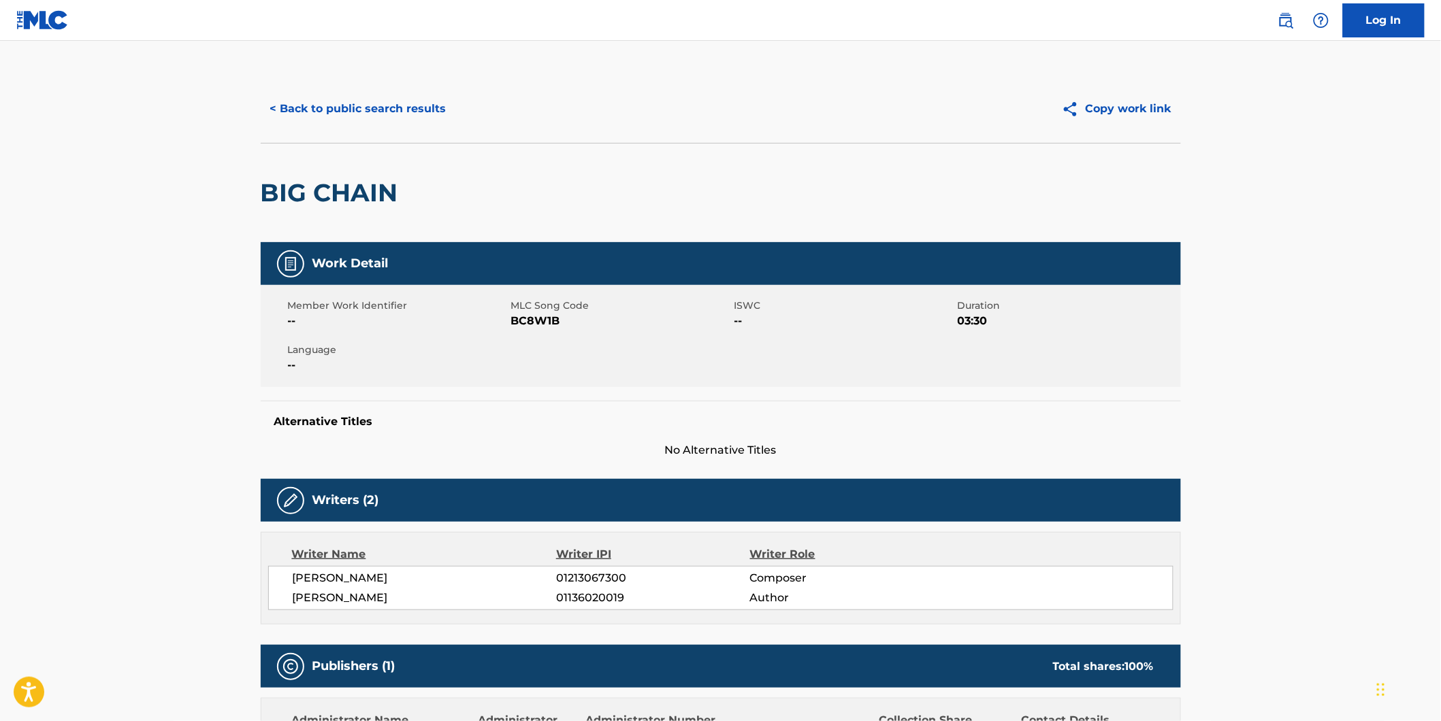
click at [528, 317] on span "BC8W1B" at bounding box center [621, 321] width 220 height 16
copy span "BC8W1B"
click at [354, 119] on button "< Back to public search results" at bounding box center [358, 109] width 195 height 34
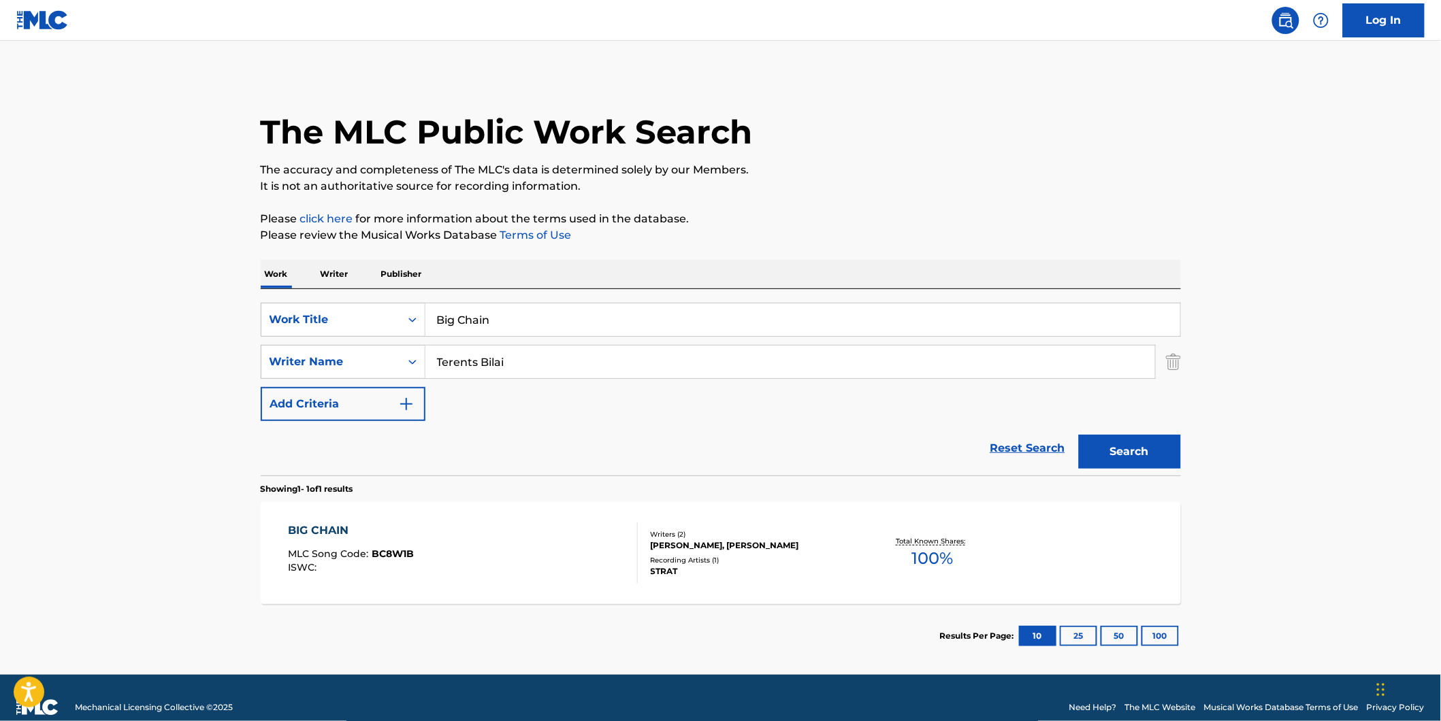
drag, startPoint x: 493, startPoint y: 314, endPoint x: 154, endPoint y: 356, distance: 341.4
click at [208, 350] on main "The MLC Public Work Search The accuracy and completeness of The MLC's data is d…" at bounding box center [720, 358] width 1441 height 634
paste input "Concrete Cliffs"
type input "Concrete Cliffs"
click at [154, 356] on main "The MLC Public Work Search The accuracy and completeness of The MLC's data is d…" at bounding box center [720, 358] width 1441 height 634
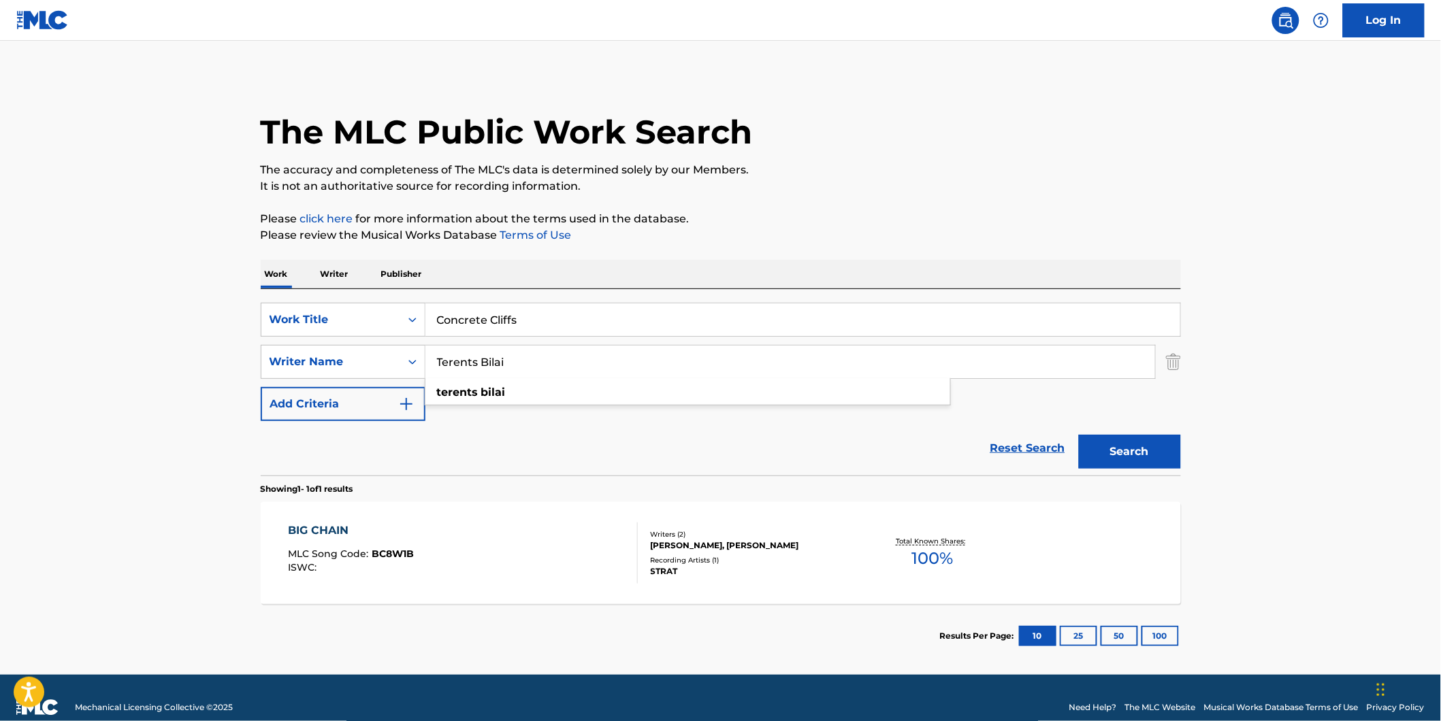
drag, startPoint x: 457, startPoint y: 359, endPoint x: 581, endPoint y: 372, distance: 124.6
click at [581, 372] on input "Terents Bilai" at bounding box center [789, 362] width 729 height 33
drag, startPoint x: 581, startPoint y: 372, endPoint x: 672, endPoint y: 377, distance: 91.3
click at [325, 377] on div "SearchWithCriteria8f7eb24a-2042-41fc-866f-881793cd1523 Writer Name Terents [PER…" at bounding box center [721, 362] width 920 height 34
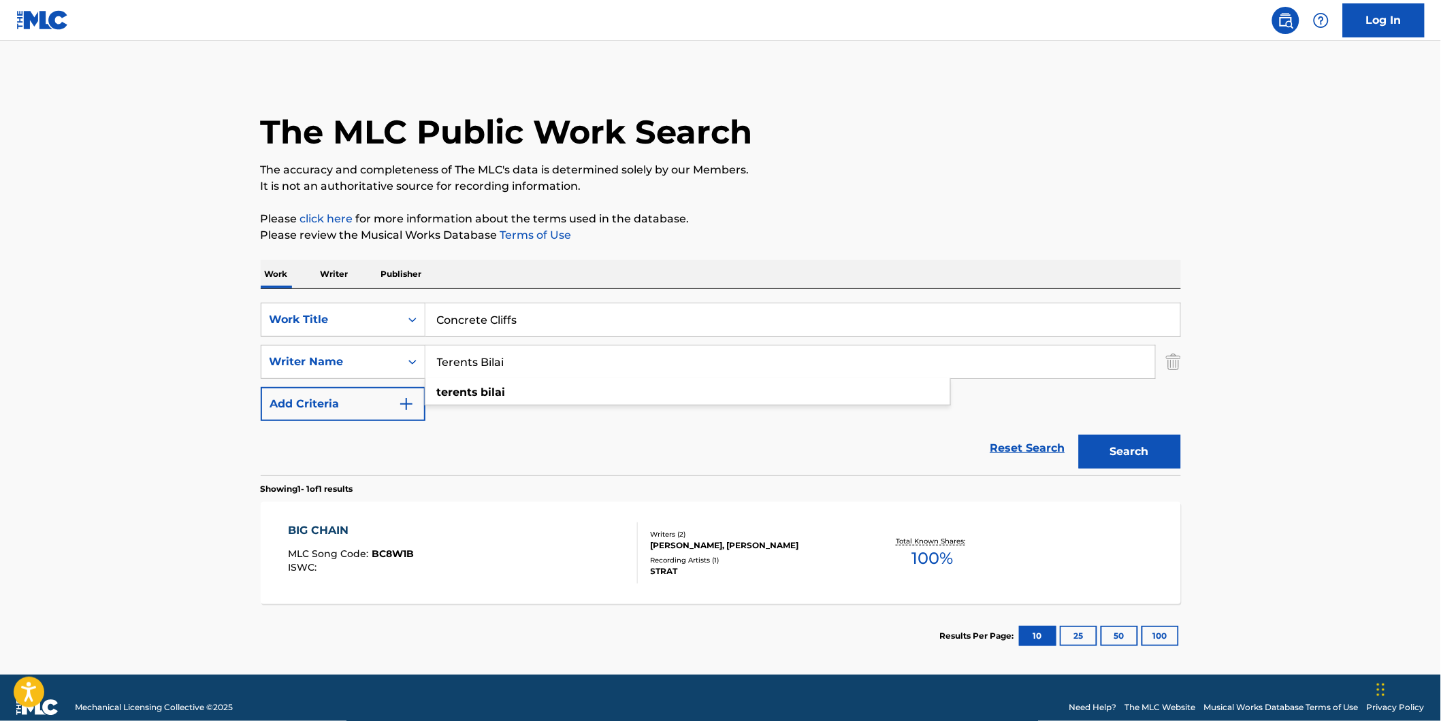
paste input "Inter Arma"
click at [1064, 153] on div "The MLC Public Work Search" at bounding box center [721, 124] width 920 height 99
click at [1112, 447] on button "Search" at bounding box center [1130, 452] width 102 height 34
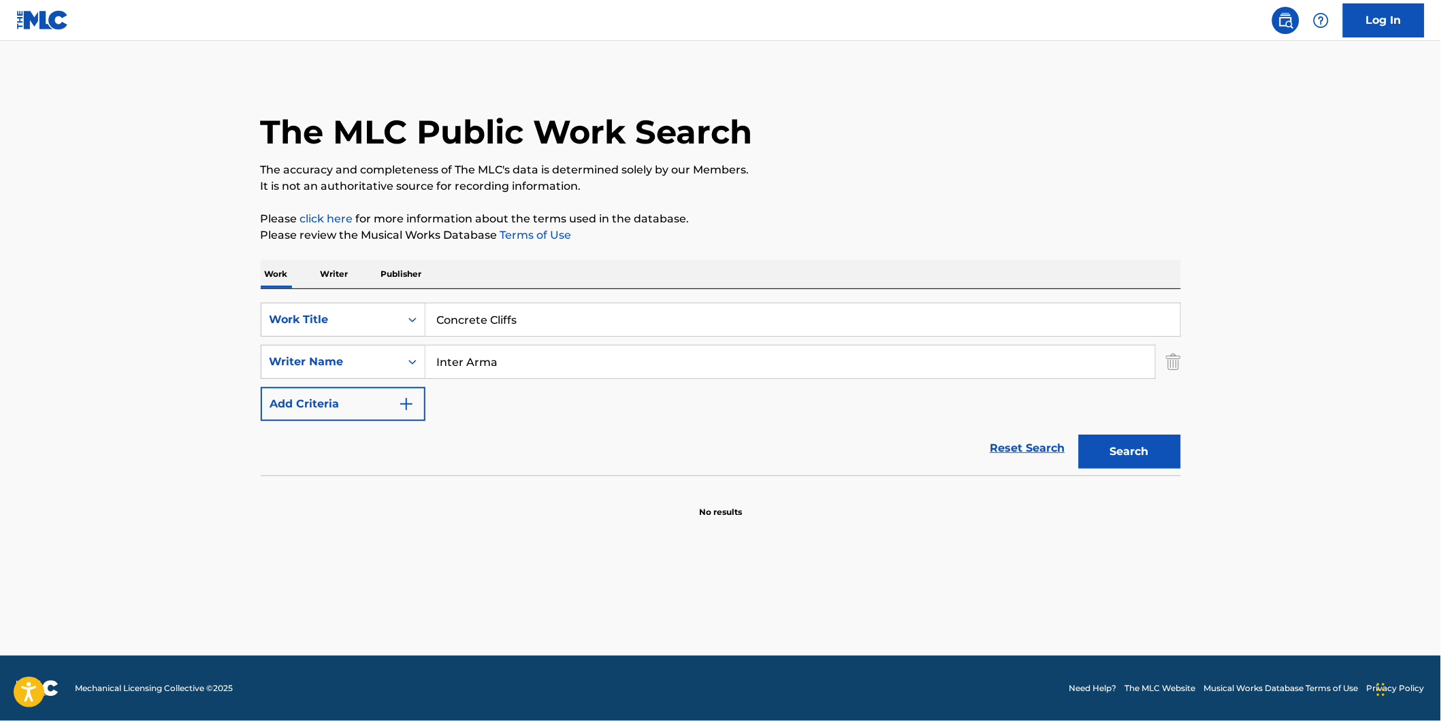
paste input "[PERSON_NAME]"
drag, startPoint x: 544, startPoint y: 352, endPoint x: 286, endPoint y: 364, distance: 258.2
click at [261, 361] on div "SearchWithCriteria8f7eb24a-2042-41fc-866f-881793cd1523 Writer Name [PERSON_NAME]" at bounding box center [721, 362] width 920 height 34
click at [1151, 455] on button "Search" at bounding box center [1130, 452] width 102 height 34
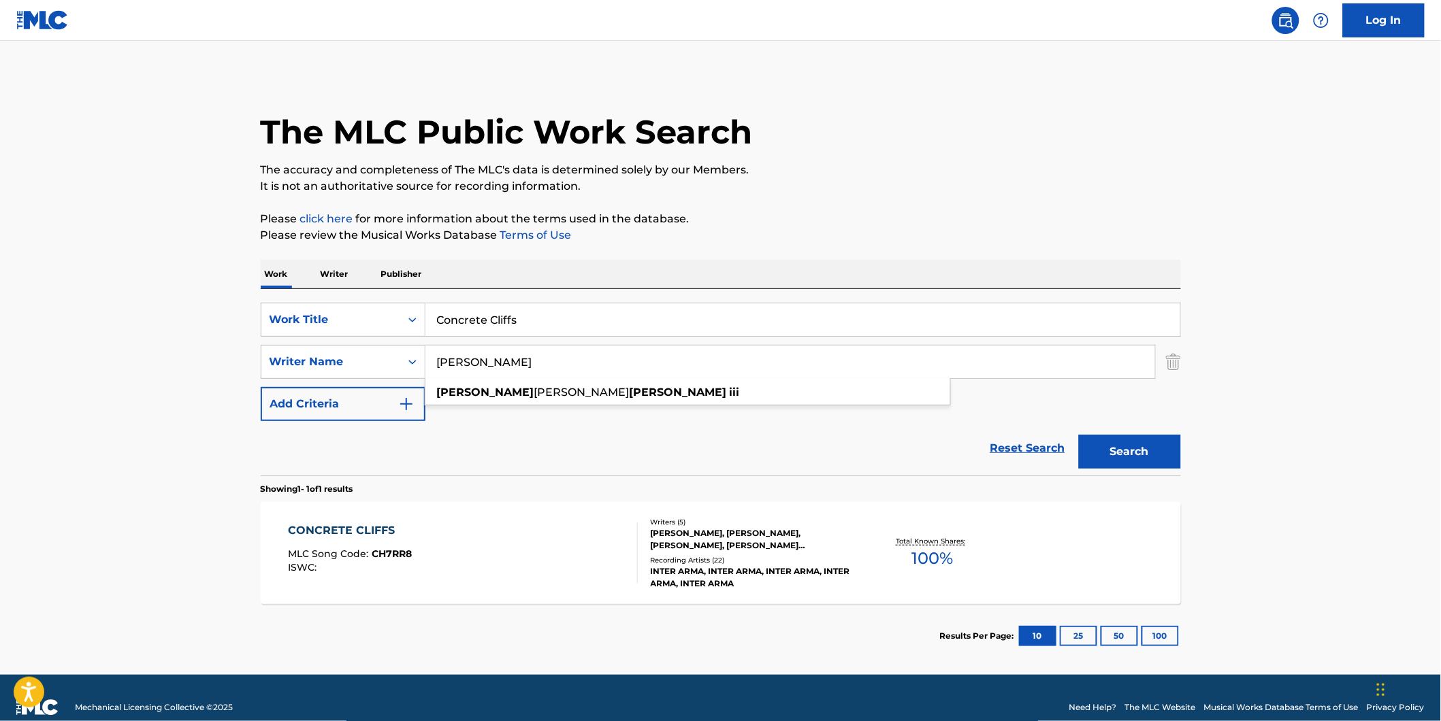
click at [579, 357] on input "[PERSON_NAME]" at bounding box center [789, 362] width 729 height 33
drag, startPoint x: 579, startPoint y: 359, endPoint x: 388, endPoint y: 368, distance: 191.4
click at [388, 368] on div "SearchWithCriteria8f7eb24a-2042-41fc-866f-881793cd1523 Writer Name [PERSON_NAME…" at bounding box center [721, 362] width 920 height 34
paste input "[PERSON_NAME]"
click at [1142, 400] on div "SearchWithCriteria41da1824-13e6-4874-80c8-7d5886092d66 Work Title Concrete Clif…" at bounding box center [721, 362] width 920 height 118
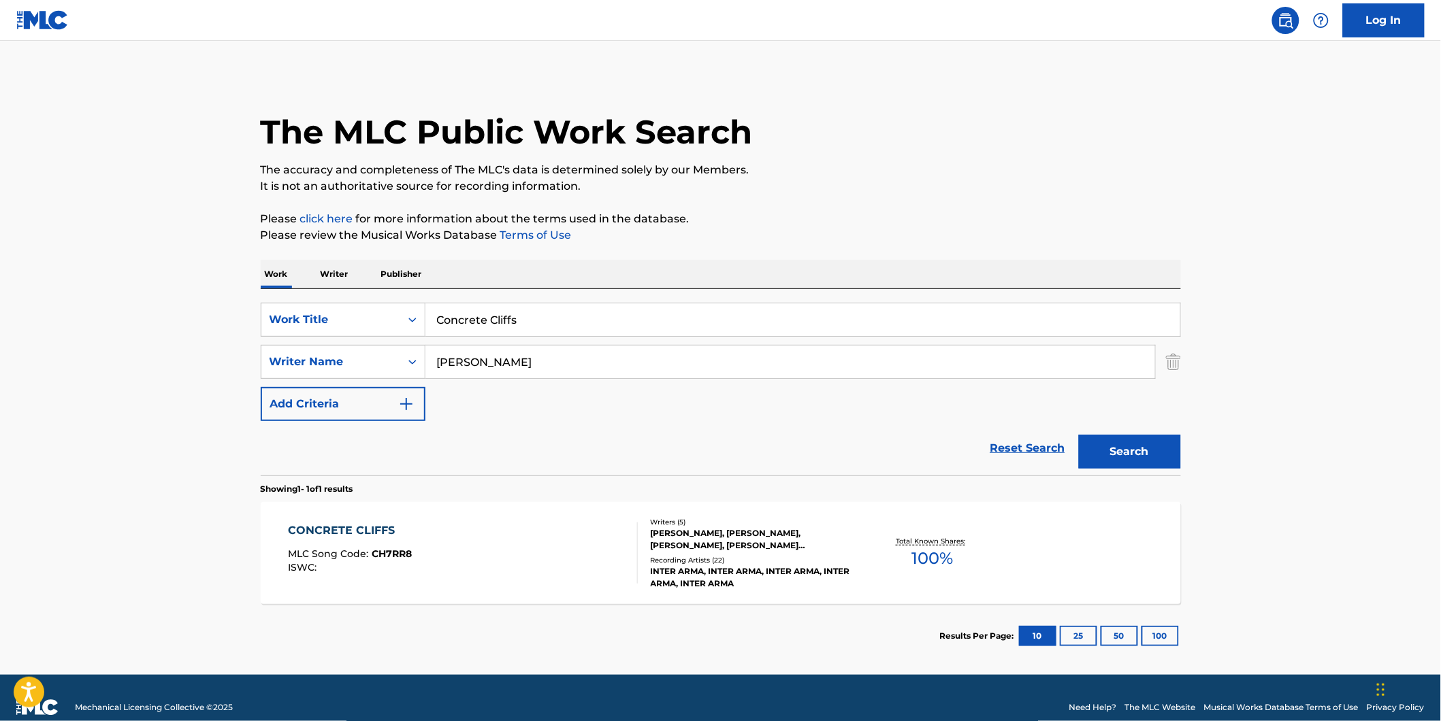
click at [1144, 448] on button "Search" at bounding box center [1130, 452] width 102 height 34
paste input "[PERSON_NAME]"
drag, startPoint x: 576, startPoint y: 368, endPoint x: 303, endPoint y: 405, distance: 275.3
click at [247, 408] on div "The MLC Public Work Search The accuracy and completeness of The MLC's data is d…" at bounding box center [720, 371] width 953 height 593
click at [1032, 422] on div "Reset Search Search" at bounding box center [721, 448] width 920 height 54
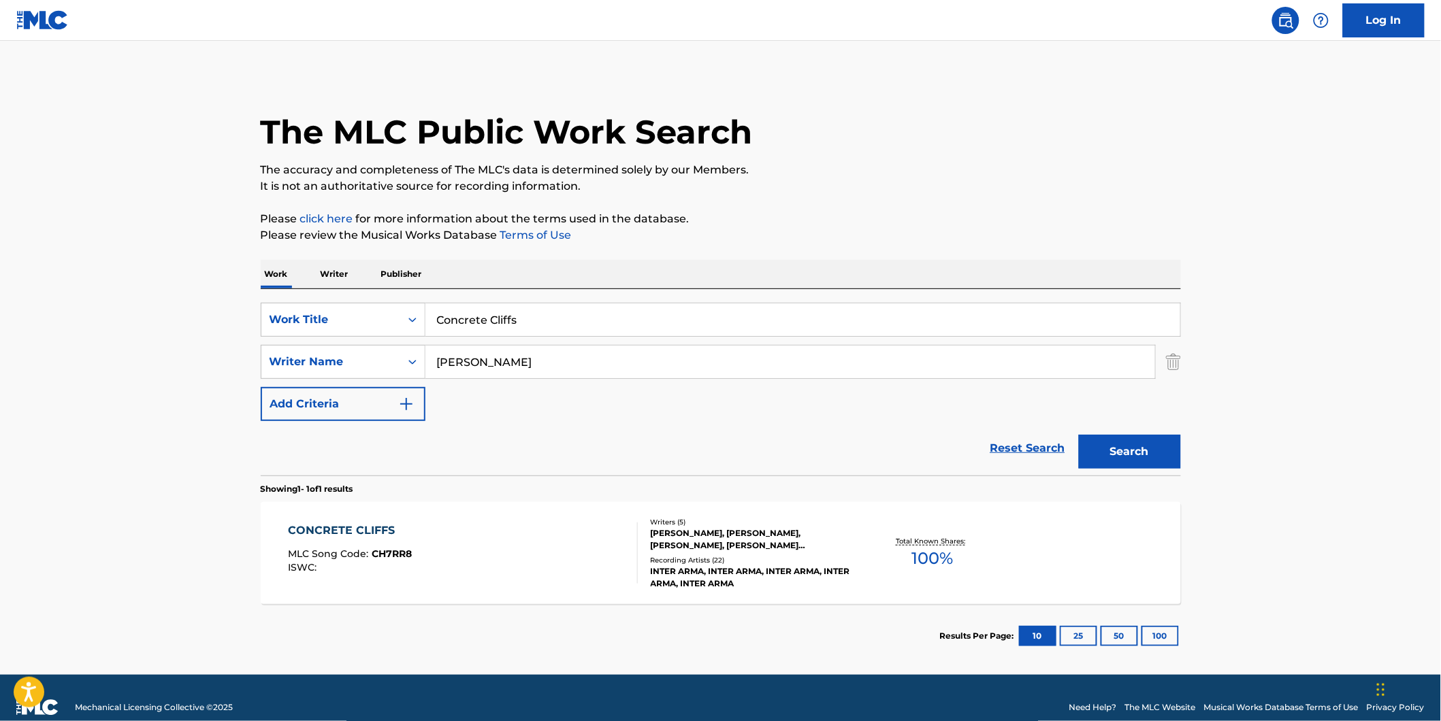
click at [1151, 454] on button "Search" at bounding box center [1130, 452] width 102 height 34
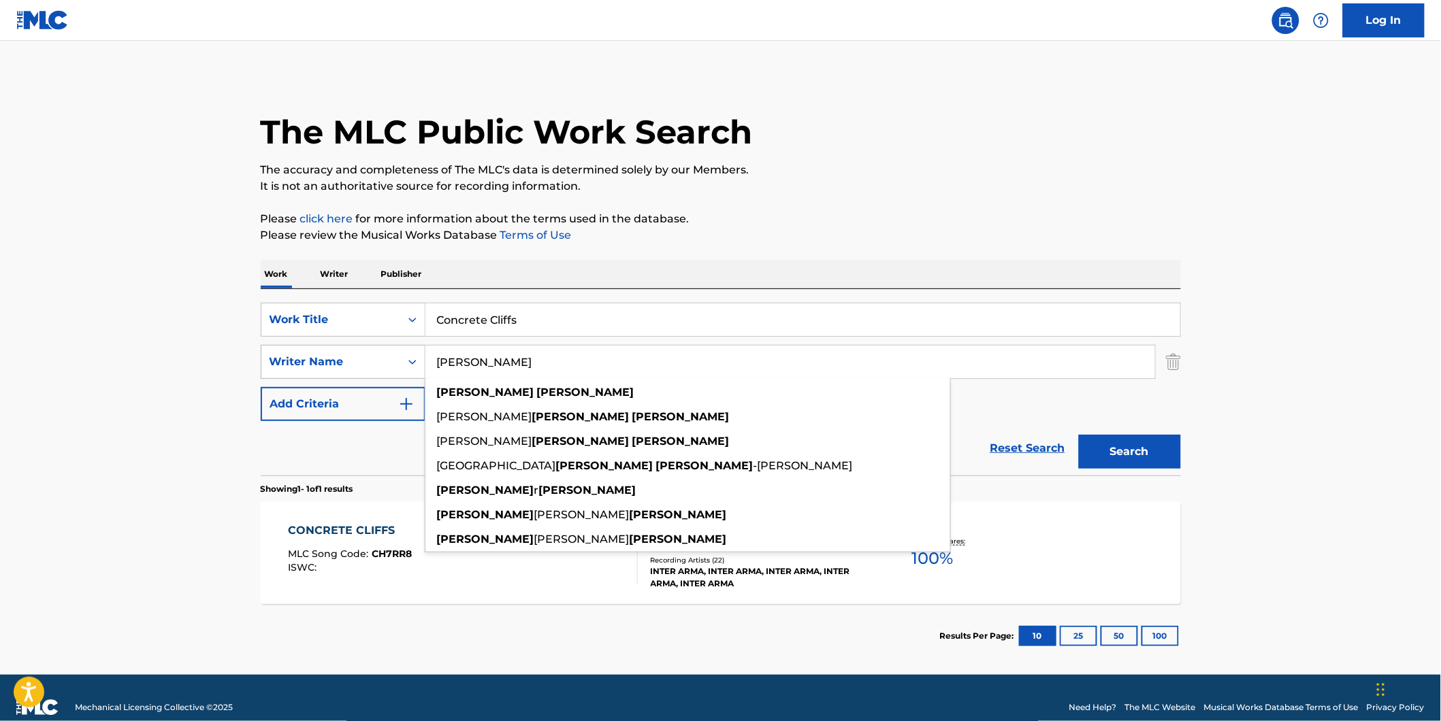
drag, startPoint x: 527, startPoint y: 355, endPoint x: 357, endPoint y: 355, distance: 170.1
click at [357, 355] on div "SearchWithCriteria8f7eb24a-2042-41fc-866f-881793cd1523 Writer Name [PERSON_NAME…" at bounding box center [721, 362] width 920 height 34
paste input "[PERSON_NAME]"
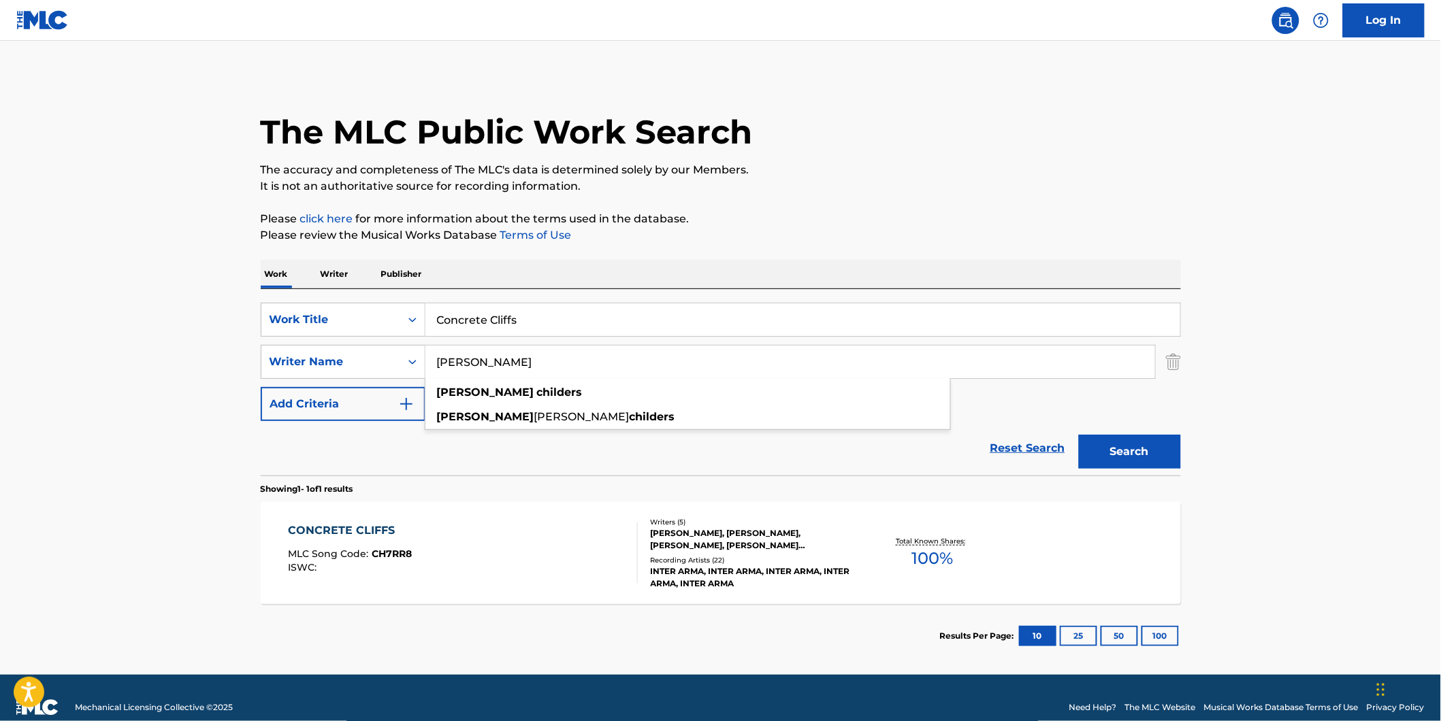
type input "[PERSON_NAME]"
click at [961, 206] on div "The MLC Public Work Search The accuracy and completeness of The MLC's data is d…" at bounding box center [720, 371] width 953 height 593
click at [1106, 439] on button "Search" at bounding box center [1130, 452] width 102 height 34
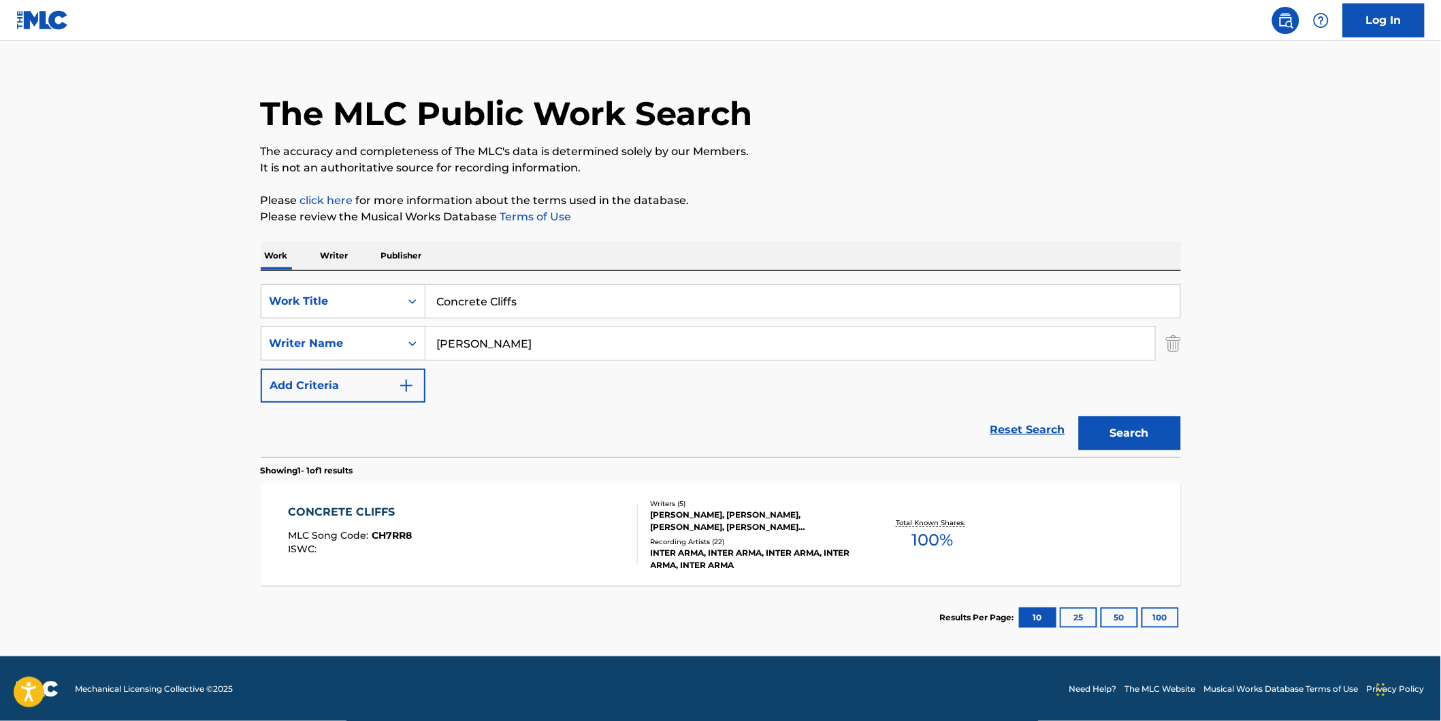
click at [370, 542] on div "MLC Song Code : CH7RR8" at bounding box center [350, 538] width 124 height 14
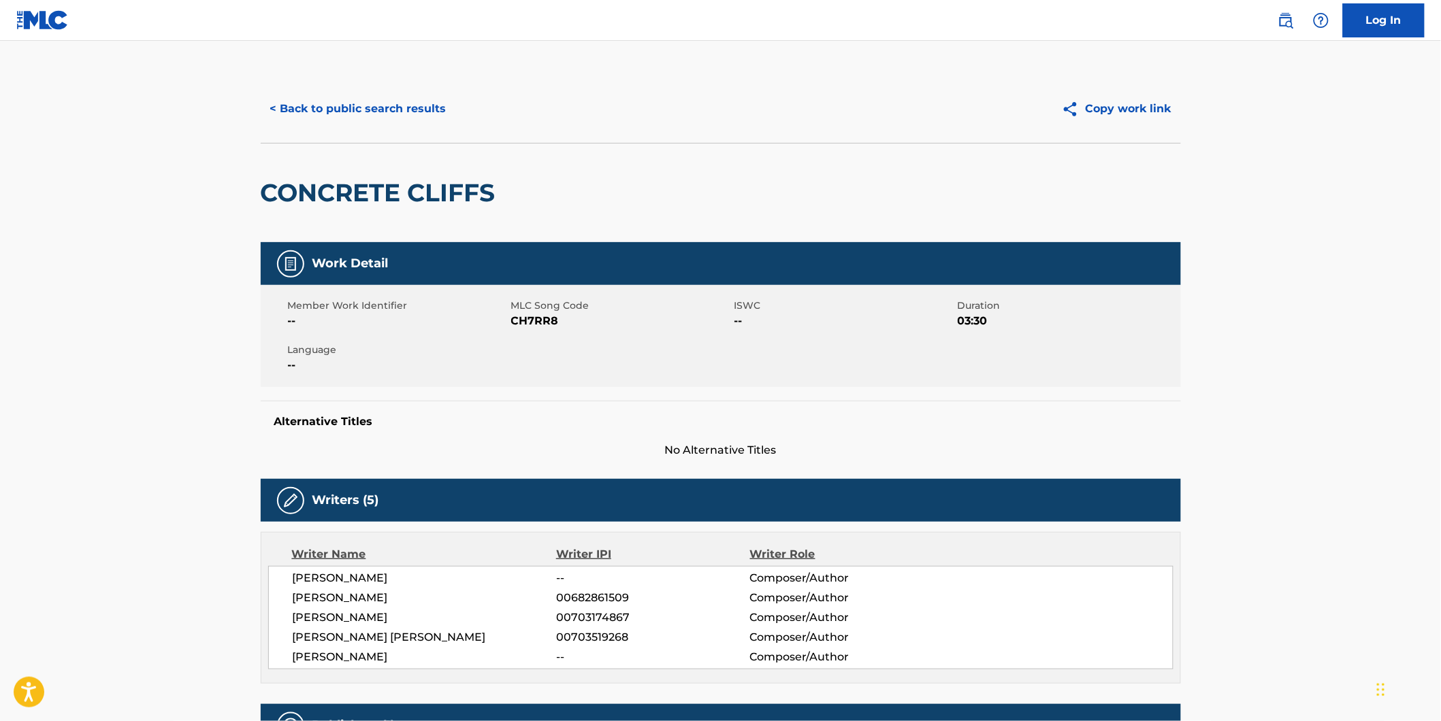
click at [316, 111] on button "< Back to public search results" at bounding box center [358, 109] width 195 height 34
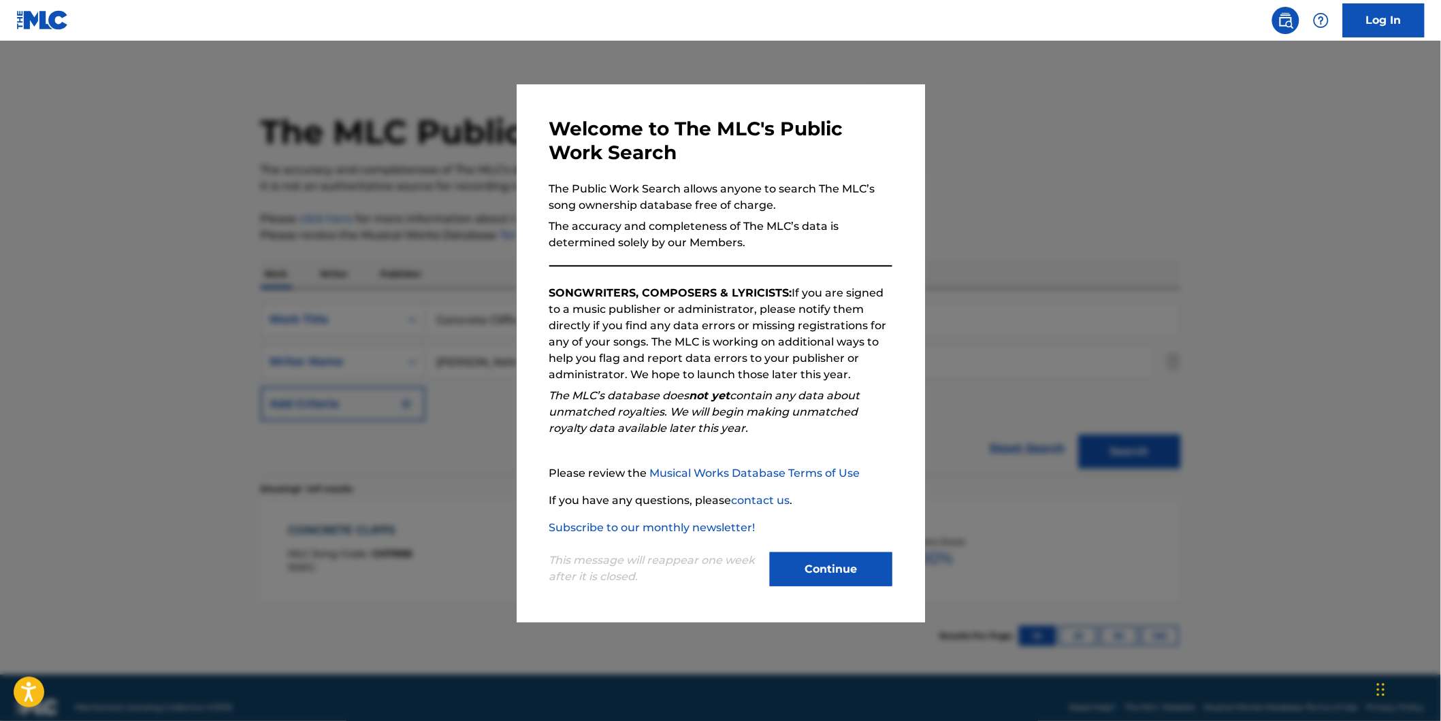
drag, startPoint x: 851, startPoint y: 565, endPoint x: 830, endPoint y: 552, distance: 24.5
click at [849, 565] on button "Continue" at bounding box center [831, 570] width 122 height 34
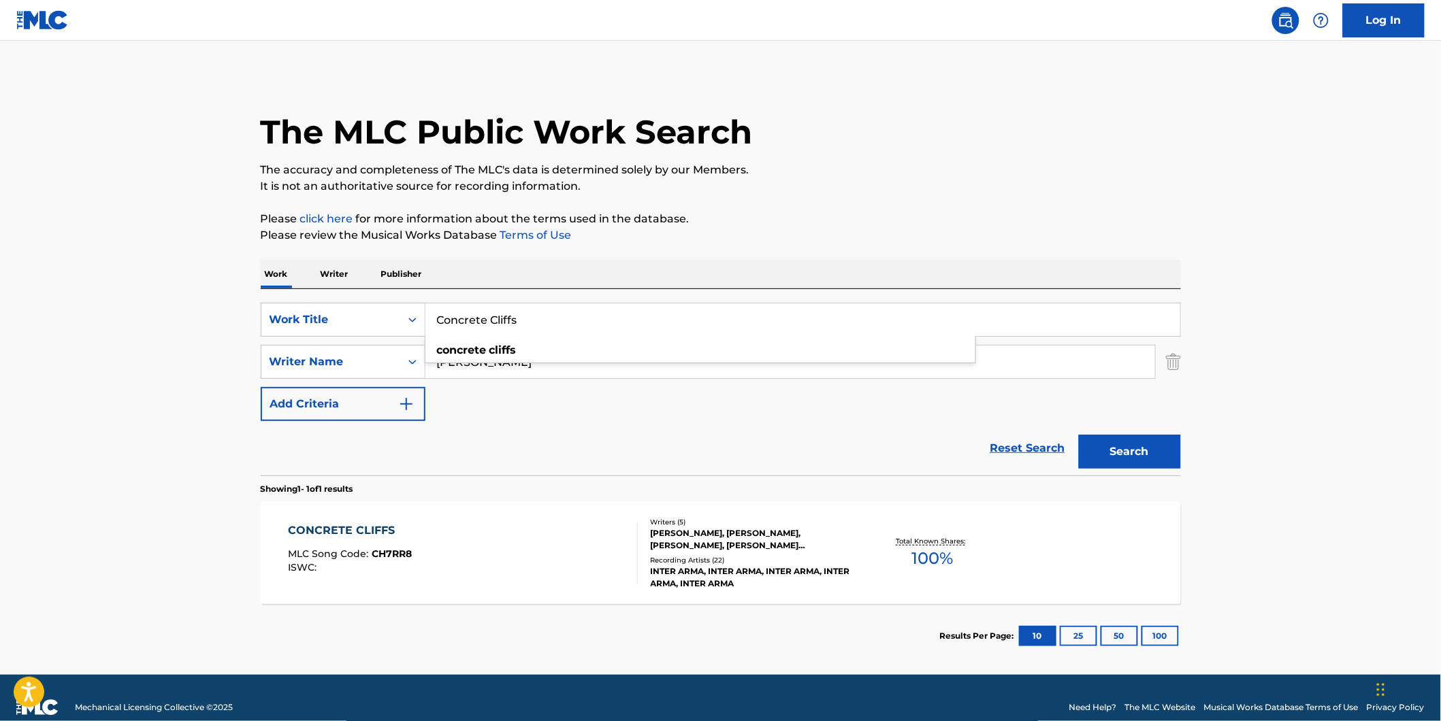
drag, startPoint x: 593, startPoint y: 320, endPoint x: 241, endPoint y: 359, distance: 354.7
click at [241, 359] on main "The MLC Public Work Search The accuracy and completeness of The MLC's data is d…" at bounding box center [720, 358] width 1441 height 634
paste input "ABODEMENT"
type input "ABODEMENT"
drag, startPoint x: 116, startPoint y: 359, endPoint x: 109, endPoint y: 359, distance: 6.8
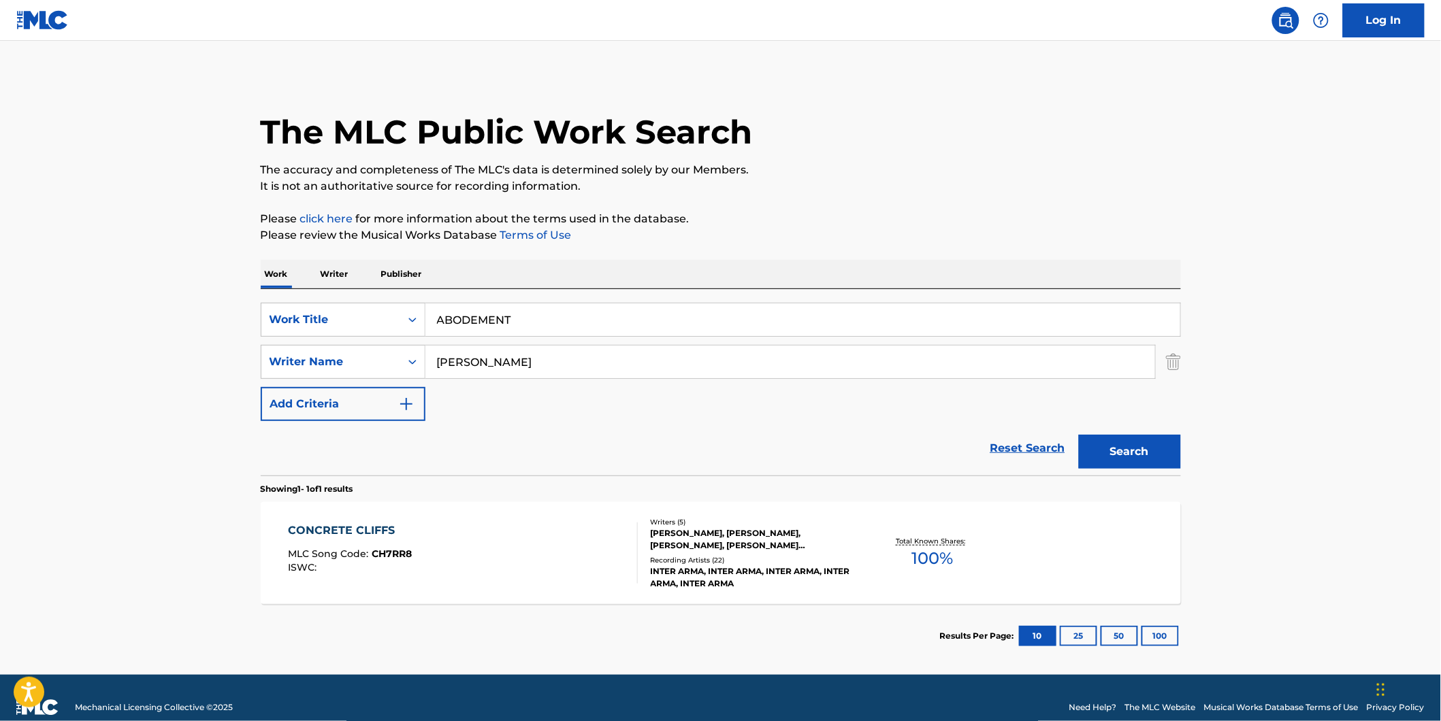
click at [114, 359] on main "The MLC Public Work Search The accuracy and completeness of The MLC's data is d…" at bounding box center [720, 358] width 1441 height 634
drag, startPoint x: 648, startPoint y: 369, endPoint x: 630, endPoint y: 371, distance: 18.5
click at [630, 371] on input "[PERSON_NAME]" at bounding box center [789, 362] width 729 height 33
drag, startPoint x: 520, startPoint y: 365, endPoint x: 377, endPoint y: 363, distance: 142.9
click at [377, 363] on div "SearchWithCriteria8f7eb24a-2042-41fc-866f-881793cd1523 Writer Name [PERSON_NAME…" at bounding box center [721, 362] width 920 height 34
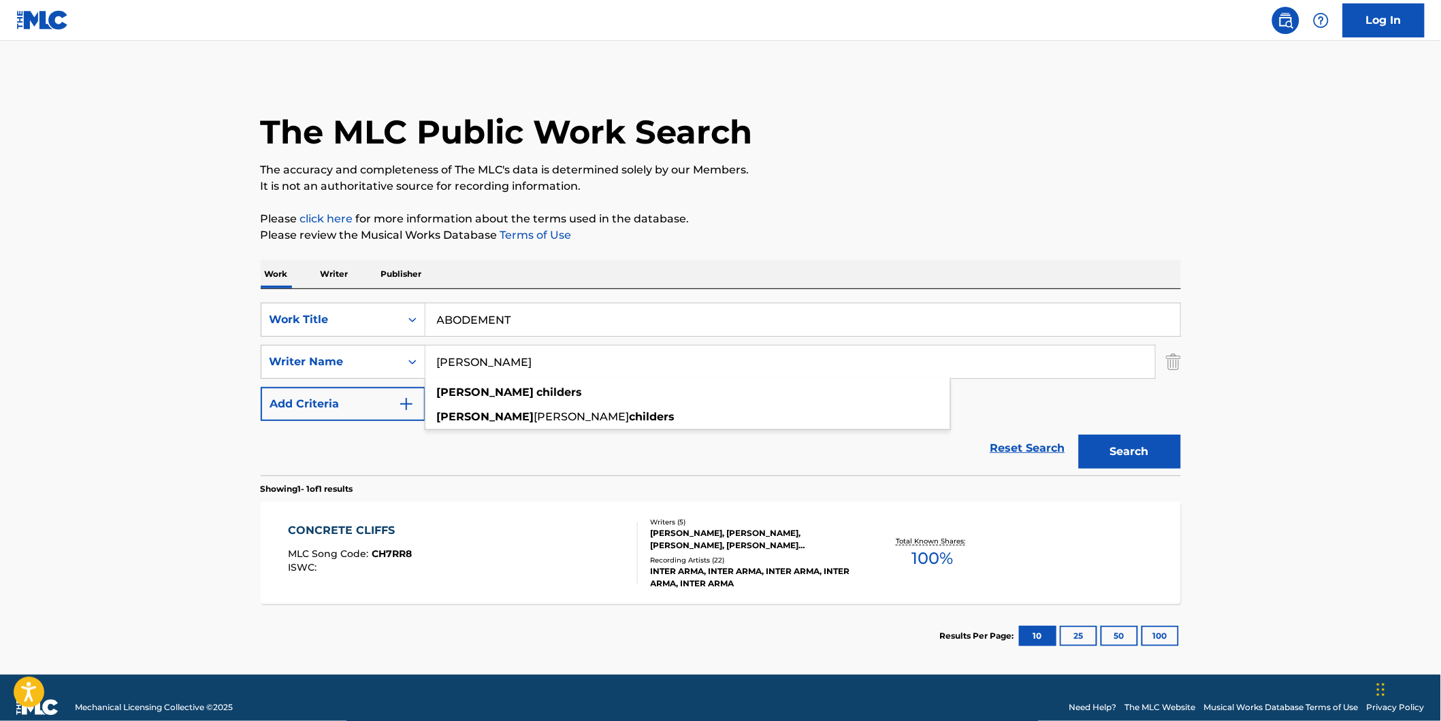
paste input "Spawn of Possession"
click at [937, 214] on div "The MLC Public Work Search The accuracy and completeness of The MLC's data is d…" at bounding box center [720, 371] width 953 height 593
click at [1135, 444] on button "Search" at bounding box center [1130, 452] width 102 height 34
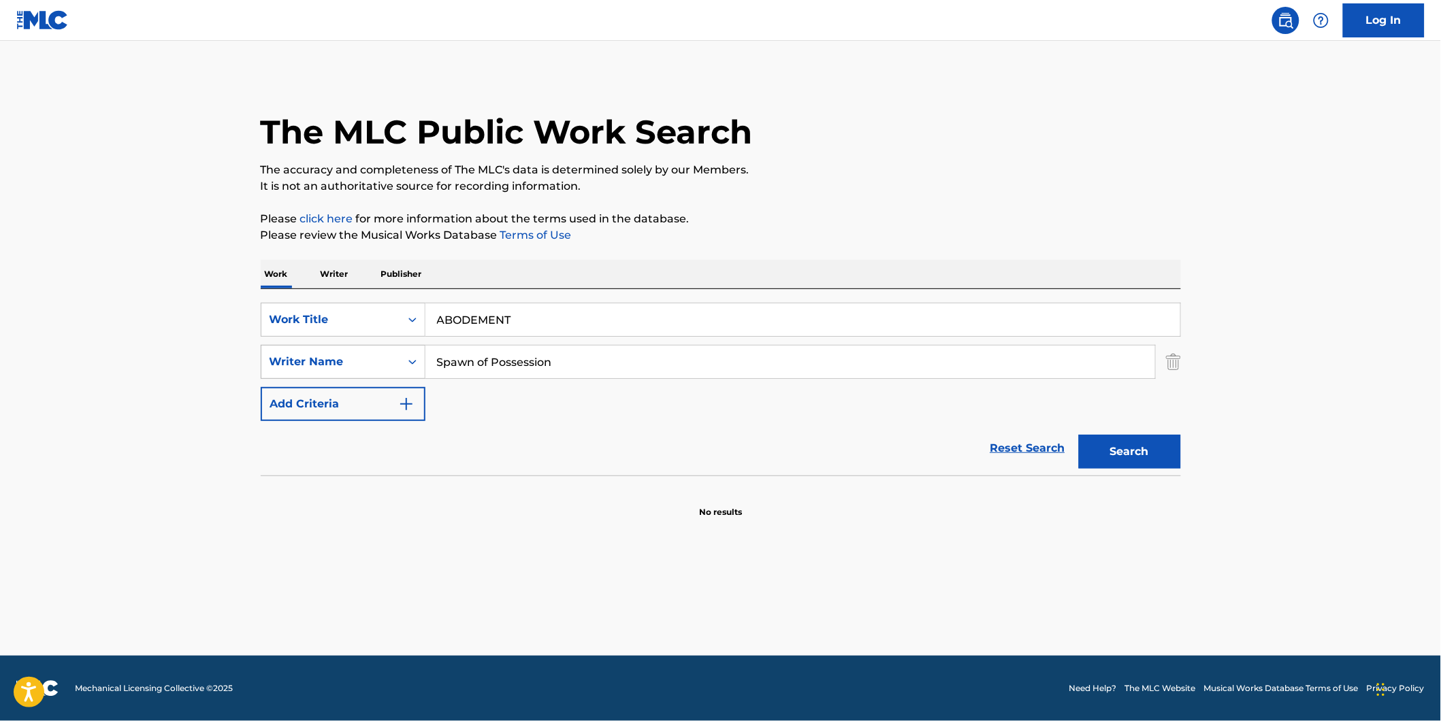
paste input "[PERSON_NAME]"
drag, startPoint x: 573, startPoint y: 365, endPoint x: 327, endPoint y: 373, distance: 245.8
click at [327, 373] on div "SearchWithCriteria8f7eb24a-2042-41fc-866f-881793cd1523 Writer Name [PERSON_NAME]" at bounding box center [721, 362] width 920 height 34
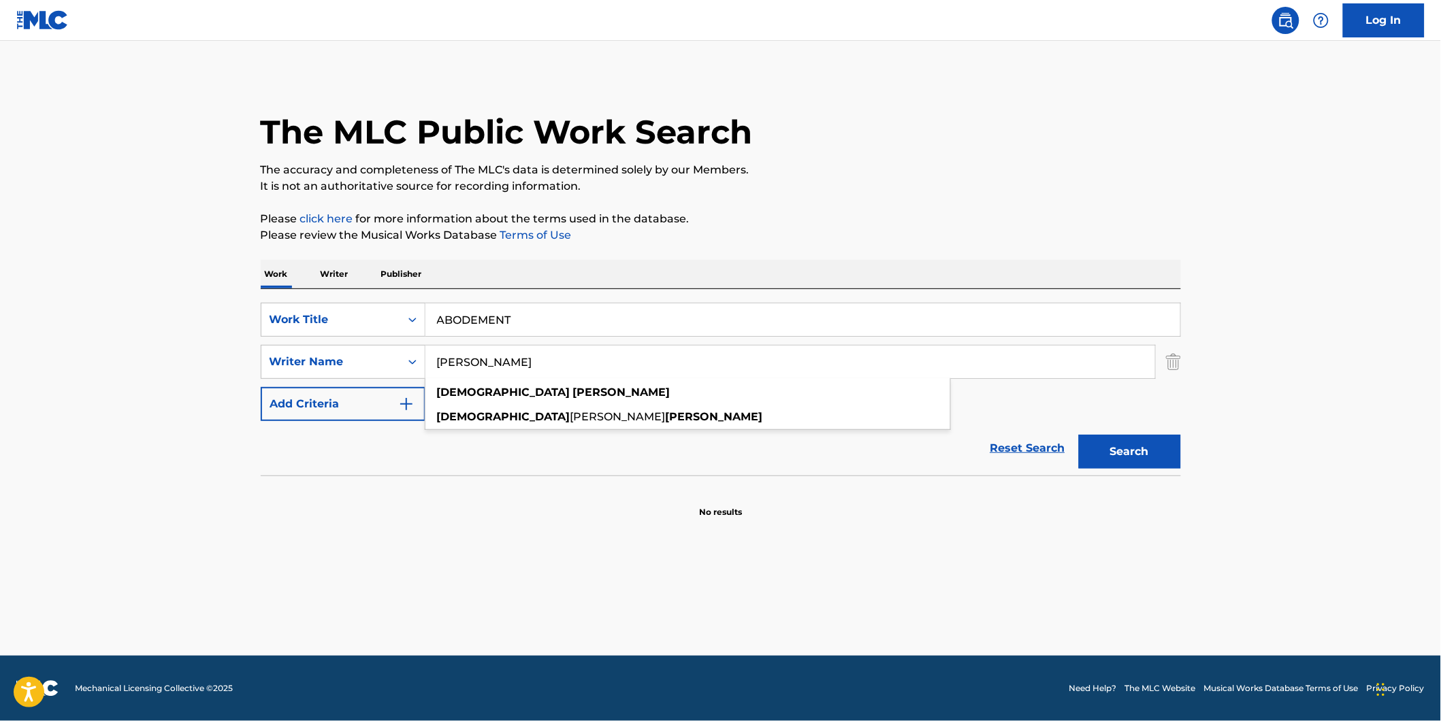
type input "[PERSON_NAME]"
click at [1213, 440] on main "The MLC Public Work Search The accuracy and completeness of The MLC's data is d…" at bounding box center [720, 348] width 1441 height 615
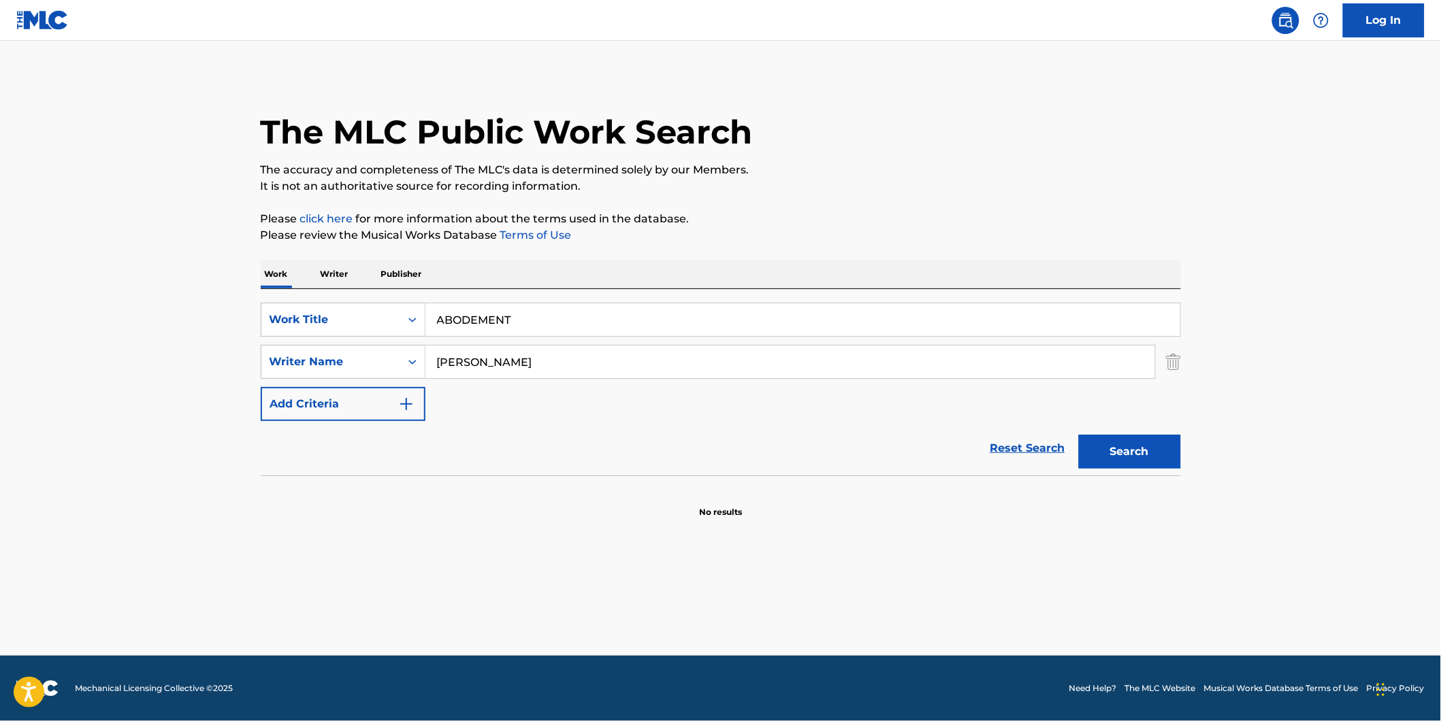
click at [1149, 451] on button "Search" at bounding box center [1130, 452] width 102 height 34
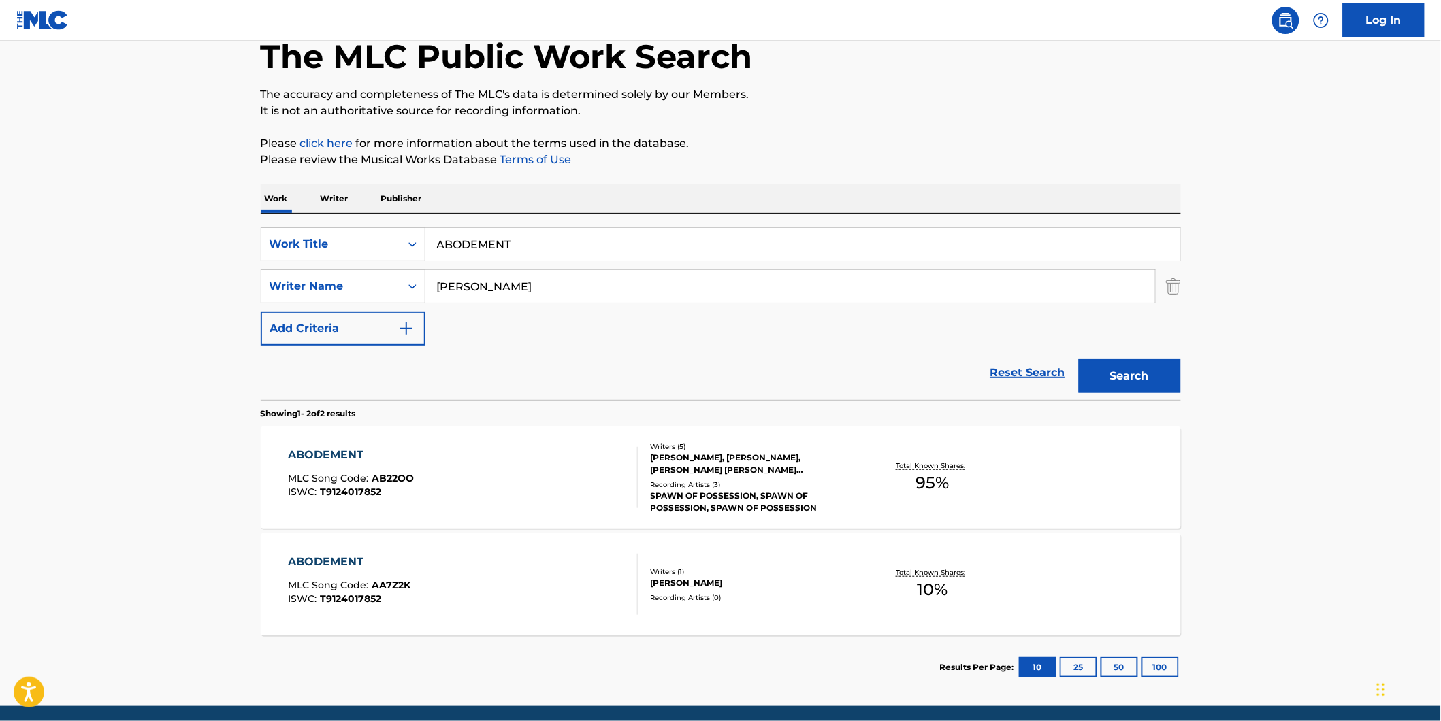
scroll to position [126, 0]
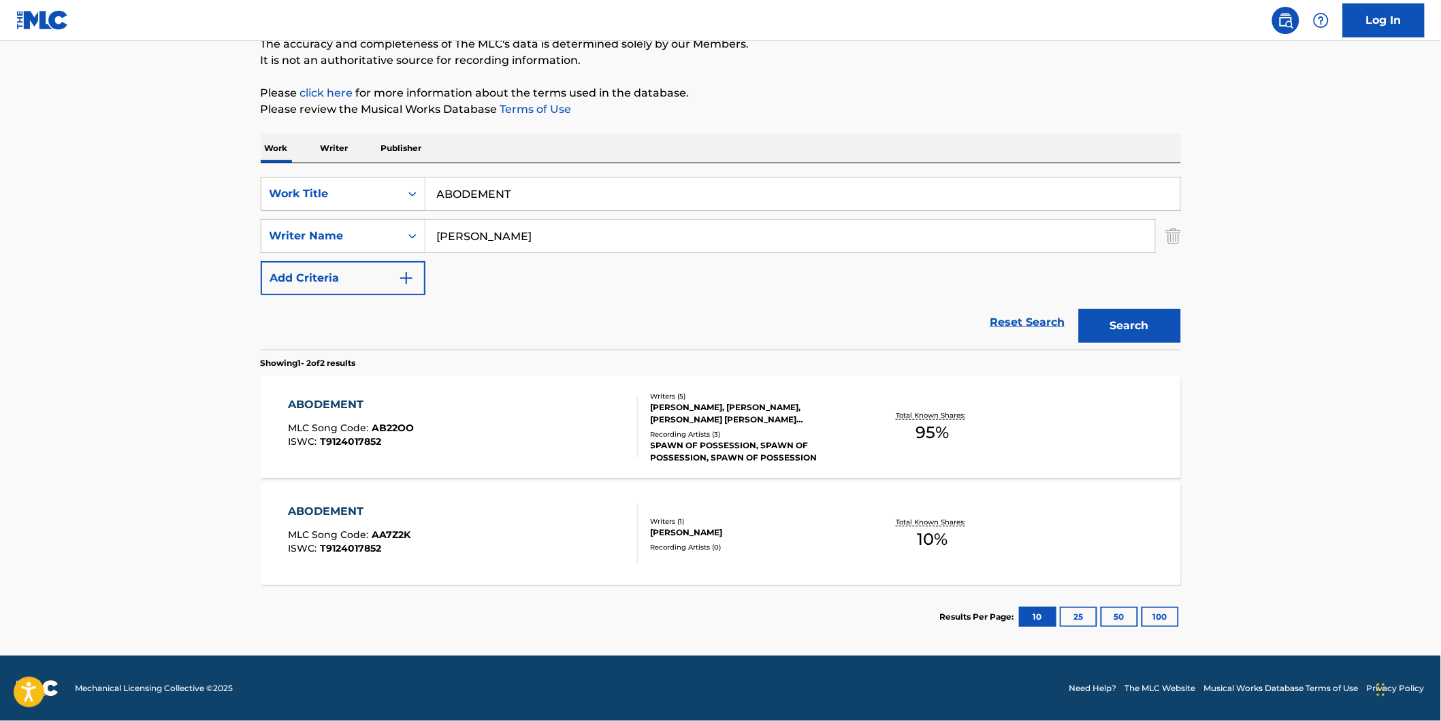
click at [384, 529] on span "AA7Z2K" at bounding box center [391, 535] width 39 height 12
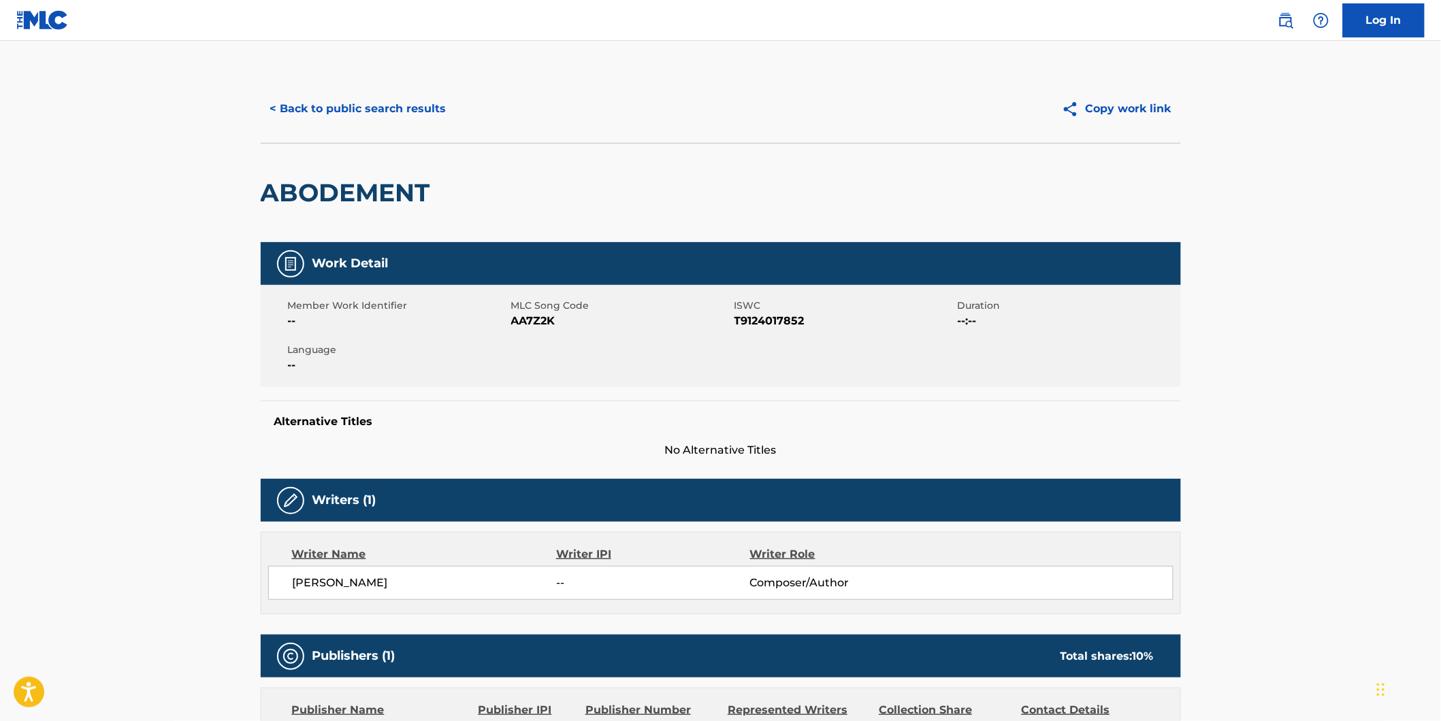
click at [548, 321] on span "AA7Z2K" at bounding box center [621, 321] width 220 height 16
copy span "AA7Z2K"
click at [402, 103] on button "< Back to public search results" at bounding box center [358, 109] width 195 height 34
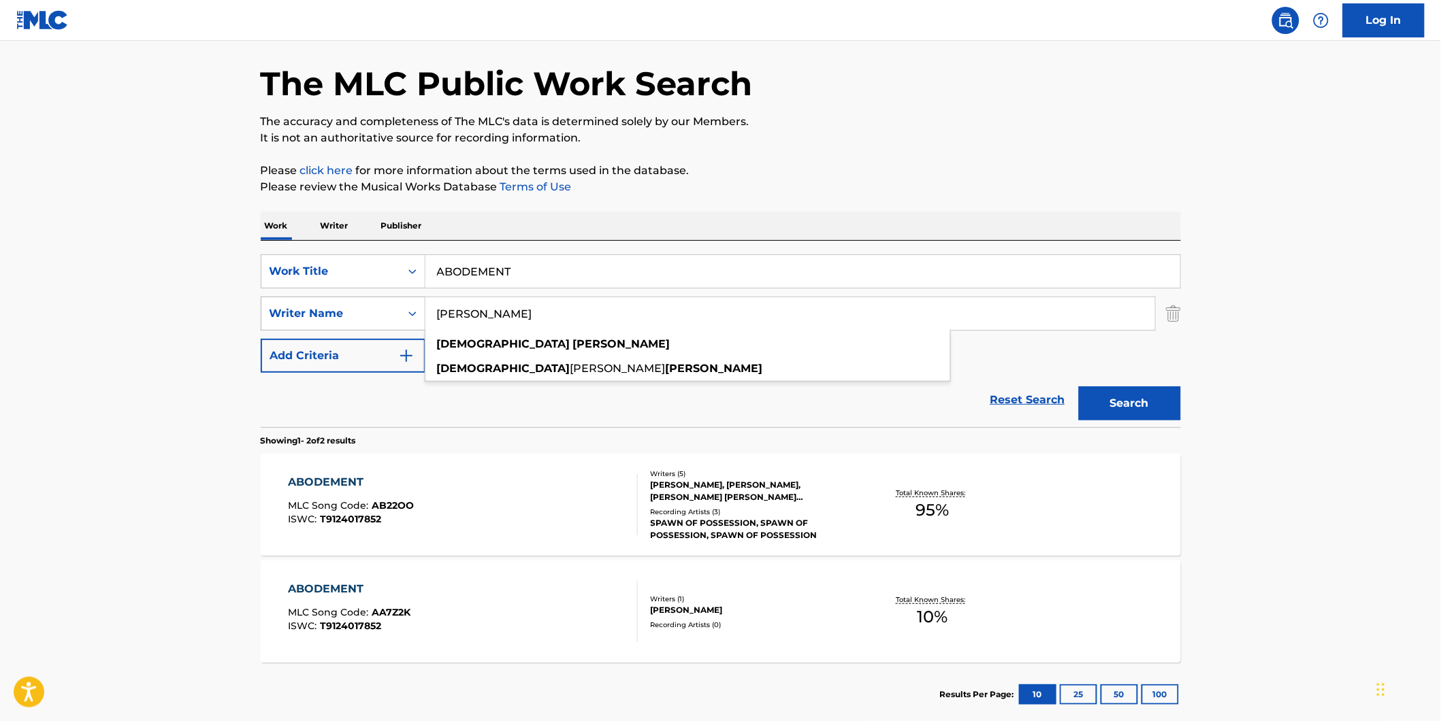
drag, startPoint x: 630, startPoint y: 308, endPoint x: 342, endPoint y: 303, distance: 287.9
click at [342, 303] on div "SearchWithCriteria8f7eb24a-2042-41fc-866f-881793cd1523 Writer Name [PERSON_NAME…" at bounding box center [721, 314] width 920 height 34
paste input "[PERSON_NAME]"
click at [860, 116] on p "The accuracy and completeness of The MLC's data is determined solely by our Mem…" at bounding box center [721, 122] width 920 height 16
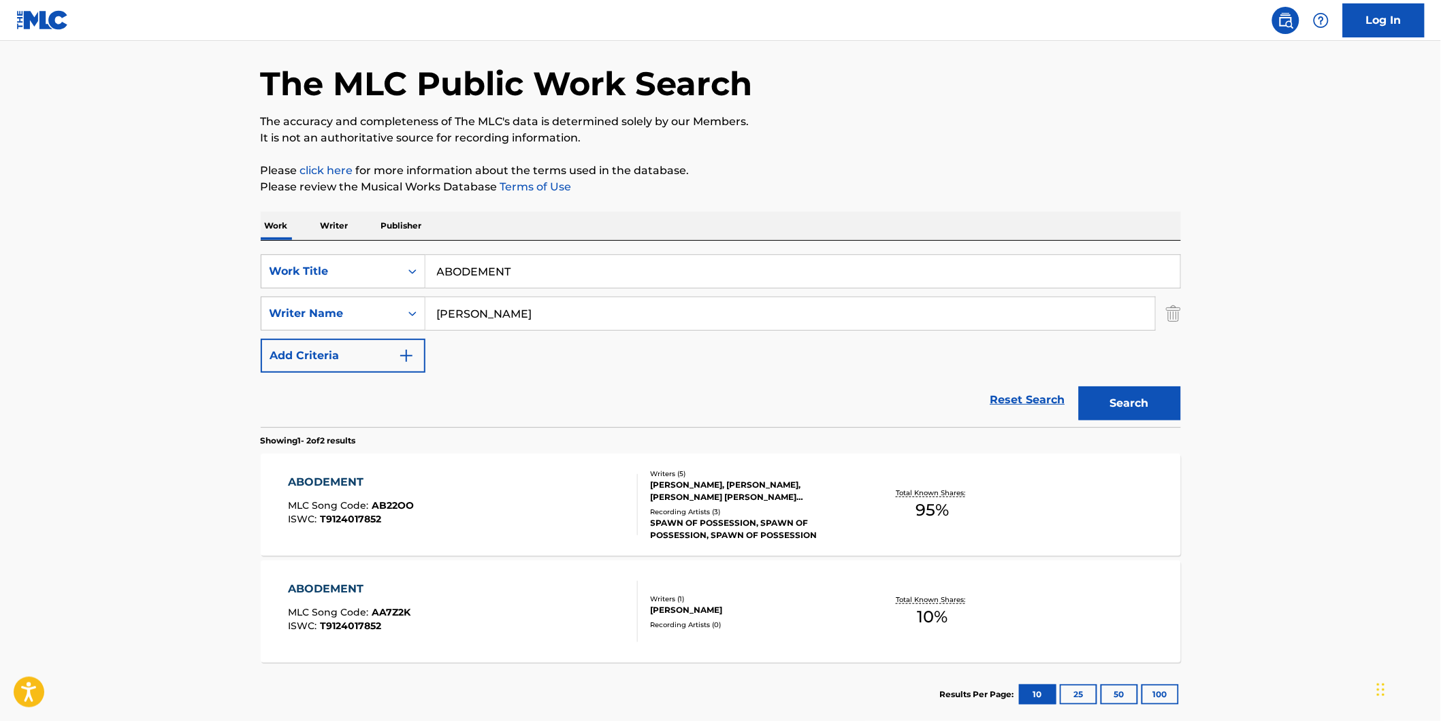
click at [1128, 405] on button "Search" at bounding box center [1130, 404] width 102 height 34
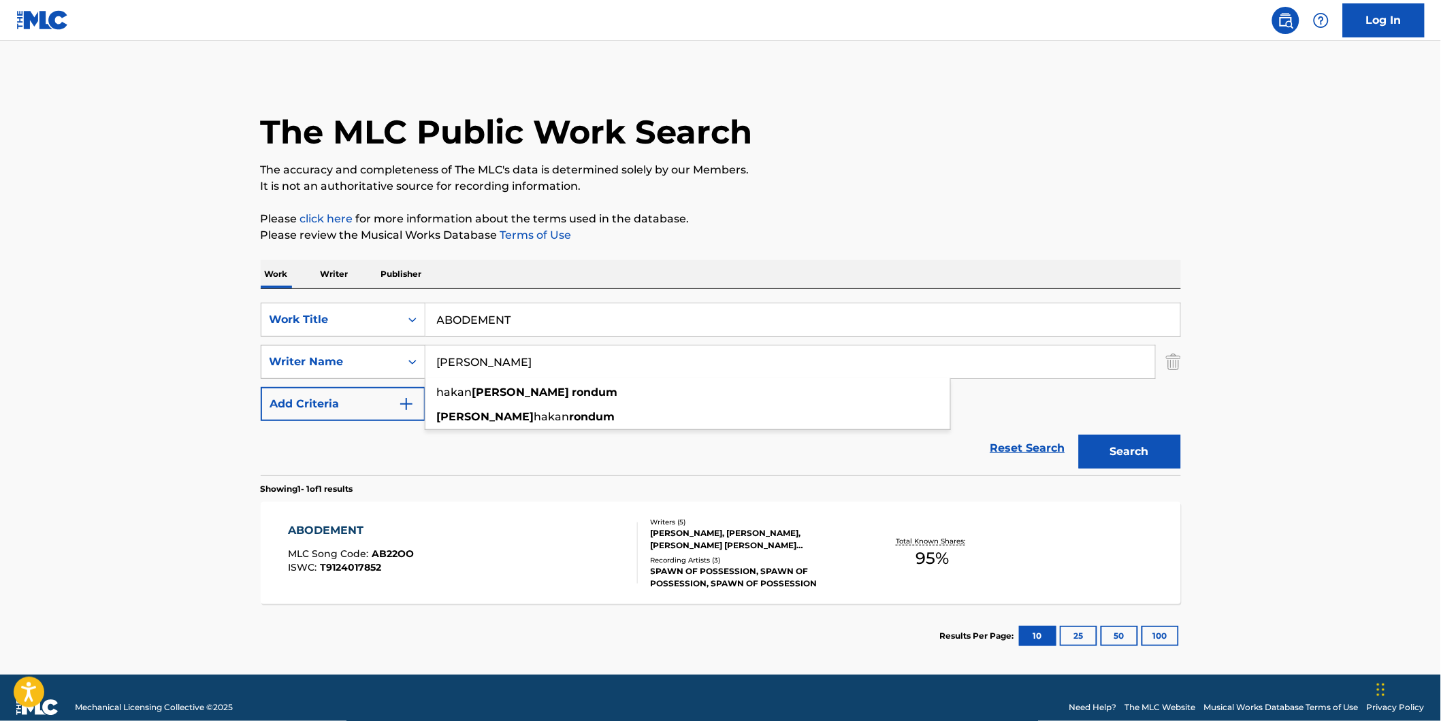
paste input "[PERSON_NAME]"
drag, startPoint x: 642, startPoint y: 357, endPoint x: 342, endPoint y: 367, distance: 300.3
click at [325, 365] on div "SearchWithCriteria8f7eb24a-2042-41fc-866f-881793cd1523 Writer Name [PERSON_NAME…" at bounding box center [721, 362] width 920 height 34
click at [840, 212] on p "Please click here for more information about the terms used in the database." at bounding box center [721, 219] width 920 height 16
click at [1089, 436] on button "Search" at bounding box center [1130, 452] width 102 height 34
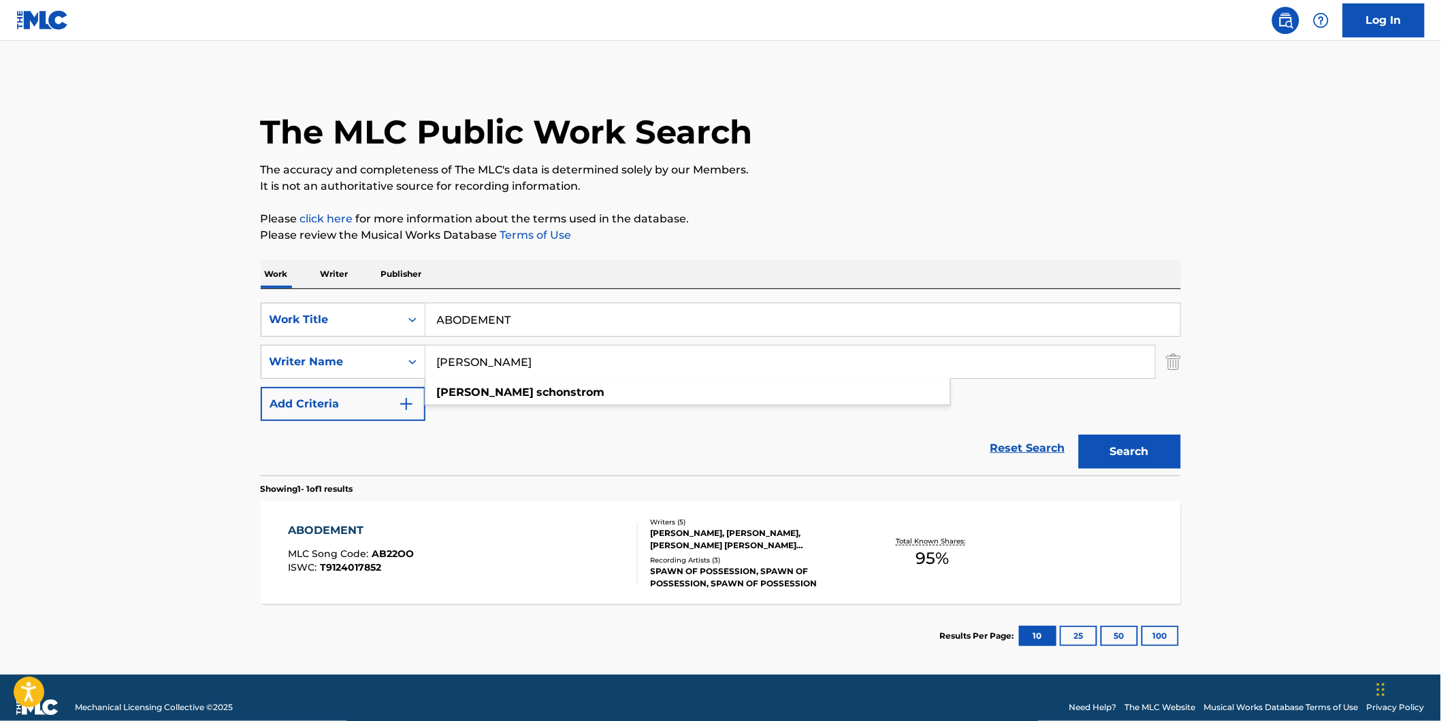
paste input "[PERSON_NAME]"
drag, startPoint x: 607, startPoint y: 365, endPoint x: 343, endPoint y: 391, distance: 265.3
click at [343, 391] on div "SearchWithCriteria41da1824-13e6-4874-80c8-7d5886092d66 Work Title ABODEMENT Sea…" at bounding box center [721, 362] width 920 height 118
click at [833, 212] on p "Please click here for more information about the terms used in the database." at bounding box center [721, 219] width 920 height 16
click at [1145, 447] on button "Search" at bounding box center [1130, 452] width 102 height 34
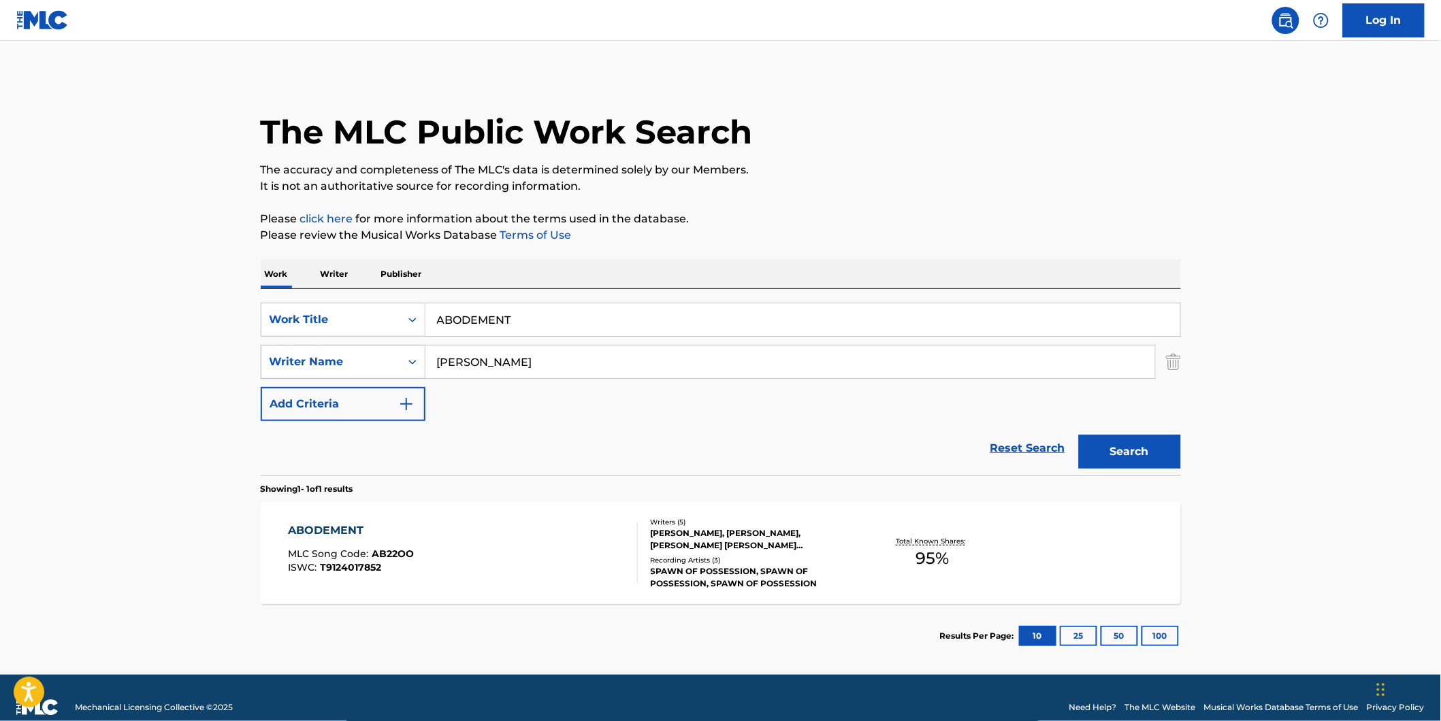
drag, startPoint x: 580, startPoint y: 355, endPoint x: 290, endPoint y: 355, distance: 290.6
click at [272, 356] on div "SearchWithCriteria8f7eb24a-2042-41fc-866f-881793cd1523 Writer Name [PERSON_NAME]" at bounding box center [721, 362] width 920 height 34
paste input "[PERSON_NAME]"
type input "[PERSON_NAME]"
click at [1079, 435] on button "Search" at bounding box center [1130, 452] width 102 height 34
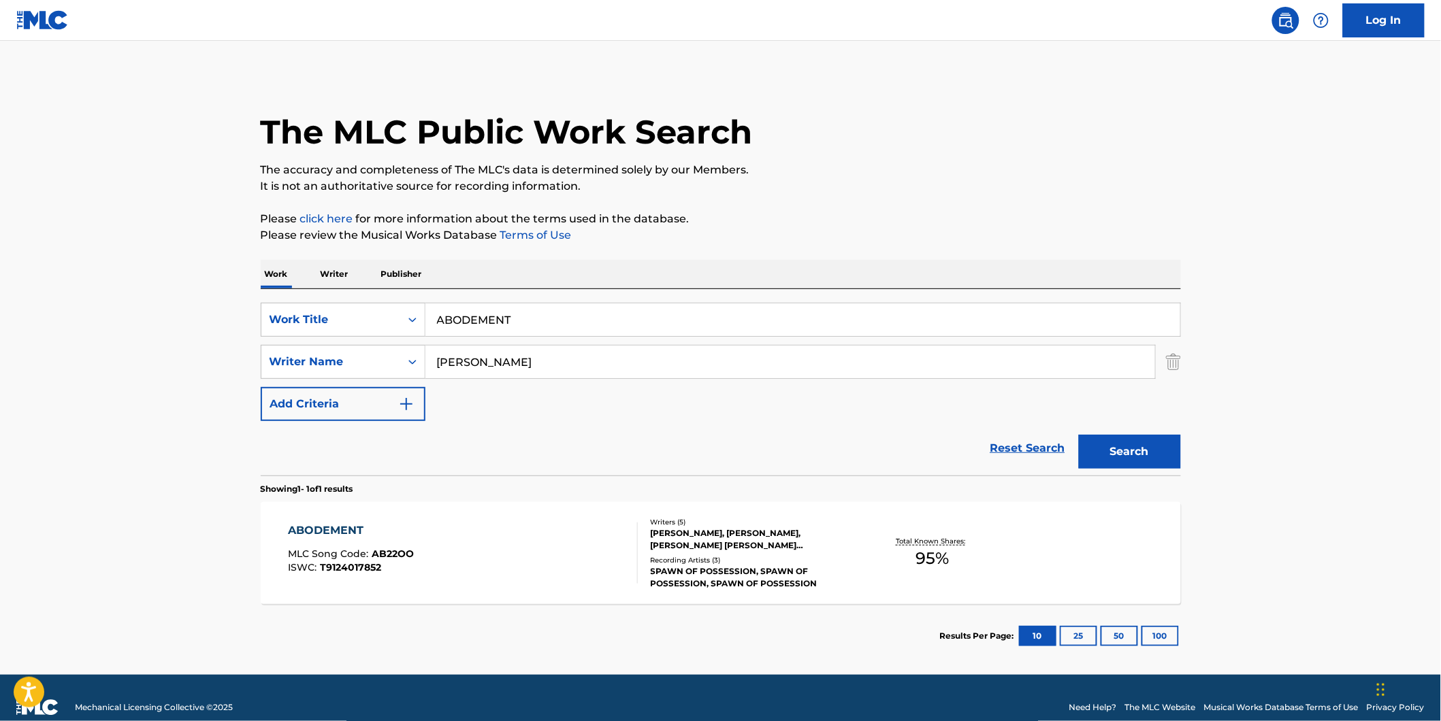
click at [310, 574] on div "ABODEMENT MLC Song Code : AB22OO ISWC : T9124017852" at bounding box center [351, 553] width 126 height 61
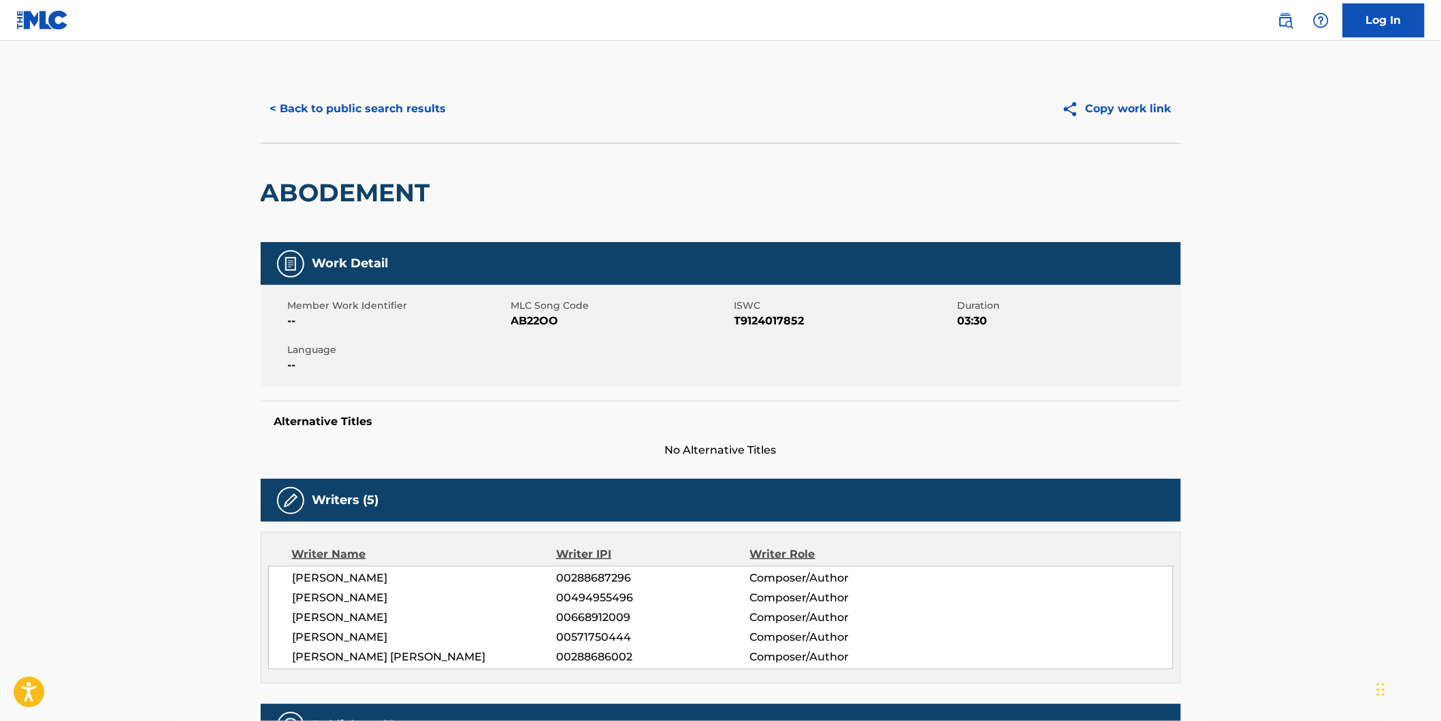
click at [539, 316] on span "AB22OO" at bounding box center [621, 321] width 220 height 16
copy span "AB22OO"
click at [429, 112] on button "< Back to public search results" at bounding box center [358, 109] width 195 height 34
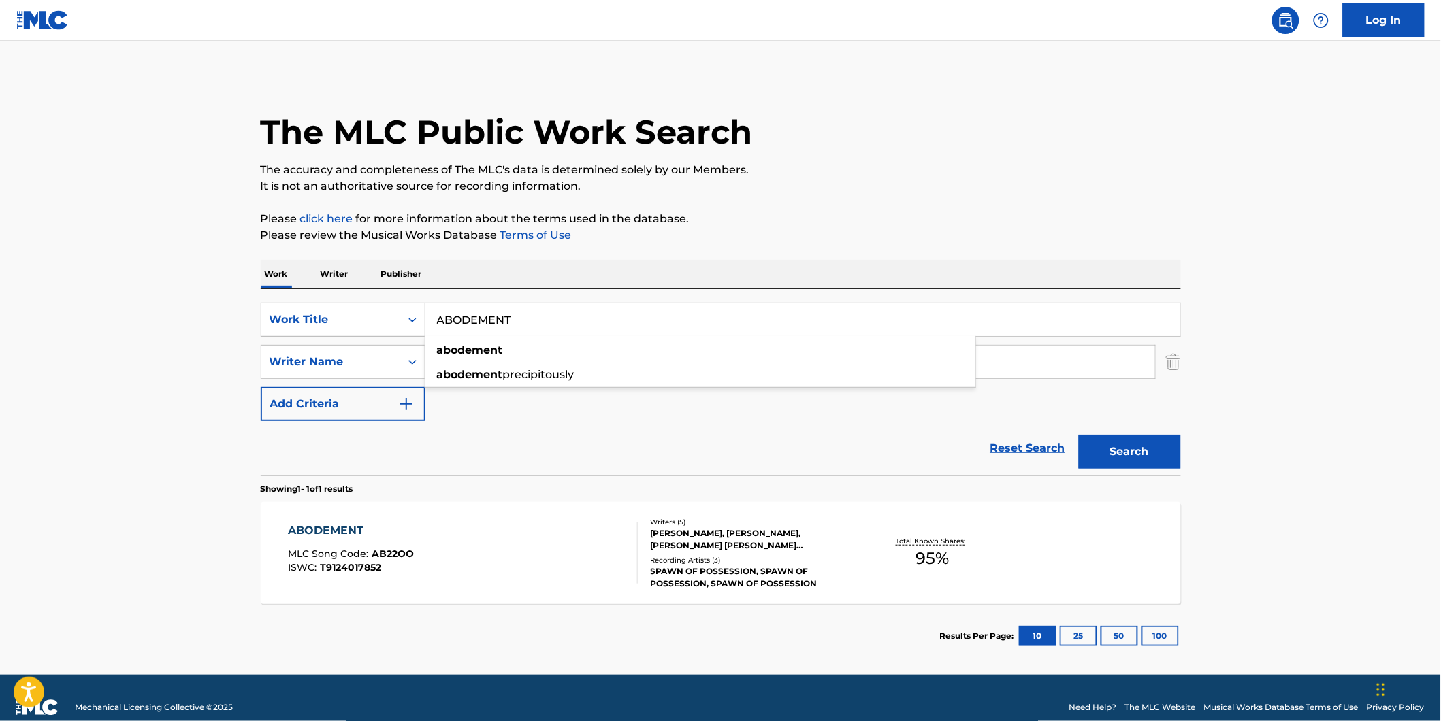
paste input "Si No Piensas Regresar"
drag, startPoint x: 557, startPoint y: 321, endPoint x: 344, endPoint y: 315, distance: 212.4
click at [344, 315] on div "SearchWithCriteria41da1824-13e6-4874-80c8-7d5886092d66 Work Title Si No Piensas…" at bounding box center [721, 320] width 920 height 34
type input "Si No Piensas Regresar"
click at [159, 303] on main "The MLC Public Work Search The accuracy and completeness of The MLC's data is d…" at bounding box center [720, 358] width 1441 height 634
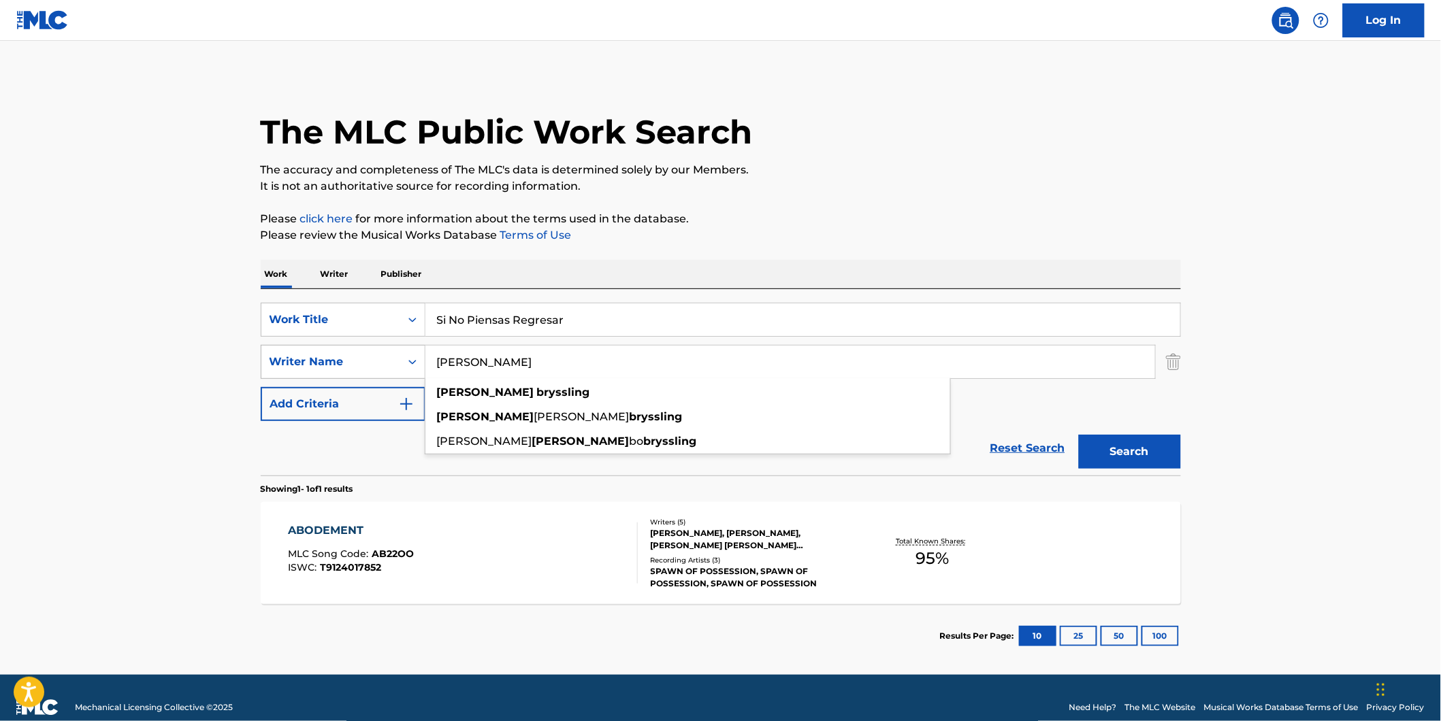
paste input "[PERSON_NAME]"
drag, startPoint x: 576, startPoint y: 359, endPoint x: 805, endPoint y: 117, distance: 332.6
click at [349, 373] on div "SearchWithCriteria8f7eb24a-2042-41fc-866f-881793cd1523 Writer Name [PERSON_NAME…" at bounding box center [721, 362] width 920 height 34
click at [914, 79] on div "The MLC Public Work Search" at bounding box center [721, 124] width 920 height 99
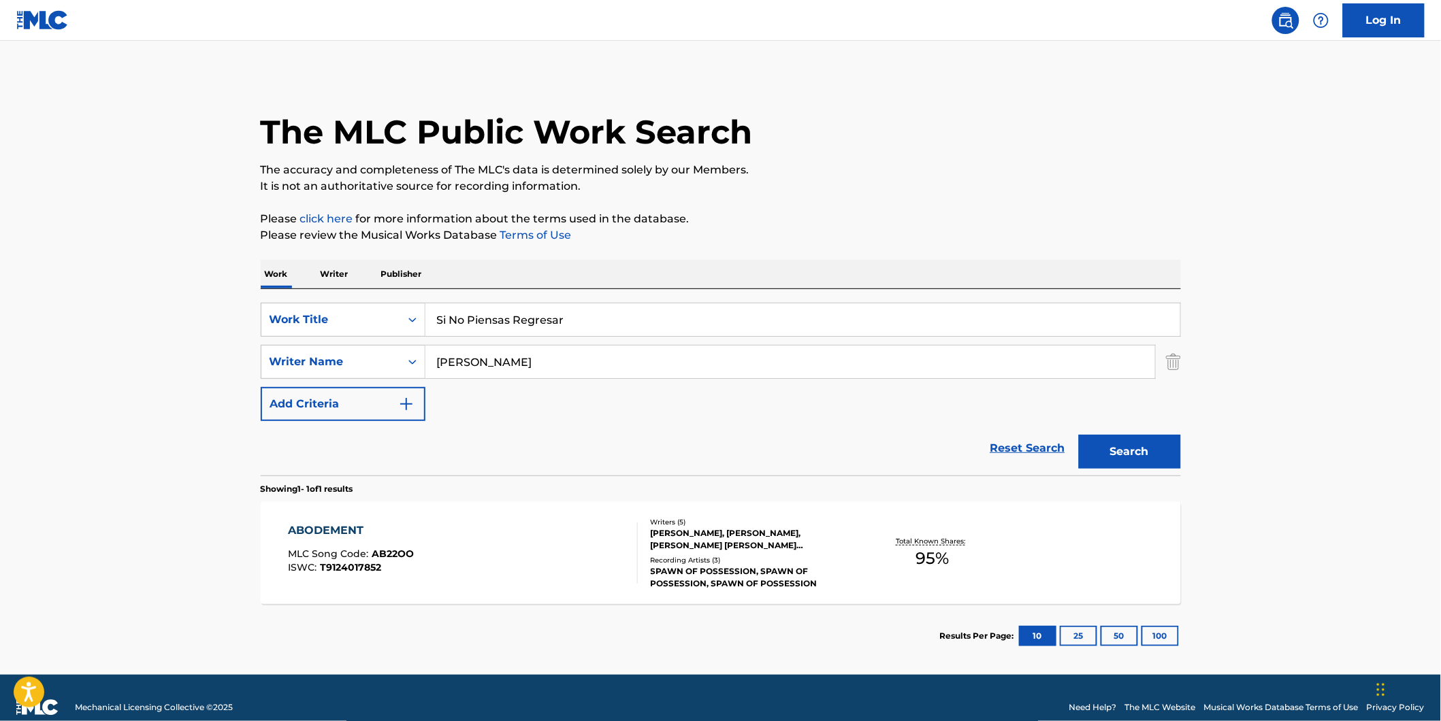
click at [1117, 461] on button "Search" at bounding box center [1130, 452] width 102 height 34
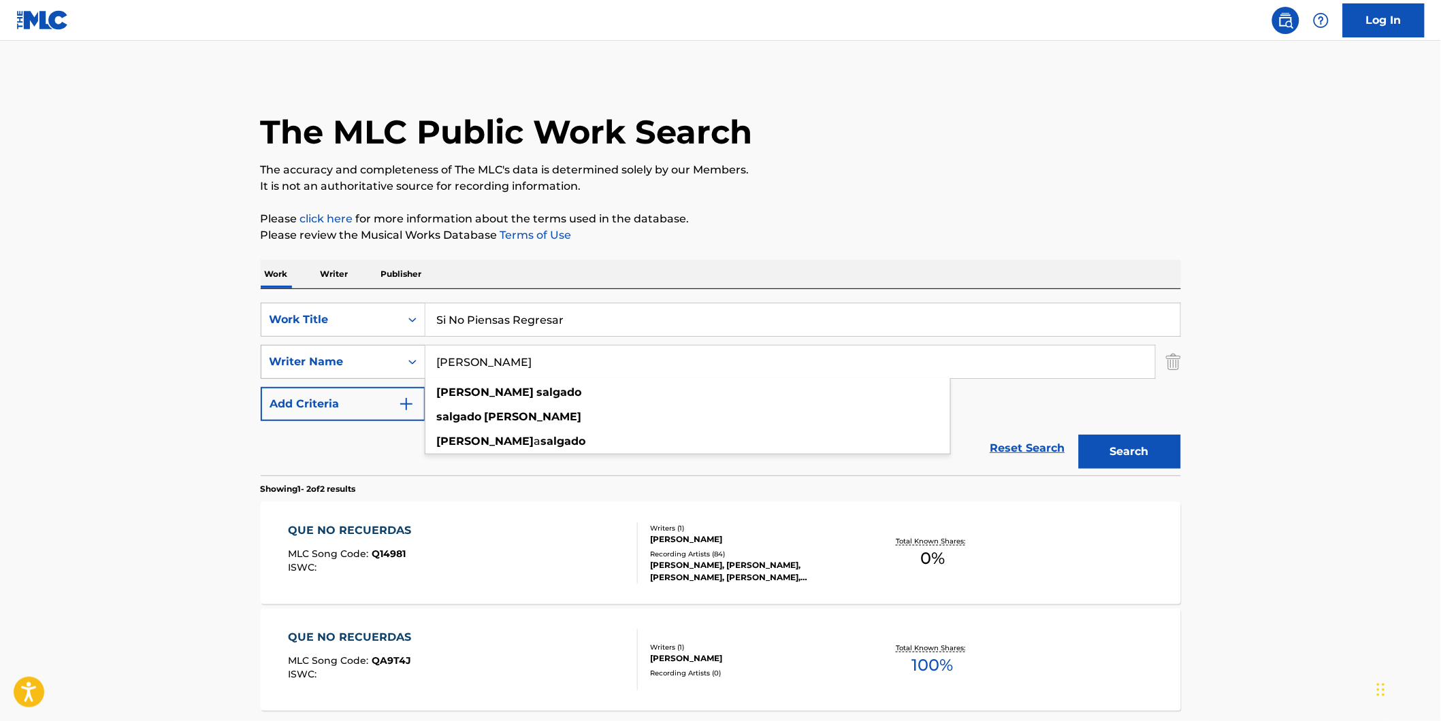
drag, startPoint x: 453, startPoint y: 365, endPoint x: 420, endPoint y: 371, distance: 33.1
click at [420, 371] on div "SearchWithCriteria8f7eb24a-2042-41fc-866f-881793cd1523 Writer Name [PERSON_NAME…" at bounding box center [721, 362] width 920 height 34
paste input "[PERSON_NAME] [PERSON_NAME] [PERSON_NAME]"
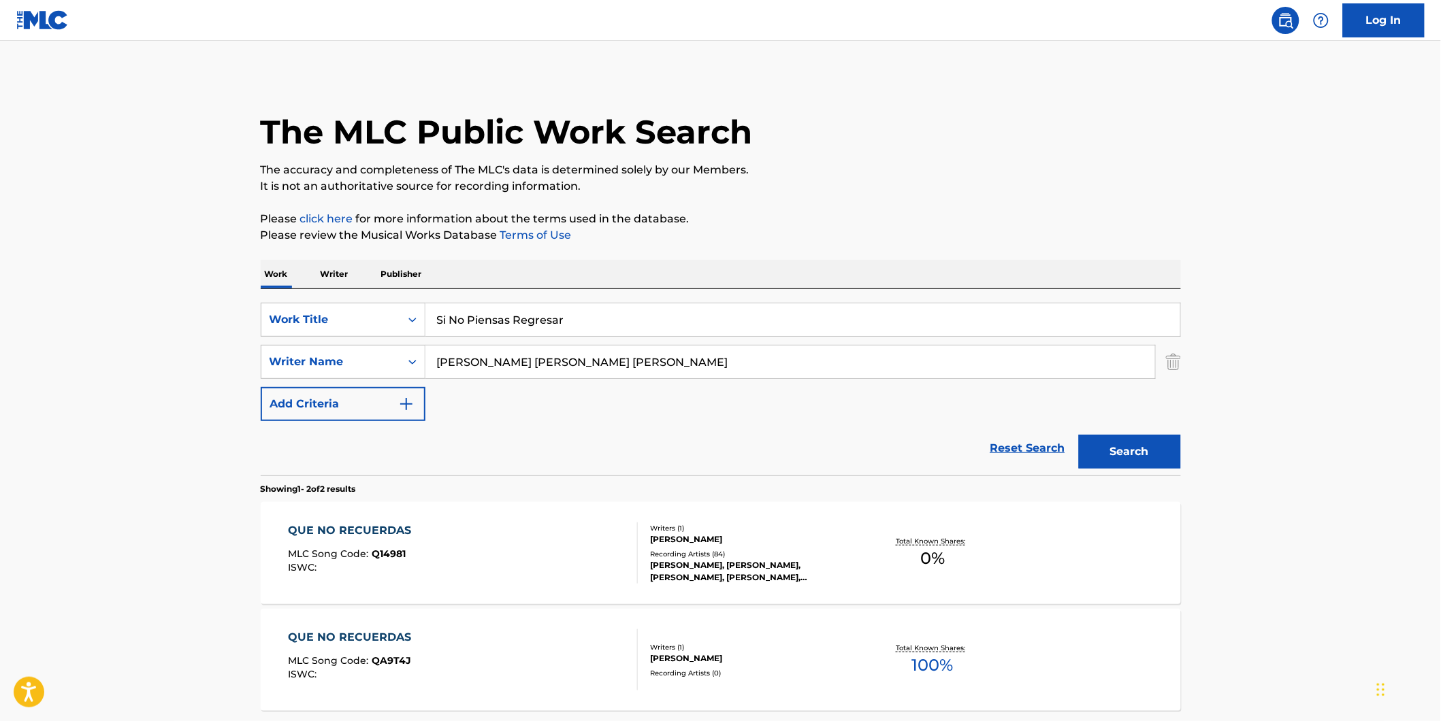
click at [1386, 331] on main "The MLC Public Work Search The accuracy and completeness of The MLC's data is d…" at bounding box center [720, 411] width 1441 height 741
click at [1159, 447] on button "Search" at bounding box center [1130, 452] width 102 height 34
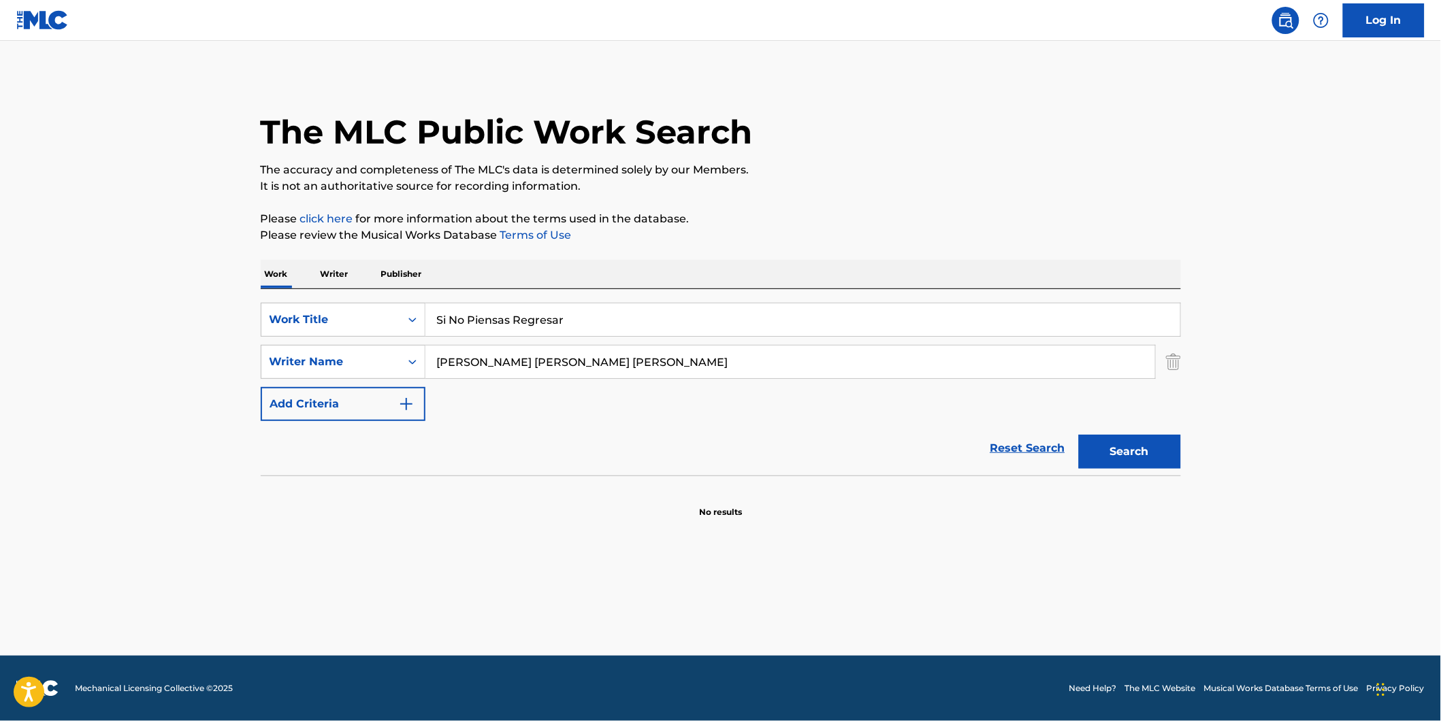
drag, startPoint x: 465, startPoint y: 361, endPoint x: 732, endPoint y: 382, distance: 267.5
click at [732, 382] on div "SearchWithCriteria41da1824-13e6-4874-80c8-7d5886092d66 Work Title Si No Piensas…" at bounding box center [721, 362] width 920 height 118
drag, startPoint x: 684, startPoint y: 370, endPoint x: 336, endPoint y: 391, distance: 348.4
click at [336, 391] on div "SearchWithCriteria41da1824-13e6-4874-80c8-7d5886092d66 Work Title Si No Piensas…" at bounding box center [721, 362] width 920 height 118
paste input "[PERSON_NAME] [PERSON_NAME] [PERSON_NAME]"
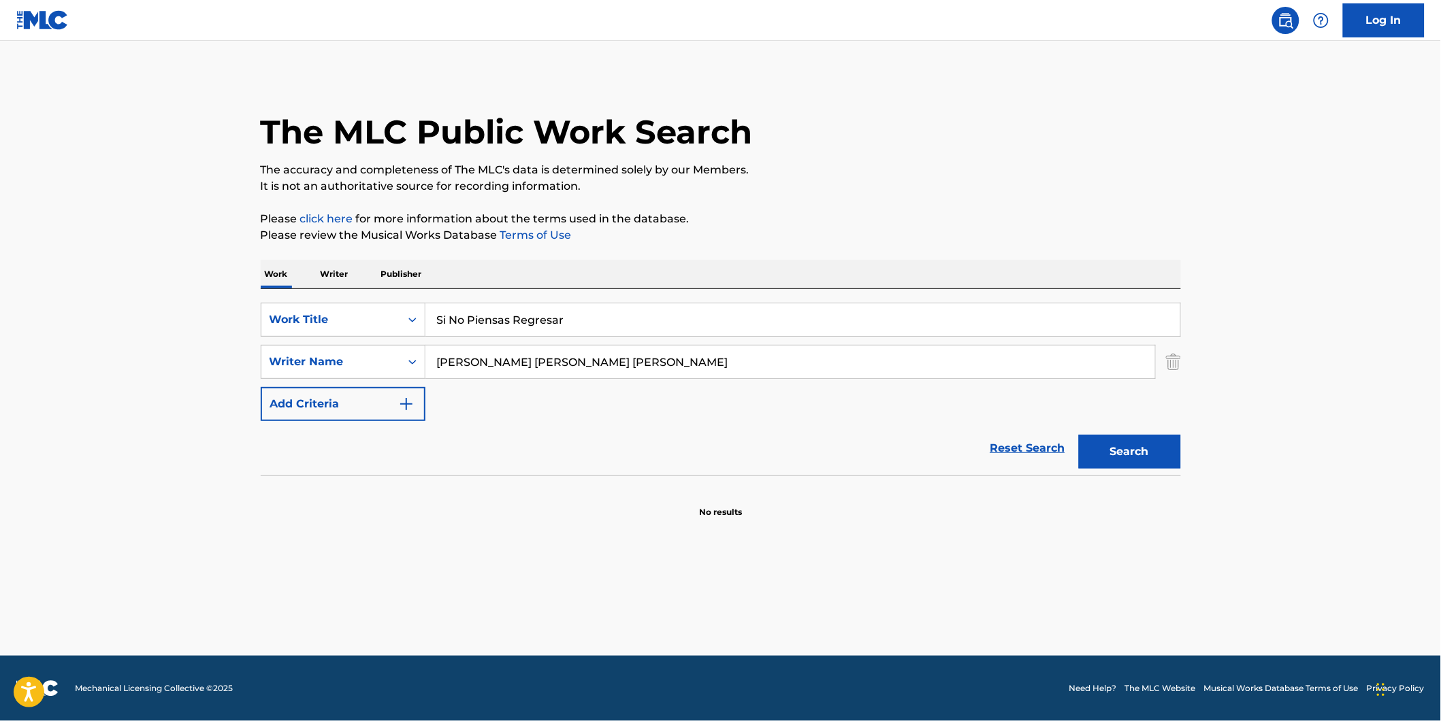
drag, startPoint x: 507, startPoint y: 366, endPoint x: 737, endPoint y: 380, distance: 230.4
click at [737, 380] on div "SearchWithCriteria41da1824-13e6-4874-80c8-7d5886092d66 Work Title Si No Piensas…" at bounding box center [721, 362] width 920 height 118
click at [1103, 452] on button "Search" at bounding box center [1130, 452] width 102 height 34
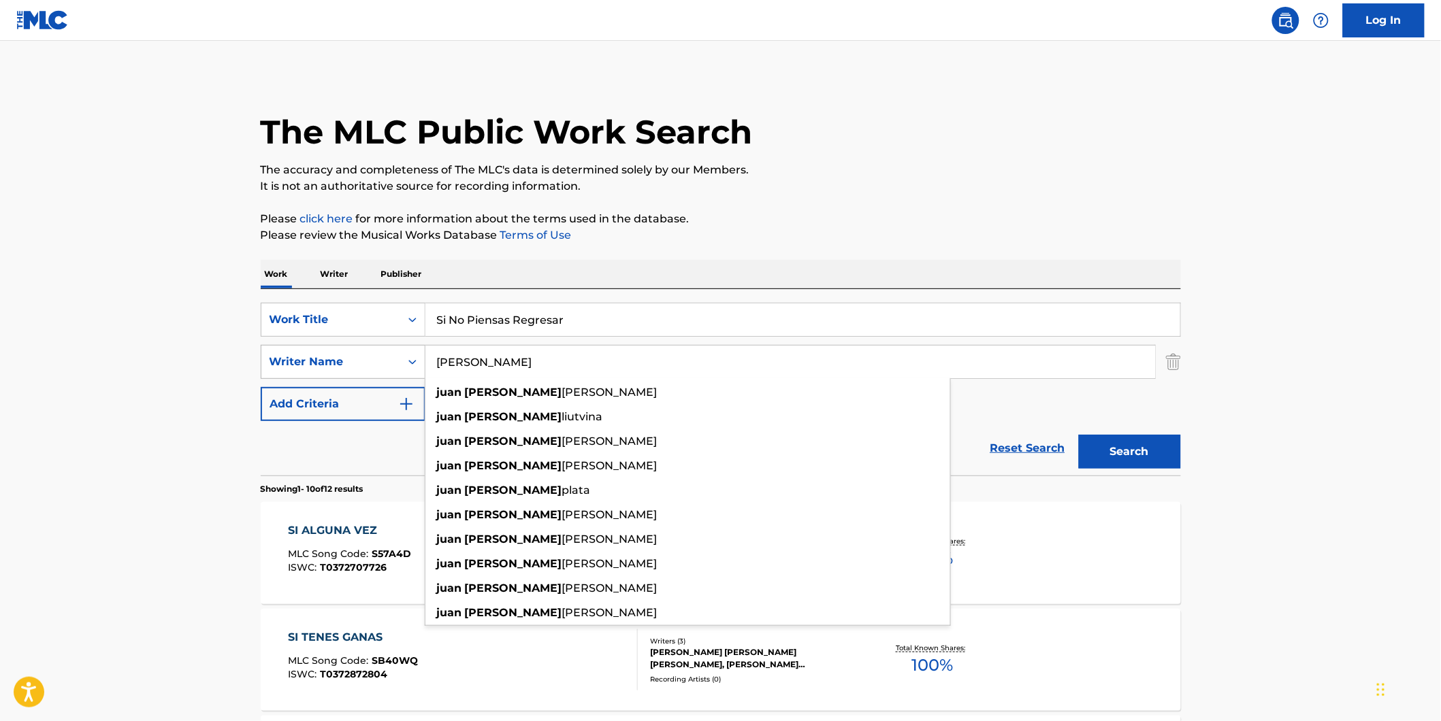
paste input "[PERSON_NAME]"
drag, startPoint x: 559, startPoint y: 370, endPoint x: 376, endPoint y: 370, distance: 183.0
click at [371, 371] on div "SearchWithCriteria8f7eb24a-2042-41fc-866f-881793cd1523 Writer Name [PERSON_NAME…" at bounding box center [721, 362] width 920 height 34
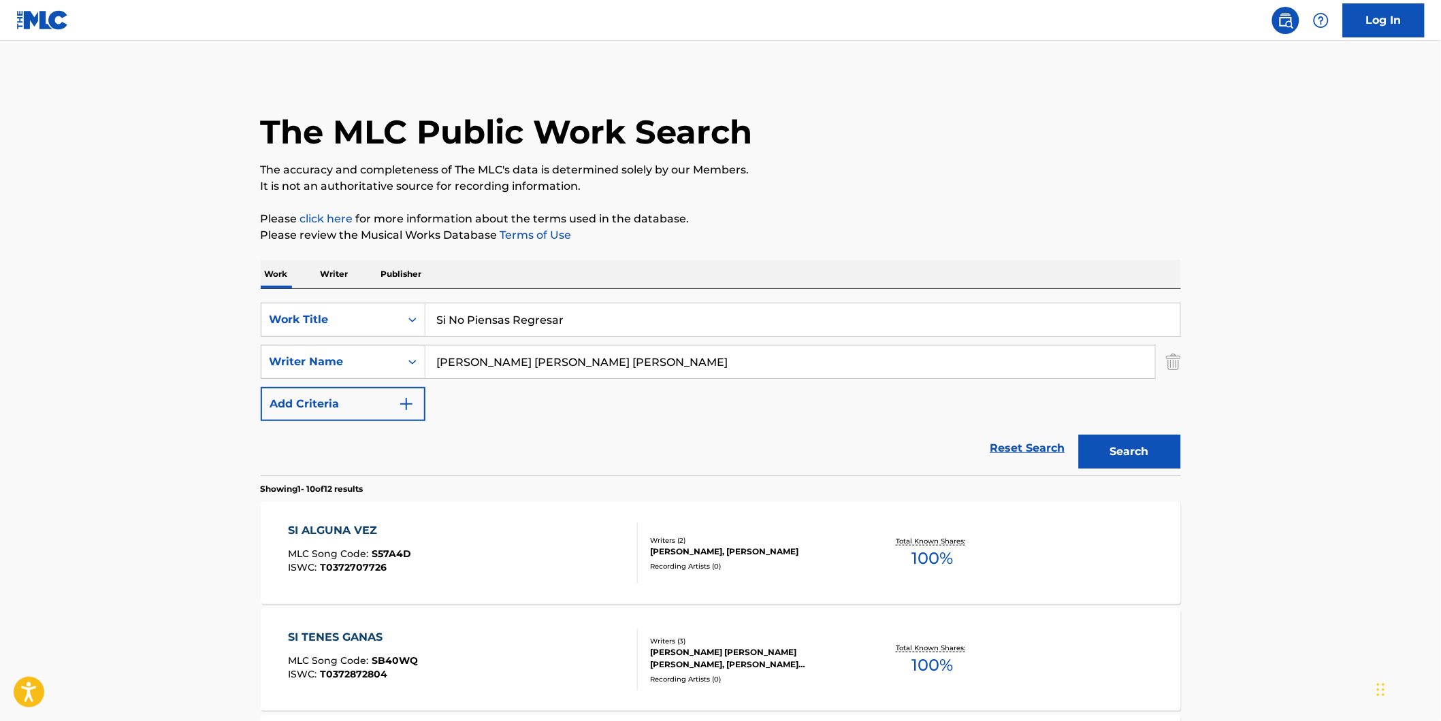
drag, startPoint x: 508, startPoint y: 363, endPoint x: -3, endPoint y: 363, distance: 511.0
click at [0, 363] on html "Accessibility Screen-Reader Guide, Feedback, and Issue Reporting | New window C…" at bounding box center [720, 360] width 1441 height 721
type input "[PERSON_NAME]"
click at [1102, 446] on button "Search" at bounding box center [1130, 452] width 102 height 34
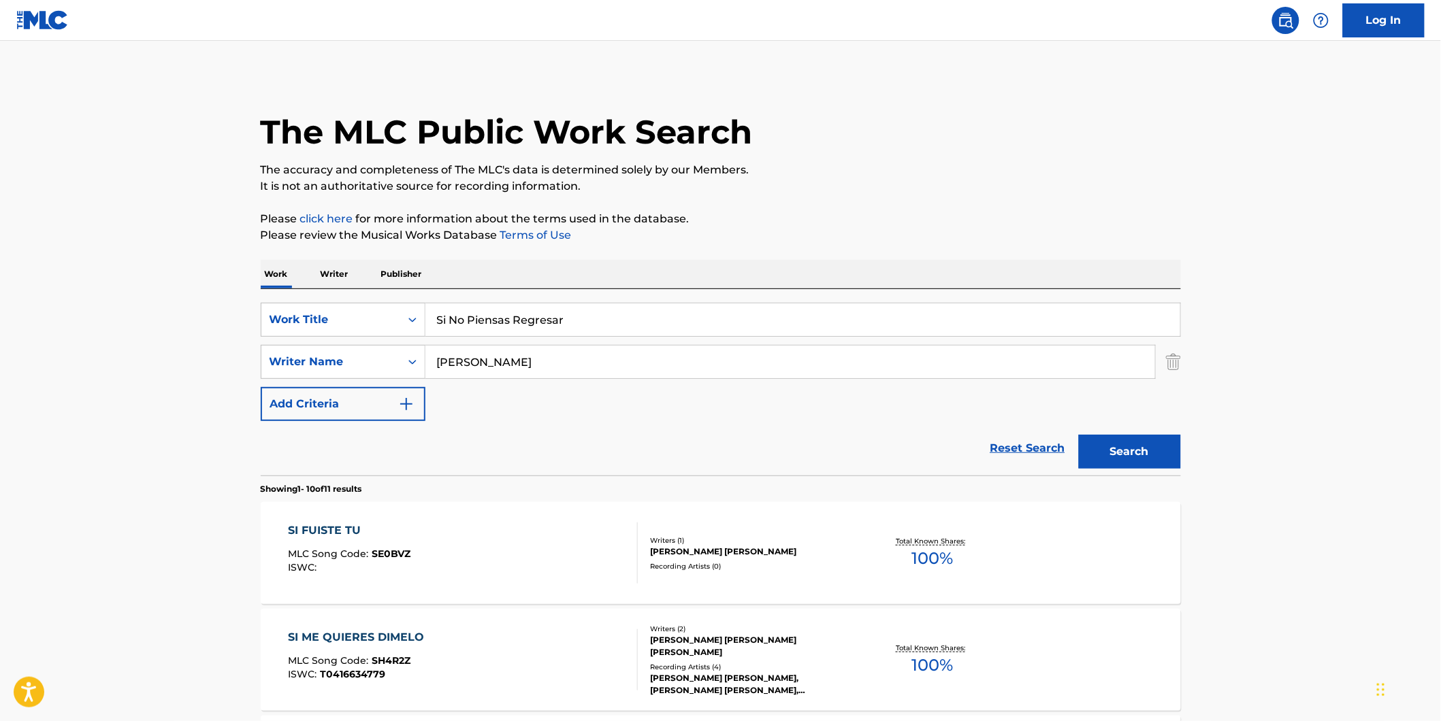
scroll to position [151, 0]
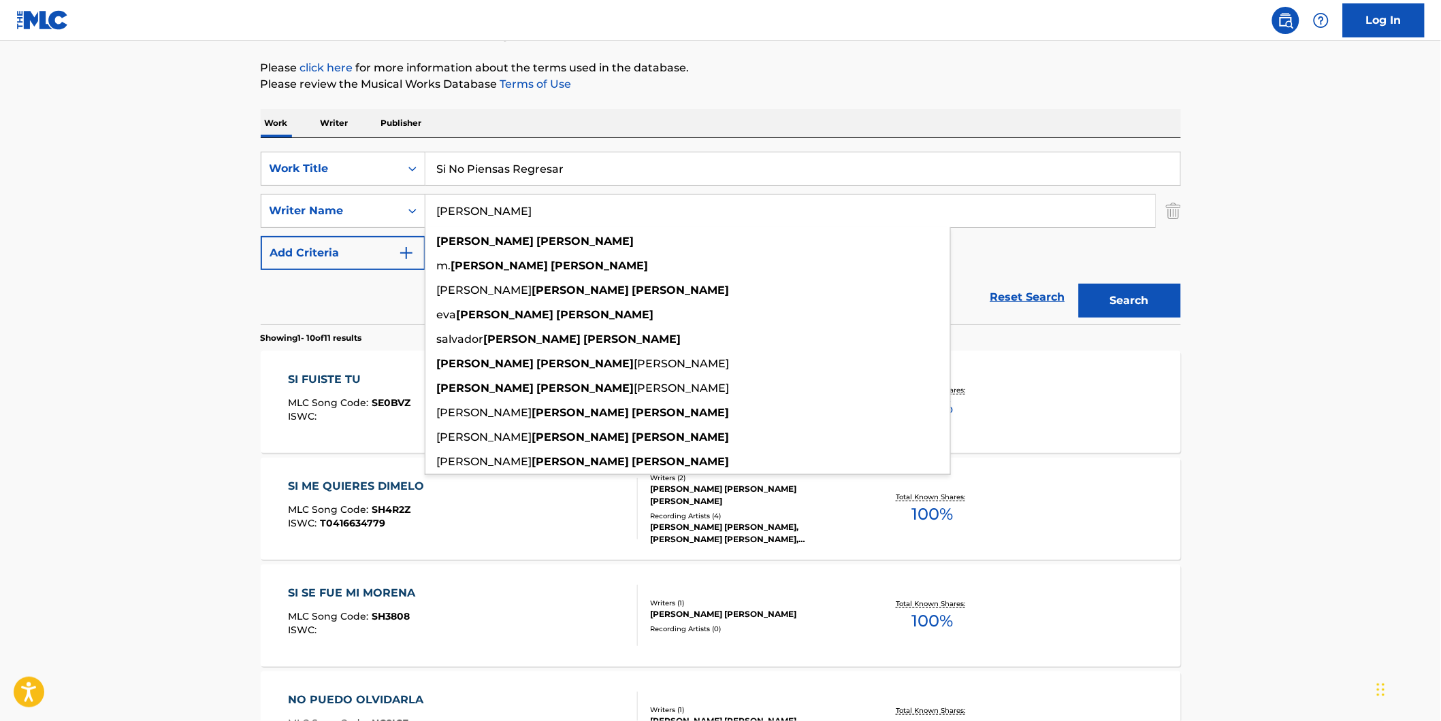
drag, startPoint x: 468, startPoint y: 212, endPoint x: 0, endPoint y: 250, distance: 469.7
click at [0, 249] on html "Accessibility Screen-Reader Guide, Feedback, and Issue Reporting | New window C…" at bounding box center [720, 209] width 1441 height 721
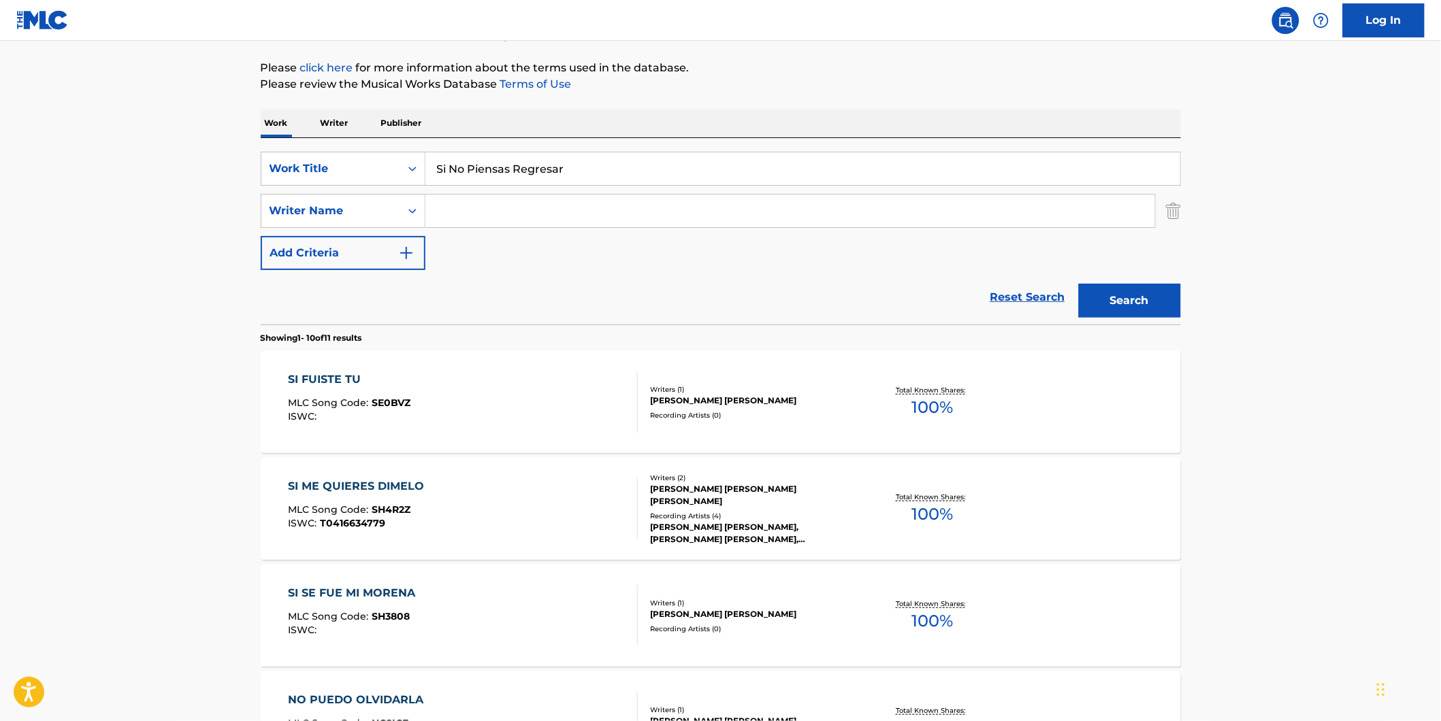
click at [1079, 284] on button "Search" at bounding box center [1130, 301] width 102 height 34
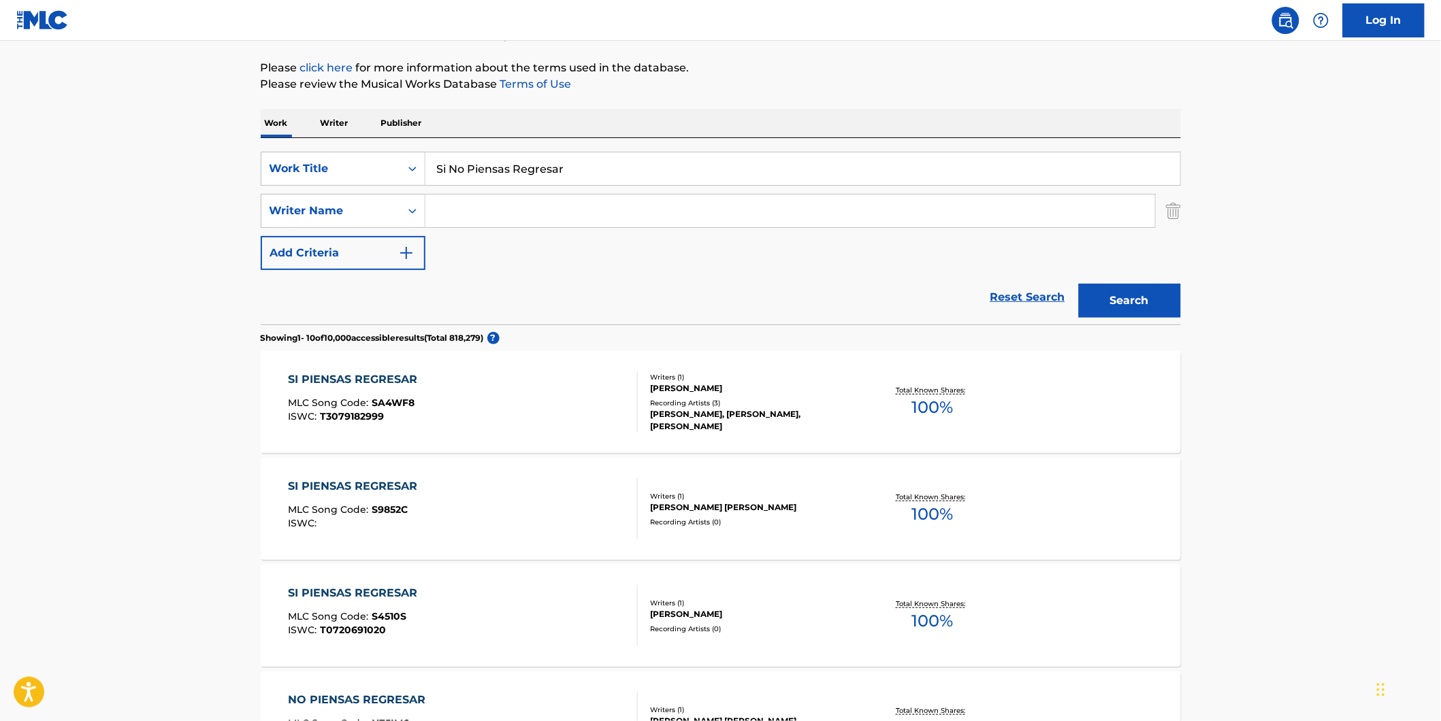
paste input "[PERSON_NAME] [PERSON_NAME] [PERSON_NAME]"
click at [487, 212] on input "[PERSON_NAME] [PERSON_NAME] [PERSON_NAME]" at bounding box center [789, 211] width 729 height 33
click at [558, 214] on input "[PERSON_NAME] [PERSON_NAME]" at bounding box center [789, 211] width 729 height 33
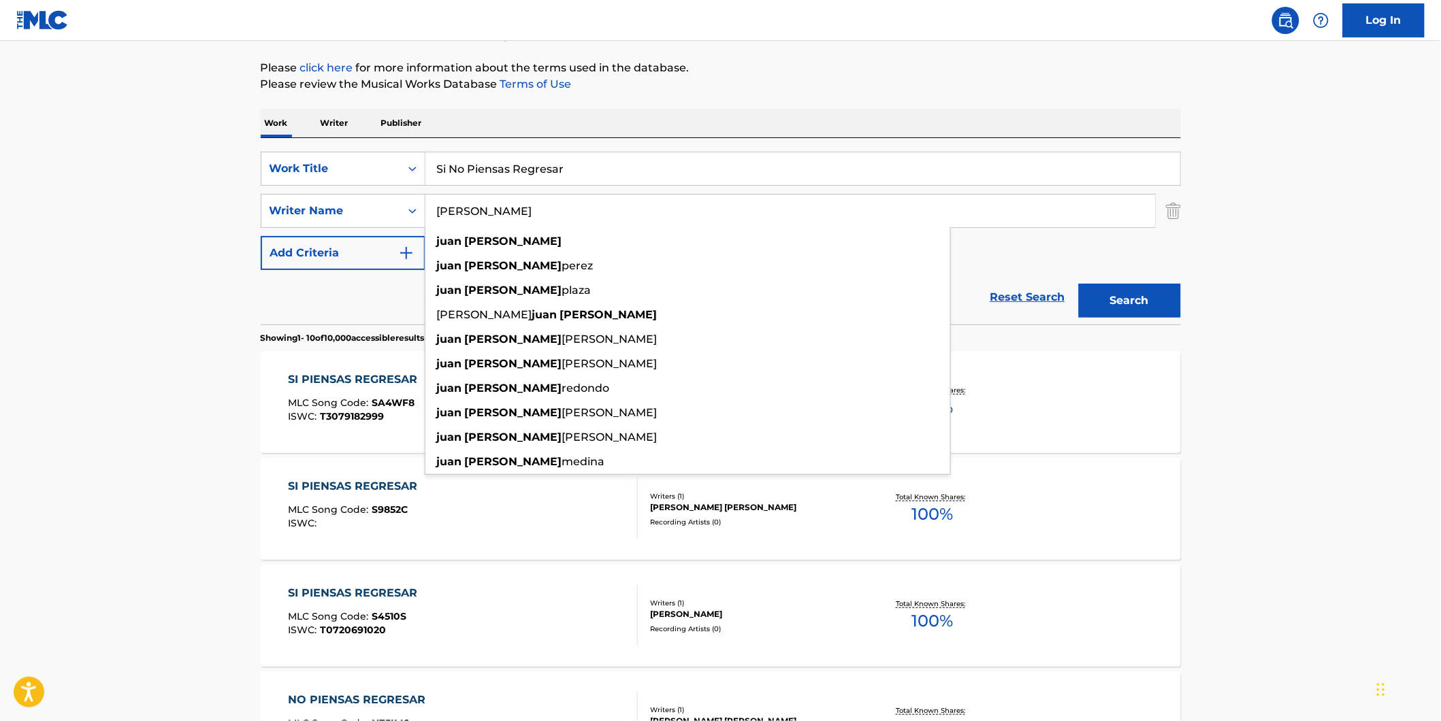
type input "[PERSON_NAME]"
click at [1079, 284] on button "Search" at bounding box center [1130, 301] width 102 height 34
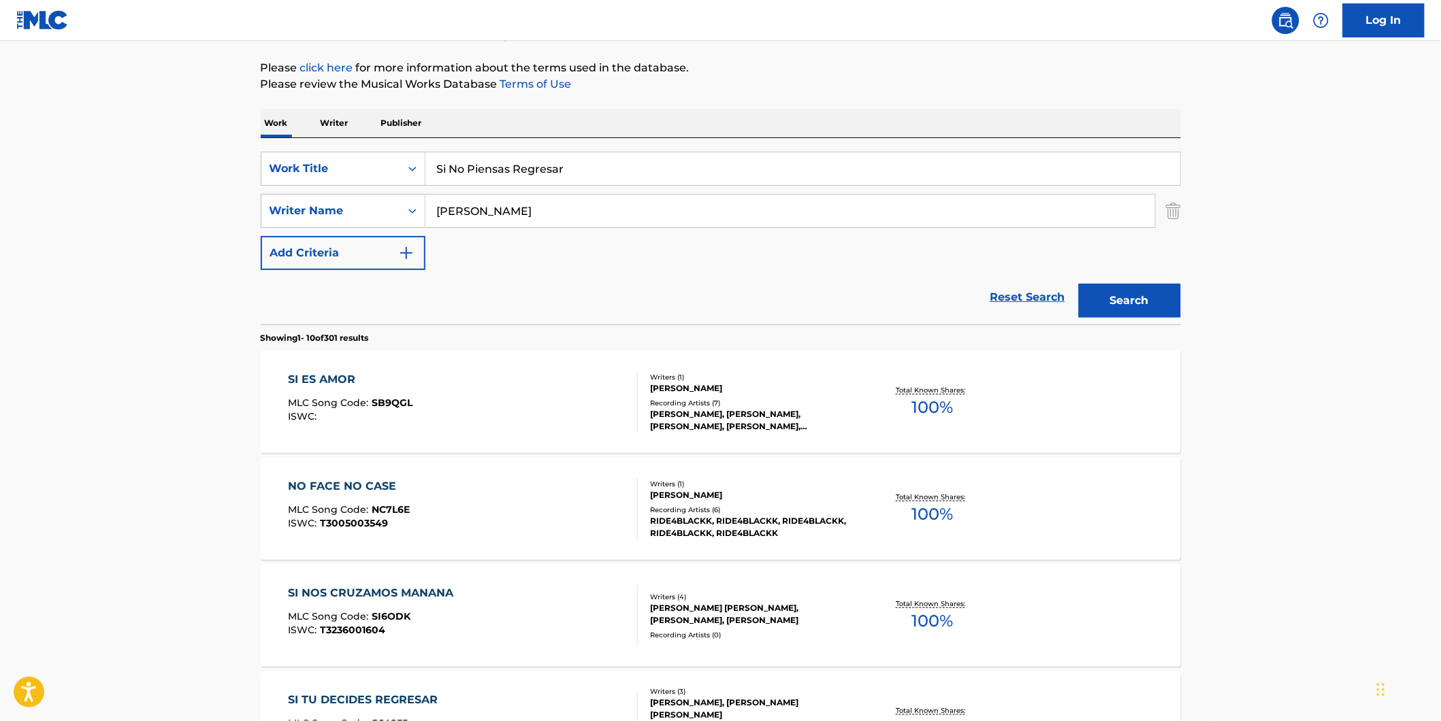
drag, startPoint x: 540, startPoint y: 214, endPoint x: 108, endPoint y: 267, distance: 435.4
click at [108, 267] on main "The MLC Public Work Search The accuracy and completeness of The MLC's data is d…" at bounding box center [720, 691] width 1441 height 1602
paste input "[PERSON_NAME] [PERSON_NAME] [PERSON_NAME]"
click at [495, 211] on input "[PERSON_NAME] [PERSON_NAME] [PERSON_NAME]" at bounding box center [789, 211] width 729 height 33
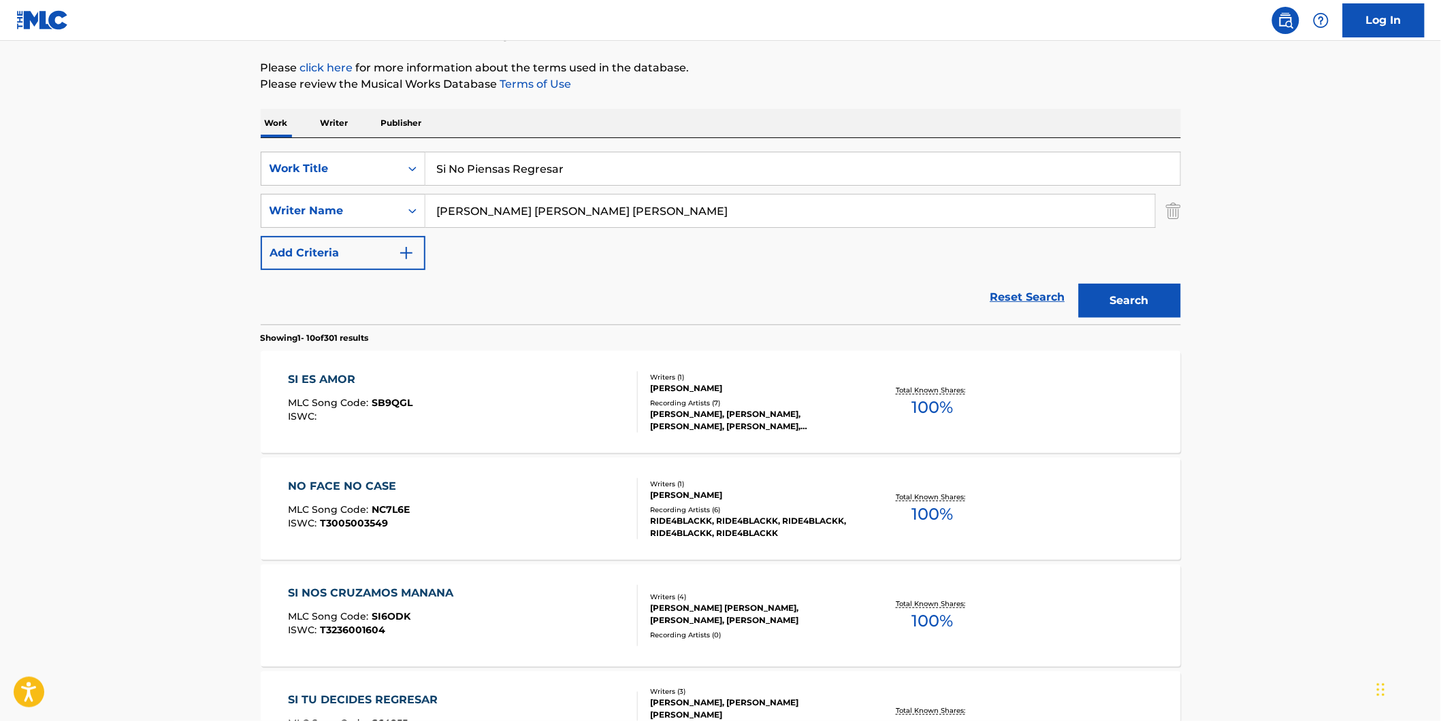
click at [479, 207] on input "[PERSON_NAME] [PERSON_NAME] [PERSON_NAME]" at bounding box center [789, 211] width 729 height 33
click at [570, 215] on input "[PERSON_NAME] [PERSON_NAME]" at bounding box center [789, 211] width 729 height 33
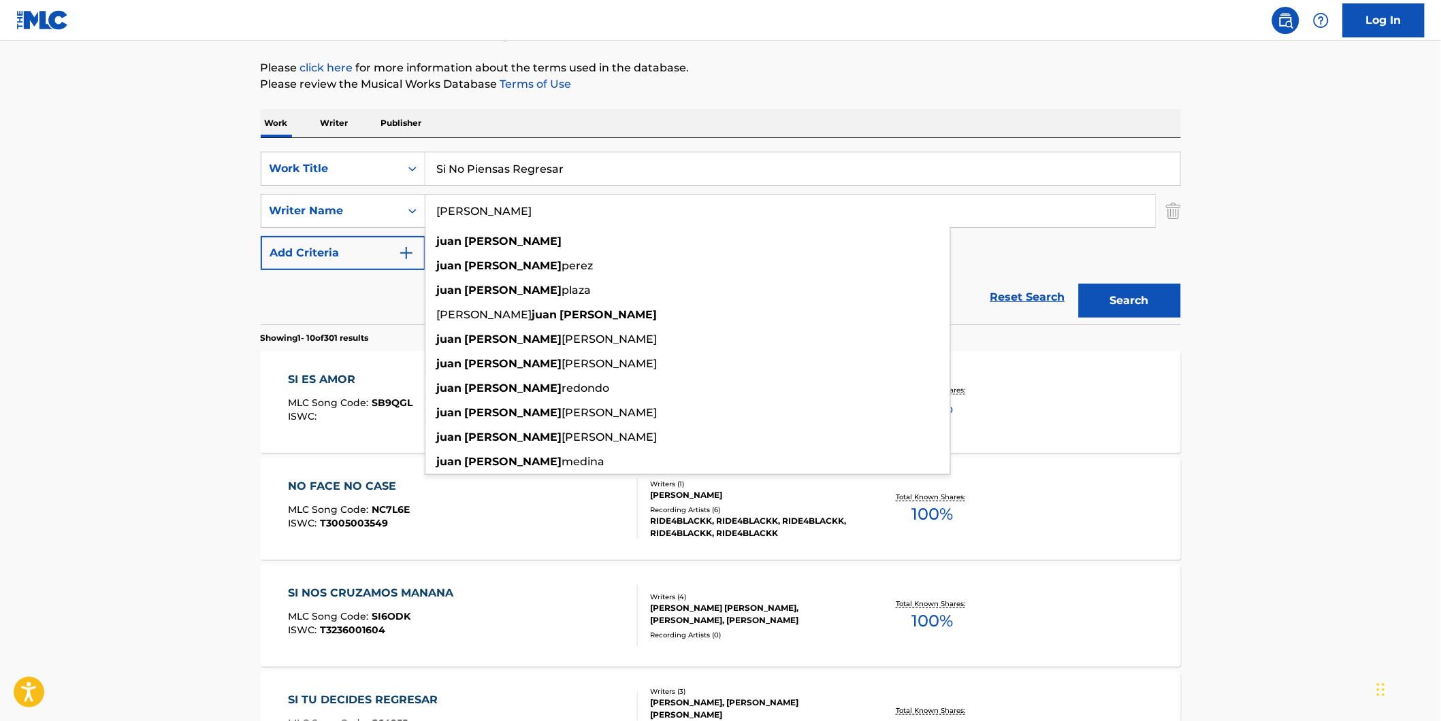
click at [1079, 284] on button "Search" at bounding box center [1130, 301] width 102 height 34
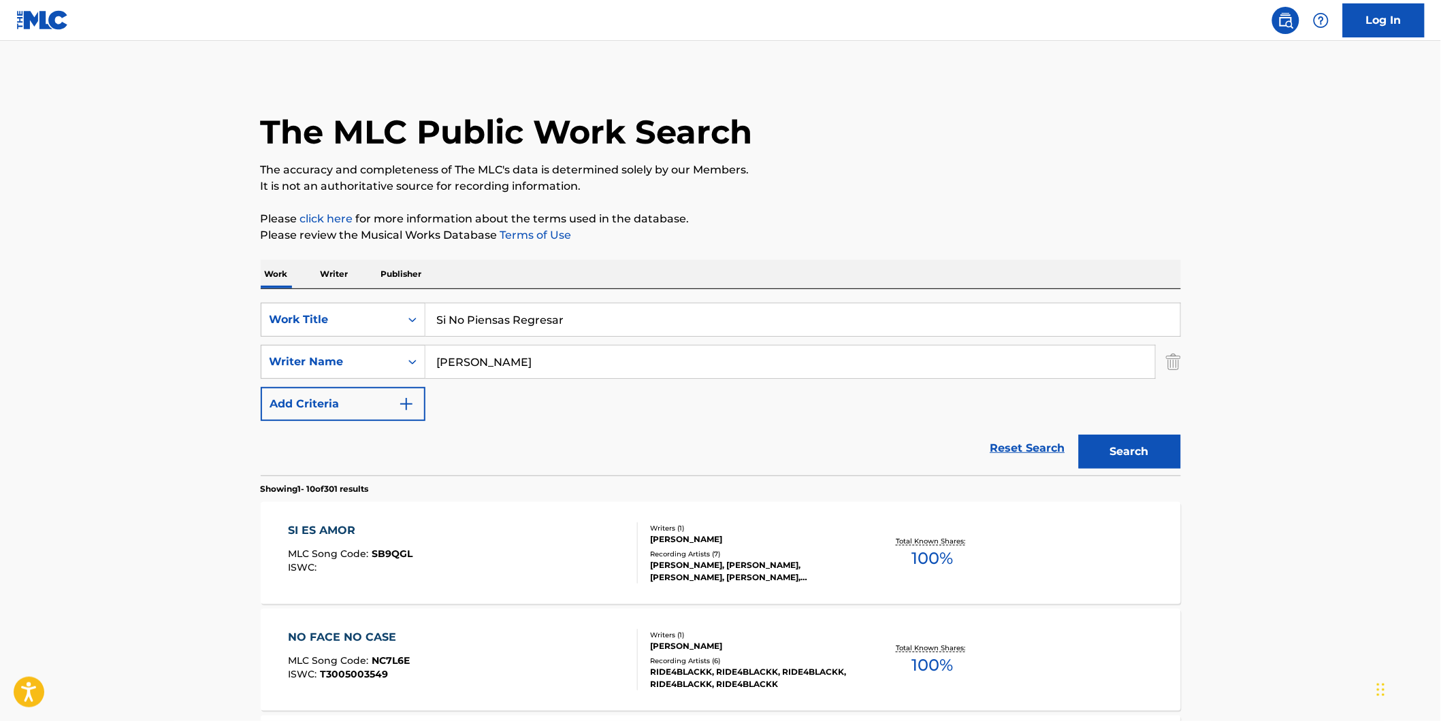
scroll to position [227, 0]
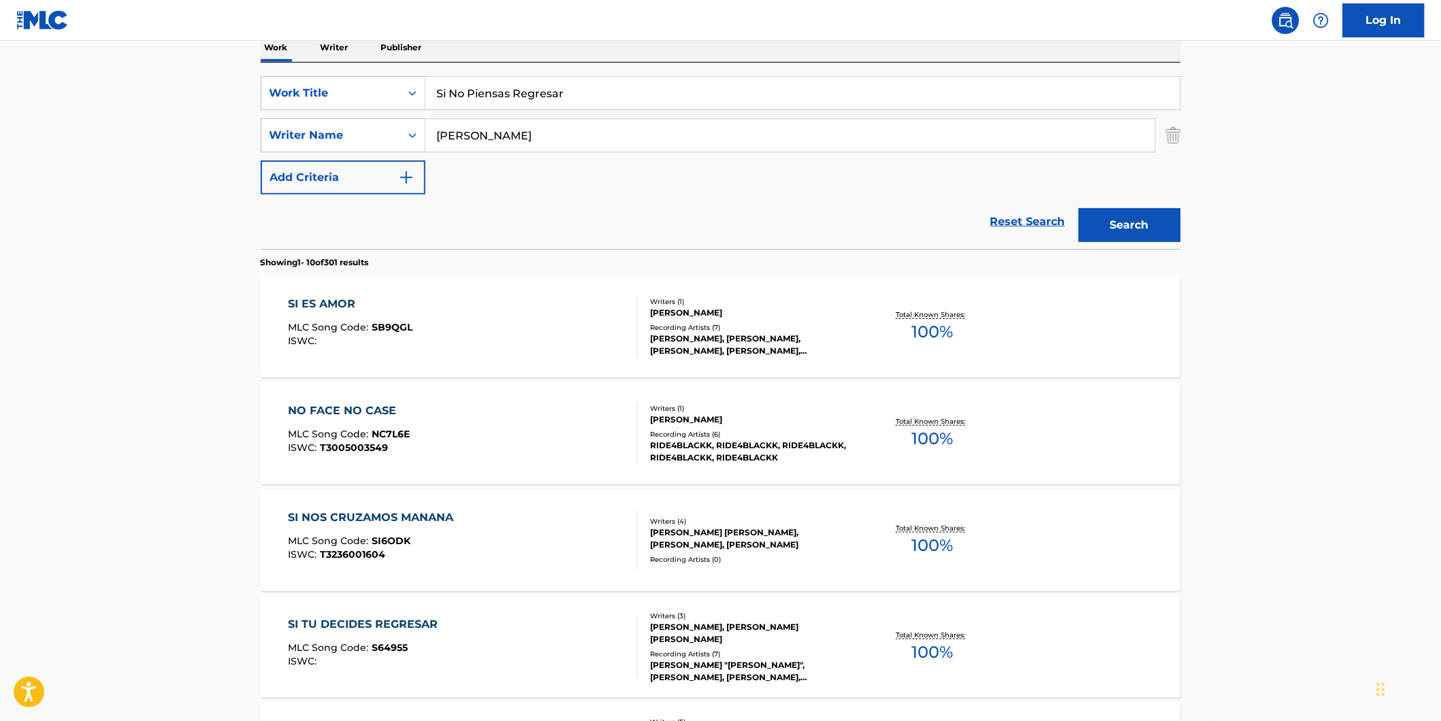
drag, startPoint x: 567, startPoint y: 128, endPoint x: 50, endPoint y: 193, distance: 521.2
click at [21, 174] on main "The MLC Public Work Search The accuracy and completeness of The MLC's data is d…" at bounding box center [720, 615] width 1441 height 1602
paste input "[PERSON_NAME] [PERSON_NAME]"
drag, startPoint x: 556, startPoint y: 134, endPoint x: -3, endPoint y: 151, distance: 559.6
click at [0, 151] on html "Accessibility Screen-Reader Guide, Feedback, and Issue Reporting | New window C…" at bounding box center [720, 133] width 1441 height 721
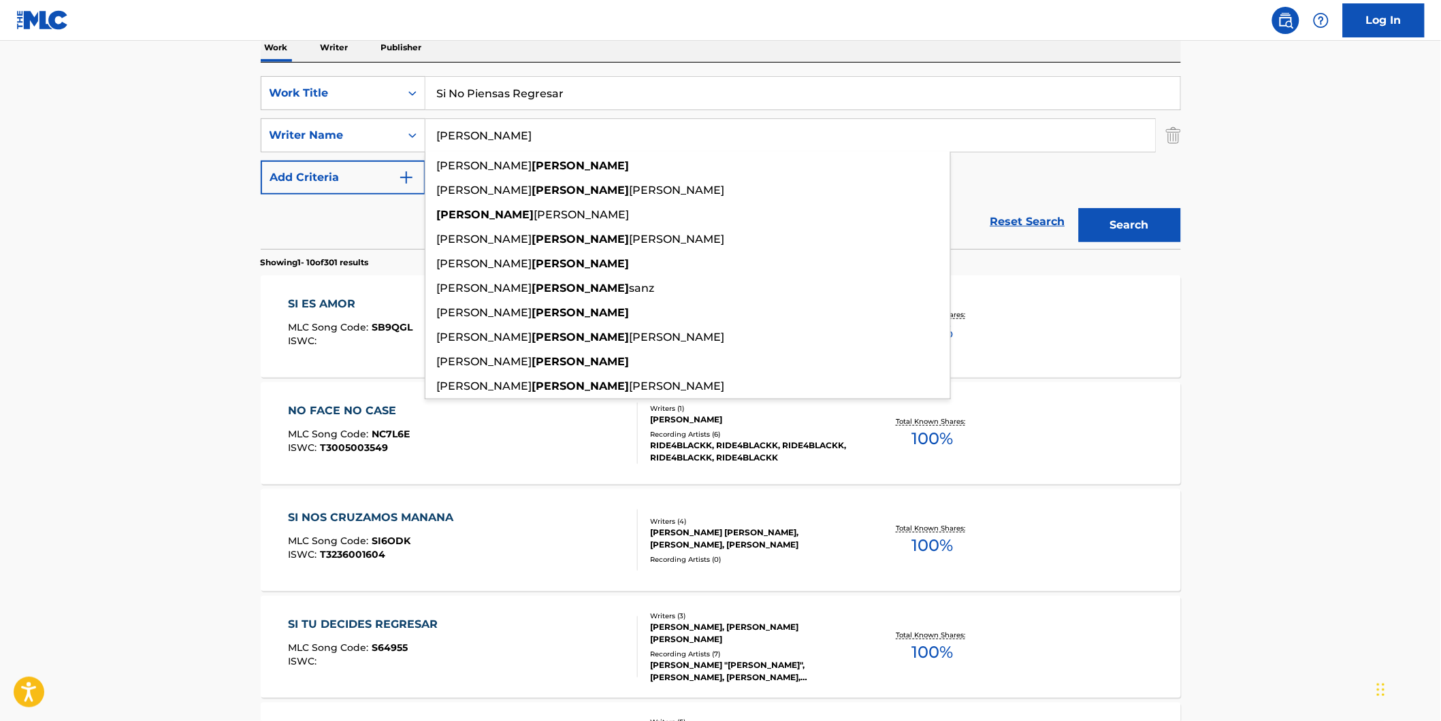
type input "[PERSON_NAME]"
click at [1079, 208] on button "Search" at bounding box center [1130, 225] width 102 height 34
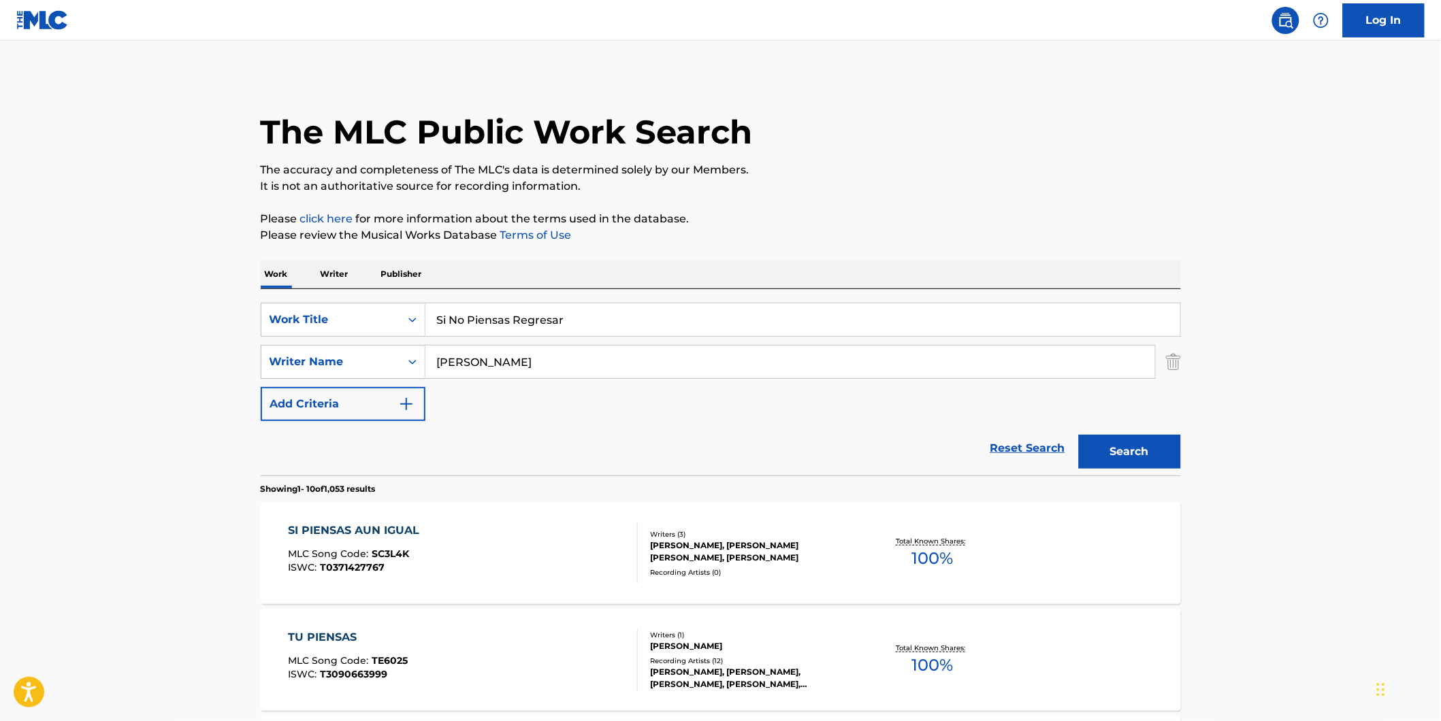
scroll to position [151, 0]
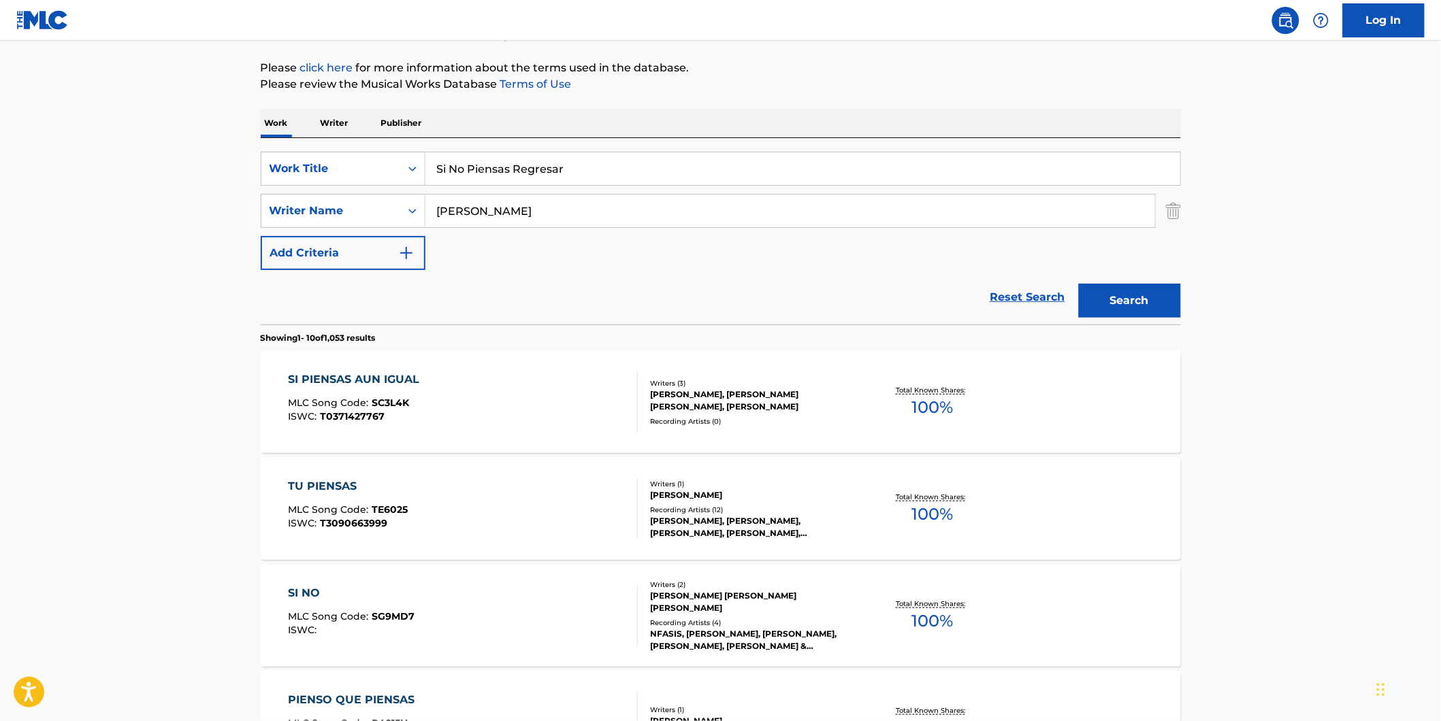
click at [357, 393] on div "SI PIENSAS AUN IGUAL MLC Song Code : SC3L4K ISWC : T0371427767" at bounding box center [357, 402] width 138 height 61
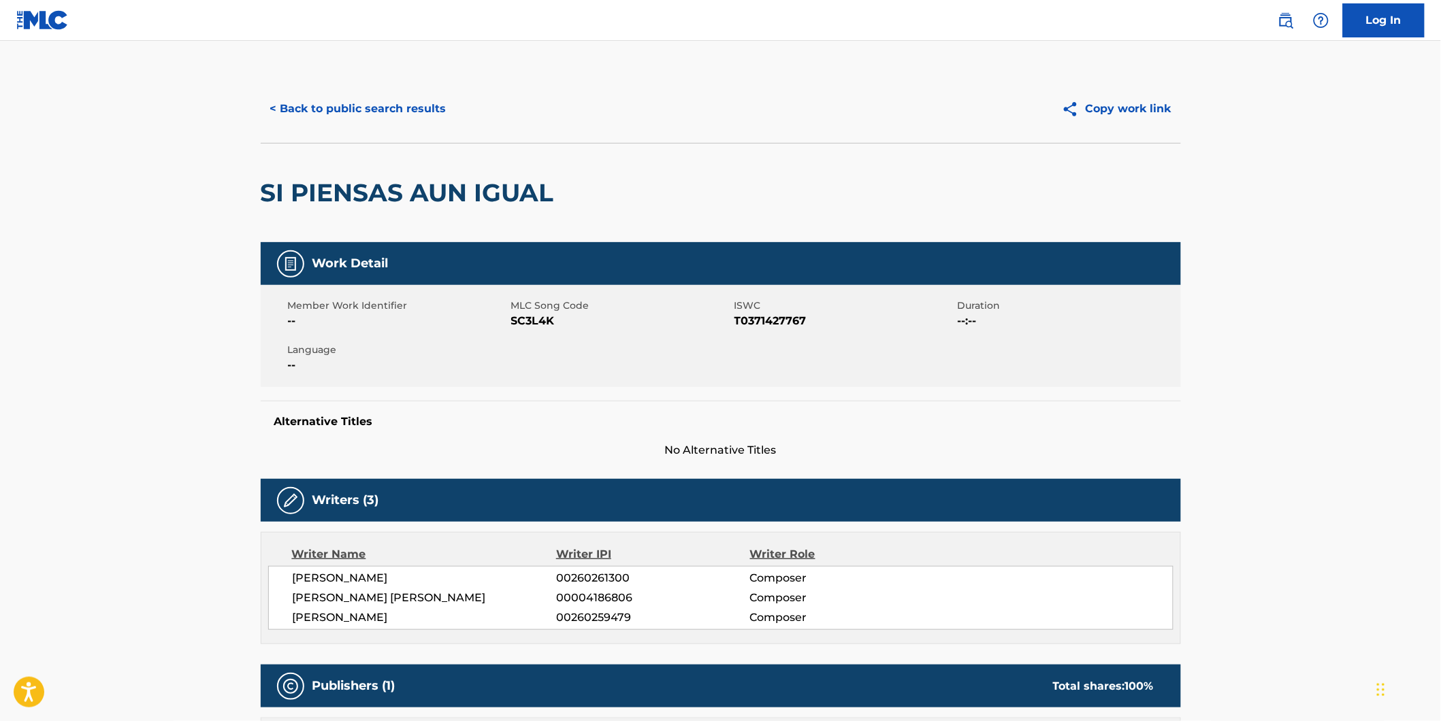
click at [274, 122] on button "< Back to public search results" at bounding box center [358, 109] width 195 height 34
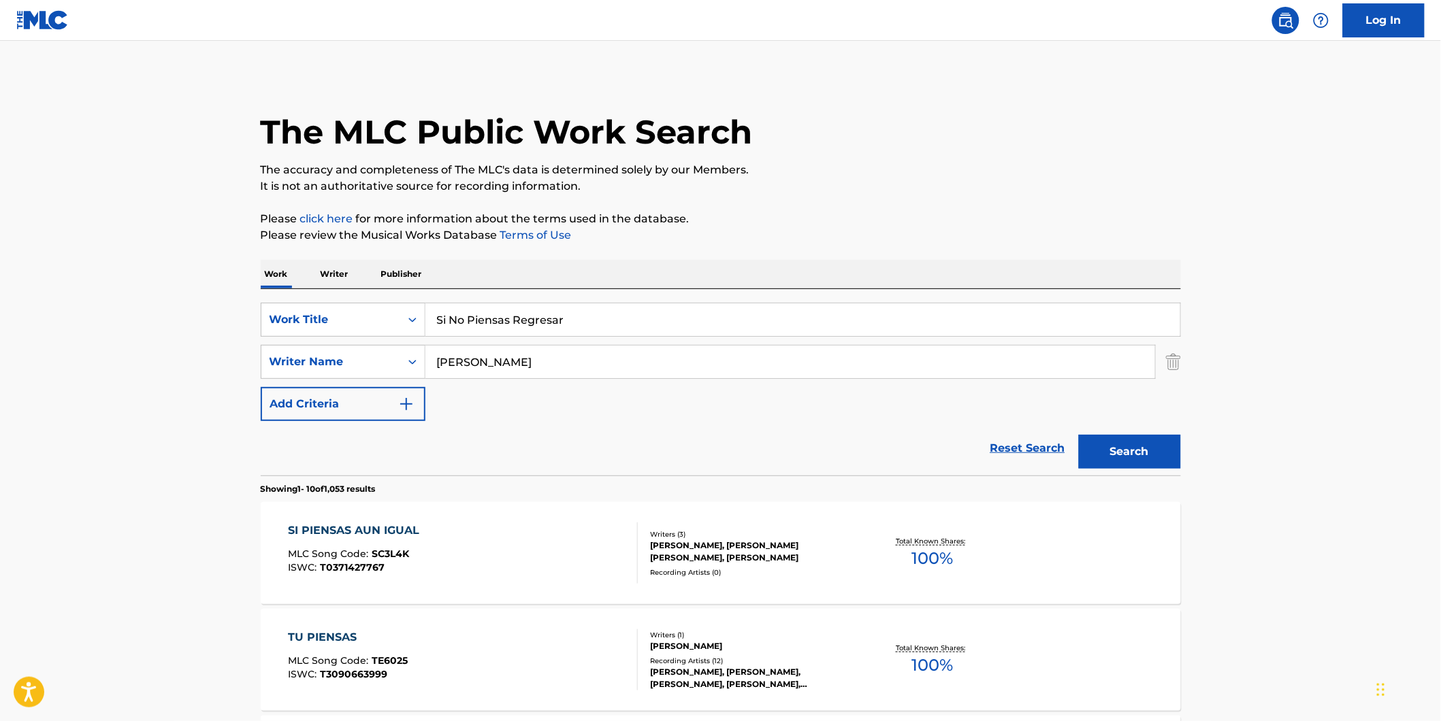
scroll to position [151, 0]
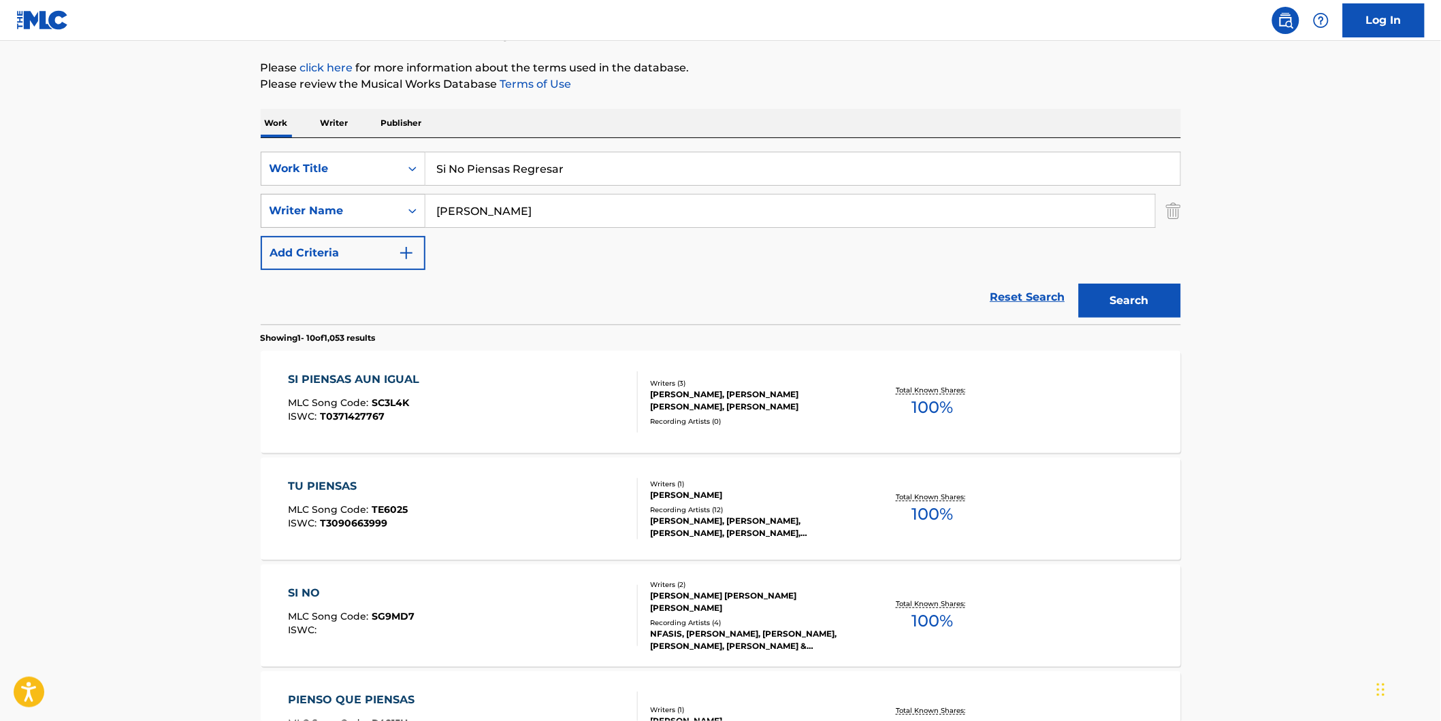
click at [385, 209] on div "Writer Name" at bounding box center [330, 211] width 122 height 16
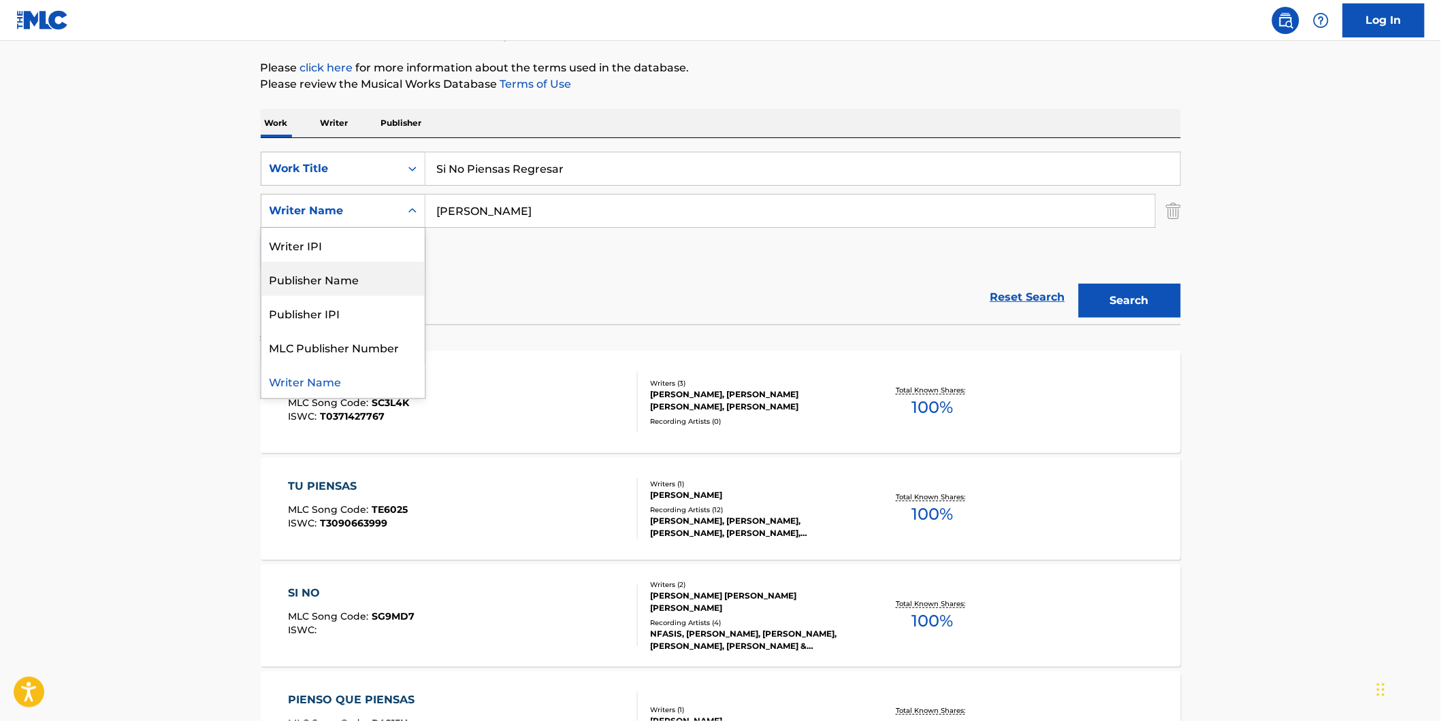
click at [347, 287] on div "Publisher Name" at bounding box center [342, 279] width 163 height 34
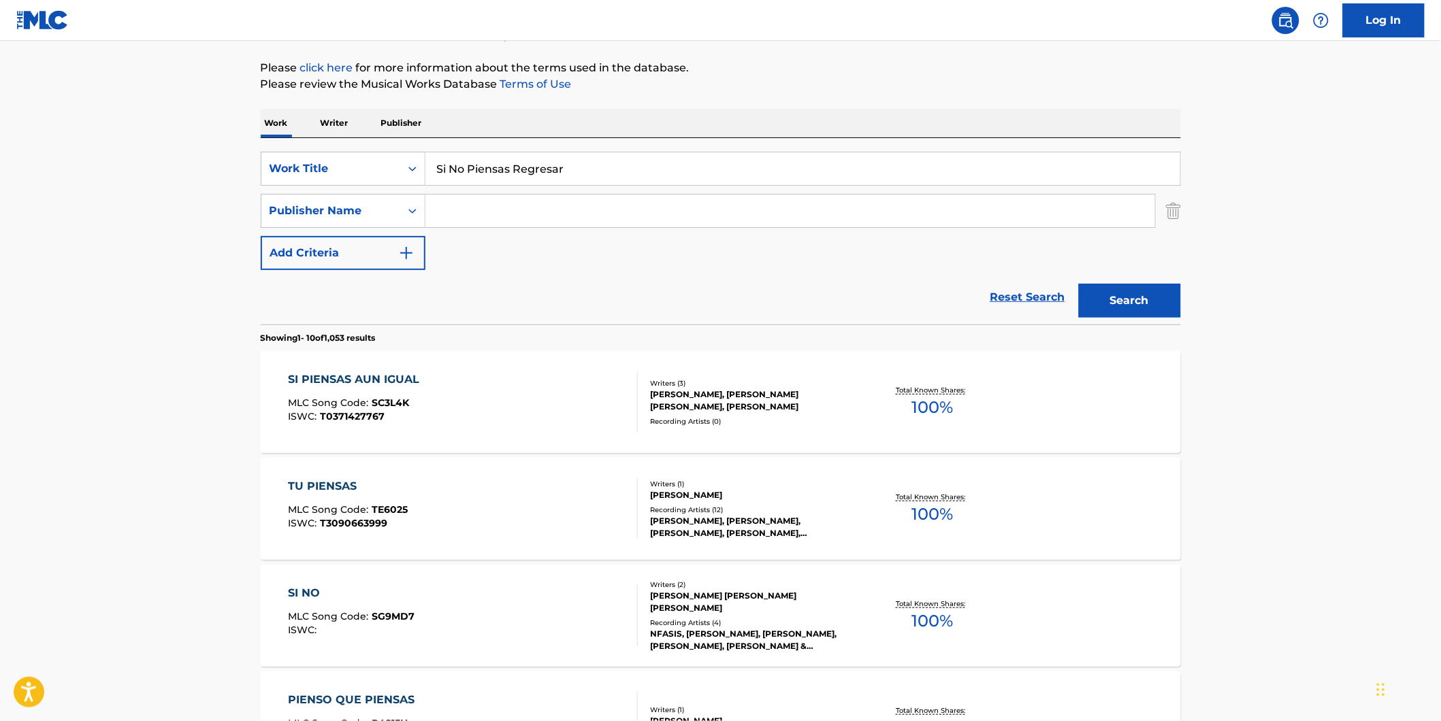
click at [519, 214] on input "Search Form" at bounding box center [789, 211] width 729 height 33
paste input "MIANNA MUSIC INC"
type input "MIANNA MUSIC INC"
click at [1079, 284] on button "Search" at bounding box center [1130, 301] width 102 height 34
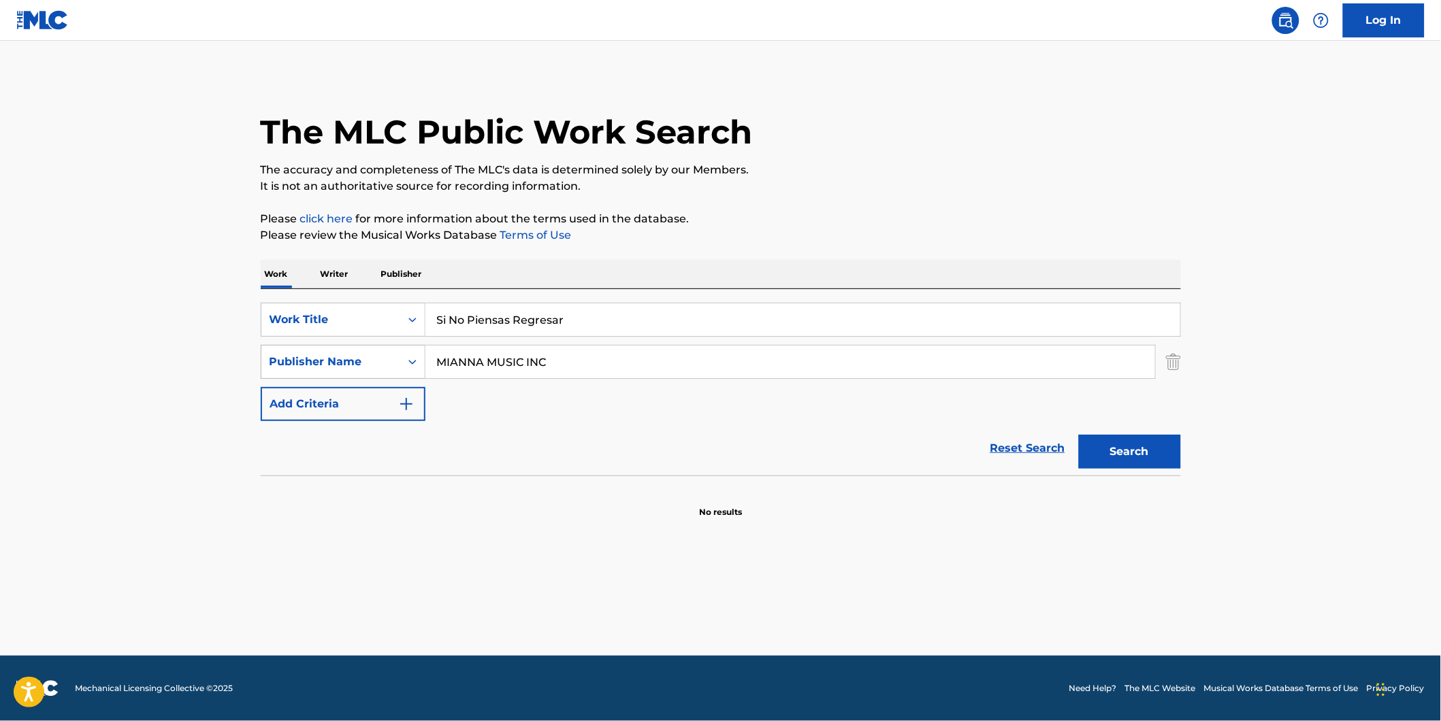
click at [358, 350] on div "Publisher Name" at bounding box center [330, 362] width 139 height 26
click at [336, 395] on div "Writer Name" at bounding box center [342, 396] width 163 height 34
click at [539, 358] on input "Search Form" at bounding box center [789, 362] width 729 height 33
paste input "[PERSON_NAME] [PERSON_NAME] [PERSON_NAME]"
click at [1079, 435] on button "Search" at bounding box center [1130, 452] width 102 height 34
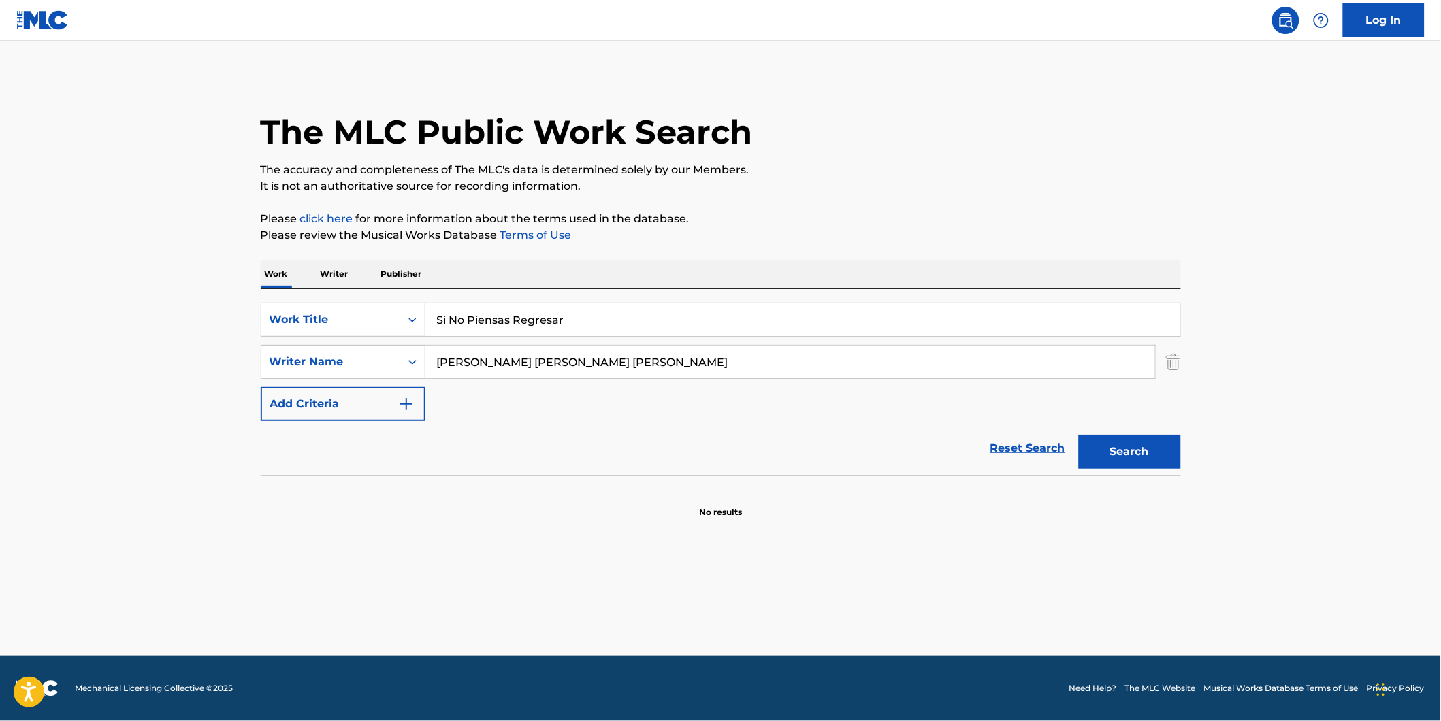
drag, startPoint x: 466, startPoint y: 362, endPoint x: 560, endPoint y: 367, distance: 94.1
click at [560, 367] on input "[PERSON_NAME] [PERSON_NAME] [PERSON_NAME]" at bounding box center [789, 362] width 729 height 33
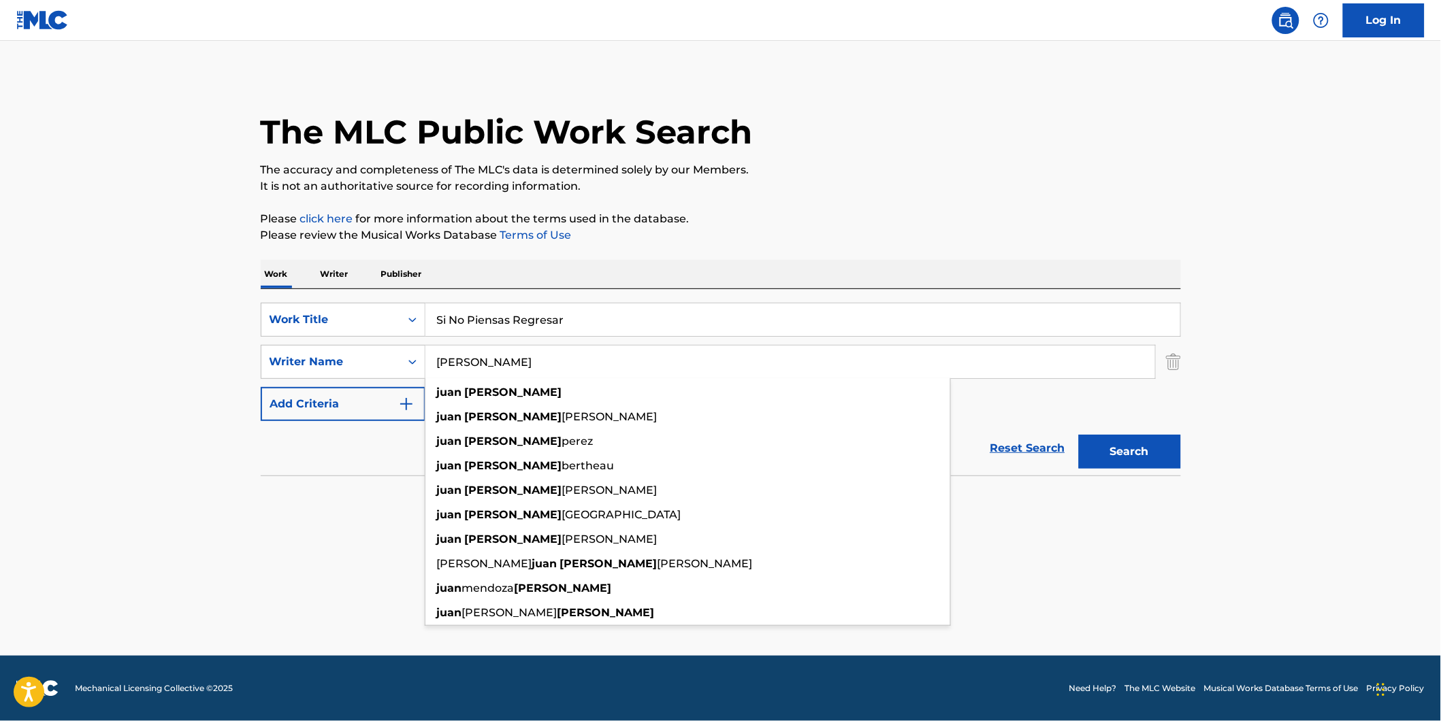
type input "[PERSON_NAME]"
click at [1079, 435] on button "Search" at bounding box center [1130, 452] width 102 height 34
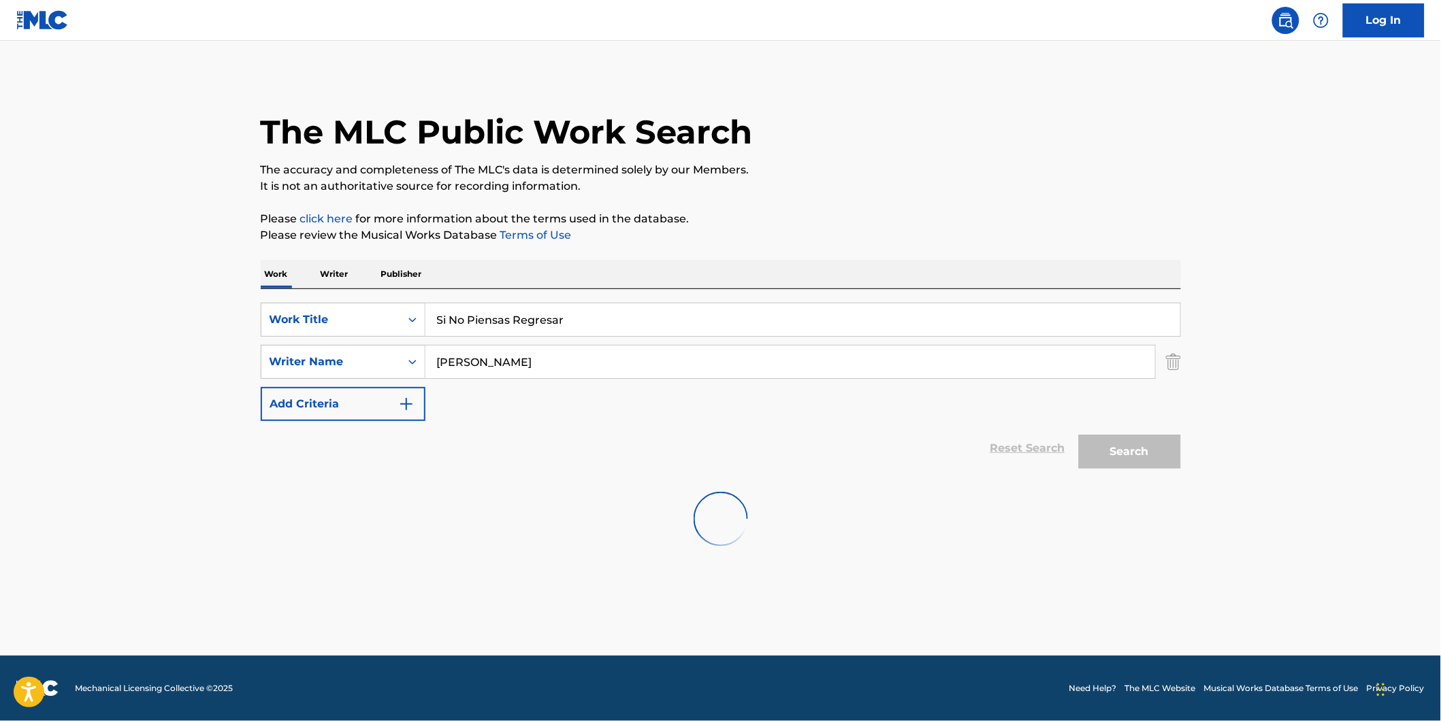
click at [1079, 435] on button "Search" at bounding box center [1130, 452] width 102 height 34
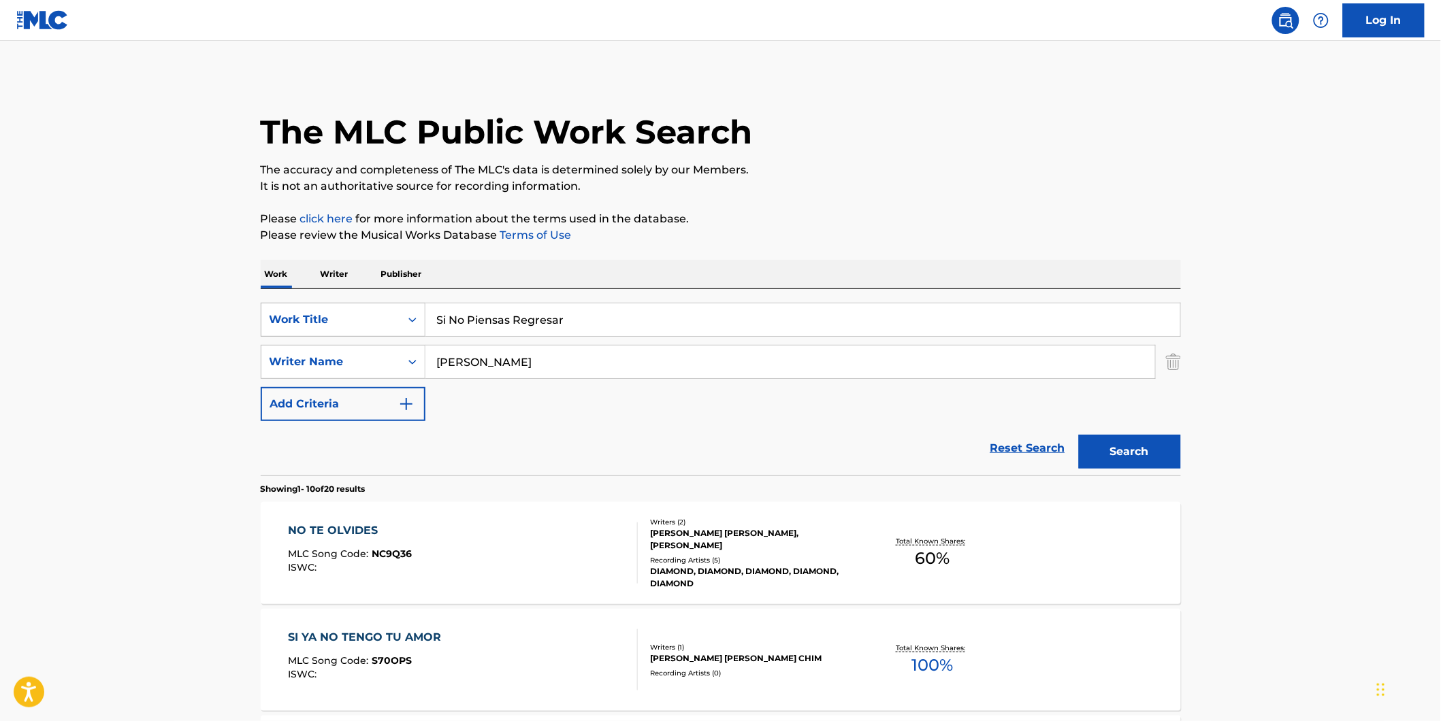
drag, startPoint x: 595, startPoint y: 321, endPoint x: 294, endPoint y: 307, distance: 301.1
paste input "[GEOGRAPHIC_DATA]"
type input "[GEOGRAPHIC_DATA]"
click at [912, 167] on p "The accuracy and completeness of The MLC's data is determined solely by our Mem…" at bounding box center [721, 170] width 920 height 16
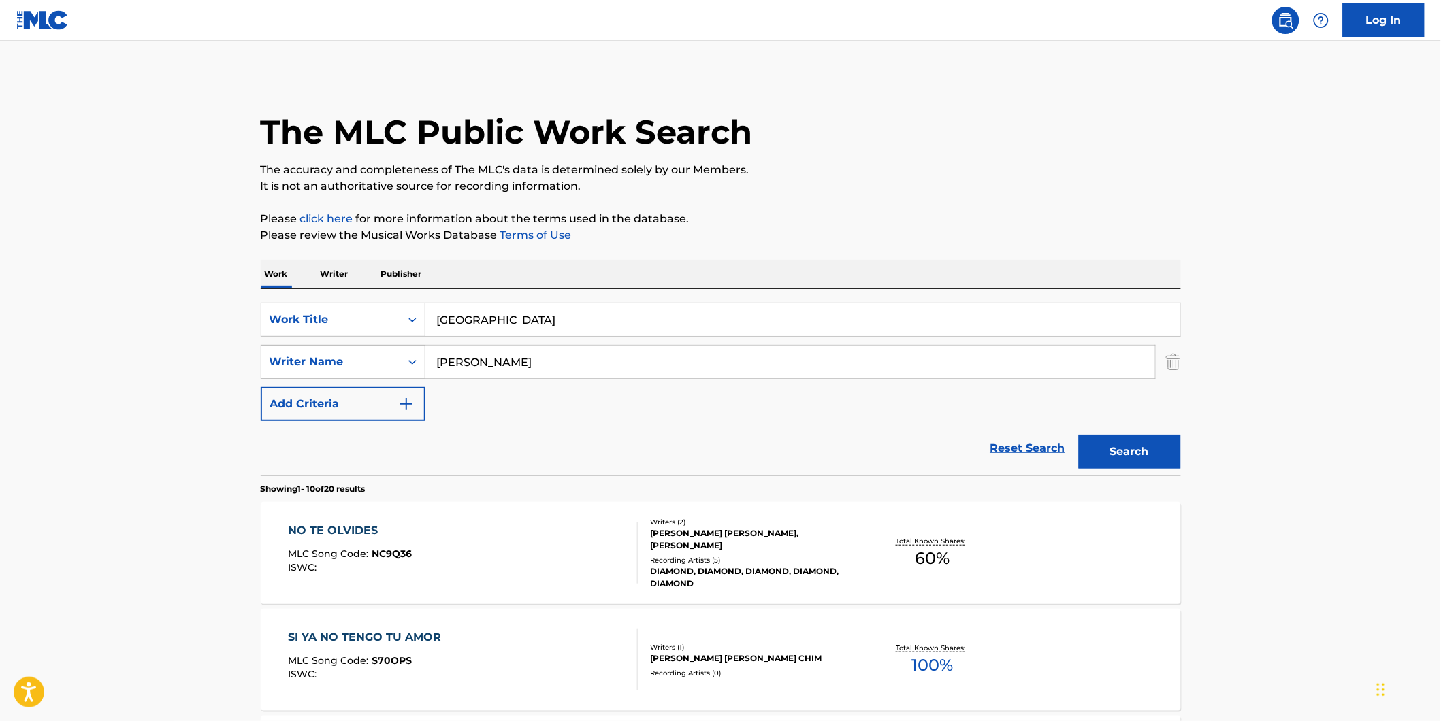
drag, startPoint x: 573, startPoint y: 363, endPoint x: 307, endPoint y: 357, distance: 266.1
click at [307, 357] on div "SearchWithCriteriafa2bc7f6-44a1-4c1c-aca2-2469220177d1 Writer Name [PERSON_NAME]" at bounding box center [721, 362] width 920 height 34
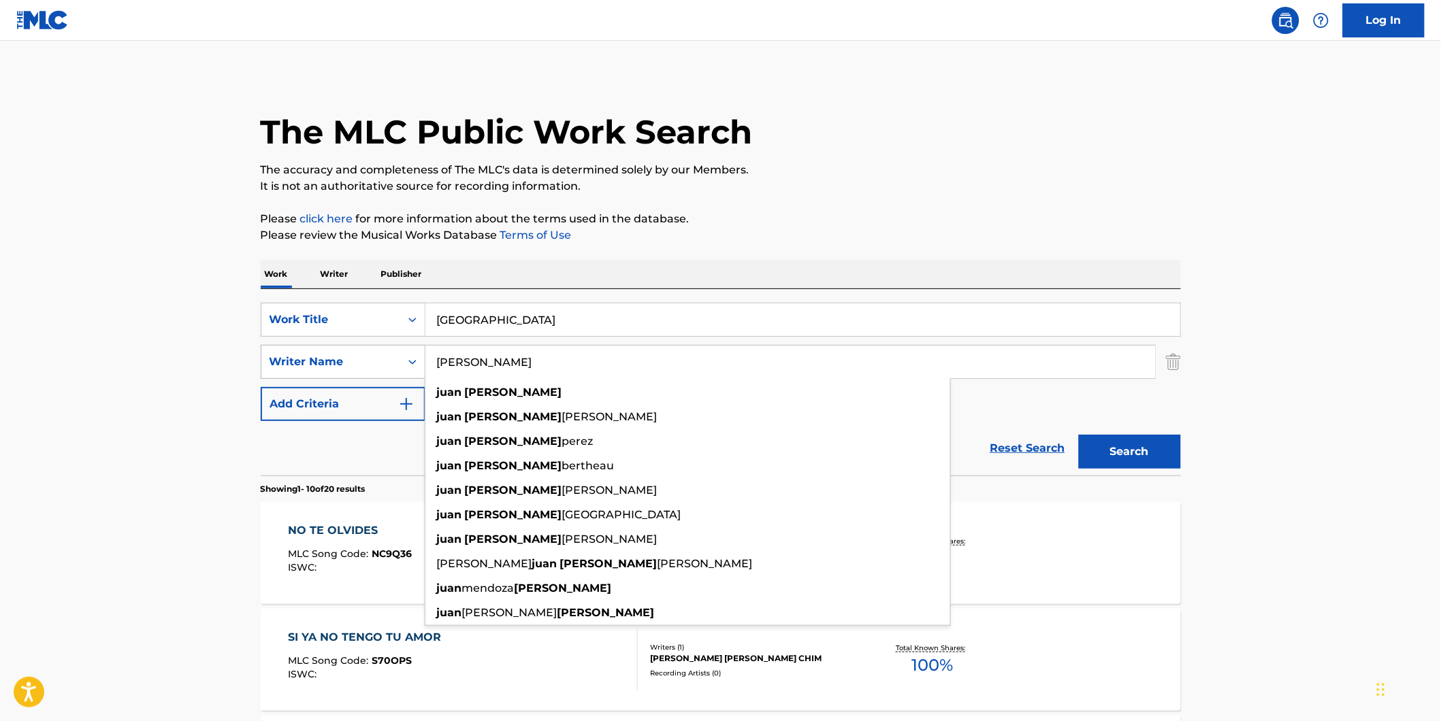
paste input "In Her Own Words"
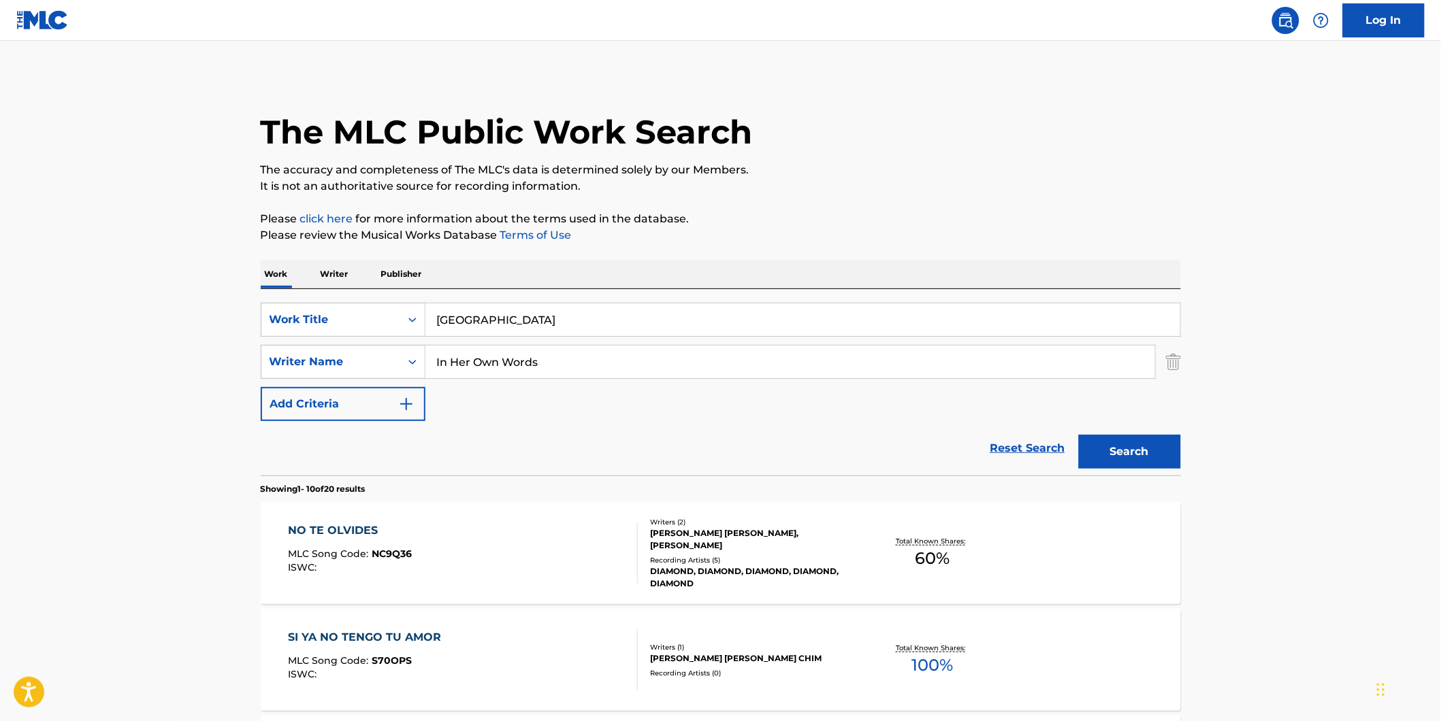
click at [940, 152] on div "The MLC Public Work Search" at bounding box center [721, 124] width 920 height 99
click at [1115, 454] on button "Search" at bounding box center [1130, 452] width 102 height 34
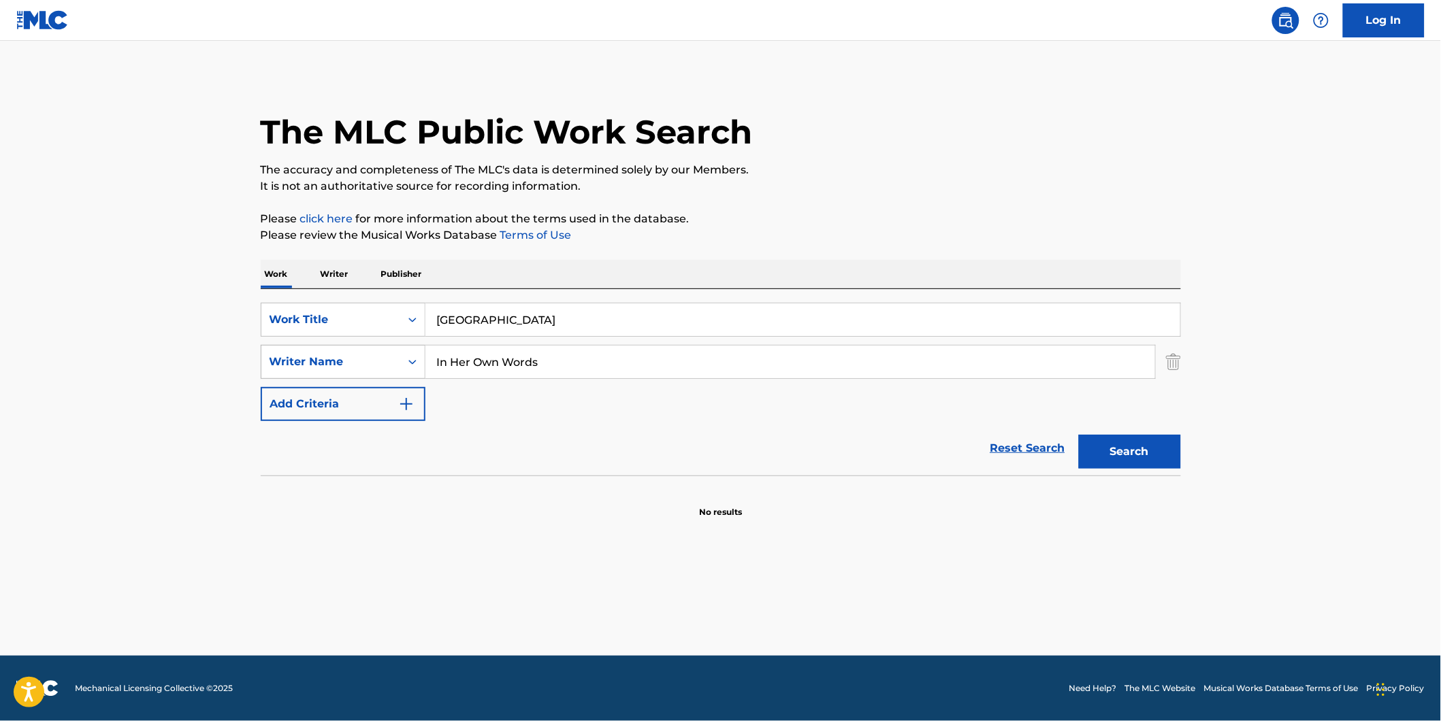
paste input "[PERSON_NAME] [PERSON_NAME]"
drag, startPoint x: 643, startPoint y: 365, endPoint x: 303, endPoint y: 374, distance: 339.7
click at [301, 373] on div "SearchWithCriteriafa2bc7f6-44a1-4c1c-aca2-2469220177d1 Writer Name In Her Own W…" at bounding box center [721, 362] width 920 height 34
click at [1079, 435] on button "Search" at bounding box center [1130, 452] width 102 height 34
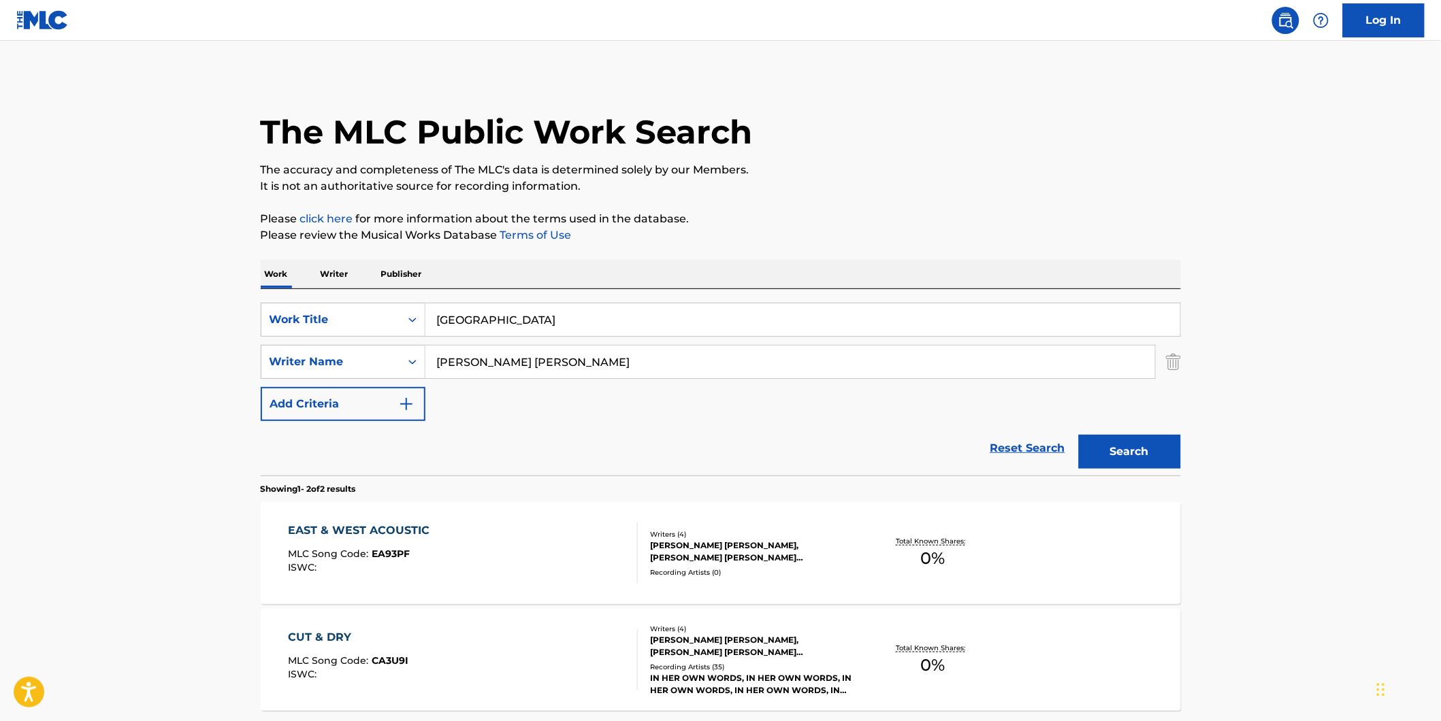
scroll to position [126, 0]
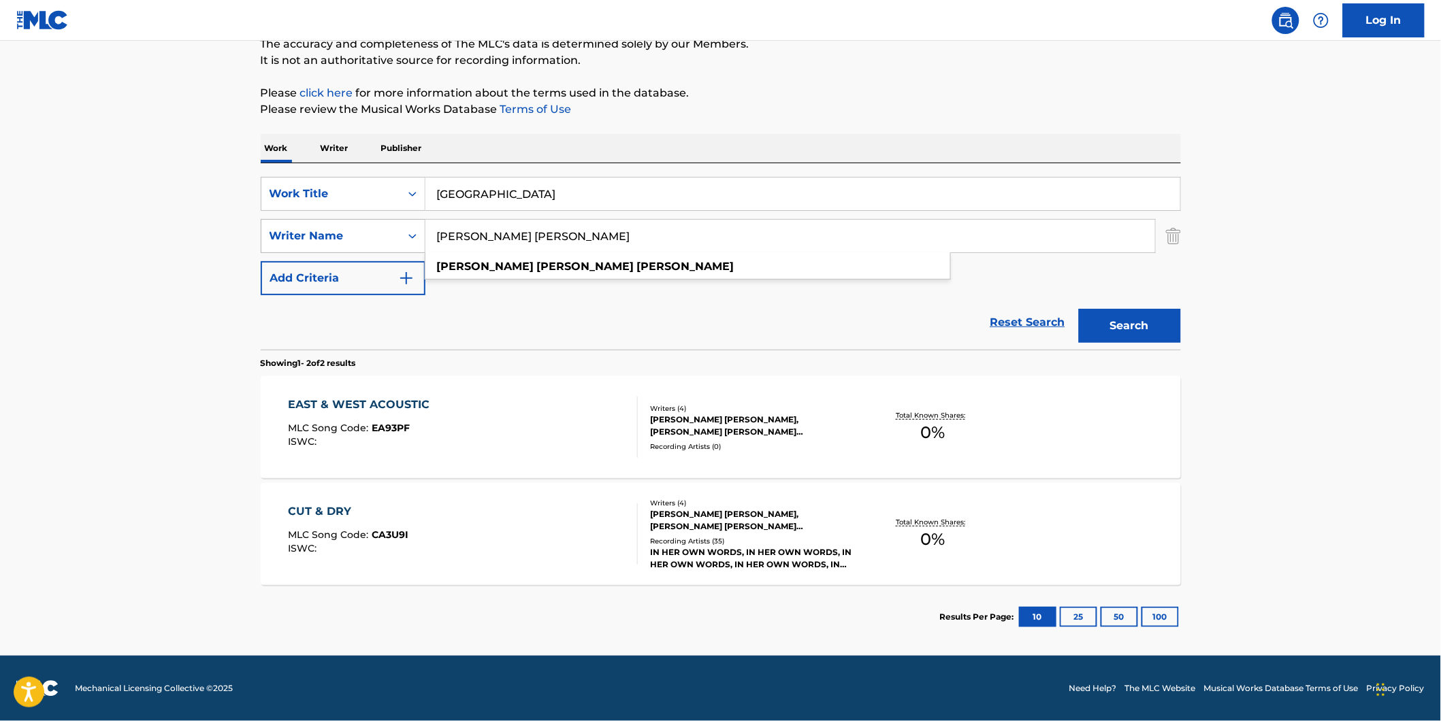
paste input "[PERSON_NAME] [PERSON_NAME] MR"
drag, startPoint x: 457, startPoint y: 240, endPoint x: 371, endPoint y: 244, distance: 85.8
click at [371, 244] on div "SearchWithCriteriafa2bc7f6-44a1-4c1c-aca2-2469220177d1 Writer Name [PERSON_NAME…" at bounding box center [721, 236] width 920 height 34
click at [776, 98] on p "Please click here for more information about the terms used in the database." at bounding box center [721, 93] width 920 height 16
drag, startPoint x: 553, startPoint y: 240, endPoint x: 623, endPoint y: 240, distance: 70.1
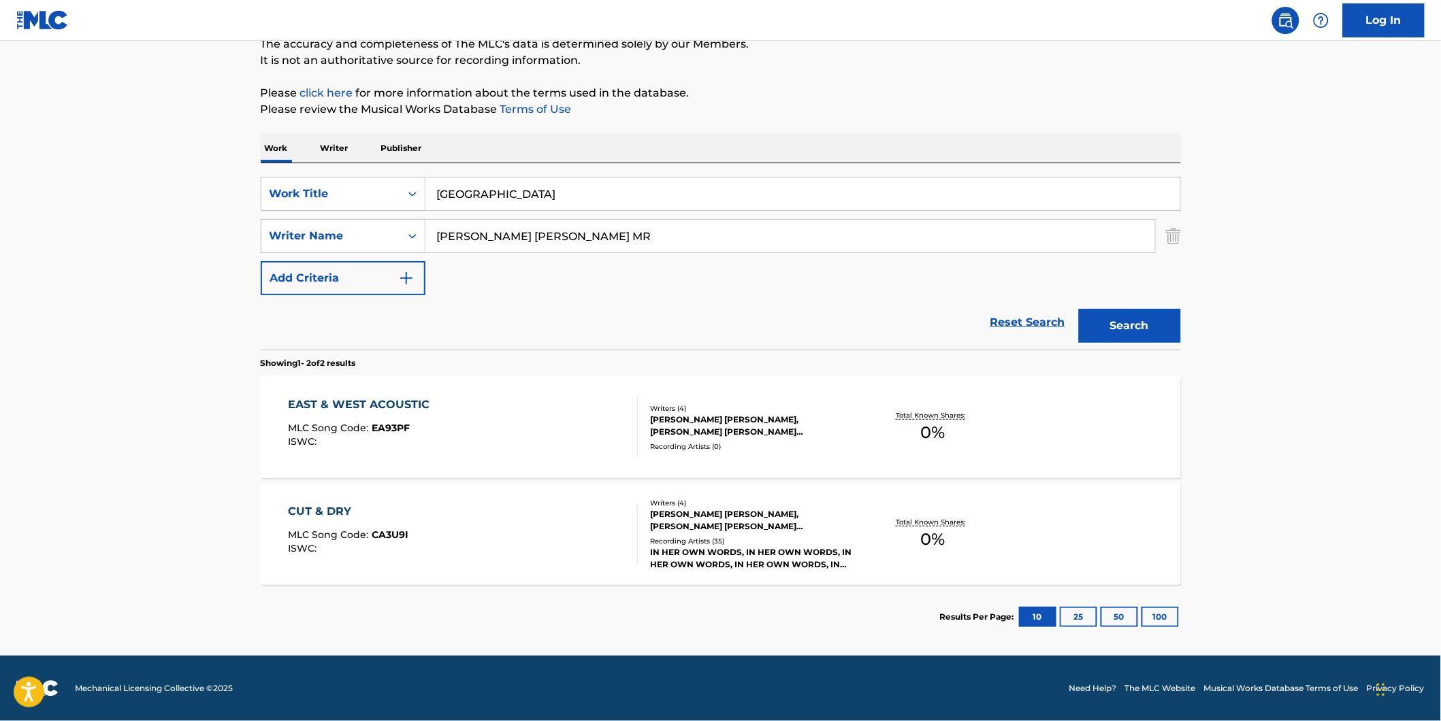
click at [623, 240] on input "[PERSON_NAME] [PERSON_NAME] MR" at bounding box center [789, 236] width 729 height 33
click at [1079, 309] on button "Search" at bounding box center [1130, 326] width 102 height 34
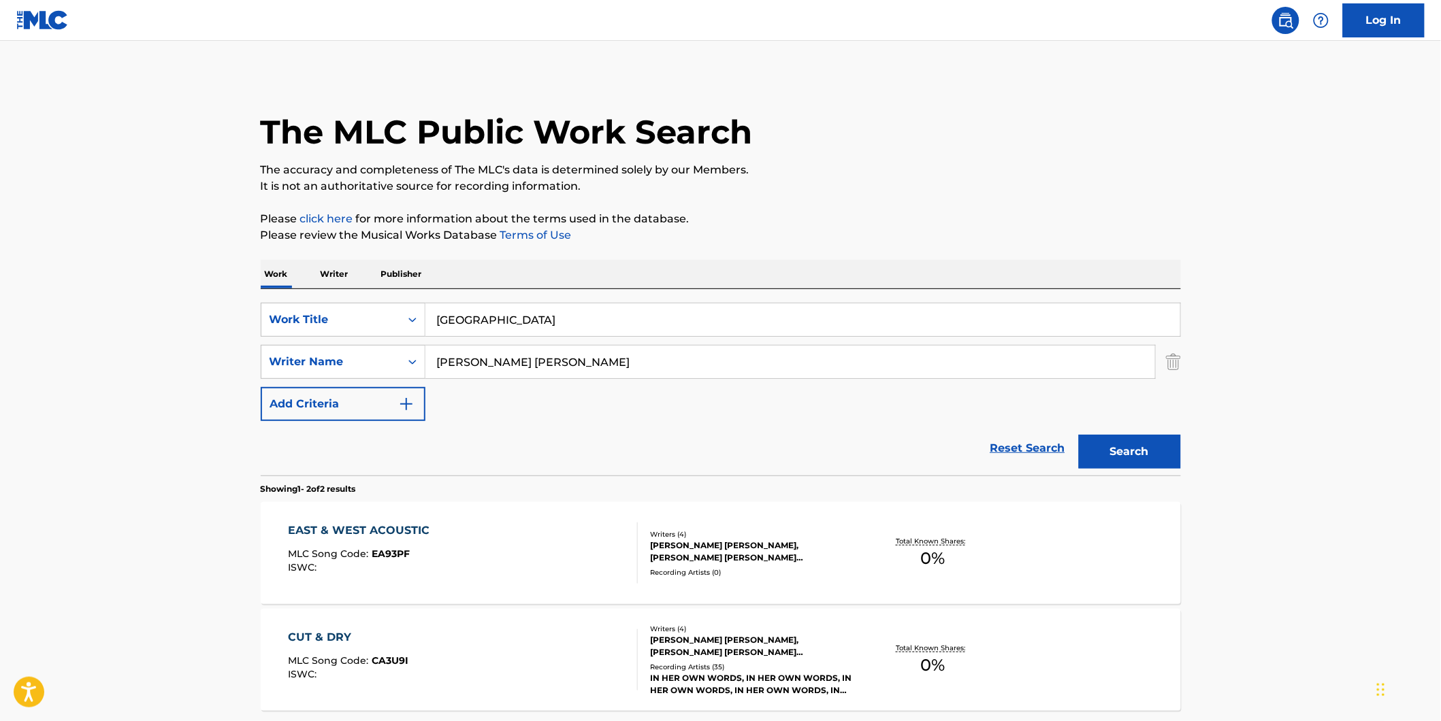
scroll to position [76, 0]
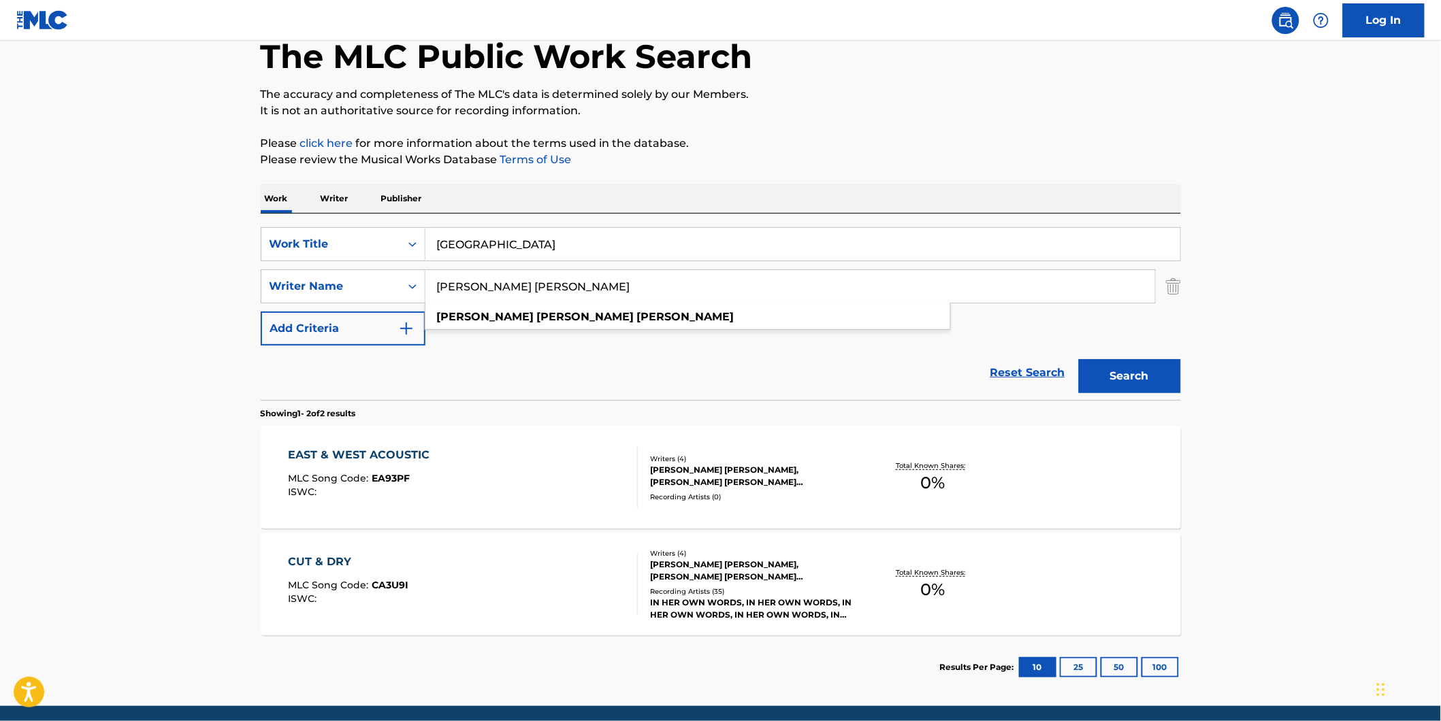
drag, startPoint x: 592, startPoint y: 276, endPoint x: 376, endPoint y: 307, distance: 217.9
click at [376, 307] on div "SearchWithCriteria41da1824-13e6-4874-80c8-7d5886092d66 Work Title East & West S…" at bounding box center [721, 286] width 920 height 118
paste input "[PERSON_NAME] [PERSON_NAME]"
click at [861, 121] on div "The MLC Public Work Search The accuracy and completeness of The MLC's data is d…" at bounding box center [720, 349] width 953 height 700
click at [1114, 388] on button "Search" at bounding box center [1130, 376] width 102 height 34
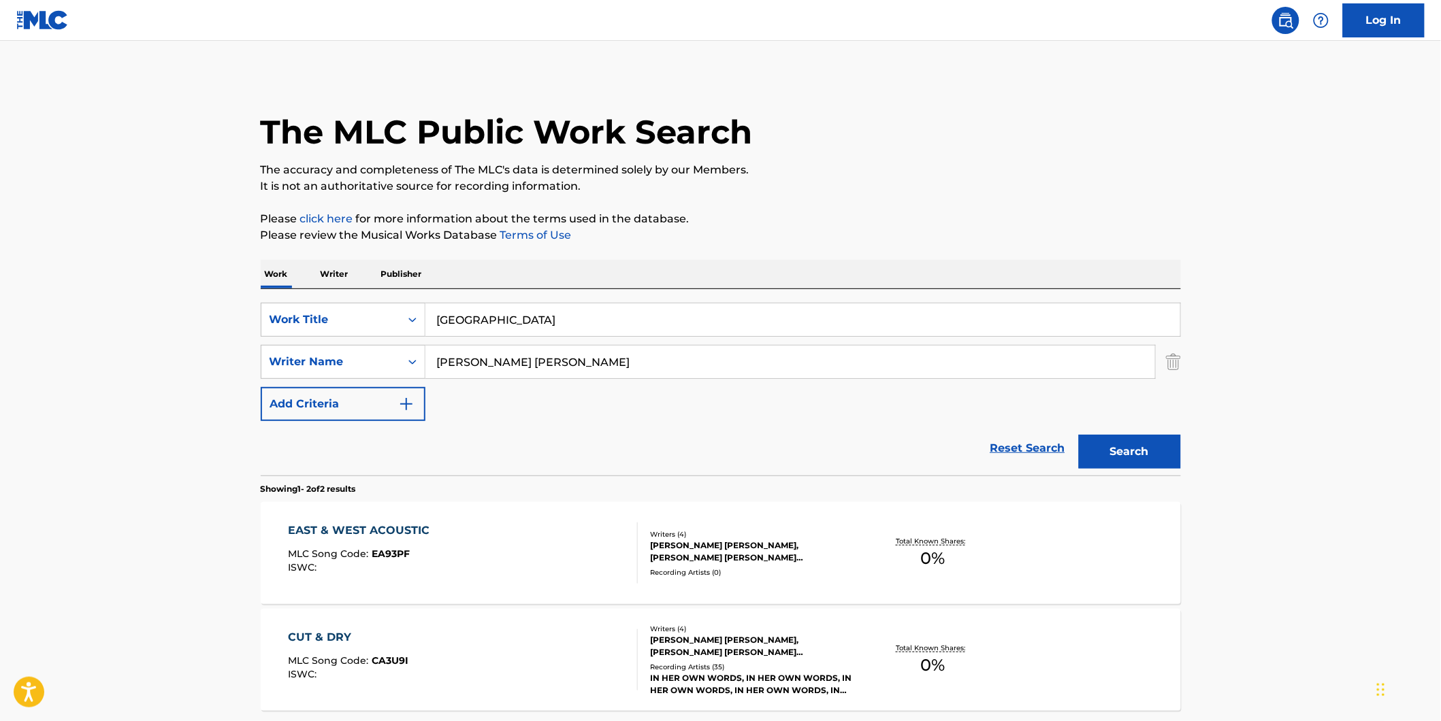
scroll to position [126, 0]
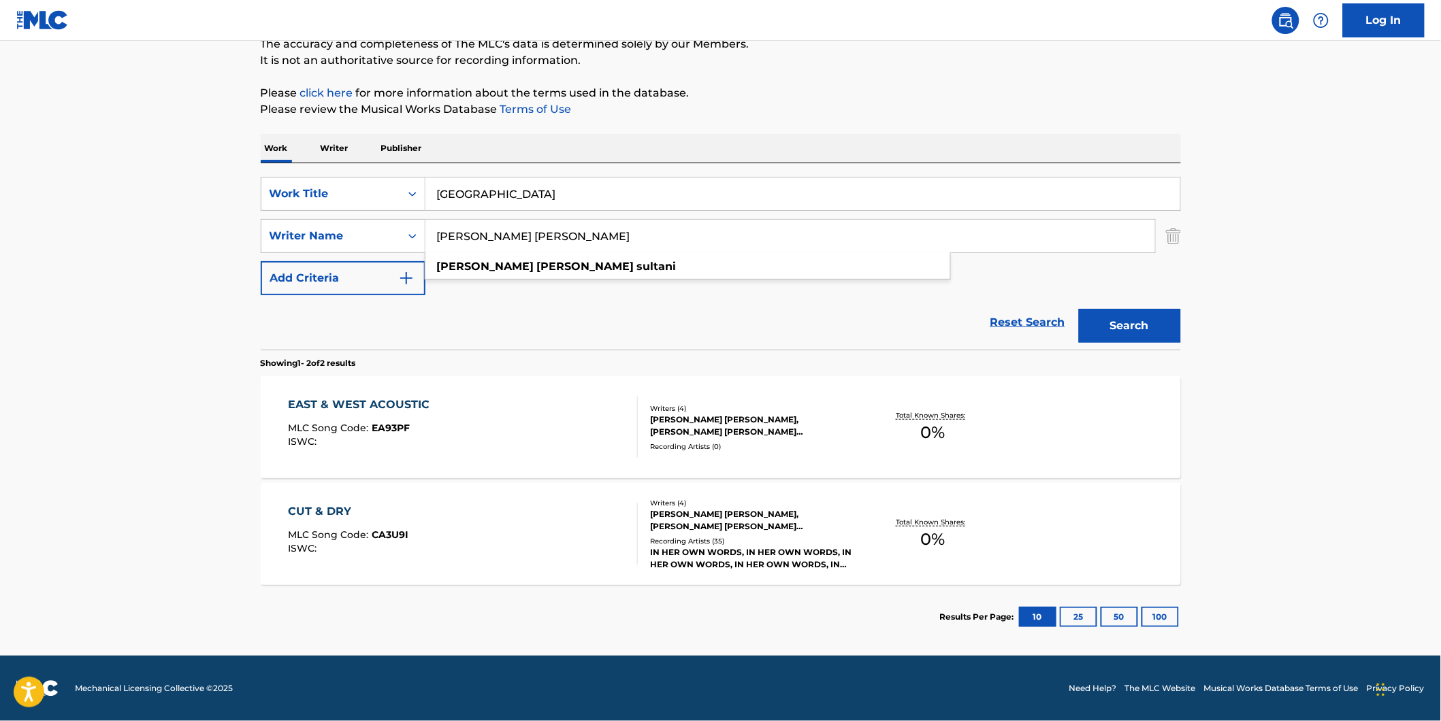
drag, startPoint x: 636, startPoint y: 242, endPoint x: 274, endPoint y: 283, distance: 364.3
click at [344, 279] on div "SearchWithCriteria41da1824-13e6-4874-80c8-7d5886092d66 Work Title East & West S…" at bounding box center [721, 236] width 920 height 118
paste input "[PERSON_NAME] MR"
click at [1079, 309] on button "Search" at bounding box center [1130, 326] width 102 height 34
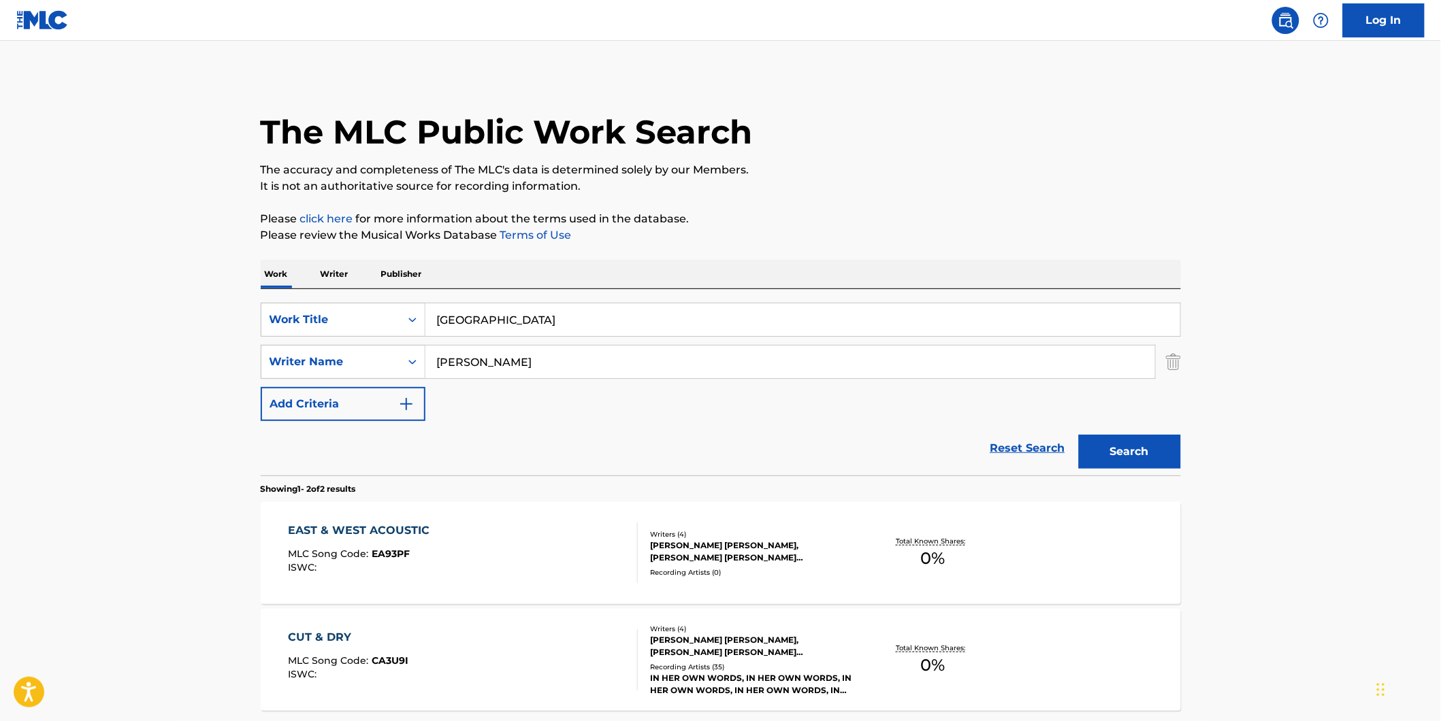
scroll to position [76, 0]
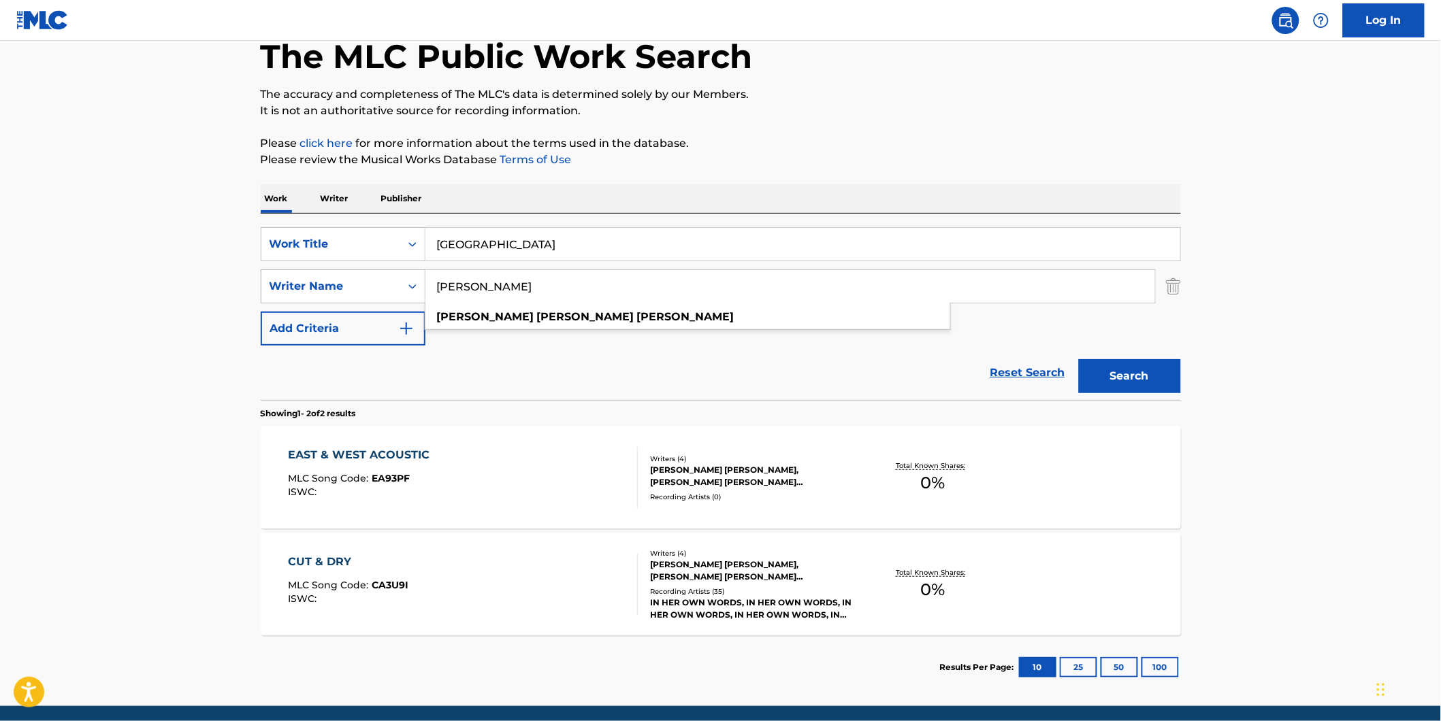
drag, startPoint x: 597, startPoint y: 289, endPoint x: 363, endPoint y: 288, distance: 234.8
click at [363, 288] on div "SearchWithCriteriafa2bc7f6-44a1-4c1c-aca2-2469220177d1 Writer Name [PERSON_NAME…" at bounding box center [721, 286] width 920 height 34
paste input "[PERSON_NAME] [PERSON_NAME]"
type input "[PERSON_NAME] [PERSON_NAME]"
click at [760, 128] on div "The MLC Public Work Search The accuracy and completeness of The MLC's data is d…" at bounding box center [720, 349] width 953 height 700
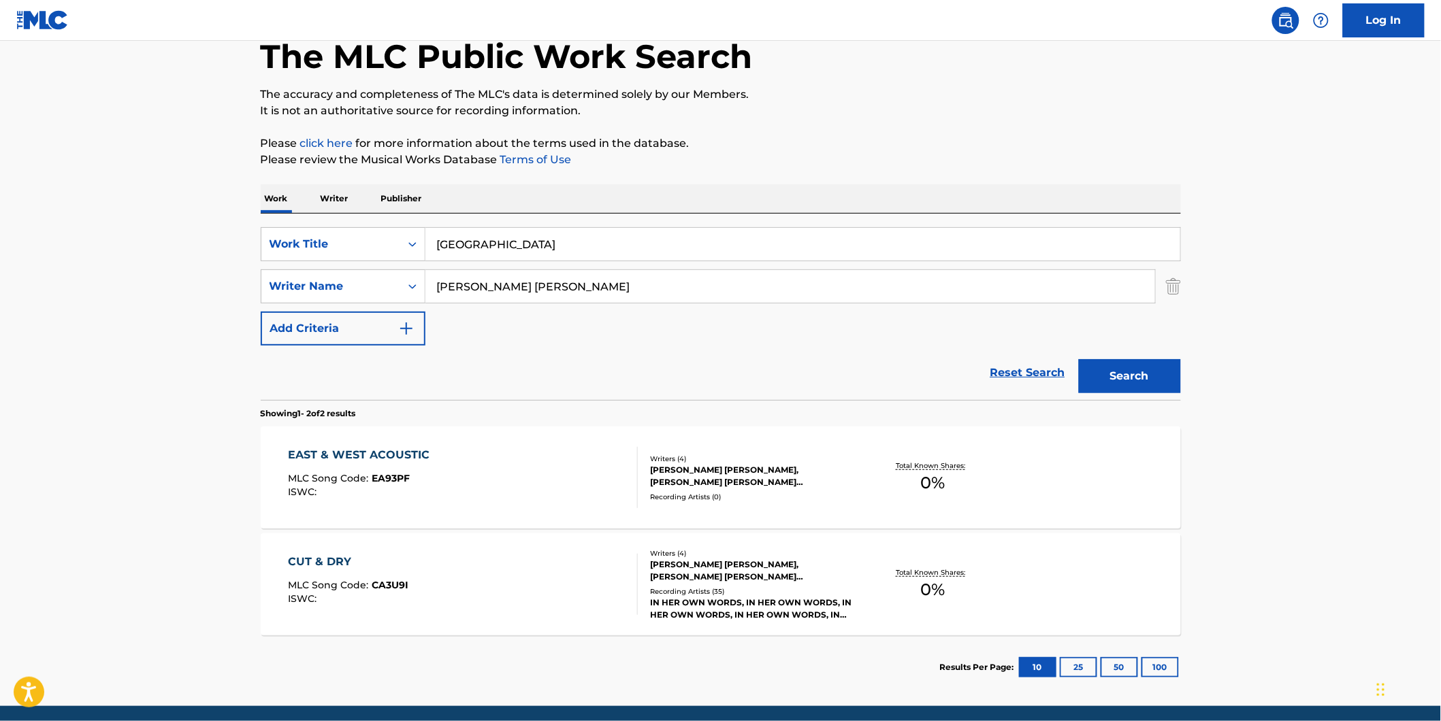
click at [1131, 365] on button "Search" at bounding box center [1130, 376] width 102 height 34
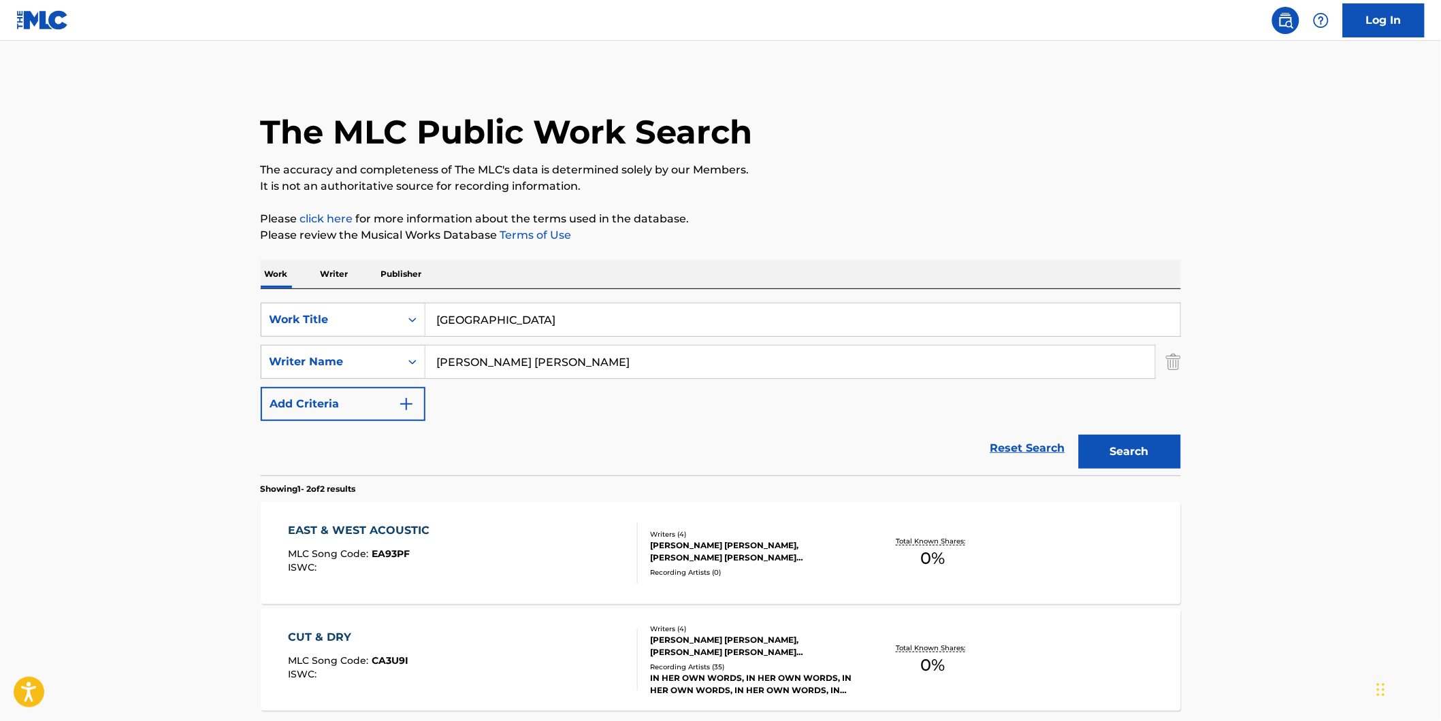
click at [383, 538] on div "EAST & WEST ACOUSTIC" at bounding box center [362, 531] width 148 height 16
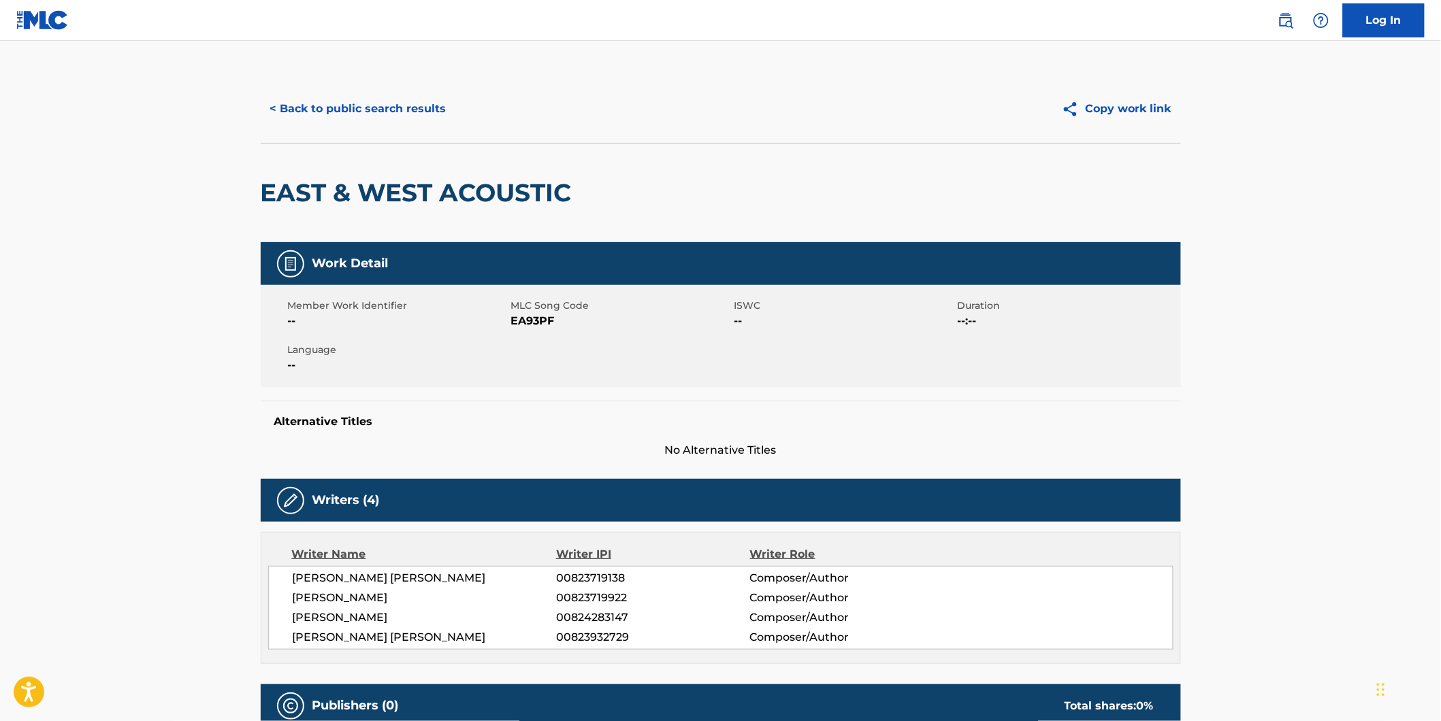
click at [539, 324] on span "EA93PF" at bounding box center [621, 321] width 220 height 16
copy span "EA93PF"
click at [345, 120] on button "< Back to public search results" at bounding box center [358, 109] width 195 height 34
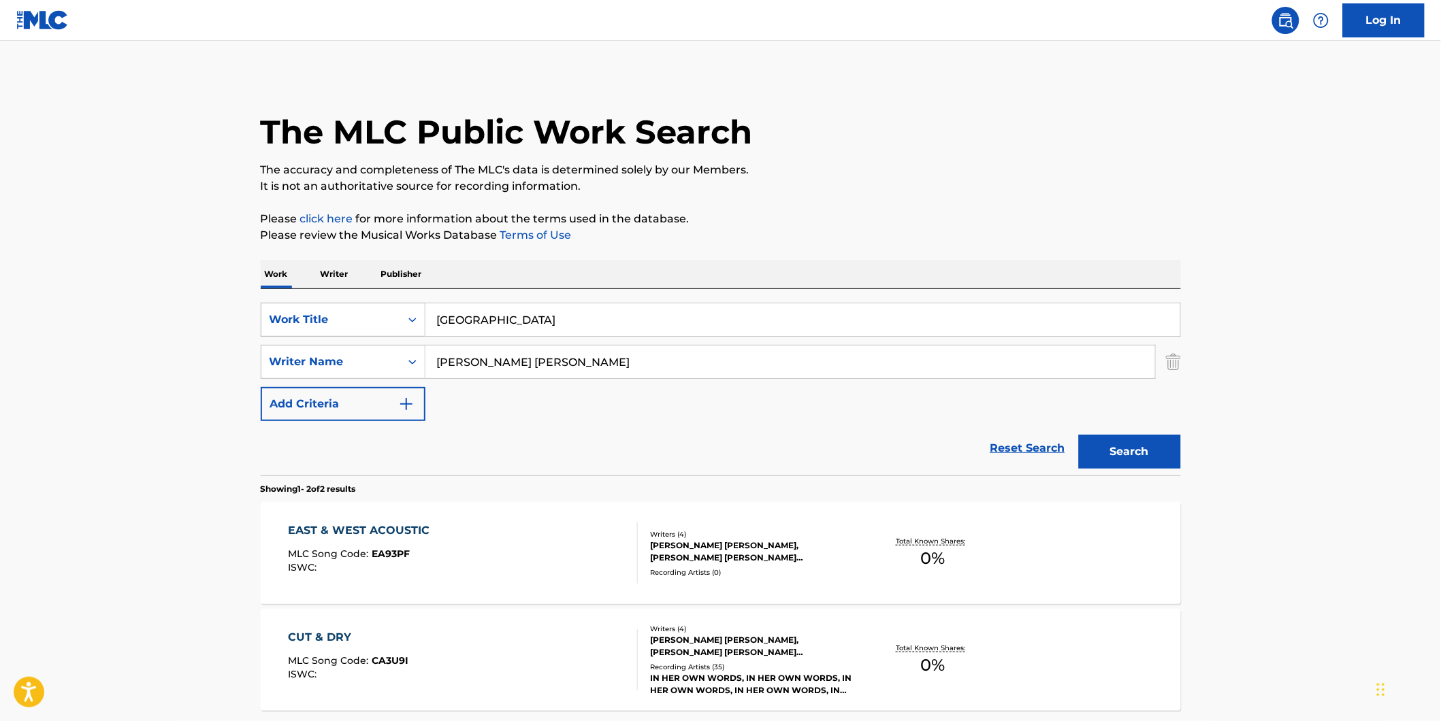
drag, startPoint x: 519, startPoint y: 321, endPoint x: 317, endPoint y: 322, distance: 202.1
click at [323, 321] on div "SearchWithCriteria41da1824-13e6-4874-80c8-7d5886092d66 Work Title East & West" at bounding box center [721, 320] width 920 height 34
paste input "Ainda Sou Seu Namorado"
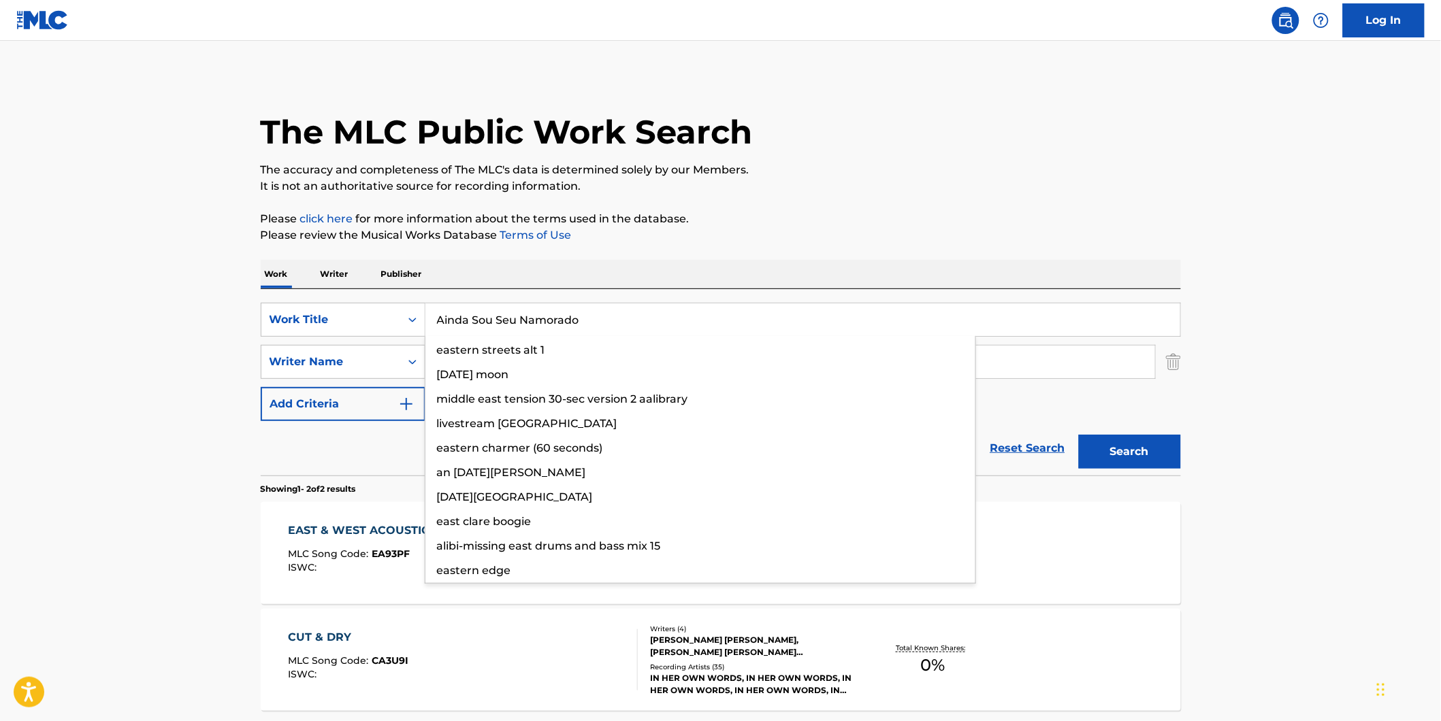
type input "Ainda Sou Seu Namorado"
click at [84, 301] on main "The MLC Public Work Search The accuracy and completeness of The MLC's data is d…" at bounding box center [720, 411] width 1441 height 741
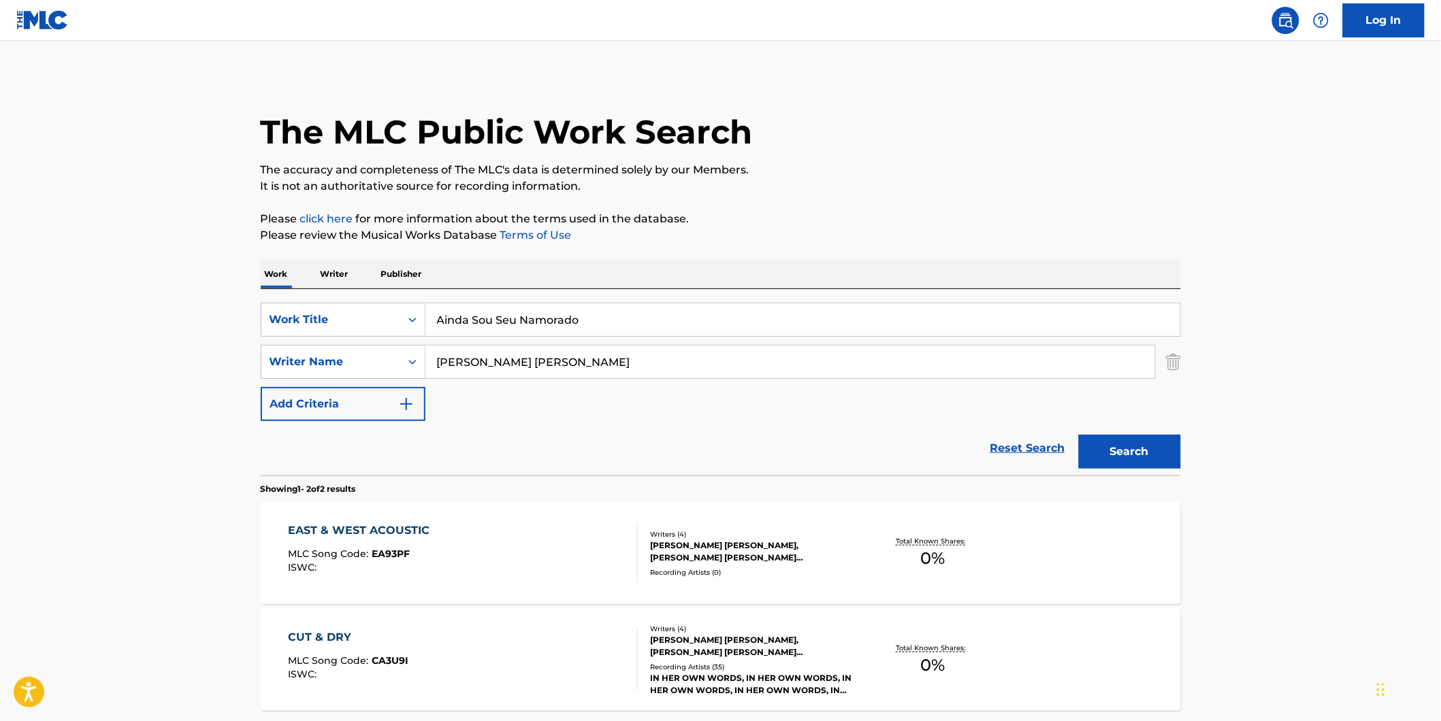
paste input "[PERSON_NAME]"
drag, startPoint x: 645, startPoint y: 365, endPoint x: 450, endPoint y: 378, distance: 195.0
click at [434, 378] on div "[PERSON_NAME] [PERSON_NAME] [PERSON_NAME]" at bounding box center [789, 362] width 729 height 33
type input "[PERSON_NAME]"
click at [821, 94] on div "The MLC Public Work Search" at bounding box center [721, 124] width 920 height 99
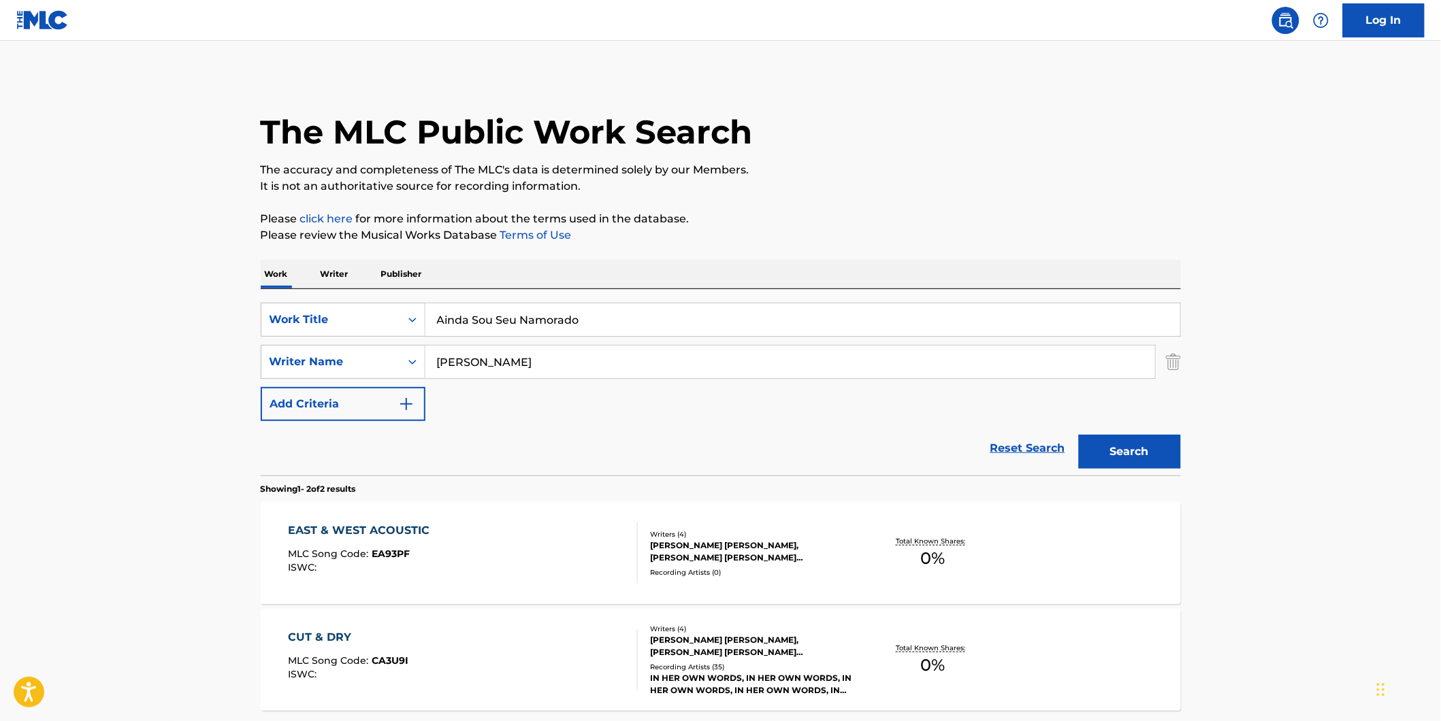
click at [1125, 448] on button "Search" at bounding box center [1130, 452] width 102 height 34
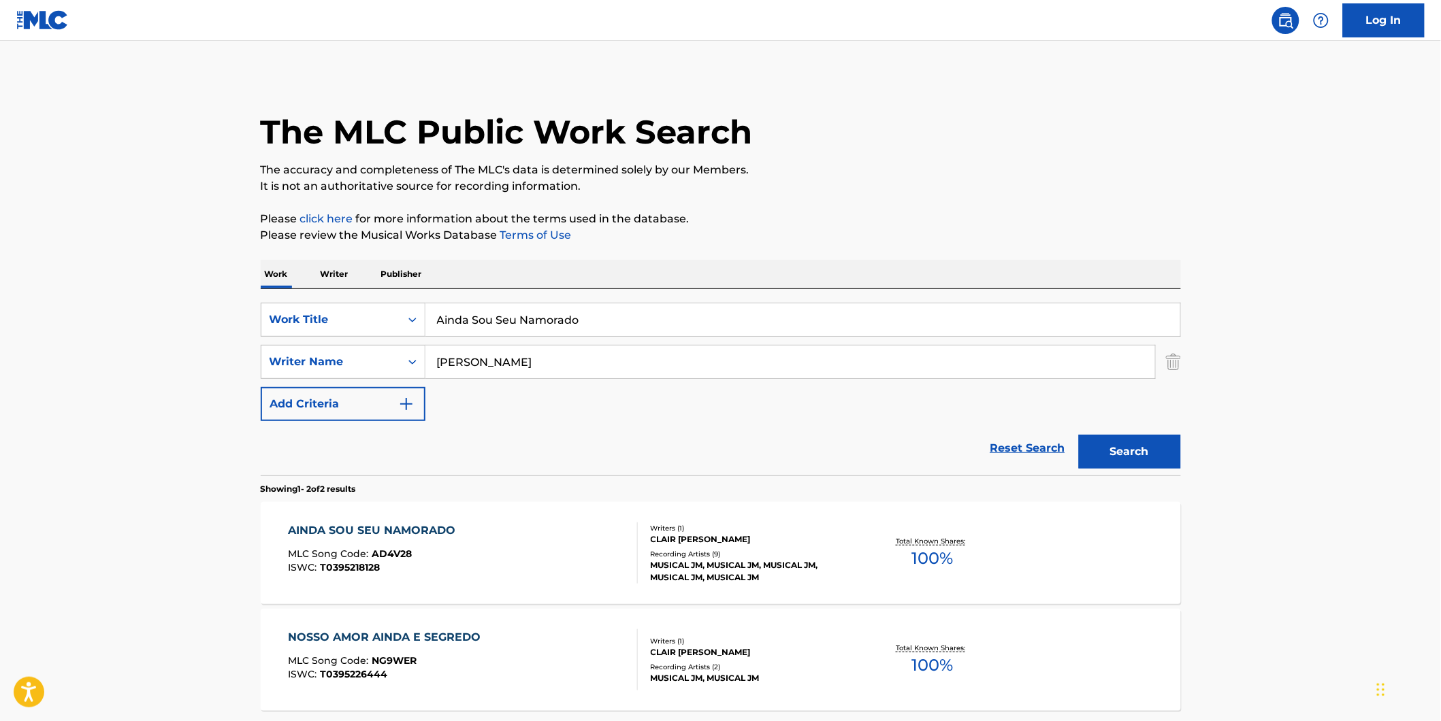
scroll to position [126, 0]
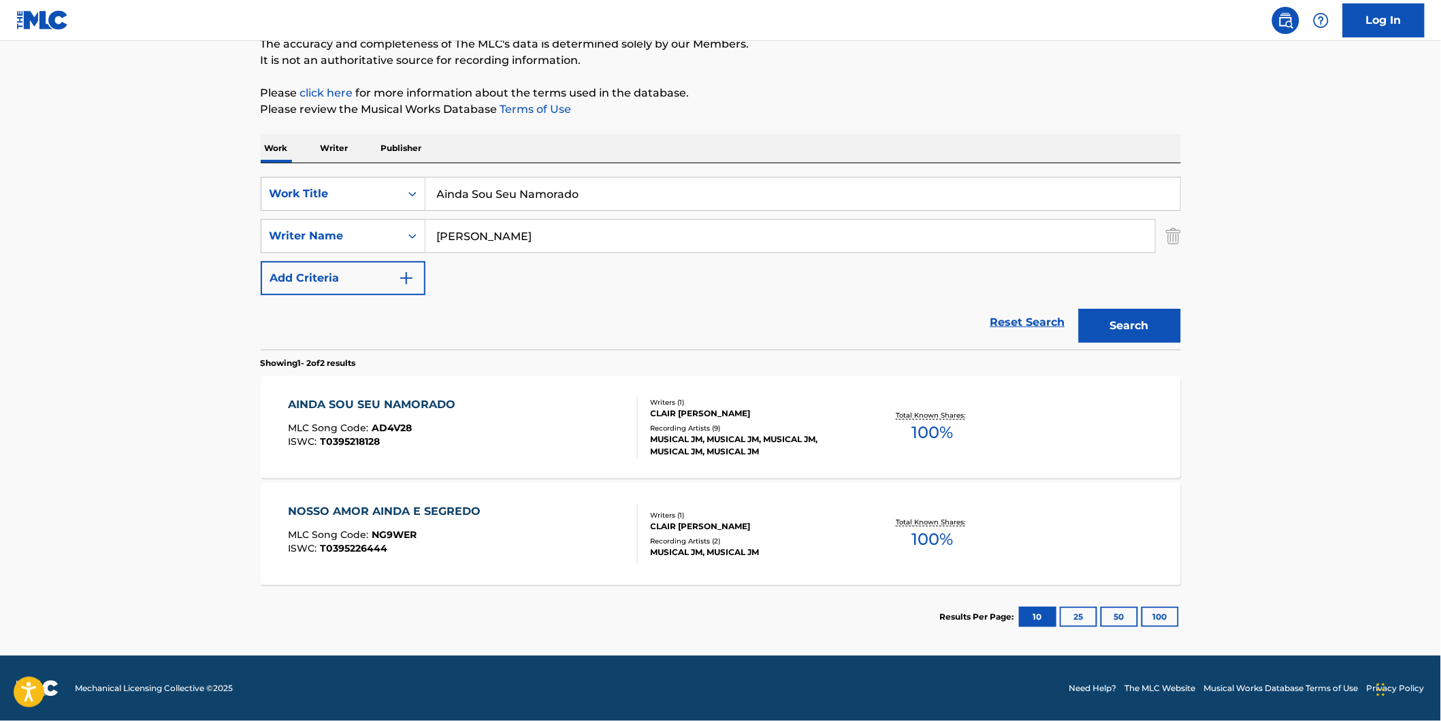
click at [484, 423] on div "AINDA SOU SEU NAMORADO MLC Song Code : AD4V28 ISWC : T0395218128" at bounding box center [463, 427] width 350 height 61
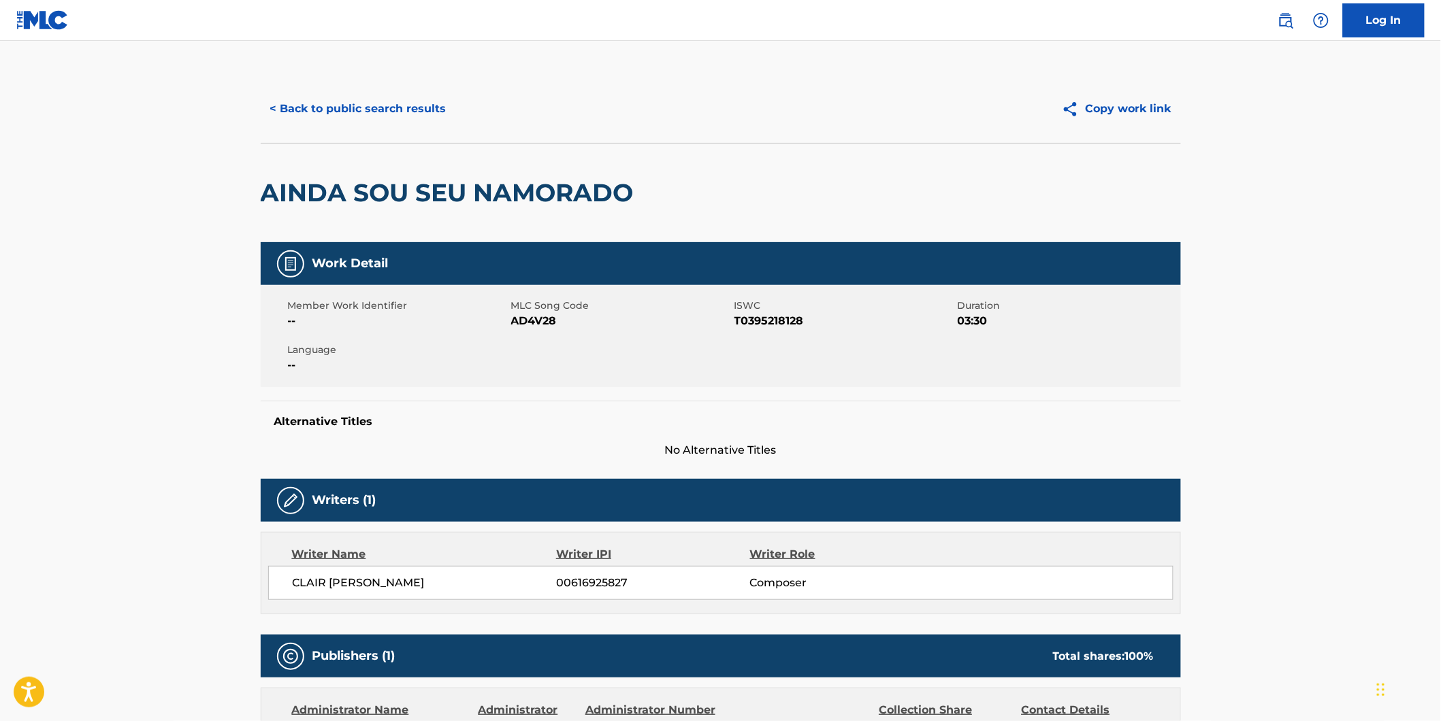
click at [295, 99] on button "< Back to public search results" at bounding box center [358, 109] width 195 height 34
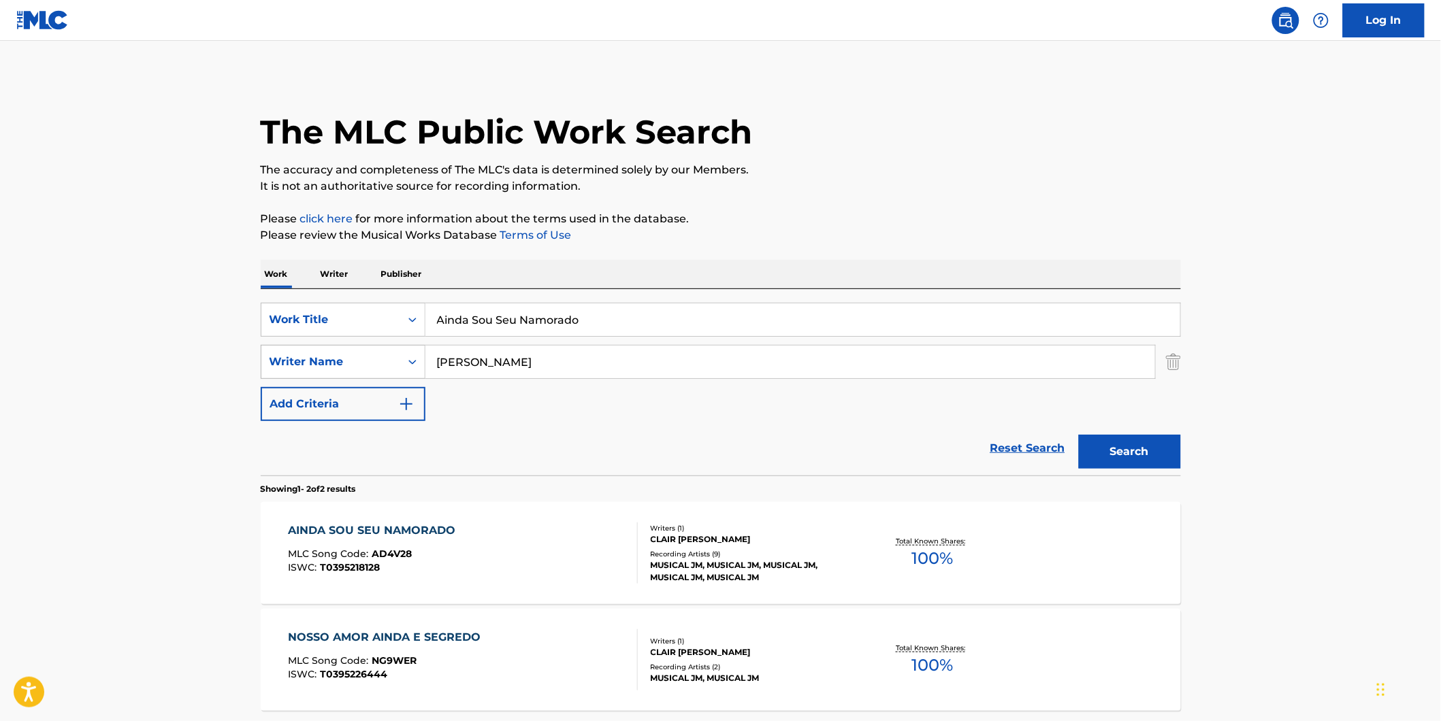
drag, startPoint x: 590, startPoint y: 314, endPoint x: 314, endPoint y: 366, distance: 280.5
click at [357, 349] on div "SearchWithCriteria41da1824-13e6-4874-80c8-7d5886092d66 Work Title Ainda Sou Seu…" at bounding box center [721, 362] width 920 height 118
paste input "NOSTALGIC PLACES"
type input "NOSTALGIC PLACES"
click at [220, 355] on main "The MLC Public Work Search The accuracy and completeness of The MLC's data is d…" at bounding box center [720, 411] width 1441 height 741
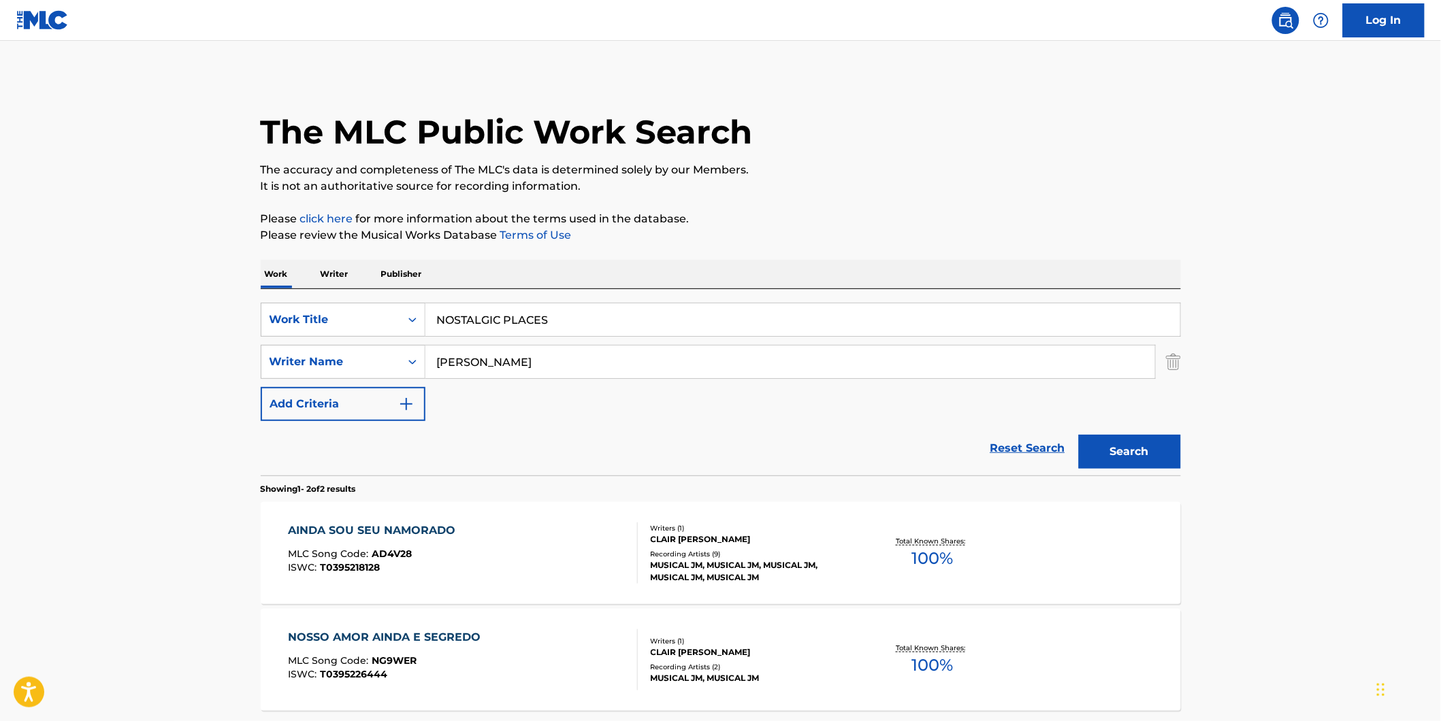
drag, startPoint x: 579, startPoint y: 370, endPoint x: 354, endPoint y: 400, distance: 227.3
click at [354, 400] on div "SearchWithCriteria41da1824-13e6-4874-80c8-7d5886092d66 Work Title NOSTALGIC PLA…" at bounding box center [721, 362] width 920 height 118
paste input "S3BZS"
click at [962, 129] on div "The MLC Public Work Search" at bounding box center [721, 124] width 920 height 99
click at [1126, 458] on button "Search" at bounding box center [1130, 452] width 102 height 34
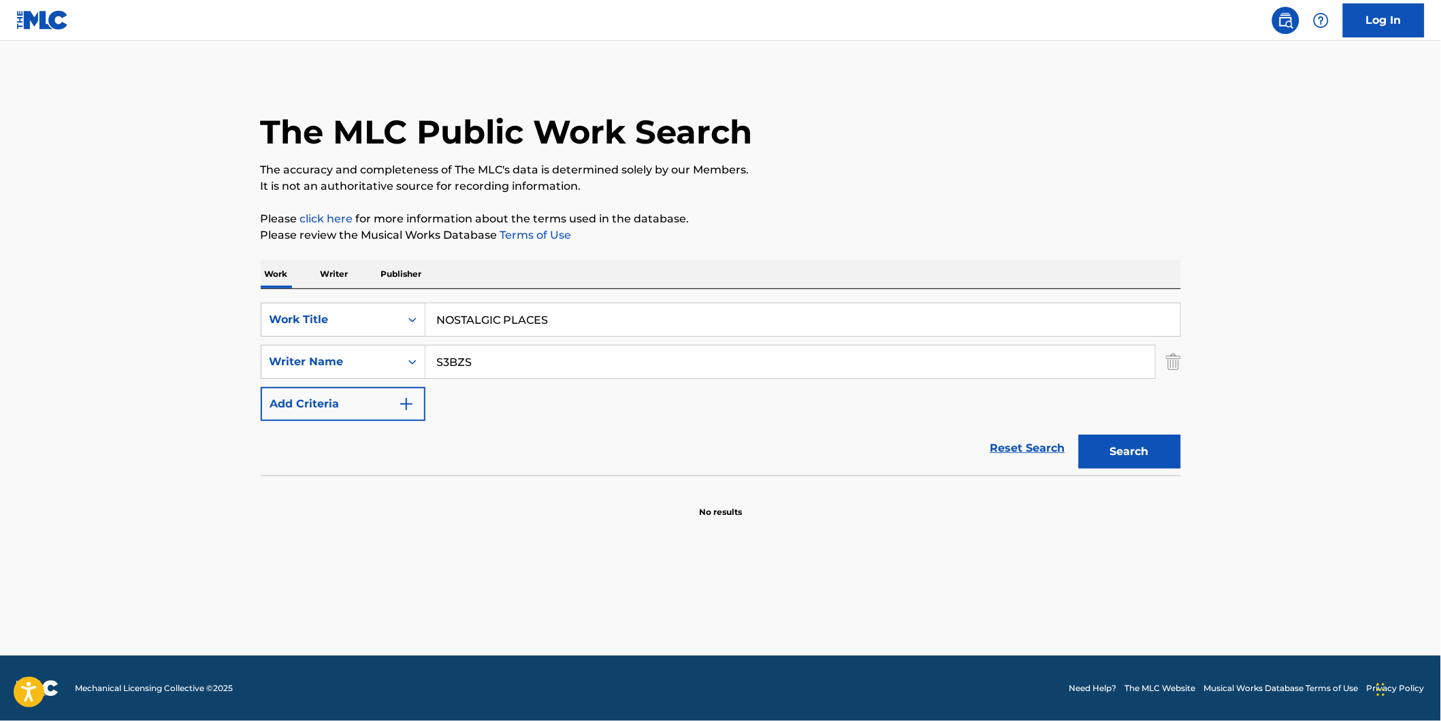
drag, startPoint x: 514, startPoint y: 355, endPoint x: 829, endPoint y: 240, distance: 335.6
click at [355, 376] on div "SearchWithCriteriafa2bc7f6-44a1-4c1c-aca2-2469220177d1 Writer Name S3BZS" at bounding box center [721, 362] width 920 height 34
paste input "EBASTIAN [PERSON_NAME]"
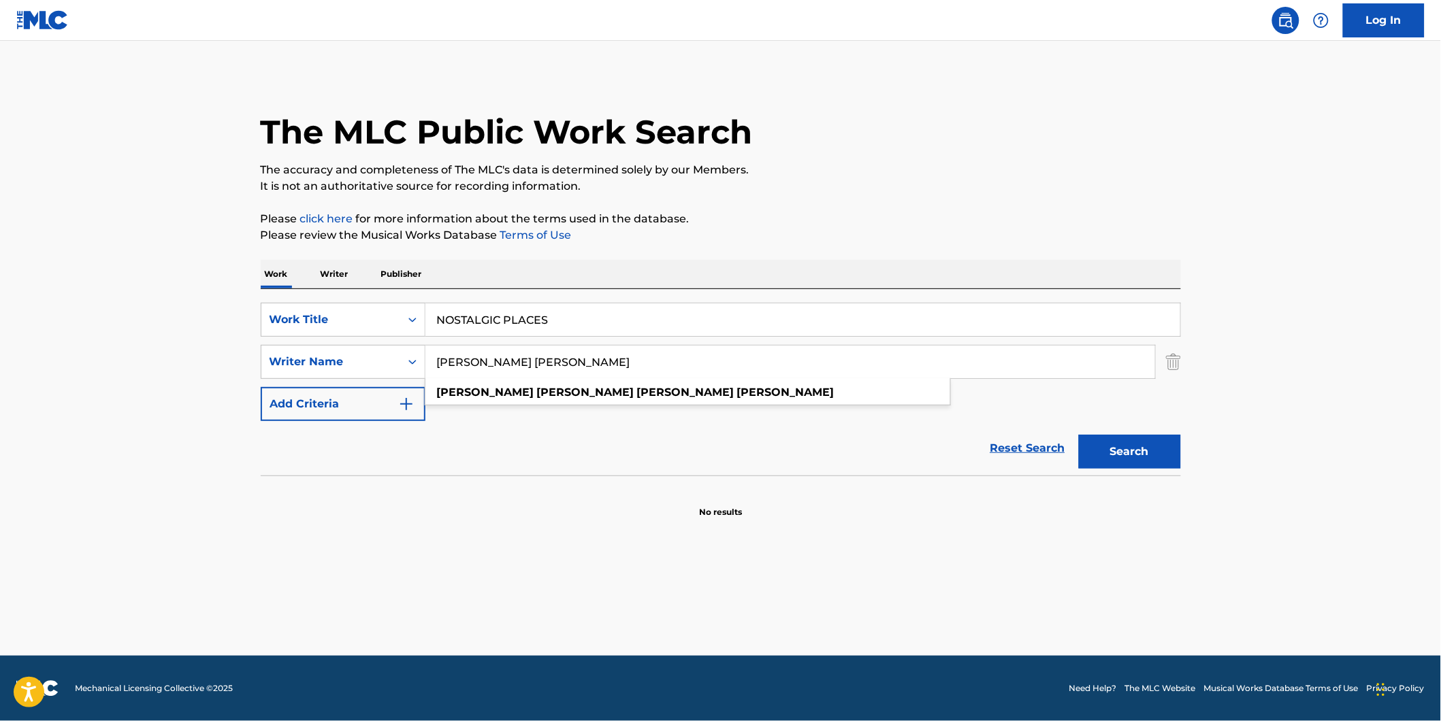
type input "[PERSON_NAME] [PERSON_NAME]"
click at [1079, 435] on button "Search" at bounding box center [1130, 452] width 102 height 34
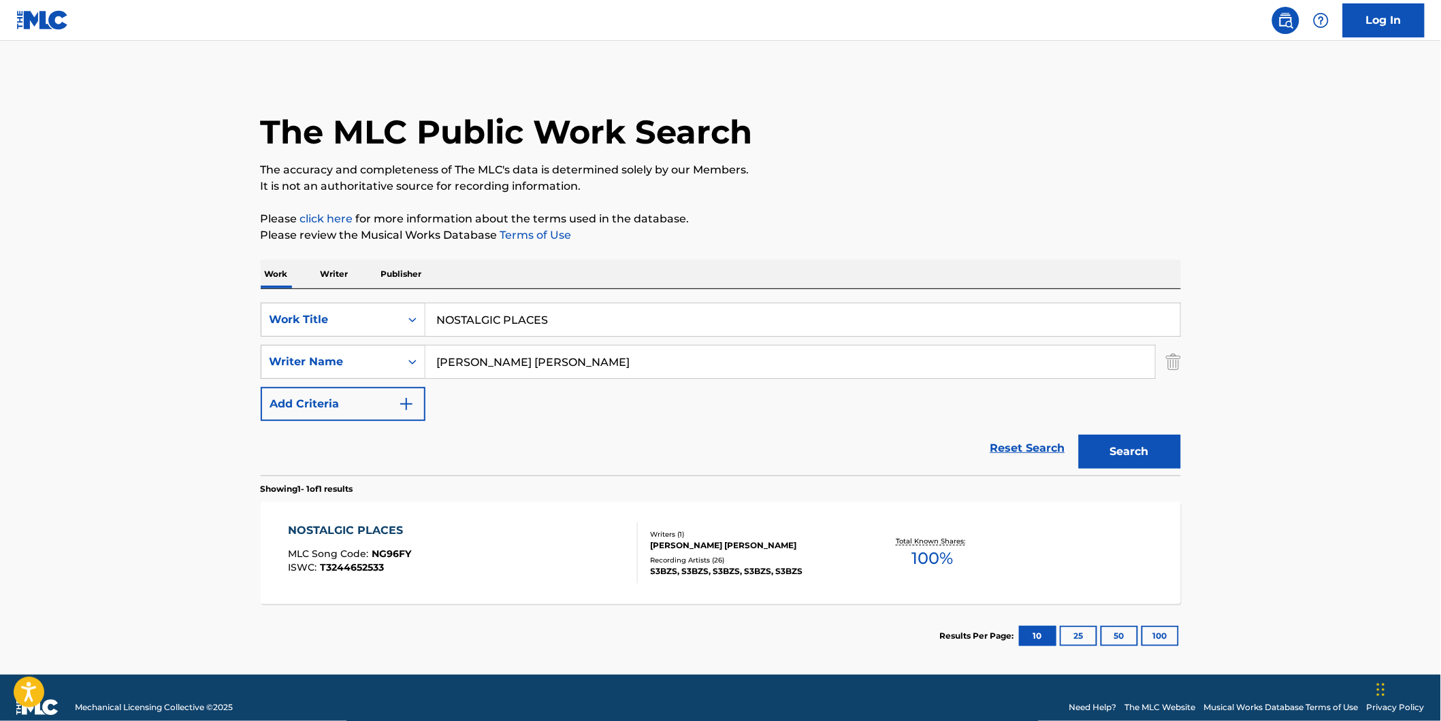
click at [399, 532] on div "NOSTALGIC PLACES" at bounding box center [349, 531] width 123 height 16
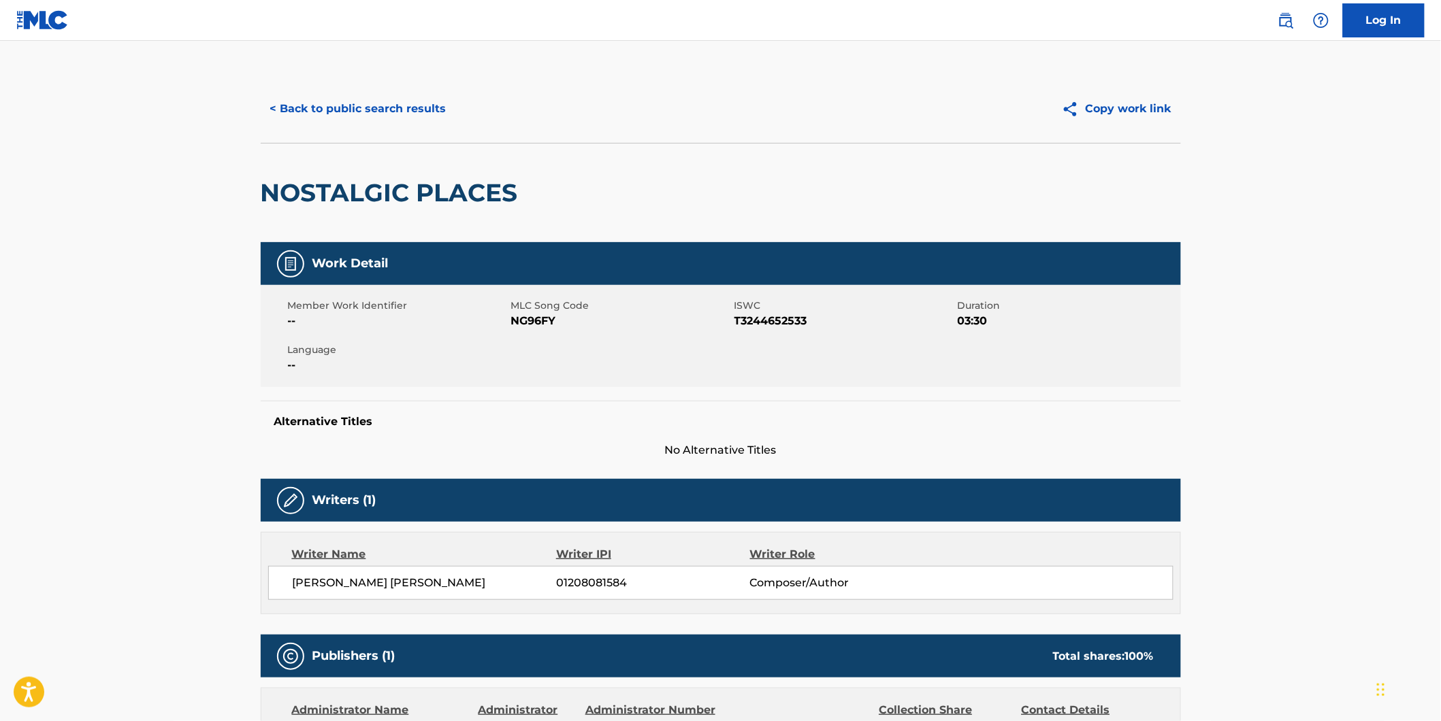
click at [370, 116] on button "< Back to public search results" at bounding box center [358, 109] width 195 height 34
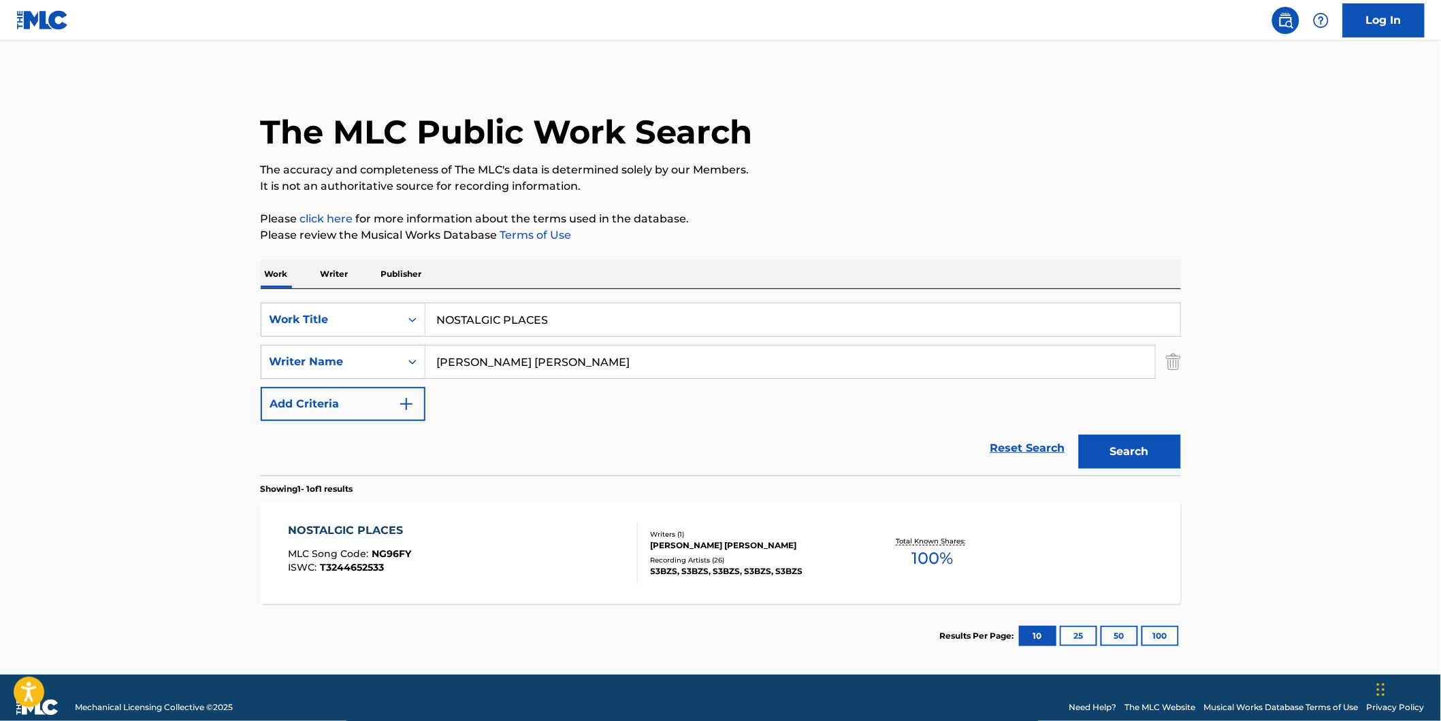
drag, startPoint x: 637, startPoint y: 329, endPoint x: 240, endPoint y: 317, distance: 397.6
click at [261, 317] on div "SearchWithCriteria41da1824-13e6-4874-80c8-7d5886092d66 Work Title NOSTALGIC PLA…" at bounding box center [721, 320] width 920 height 34
paste input "ossa Pegada"
type input "Nossa Pegada"
click at [84, 281] on main "The MLC Public Work Search The accuracy and completeness of The MLC's data is d…" at bounding box center [720, 358] width 1441 height 634
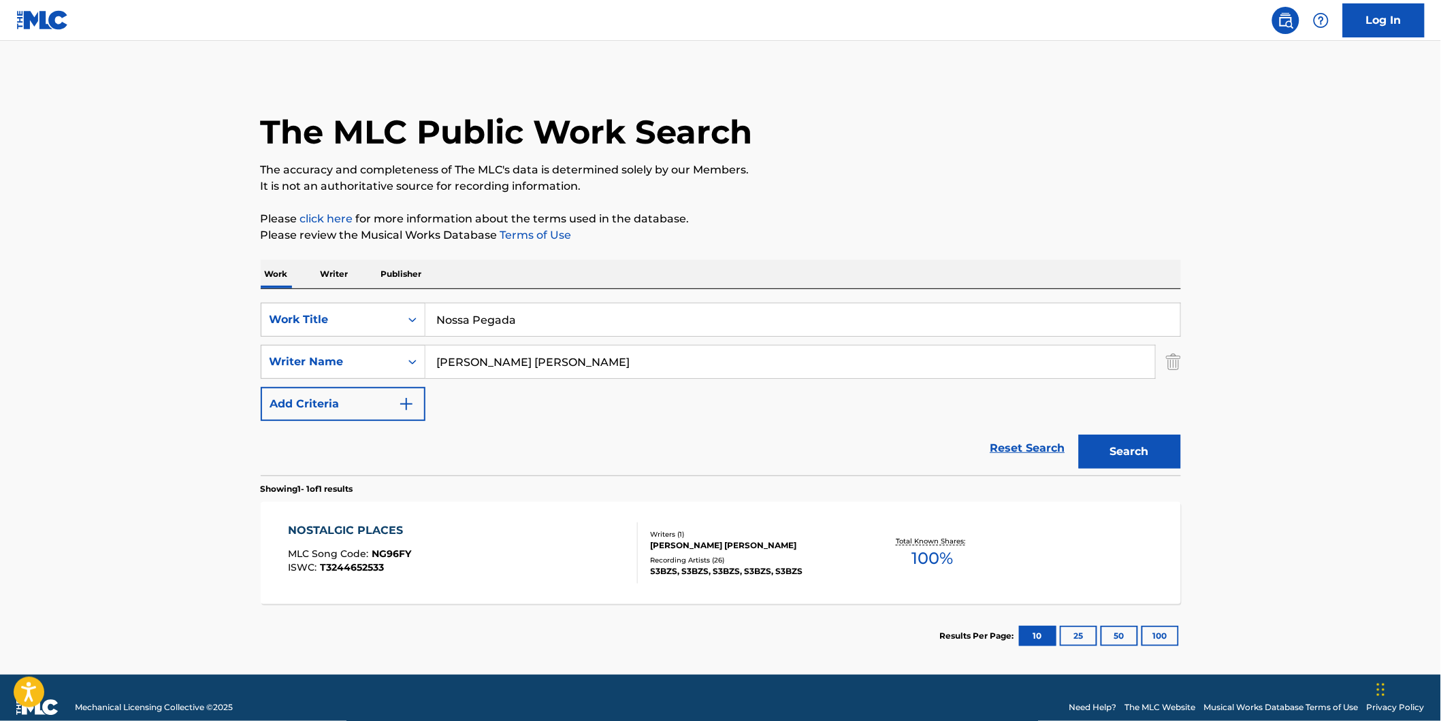
drag, startPoint x: 706, startPoint y: 369, endPoint x: 276, endPoint y: 412, distance: 431.5
click at [179, 425] on main "The MLC Public Work Search The accuracy and completeness of The MLC's data is d…" at bounding box center [720, 358] width 1441 height 634
paste input "[PERSON_NAME] dos [PERSON_NAME]"
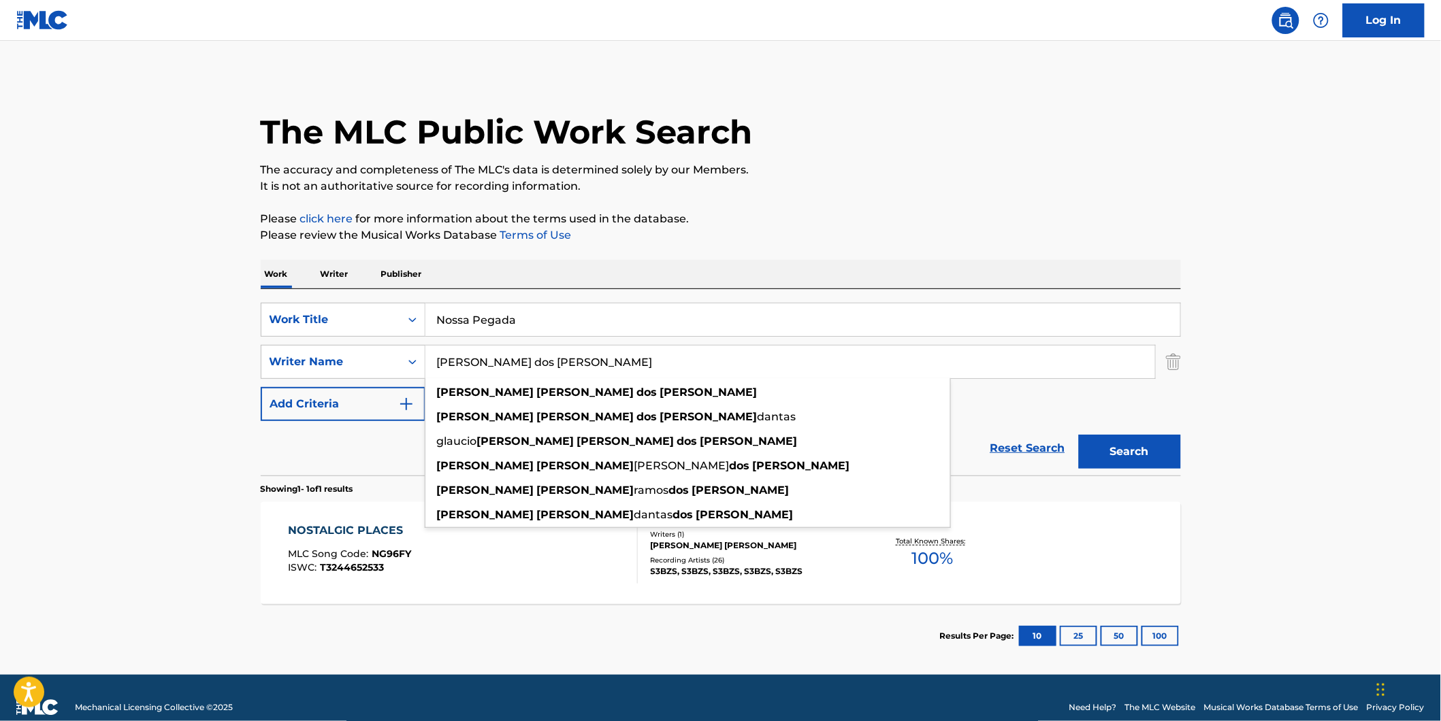
type input "[PERSON_NAME] dos [PERSON_NAME]"
click at [1312, 262] on main "The MLC Public Work Search The accuracy and completeness of The MLC's data is d…" at bounding box center [720, 358] width 1441 height 634
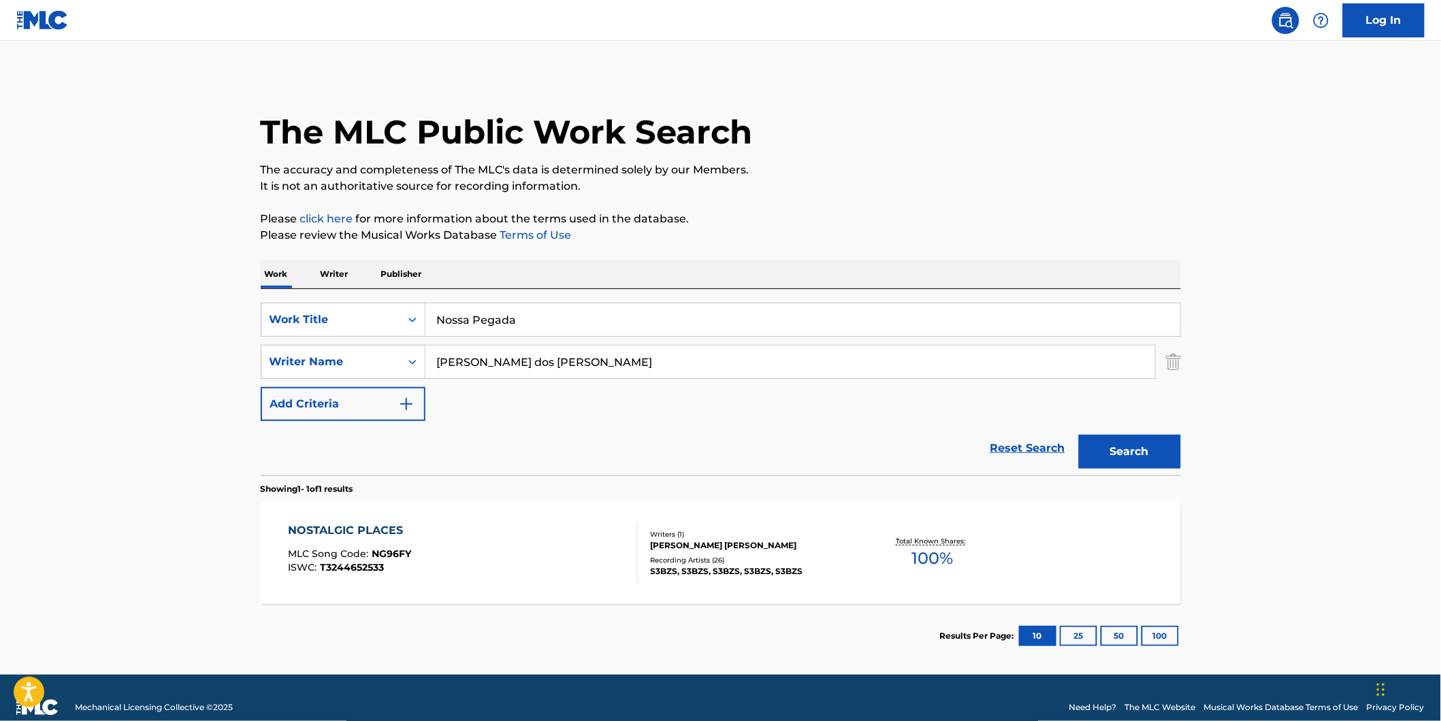
click at [1181, 455] on div "The MLC Public Work Search The accuracy and completeness of The MLC's data is d…" at bounding box center [720, 371] width 953 height 593
click at [1164, 450] on button "Search" at bounding box center [1130, 452] width 102 height 34
click at [401, 540] on div "NOSSA PEGADA MLC Song Code : NG22P2 ISWC : T3202174565" at bounding box center [349, 553] width 122 height 61
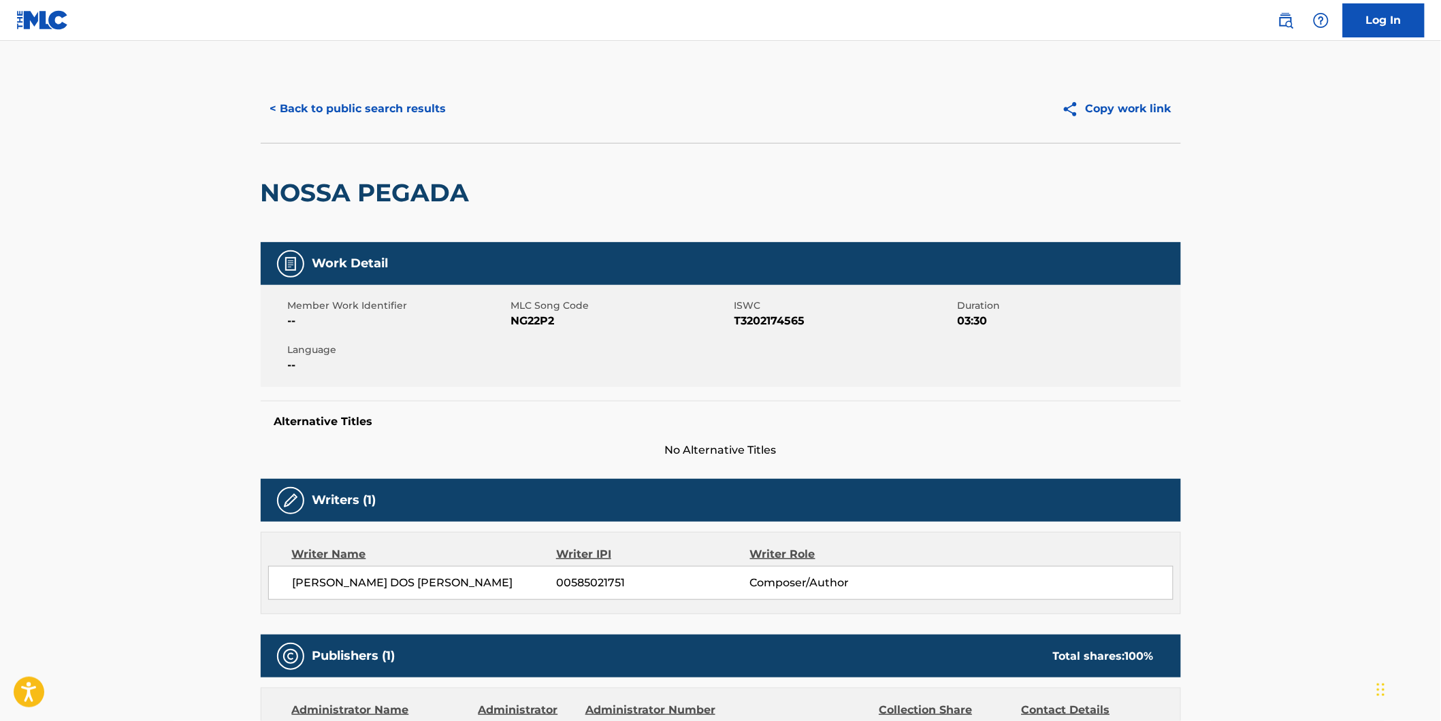
click at [361, 130] on div "< Back to public search results Copy work link" at bounding box center [721, 109] width 920 height 68
click at [361, 116] on button "< Back to public search results" at bounding box center [358, 109] width 195 height 34
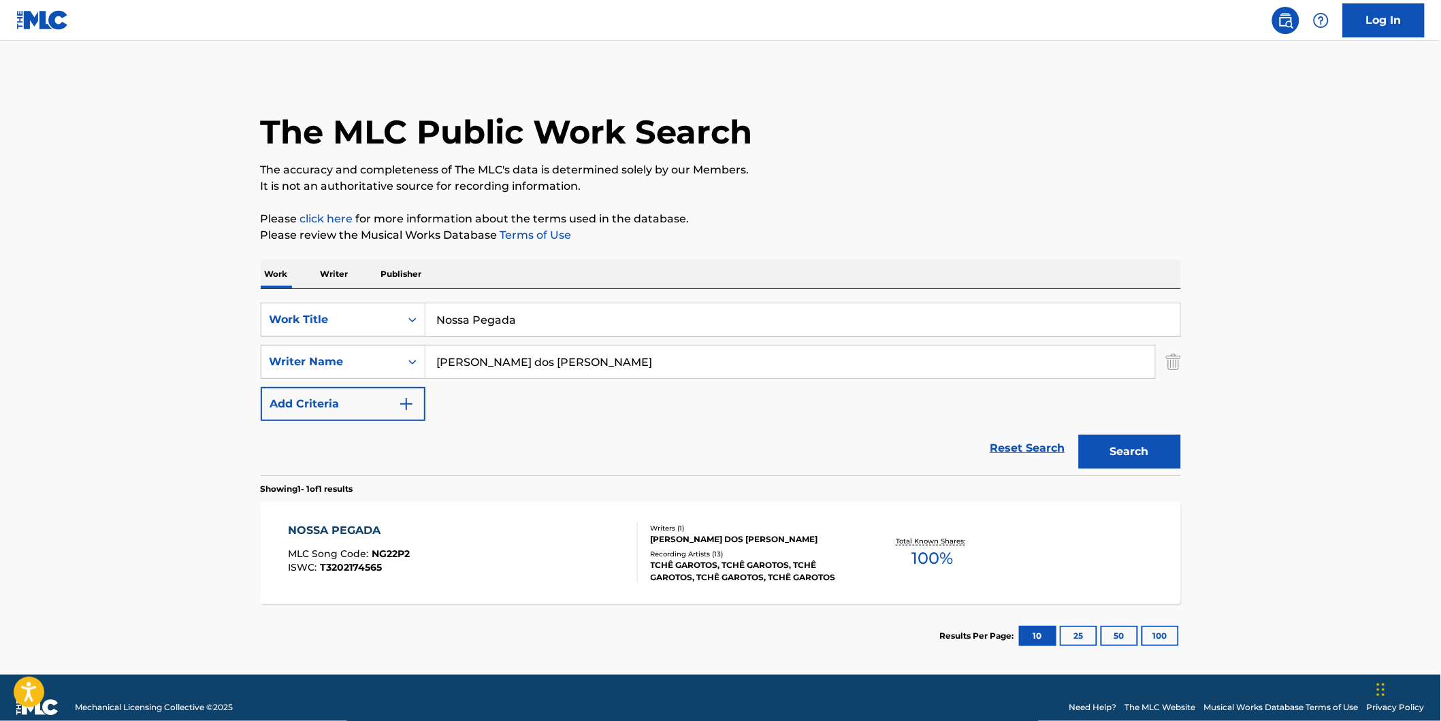
drag, startPoint x: 532, startPoint y: 323, endPoint x: 131, endPoint y: 314, distance: 400.9
click at [209, 318] on main "The MLC Public Work Search The accuracy and completeness of The MLC's data is d…" at bounding box center [720, 358] width 1441 height 634
paste input "KALABAKA - Remix"
type input "KALABAKA - Remix"
click at [129, 313] on main "The MLC Public Work Search The accuracy and completeness of The MLC's data is d…" at bounding box center [720, 358] width 1441 height 634
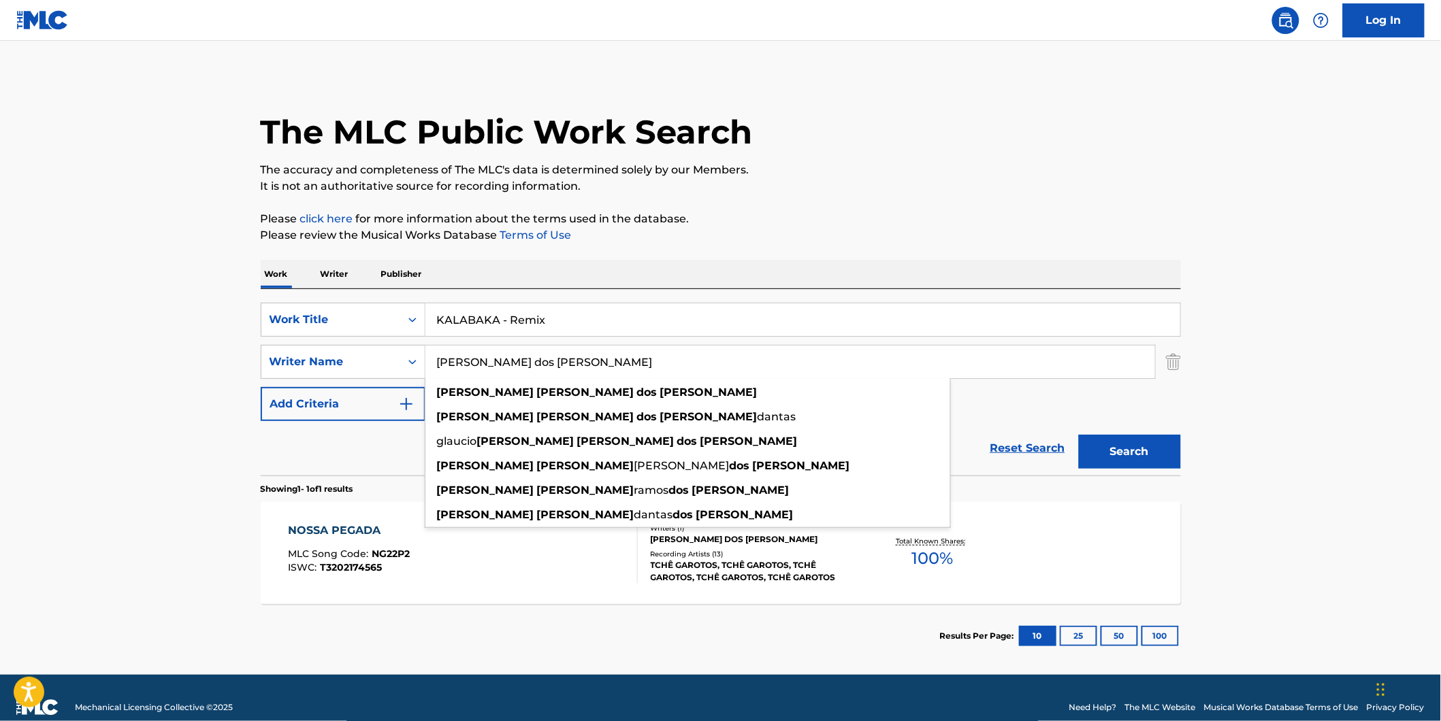
drag, startPoint x: 570, startPoint y: 364, endPoint x: 141, endPoint y: 365, distance: 428.7
click at [141, 365] on main "The MLC Public Work Search The accuracy and completeness of The MLC's data is d…" at bounding box center [720, 358] width 1441 height 634
paste input "iLLEOo"
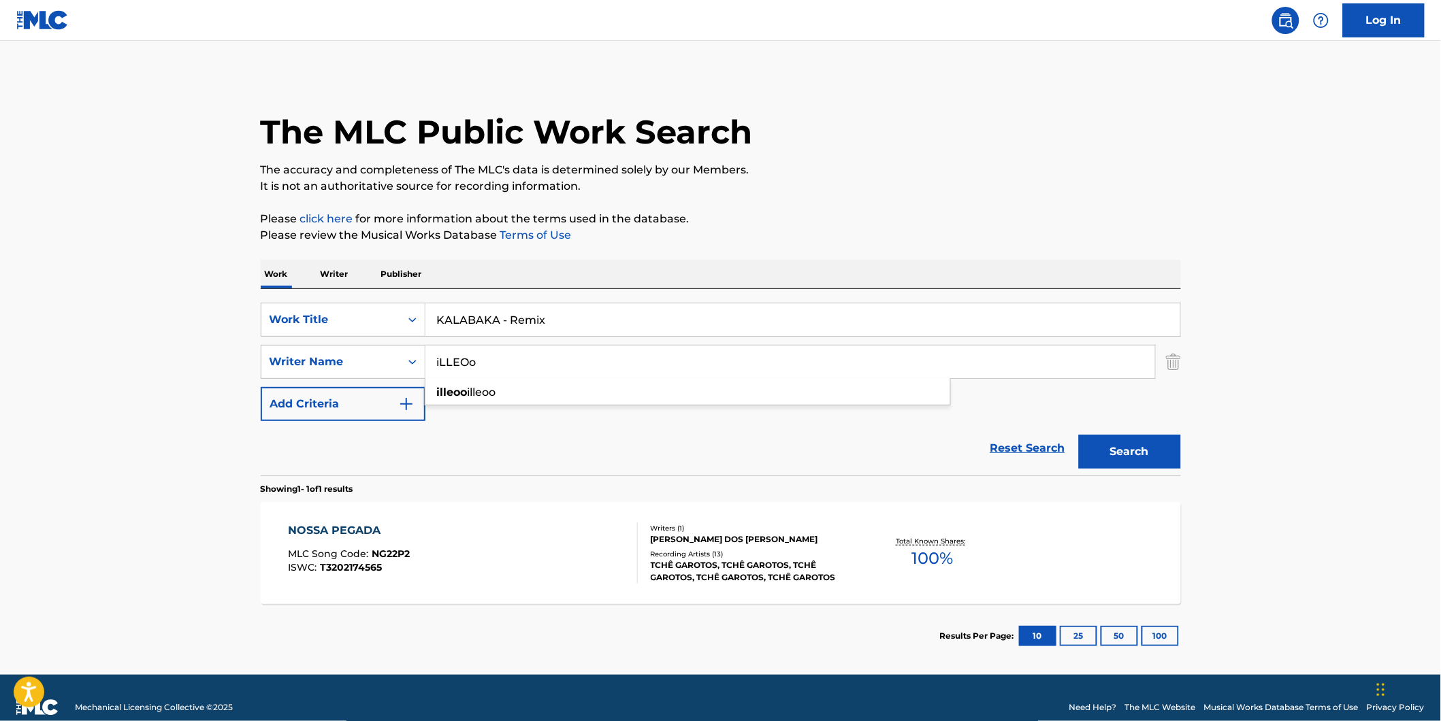
type input "iLLEOo"
click at [932, 99] on div "The MLC Public Work Search" at bounding box center [721, 124] width 920 height 99
click at [1157, 433] on div "Search" at bounding box center [1126, 448] width 109 height 54
click at [1160, 457] on button "Search" at bounding box center [1130, 452] width 102 height 34
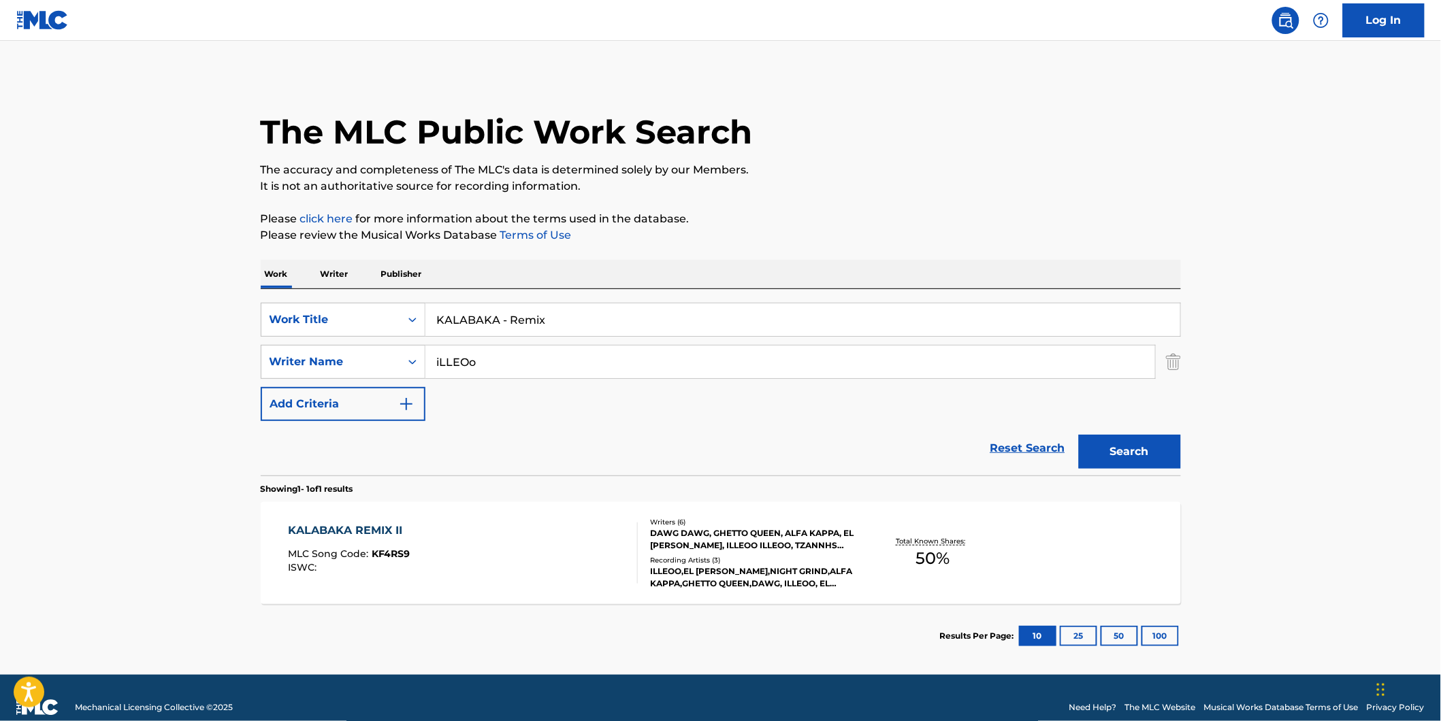
drag, startPoint x: 498, startPoint y: 316, endPoint x: 987, endPoint y: 290, distance: 490.0
click at [957, 294] on div "SearchWithCriteria41da1824-13e6-4874-80c8-7d5886092d66 Work Title KALABAKA - Re…" at bounding box center [721, 382] width 920 height 186
type input "KALABAKA"
click at [1079, 435] on button "Search" at bounding box center [1130, 452] width 102 height 34
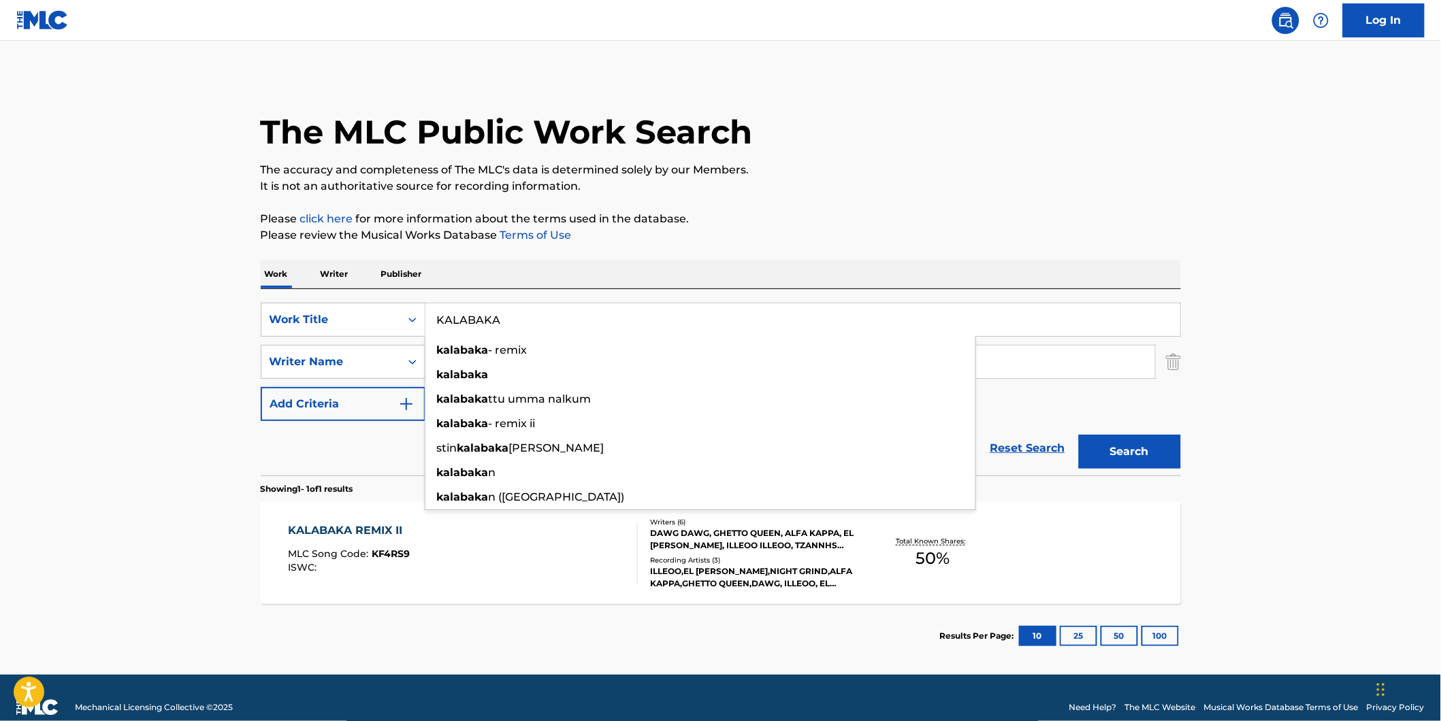
click at [97, 302] on main "The MLC Public Work Search The accuracy and completeness of The MLC's data is d…" at bounding box center [720, 358] width 1441 height 634
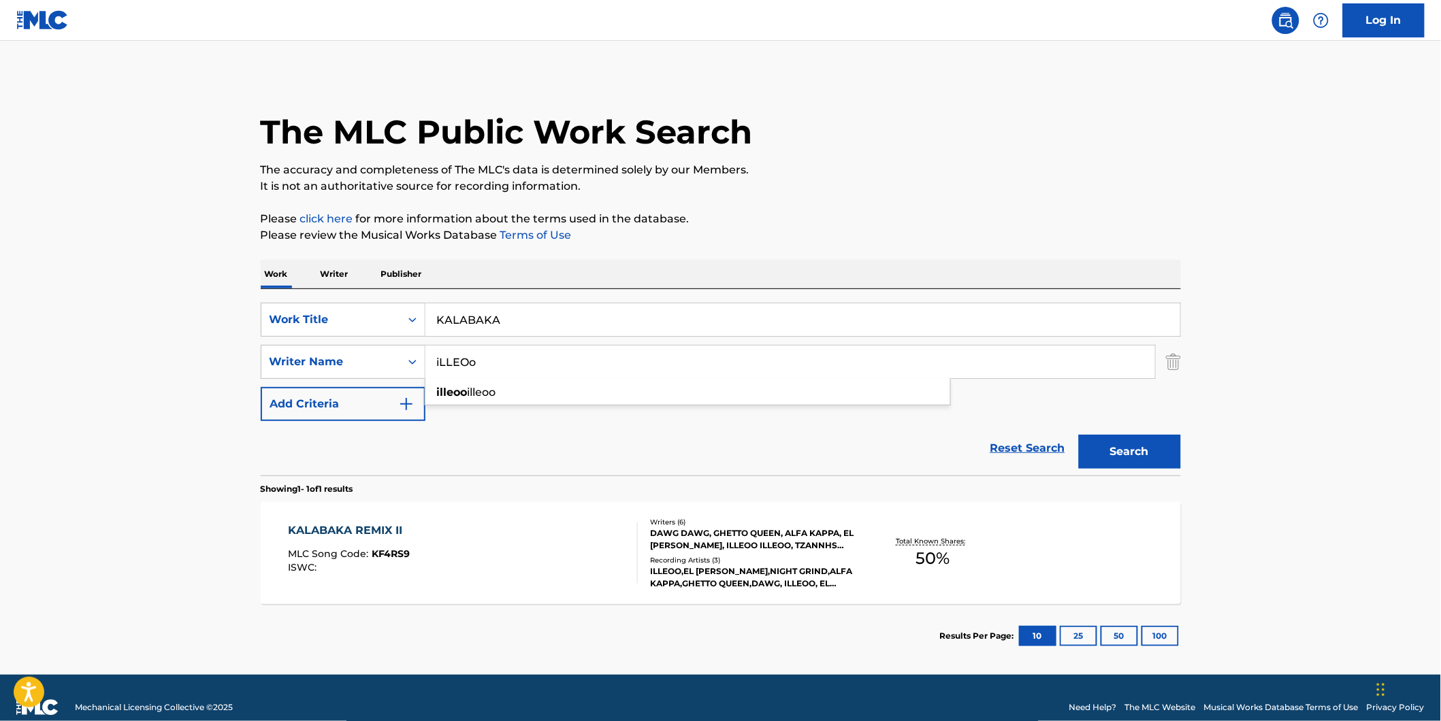
drag, startPoint x: 533, startPoint y: 362, endPoint x: 267, endPoint y: 397, distance: 268.4
click at [267, 397] on div "SearchWithCriteria41da1824-13e6-4874-80c8-7d5886092d66 Work Title KALABAKA Sear…" at bounding box center [721, 362] width 920 height 118
paste input "Generalis Gavriil"
click at [983, 125] on div "The MLC Public Work Search" at bounding box center [721, 124] width 920 height 99
click at [1142, 439] on button "Search" at bounding box center [1130, 452] width 102 height 34
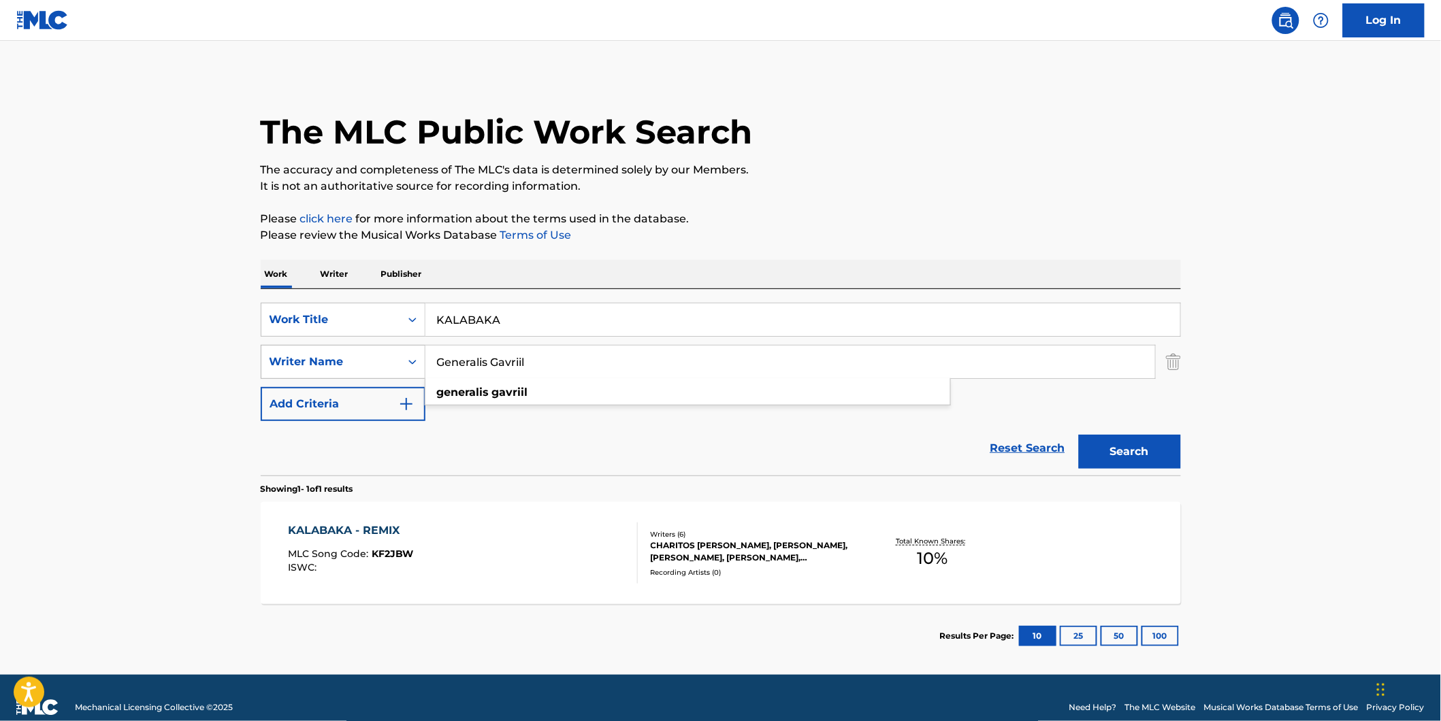
drag, startPoint x: 604, startPoint y: 350, endPoint x: 304, endPoint y: 356, distance: 300.2
click at [304, 356] on div "SearchWithCriteriafa2bc7f6-44a1-4c1c-aca2-2469220177d1 Writer Name Generalis [P…" at bounding box center [721, 362] width 920 height 34
paste input "[PERSON_NAME]"
click at [913, 114] on div "The MLC Public Work Search" at bounding box center [721, 124] width 920 height 99
click at [1110, 441] on button "Search" at bounding box center [1130, 452] width 102 height 34
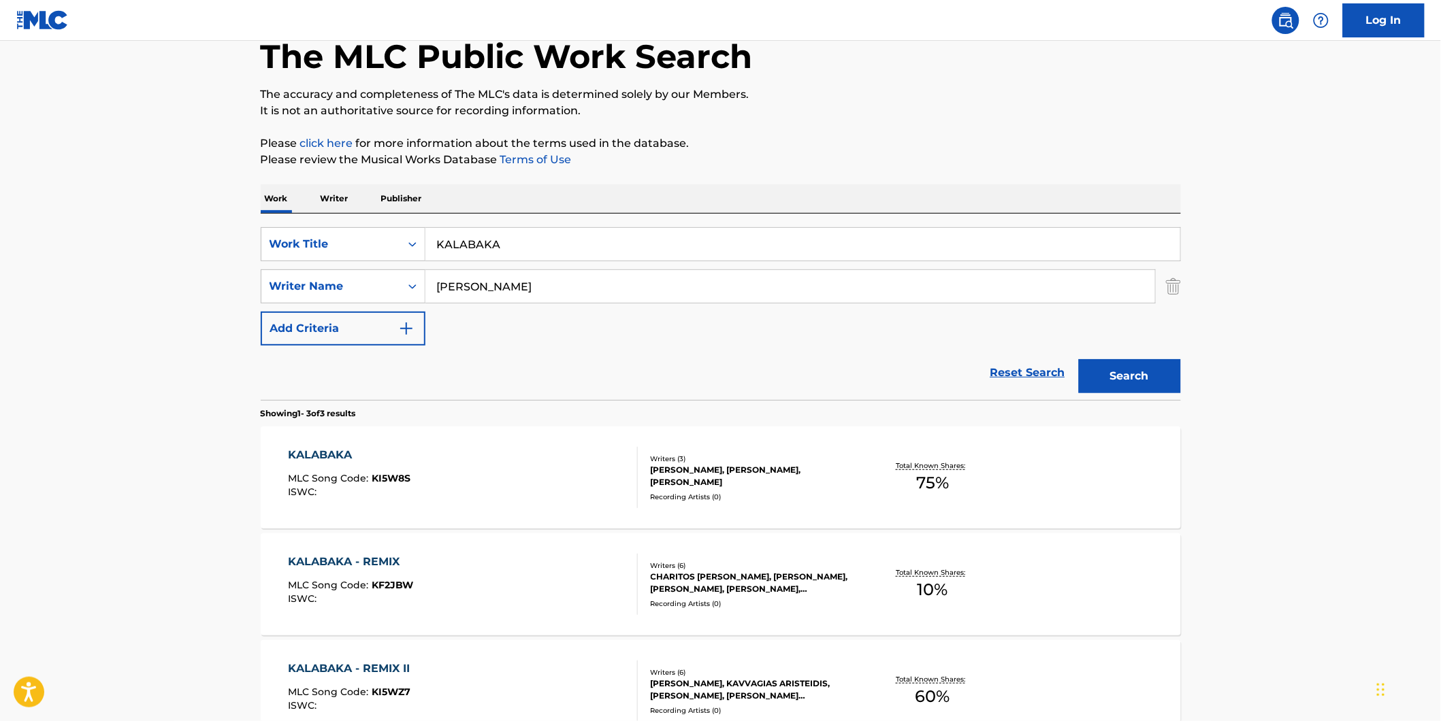
scroll to position [151, 0]
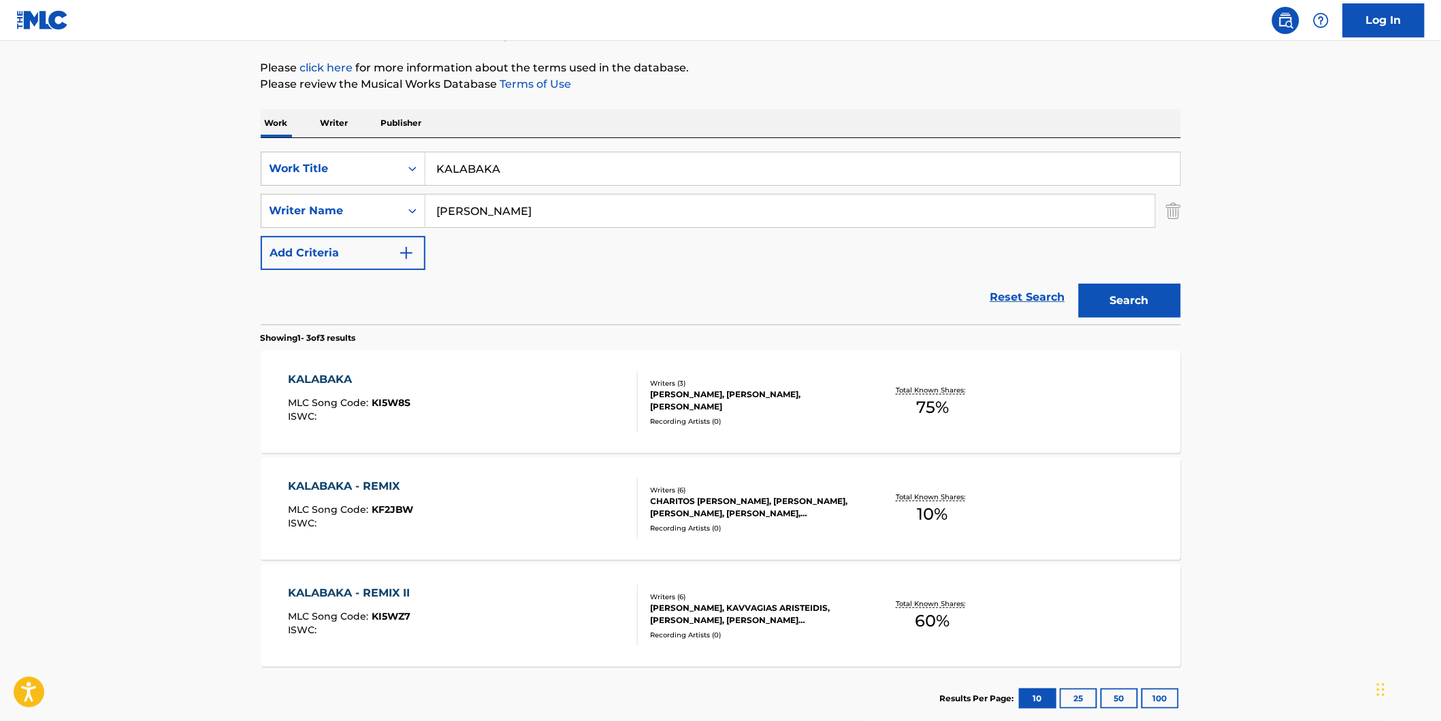
drag, startPoint x: 531, startPoint y: 212, endPoint x: 255, endPoint y: 226, distance: 275.9
click at [255, 226] on div "The MLC Public Work Search The accuracy and completeness of The MLC's data is d…" at bounding box center [720, 327] width 953 height 807
paste input "Tselnikou Stylian"
click at [1079, 284] on button "Search" at bounding box center [1130, 301] width 102 height 34
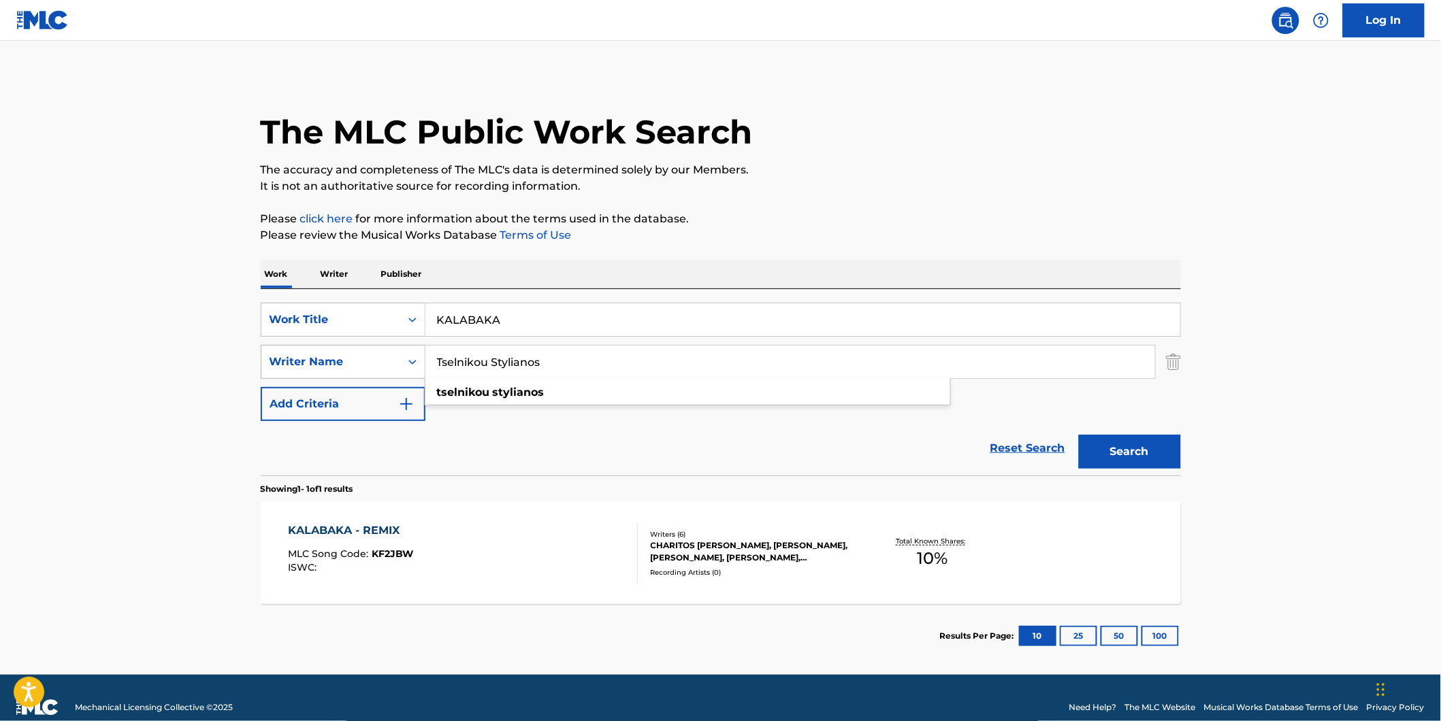
drag, startPoint x: 576, startPoint y: 358, endPoint x: 313, endPoint y: 378, distance: 263.5
click at [313, 378] on div "SearchWithCriteriafa2bc7f6-44a1-4c1c-aca2-2469220177d1 Writer Name [PERSON_NAME…" at bounding box center [721, 362] width 920 height 34
paste input "[PERSON_NAME]"
click at [1079, 435] on button "Search" at bounding box center [1130, 452] width 102 height 34
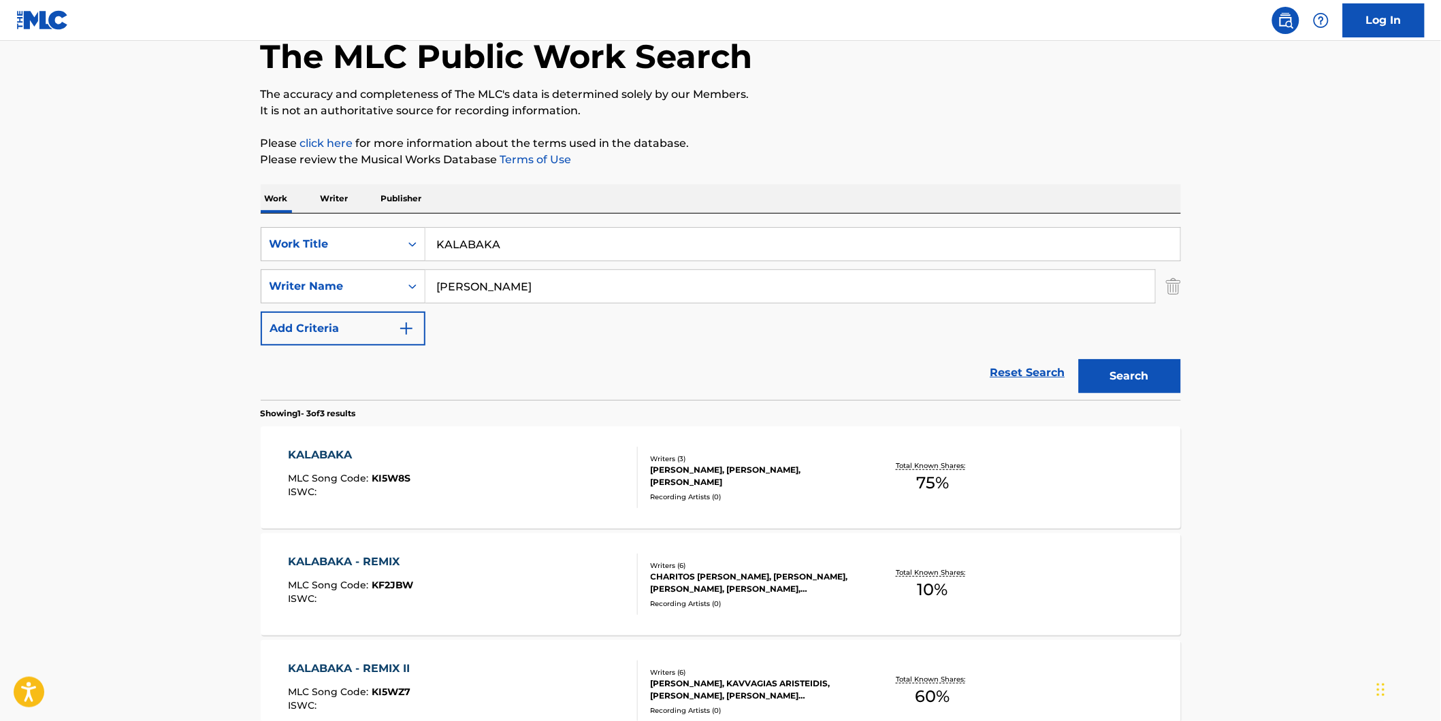
scroll to position [151, 0]
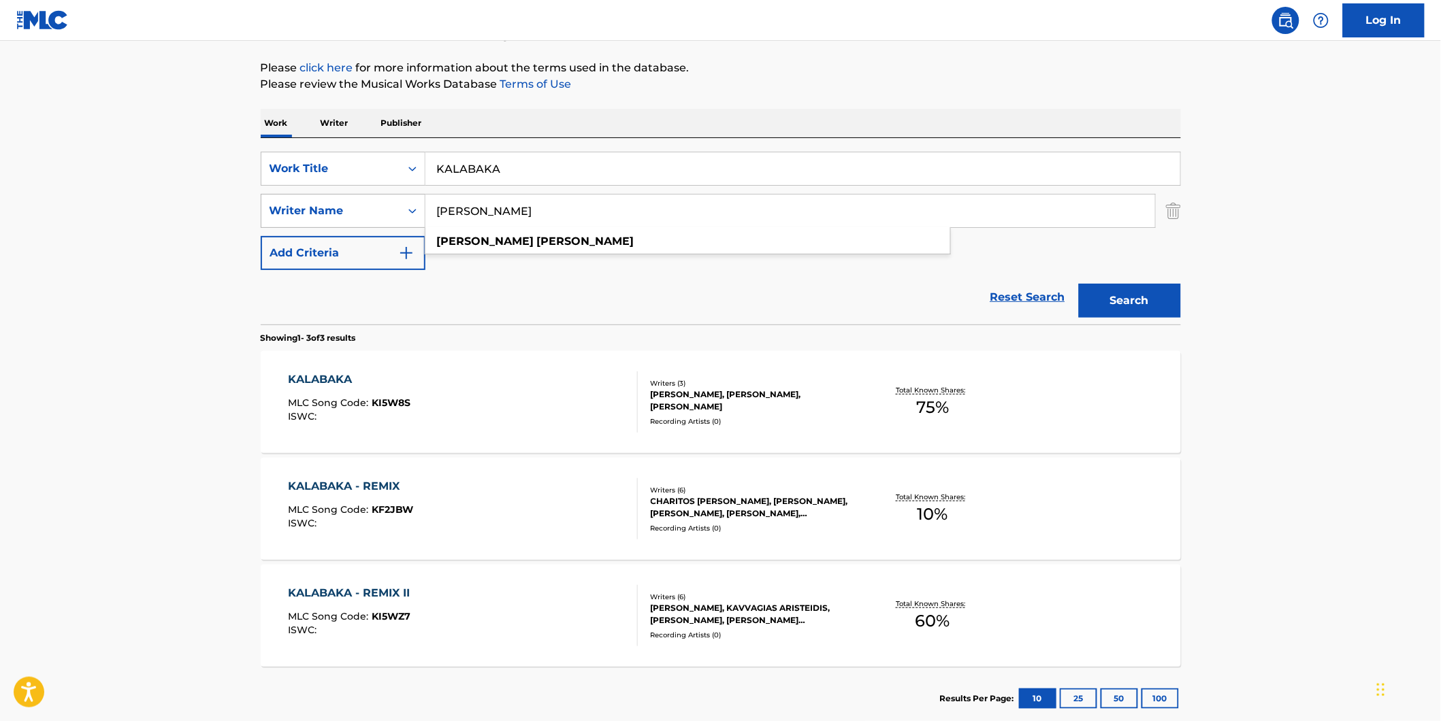
drag, startPoint x: 558, startPoint y: 213, endPoint x: 377, endPoint y: 216, distance: 181.0
click at [377, 216] on div "SearchWithCriteriafa2bc7f6-44a1-4c1c-aca2-2469220177d1 Writer Name [PERSON_NAME…" at bounding box center [721, 211] width 920 height 34
paste input "Kaisarlis [PERSON_NAME]"
click at [815, 68] on p "Please click here for more information about the terms used in the database." at bounding box center [721, 68] width 920 height 16
click at [1112, 300] on button "Search" at bounding box center [1130, 301] width 102 height 34
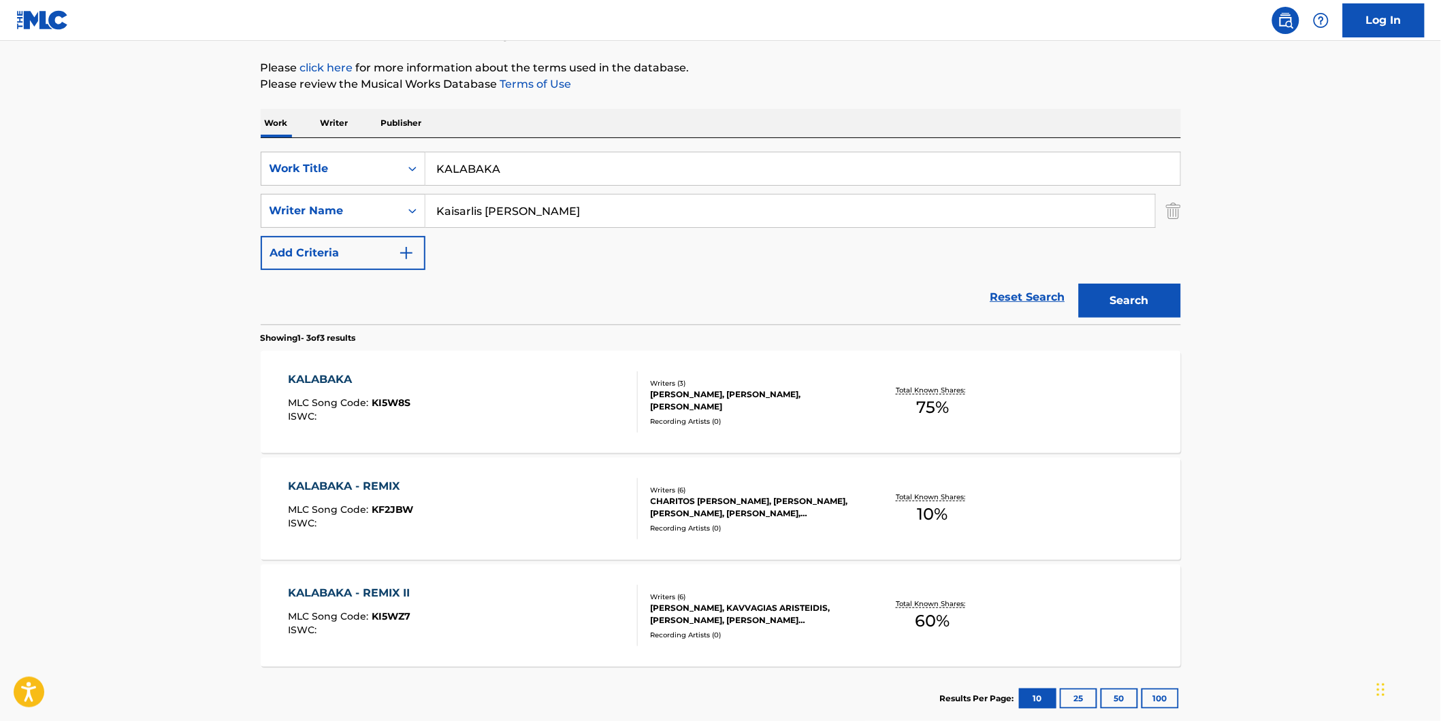
scroll to position [0, 0]
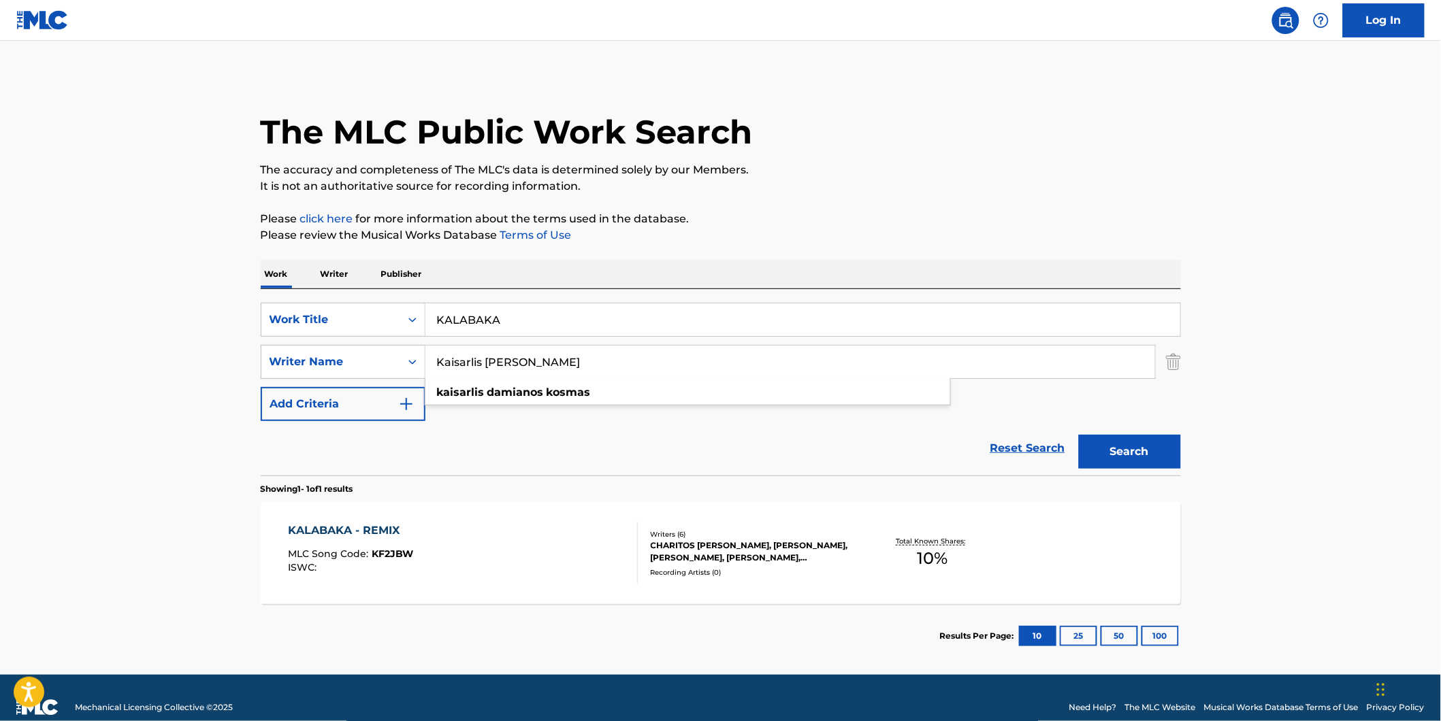
drag, startPoint x: 595, startPoint y: 356, endPoint x: 666, endPoint y: 242, distance: 133.9
click at [256, 380] on div "The MLC Public Work Search The accuracy and completeness of The MLC's data is d…" at bounding box center [720, 371] width 953 height 593
paste input "[PERSON_NAME]"
click at [920, 104] on div "The MLC Public Work Search" at bounding box center [721, 124] width 920 height 99
click at [1139, 450] on button "Search" at bounding box center [1130, 452] width 102 height 34
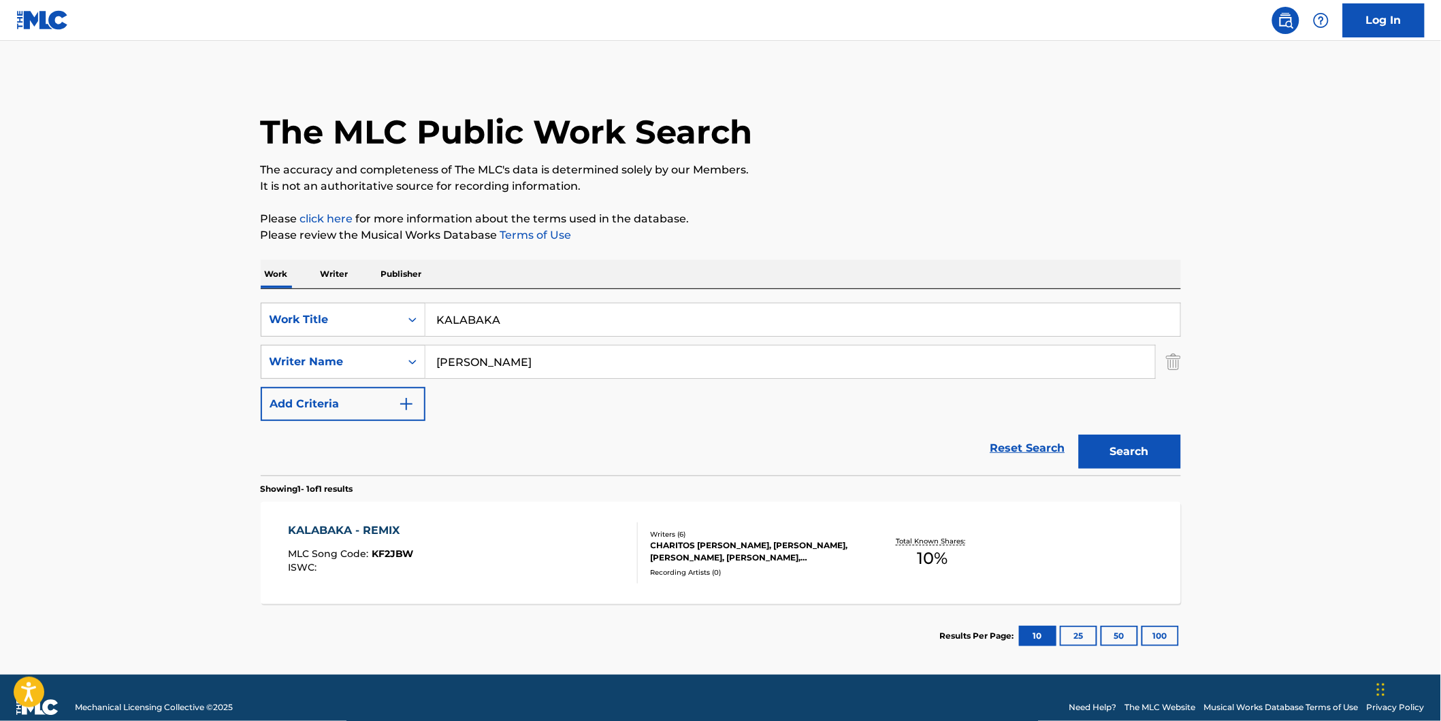
drag, startPoint x: 548, startPoint y: 361, endPoint x: 297, endPoint y: 392, distance: 253.0
click at [295, 392] on div "SearchWithCriteria41da1824-13e6-4874-80c8-7d5886092d66 Work Title KALABAKA Sear…" at bounding box center [721, 362] width 920 height 118
paste input "[PERSON_NAME]"
type input "[PERSON_NAME]"
click at [796, 191] on p "It is not an authoritative source for recording information." at bounding box center [721, 186] width 920 height 16
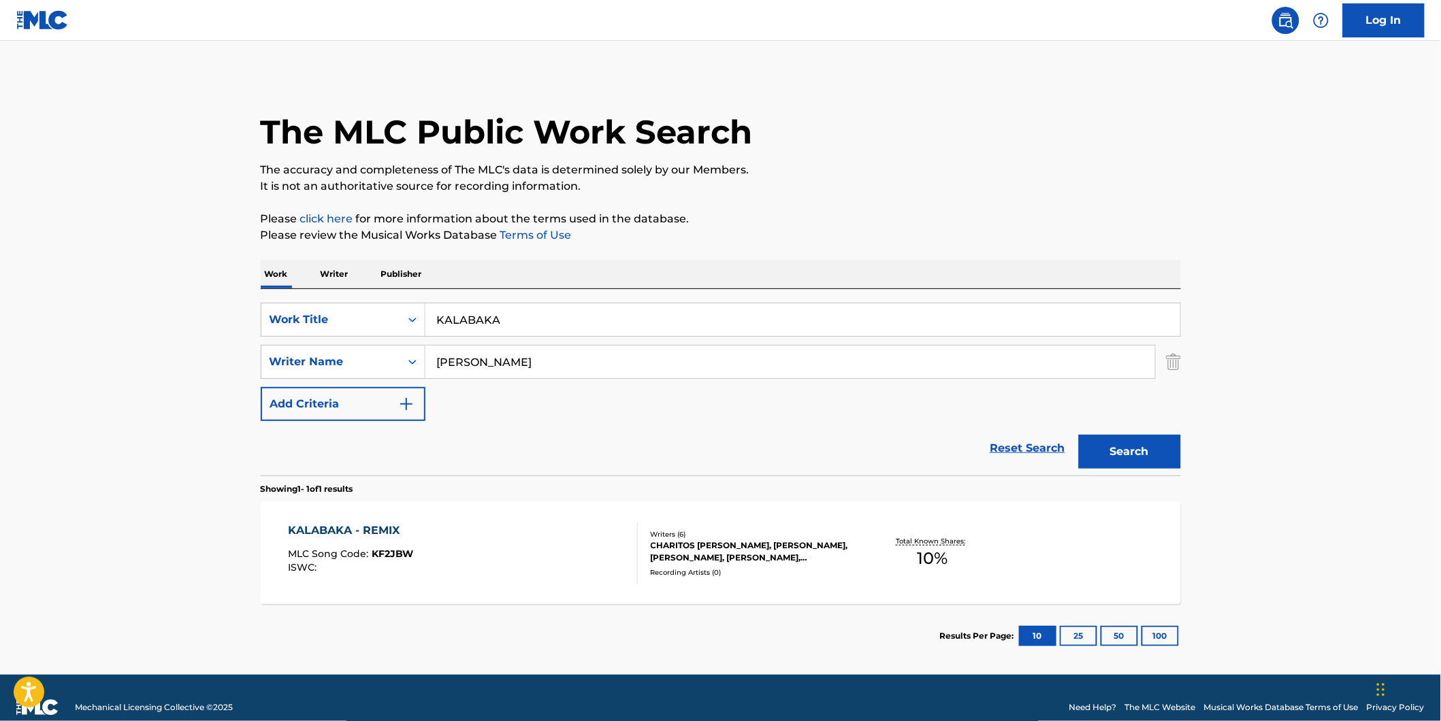
click at [1100, 463] on div "SearchWithCriteria41da1824-13e6-4874-80c8-7d5886092d66 Work Title KALABAKA Sear…" at bounding box center [721, 478] width 920 height 379
drag, startPoint x: 1101, startPoint y: 459, endPoint x: 1105, endPoint y: 447, distance: 12.9
click at [1105, 447] on button "Search" at bounding box center [1130, 452] width 102 height 34
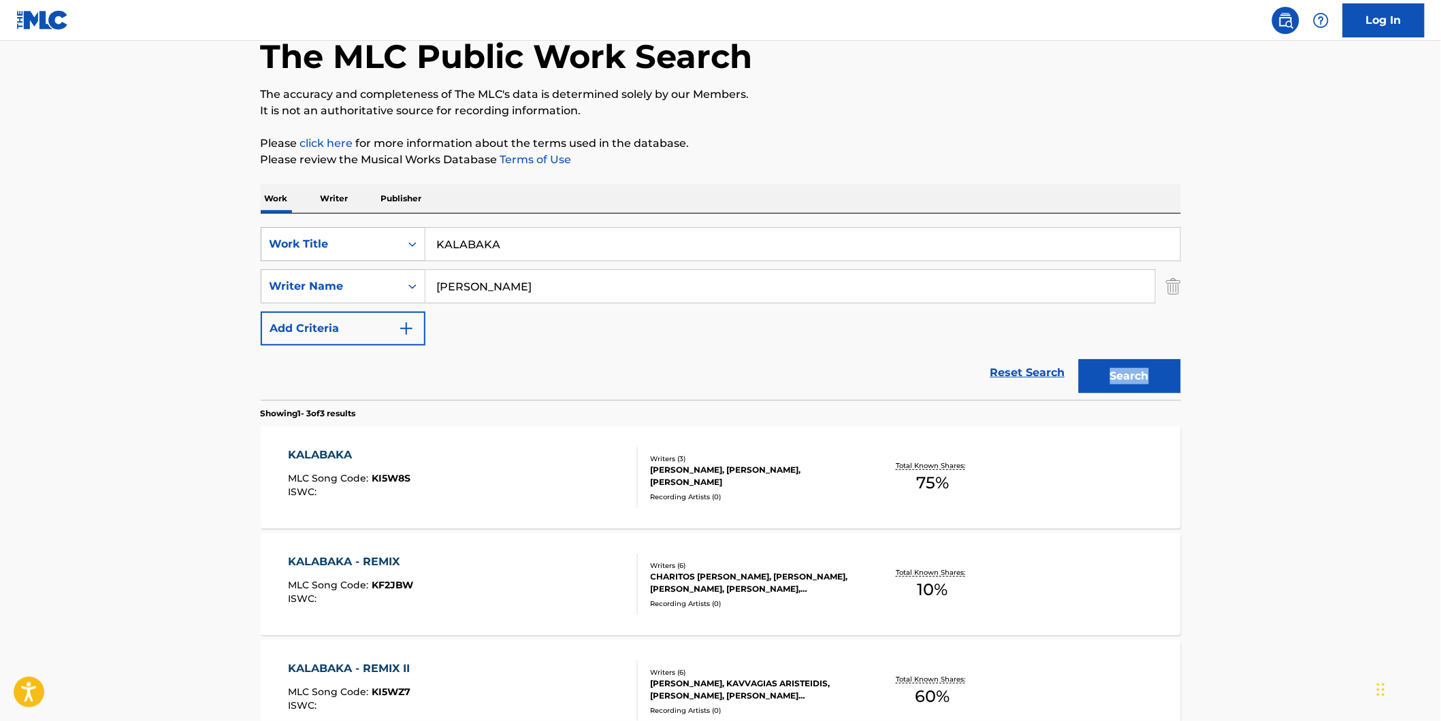
scroll to position [151, 0]
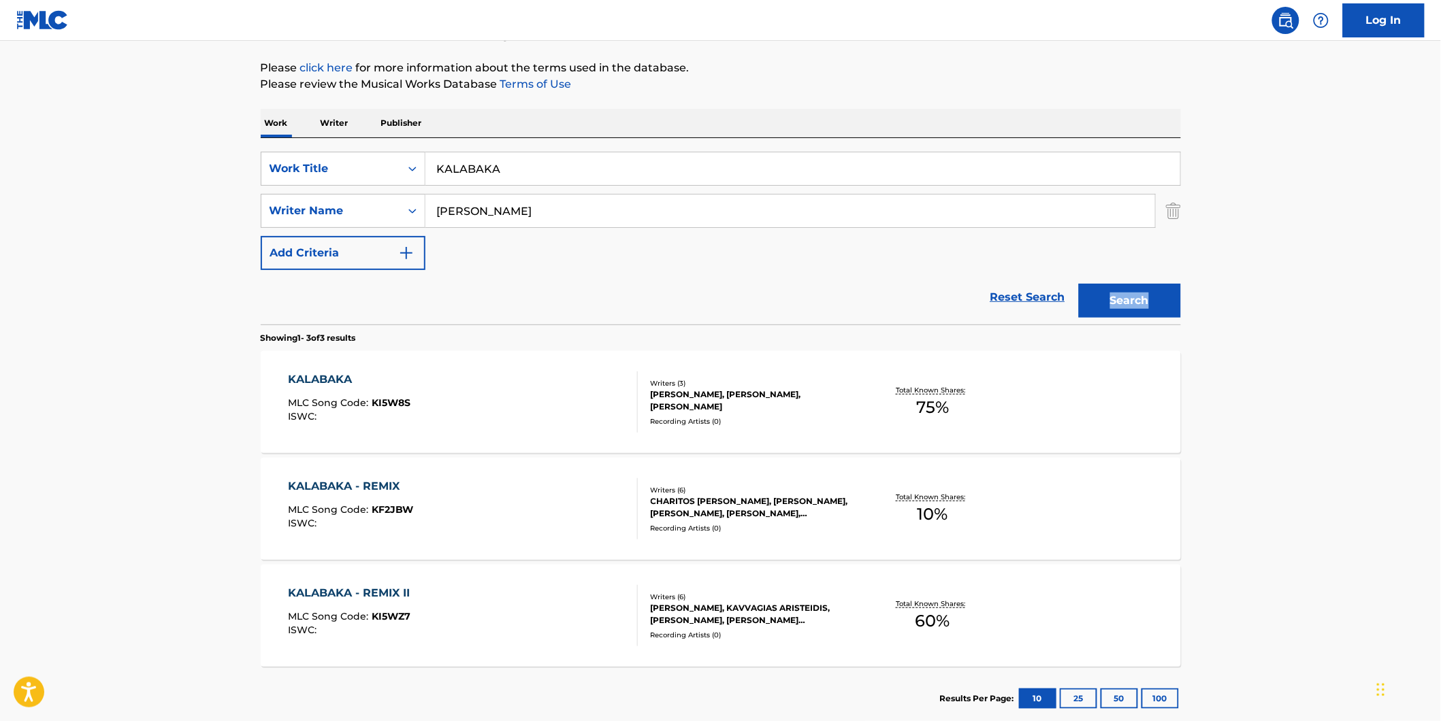
click at [412, 377] on div "KALABAKA MLC Song Code : KI5W8S ISWC :" at bounding box center [463, 402] width 350 height 61
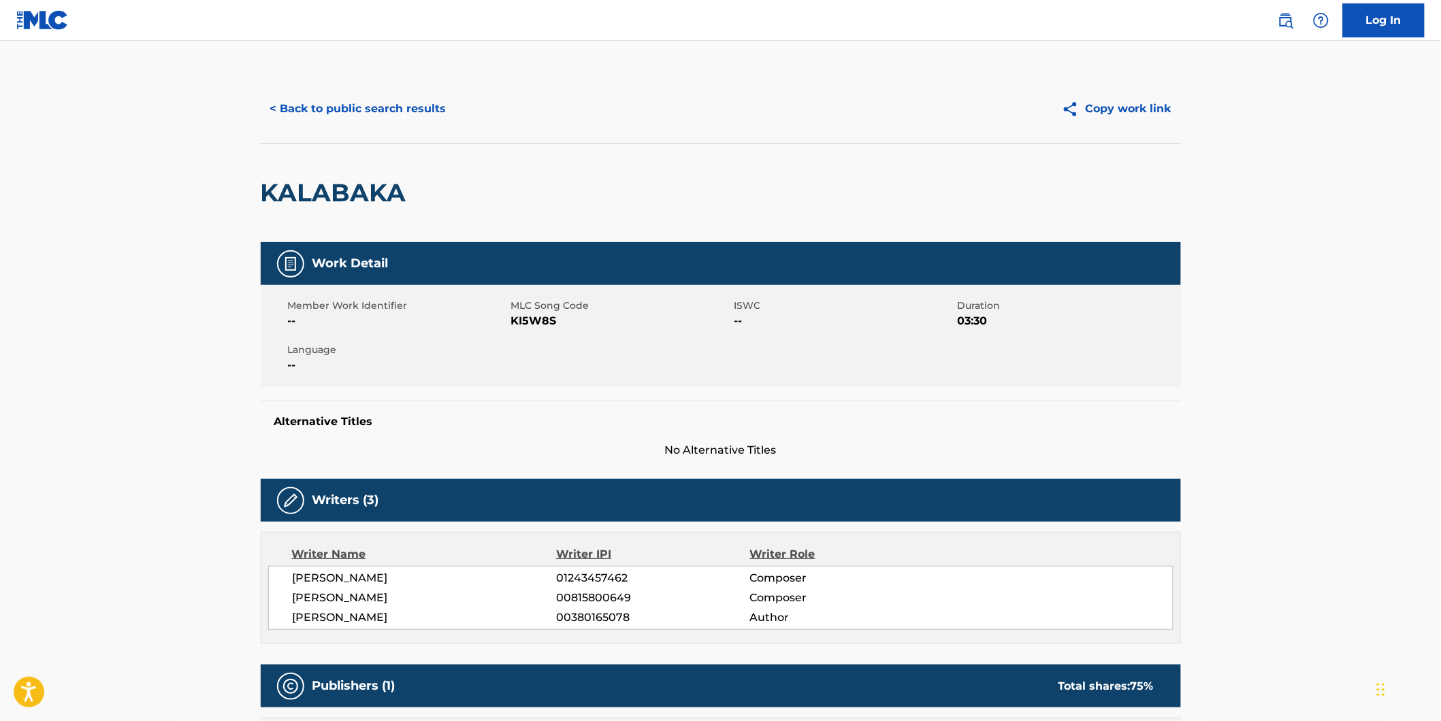
click at [365, 96] on button "< Back to public search results" at bounding box center [358, 109] width 195 height 34
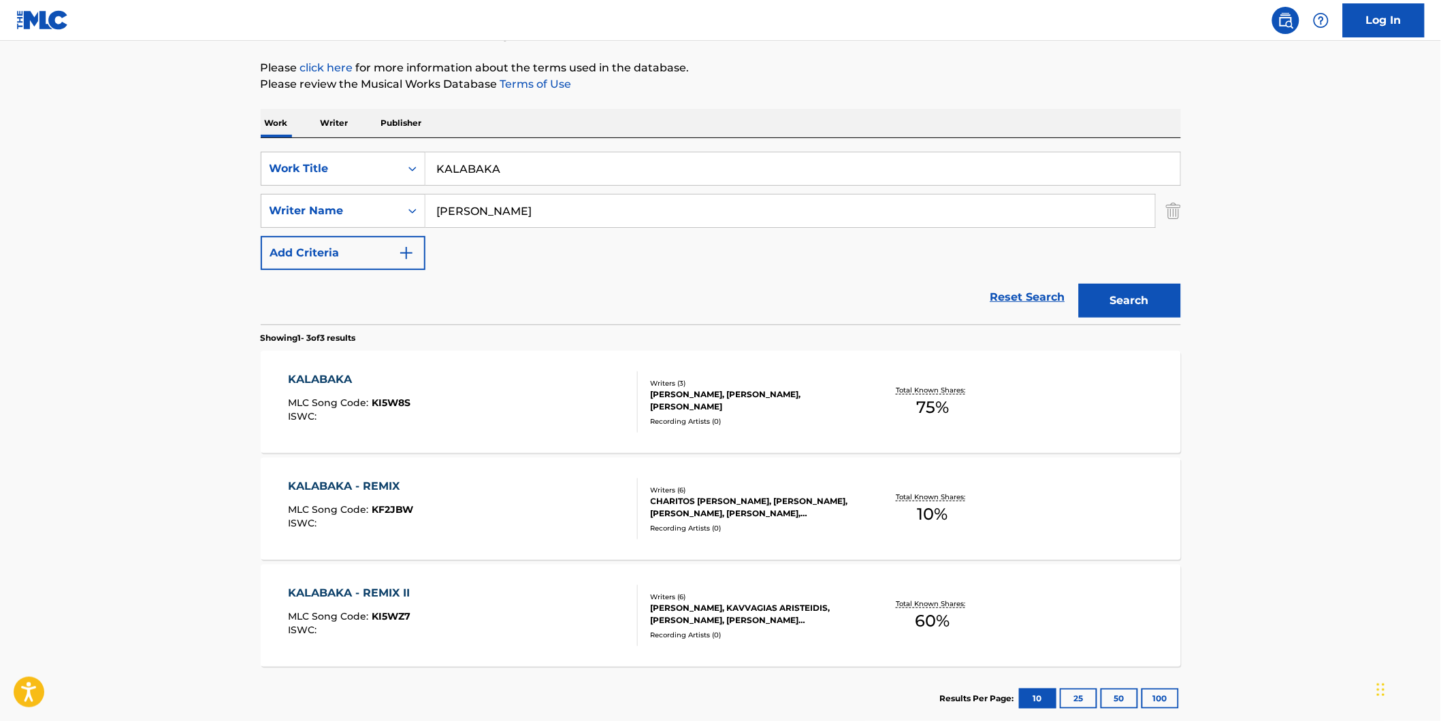
click at [427, 504] on div "KALABAKA - REMIX MLC Song Code : KF2JBW ISWC :" at bounding box center [463, 508] width 350 height 61
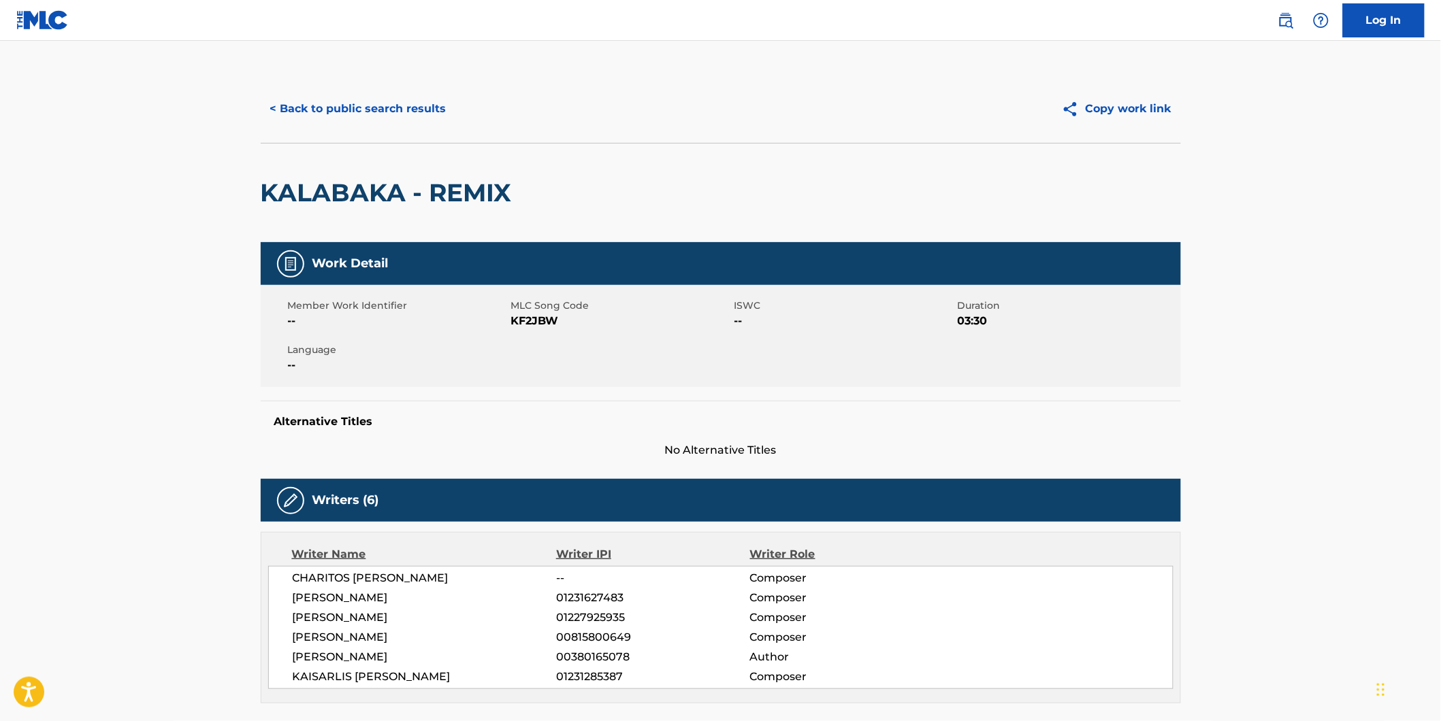
click at [388, 101] on button "< Back to public search results" at bounding box center [358, 109] width 195 height 34
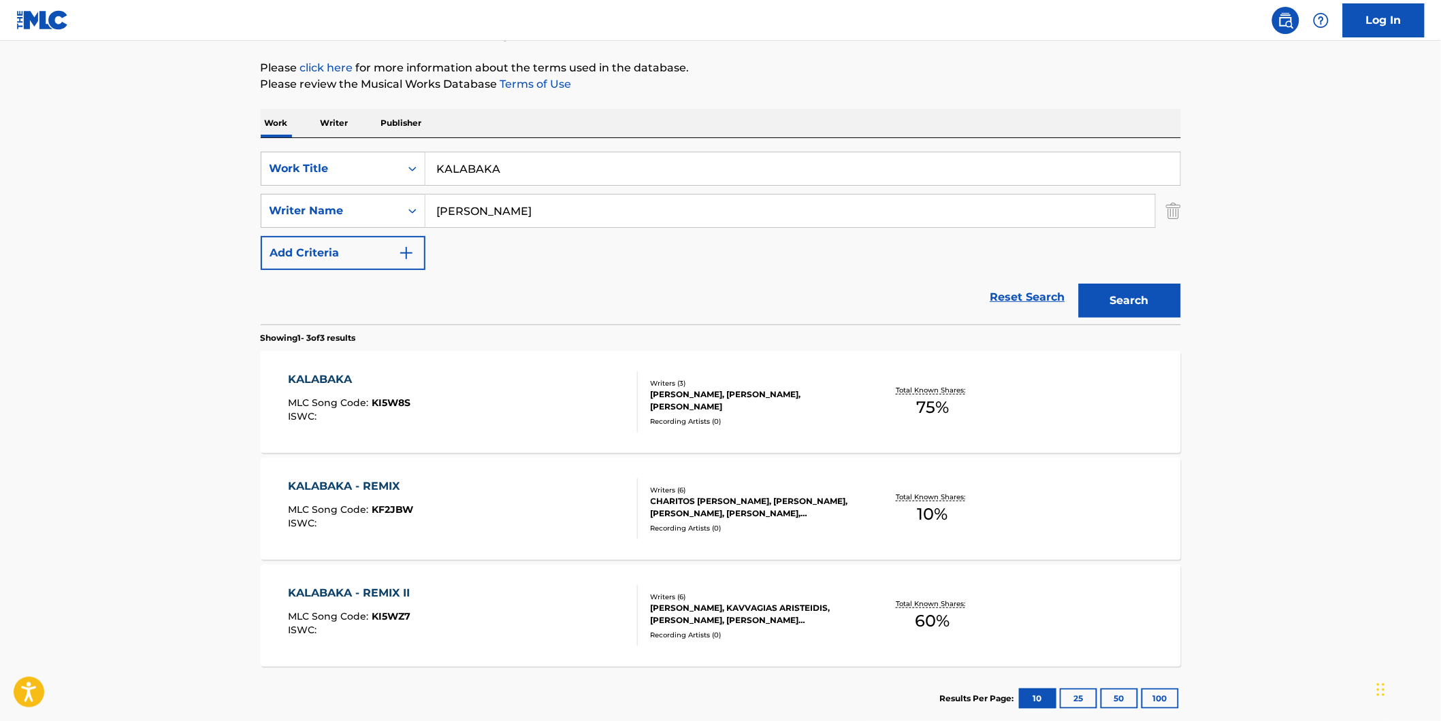
click at [356, 587] on div "KALABAKA - REMIX II" at bounding box center [352, 593] width 129 height 16
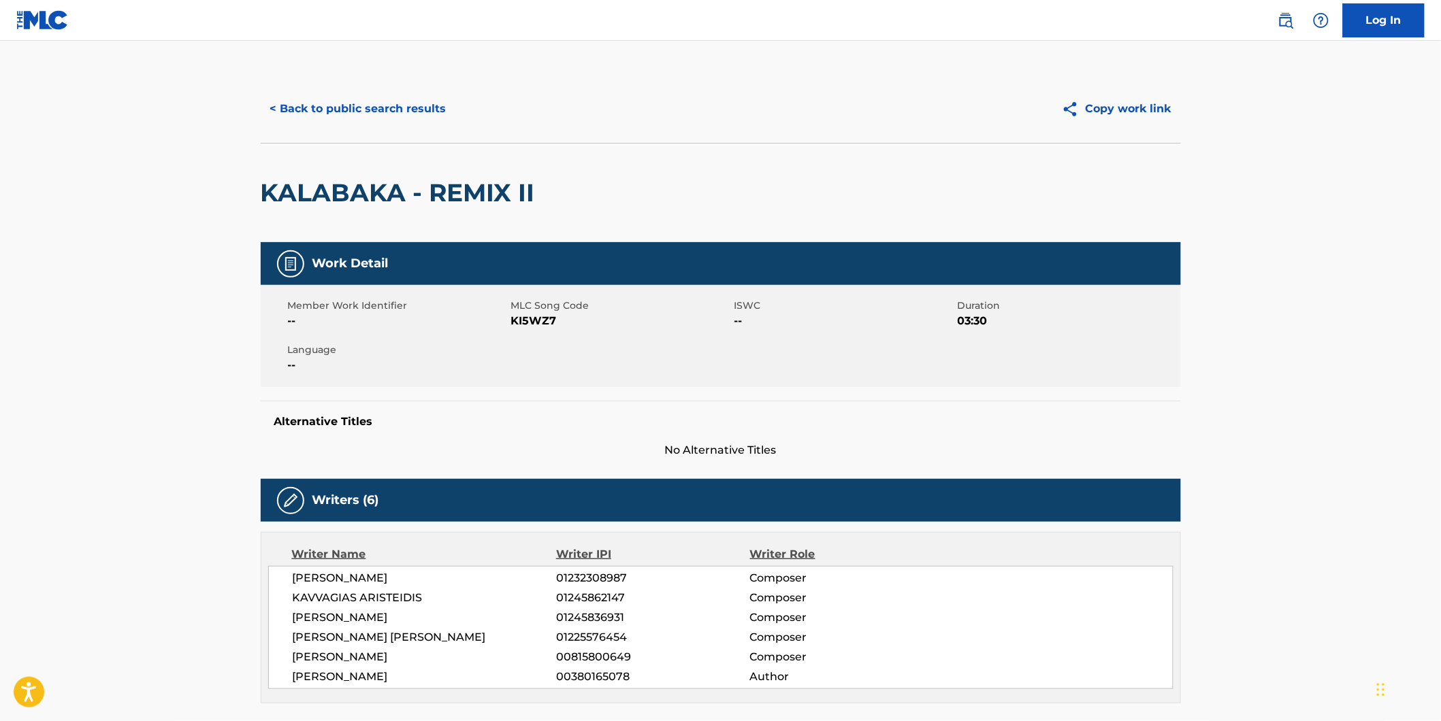
click at [350, 116] on button "< Back to public search results" at bounding box center [358, 109] width 195 height 34
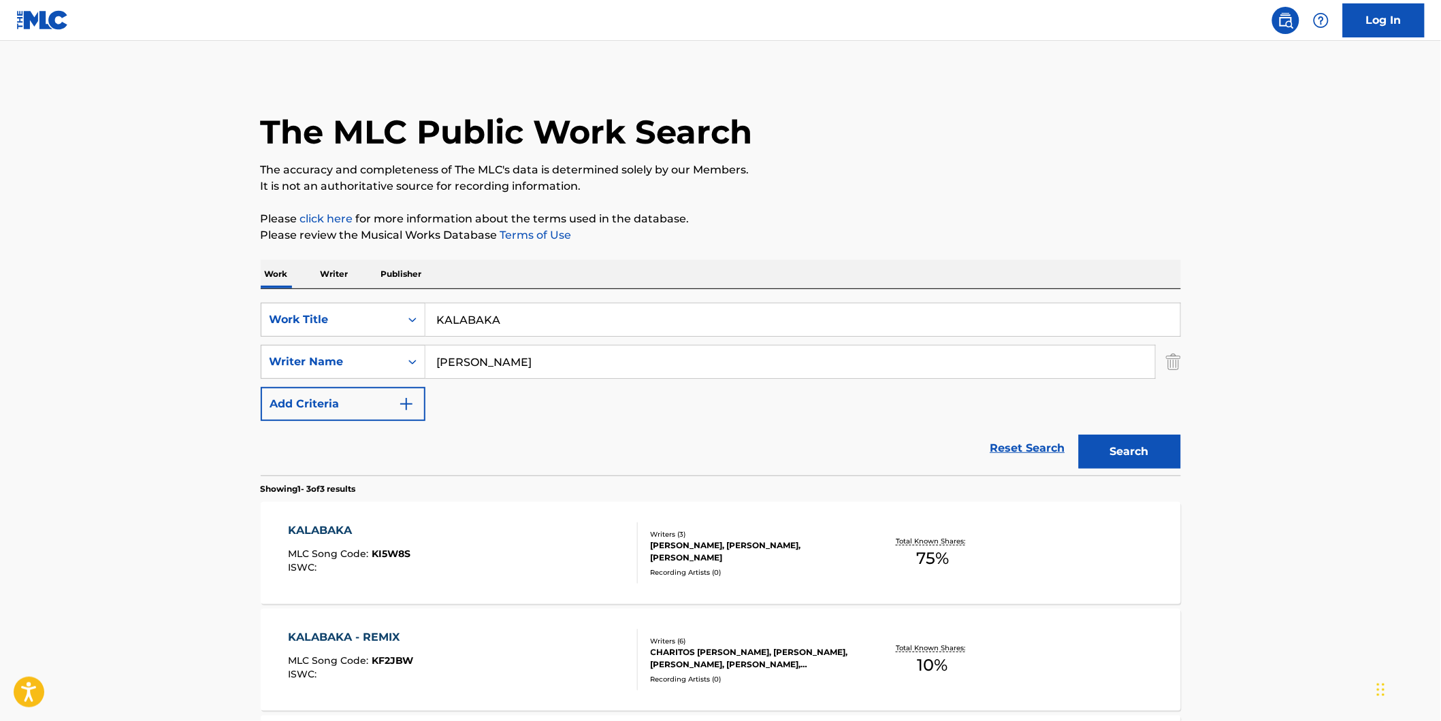
scroll to position [151, 0]
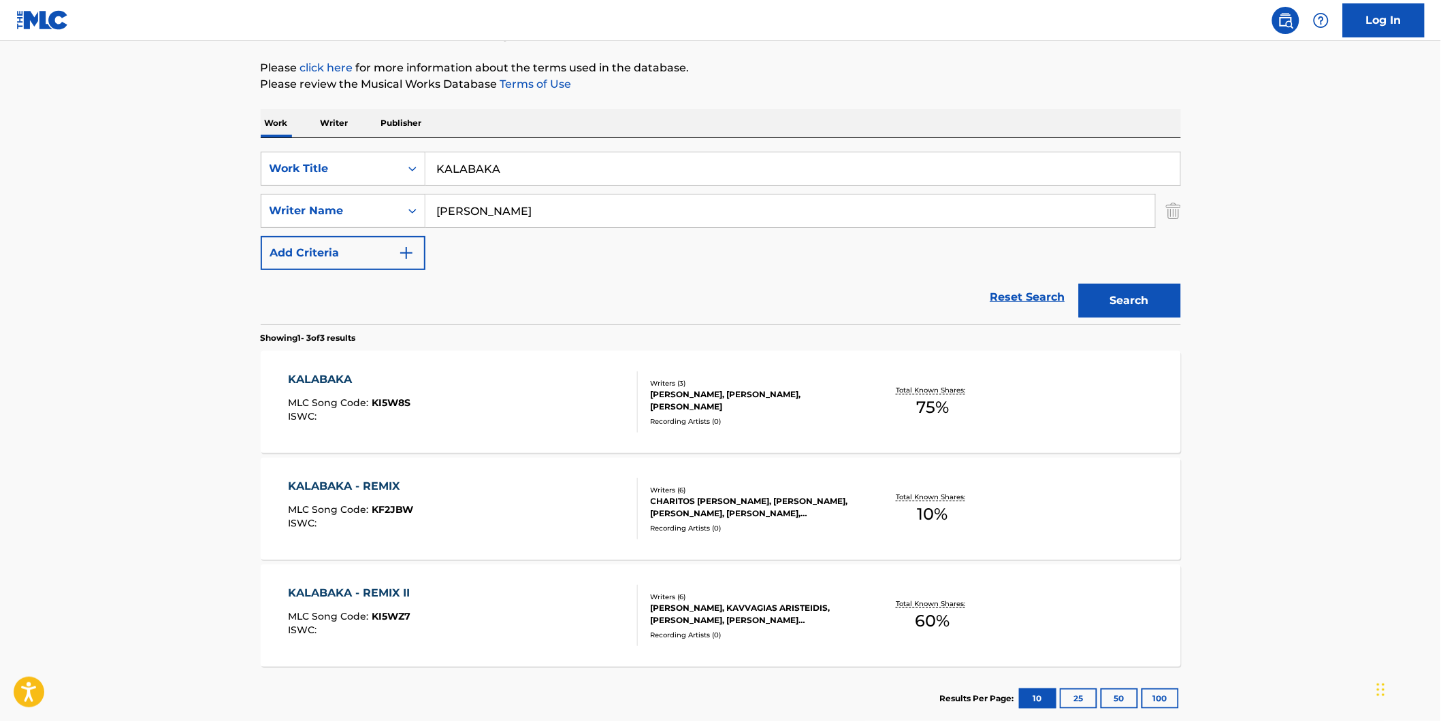
click at [367, 400] on span "MLC Song Code :" at bounding box center [330, 403] width 84 height 12
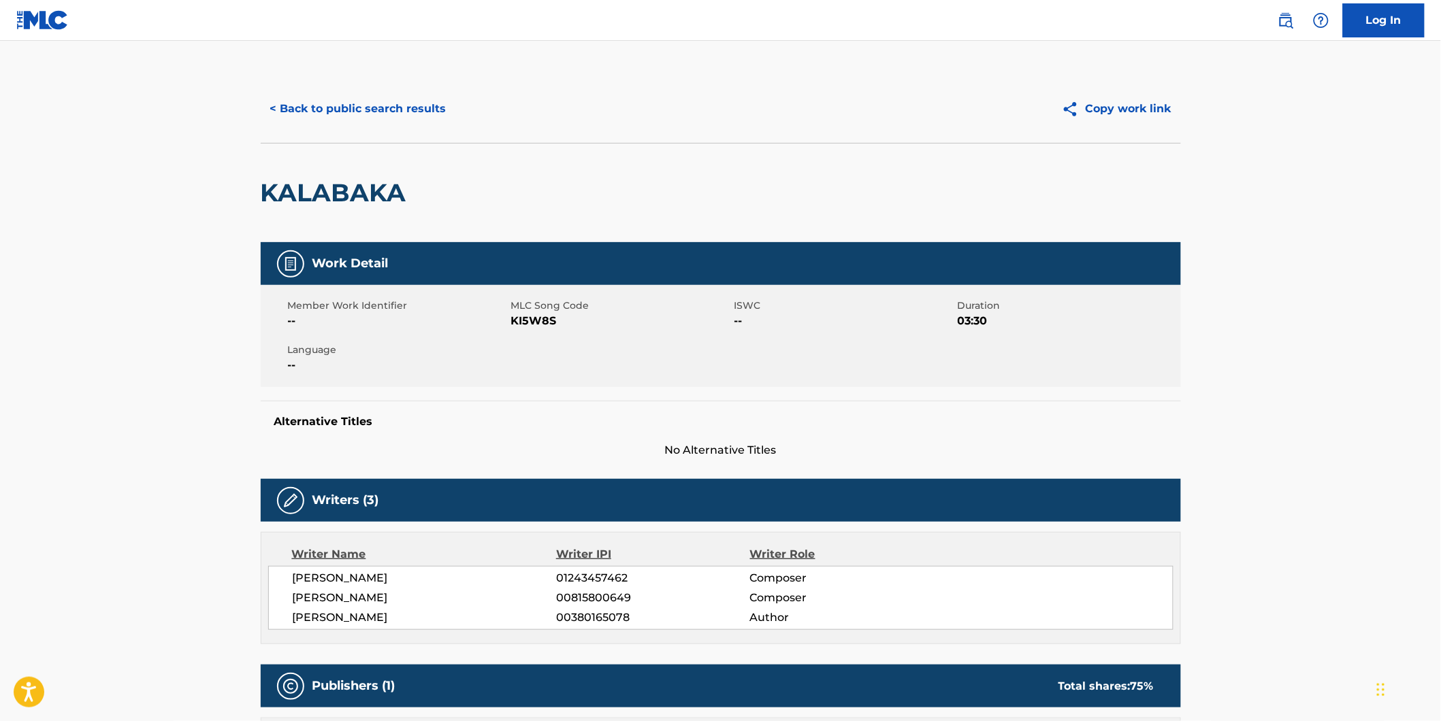
click at [534, 324] on span "KI5W8S" at bounding box center [621, 321] width 220 height 16
copy span "KI5W8S"
click at [278, 109] on button "< Back to public search results" at bounding box center [358, 109] width 195 height 34
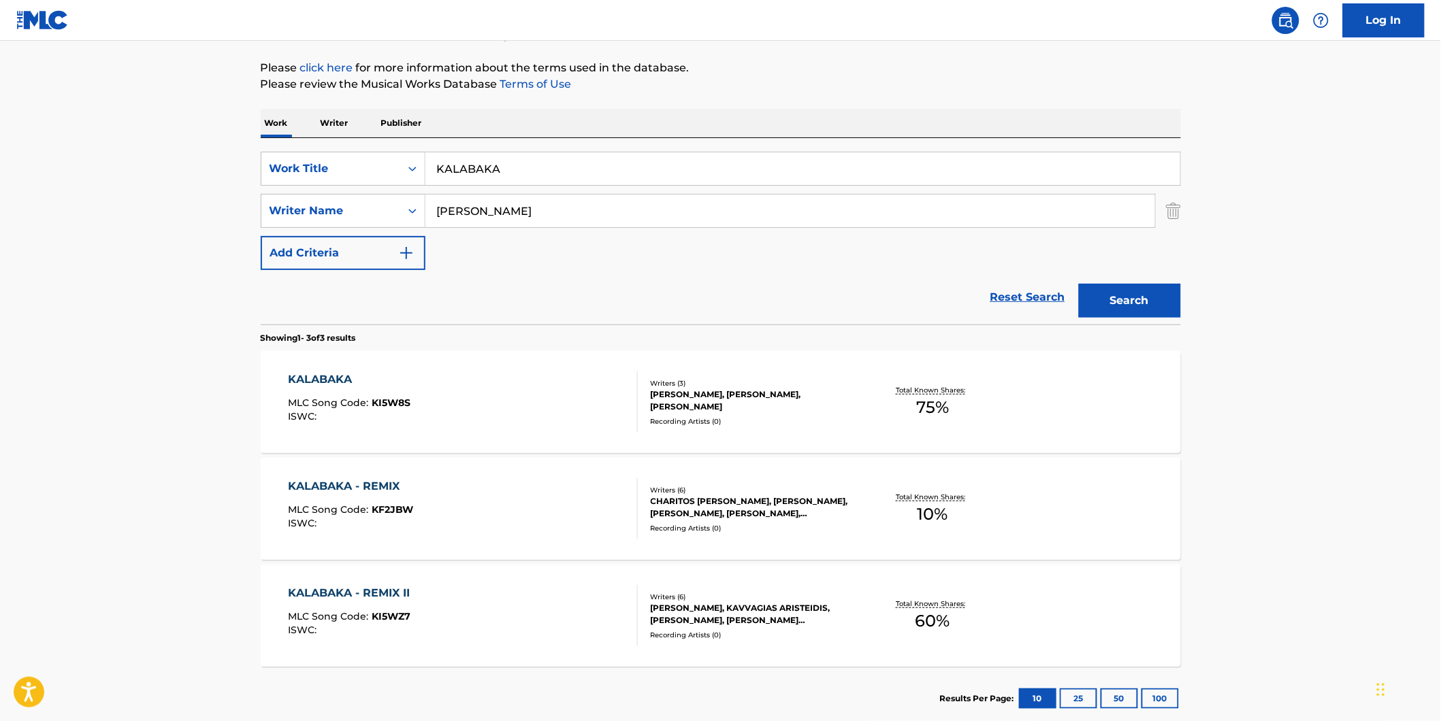
click at [393, 514] on span "KF2JBW" at bounding box center [393, 510] width 42 height 12
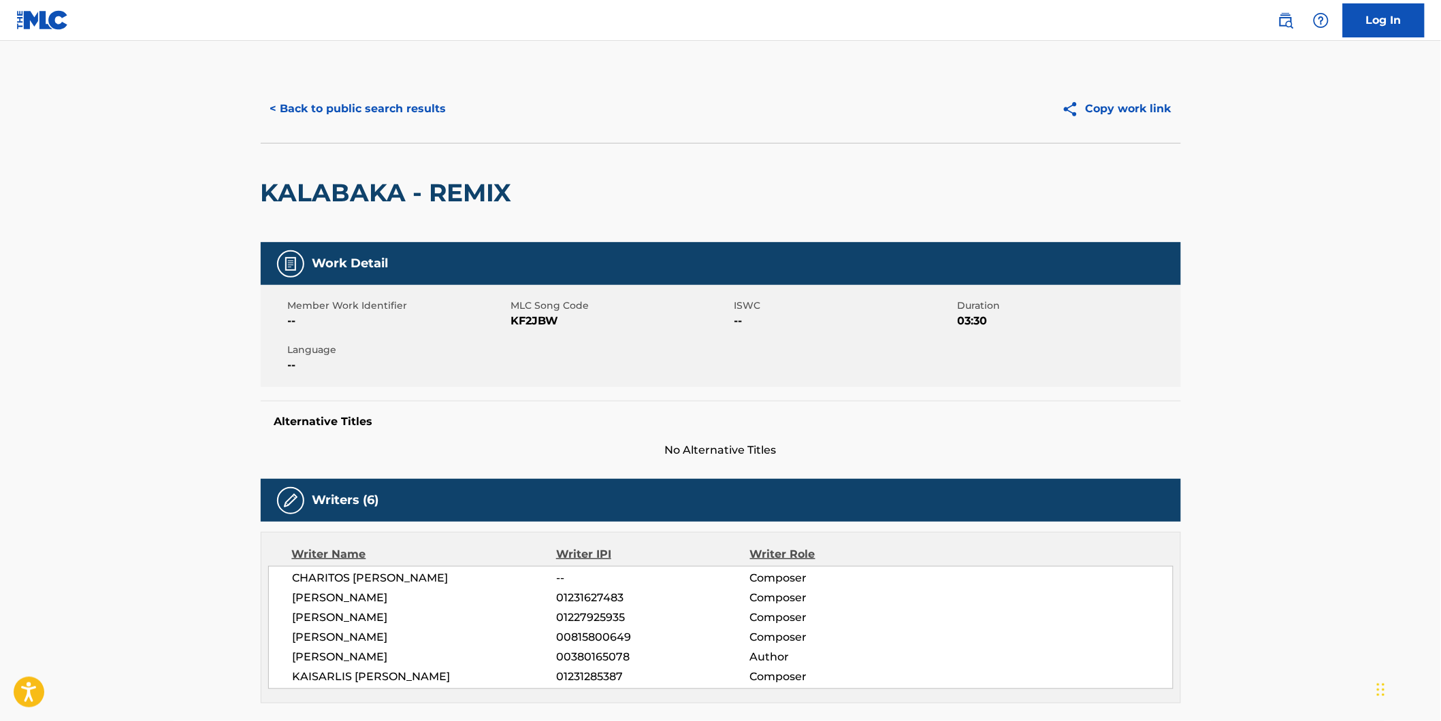
click at [545, 323] on span "KF2JBW" at bounding box center [621, 321] width 220 height 16
copy span "KF2JBW"
click at [318, 123] on button "< Back to public search results" at bounding box center [358, 109] width 195 height 34
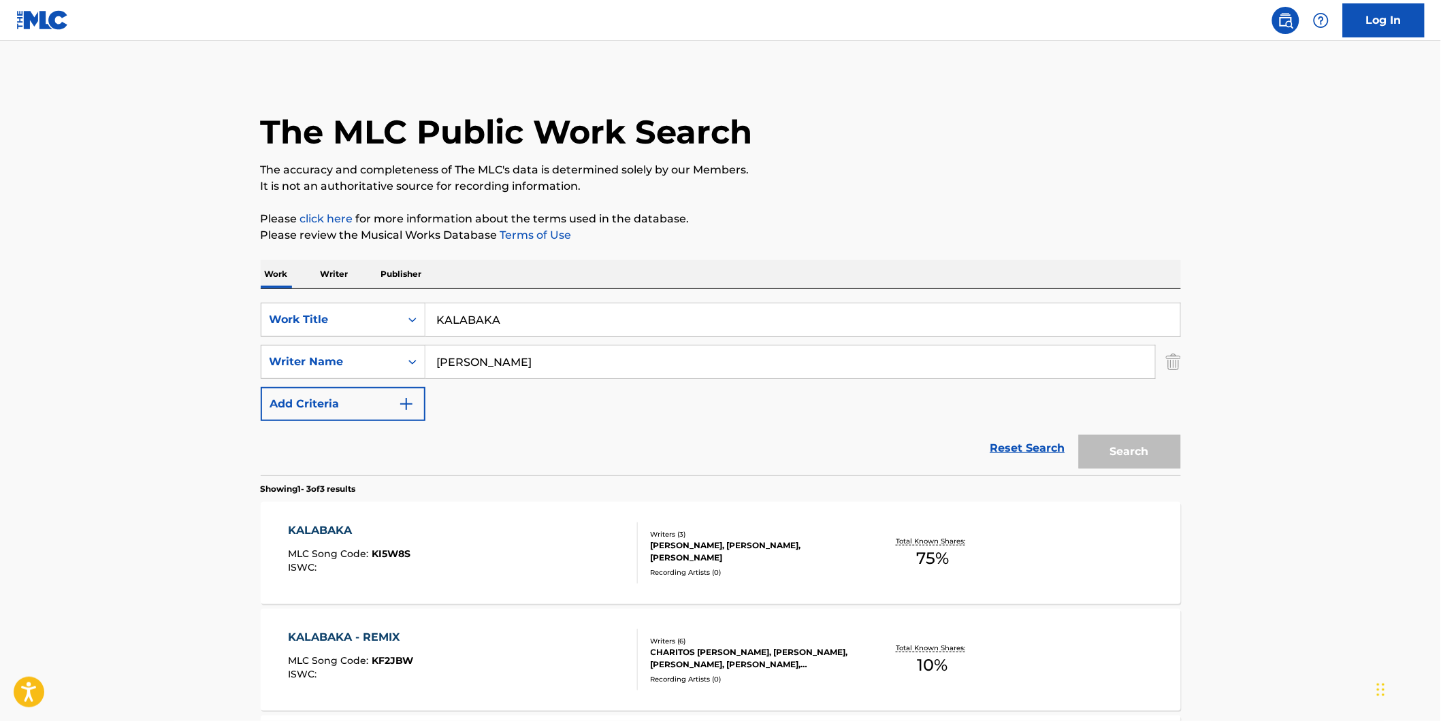
scroll to position [151, 0]
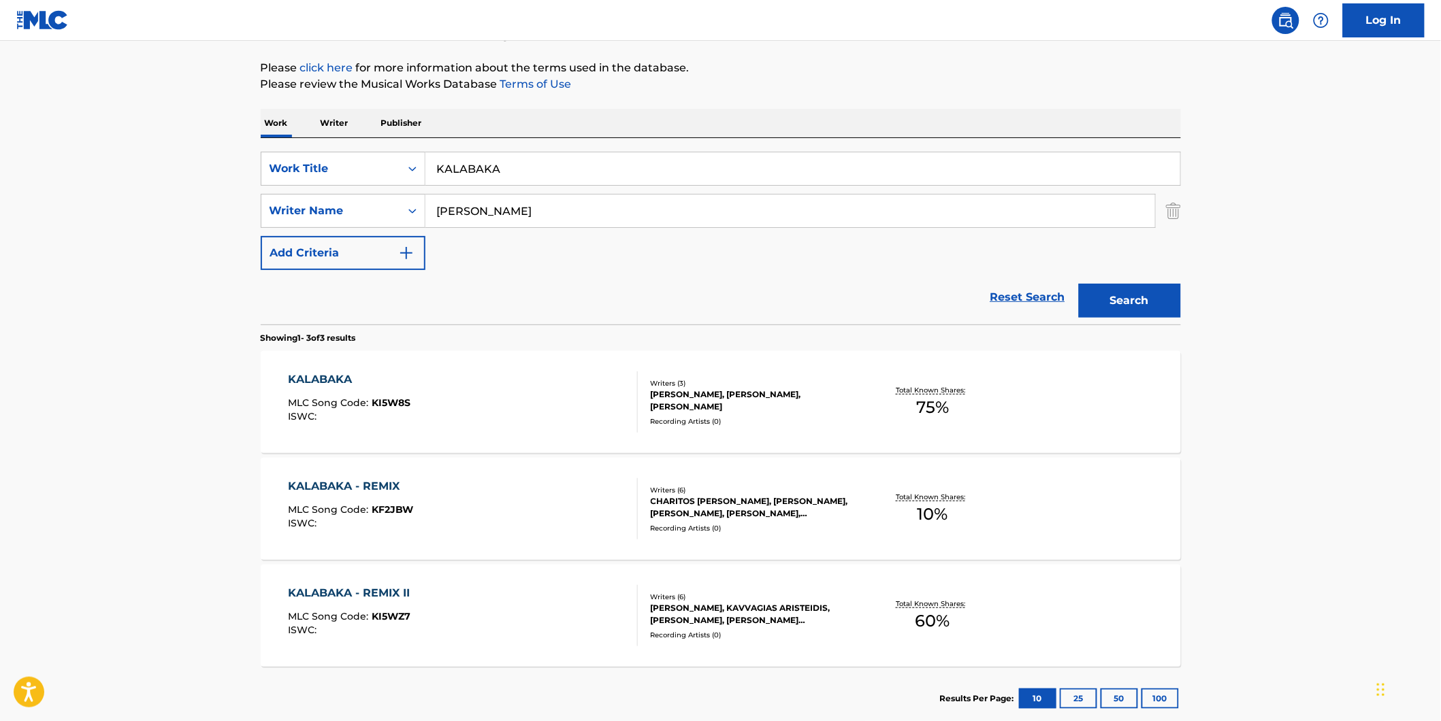
click at [335, 633] on div "ISWC :" at bounding box center [352, 630] width 129 height 10
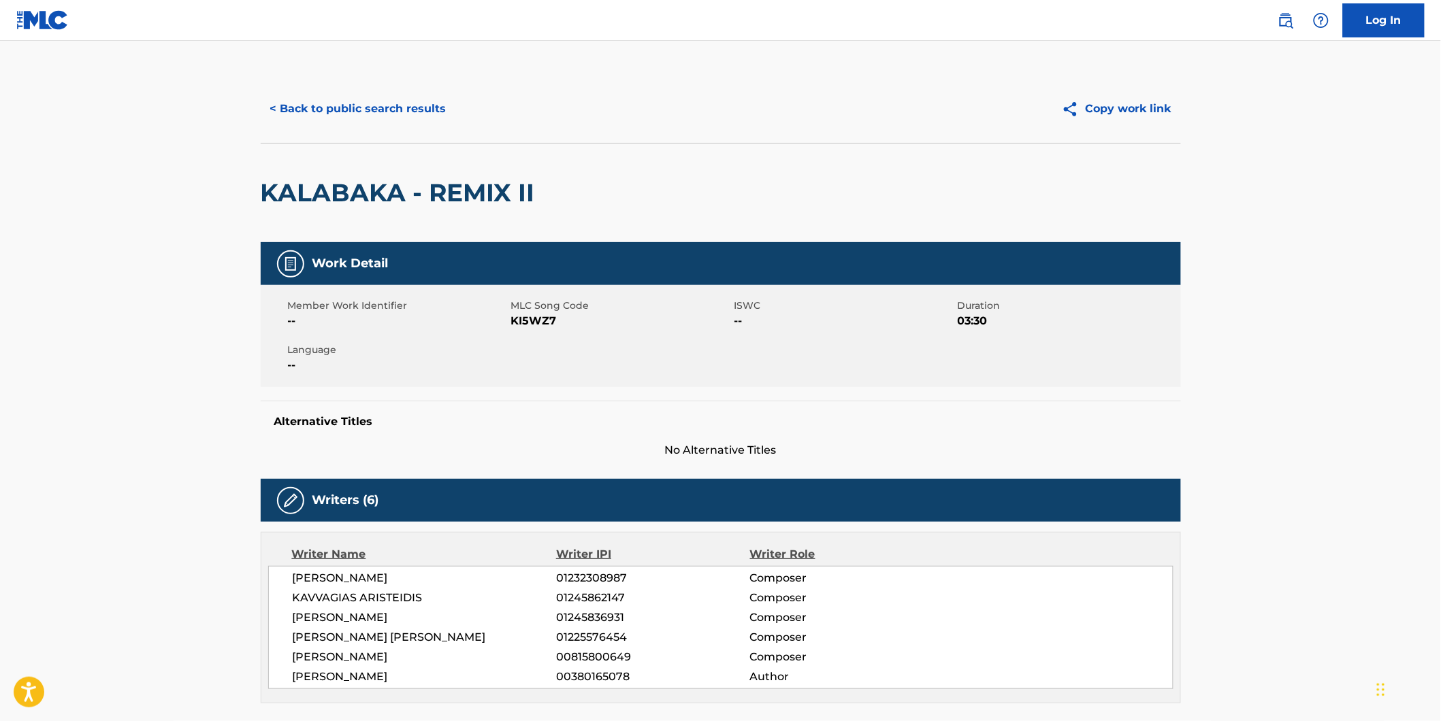
click at [529, 323] on span "KI5WZ7" at bounding box center [621, 321] width 220 height 16
